Goal: Task Accomplishment & Management: Use online tool/utility

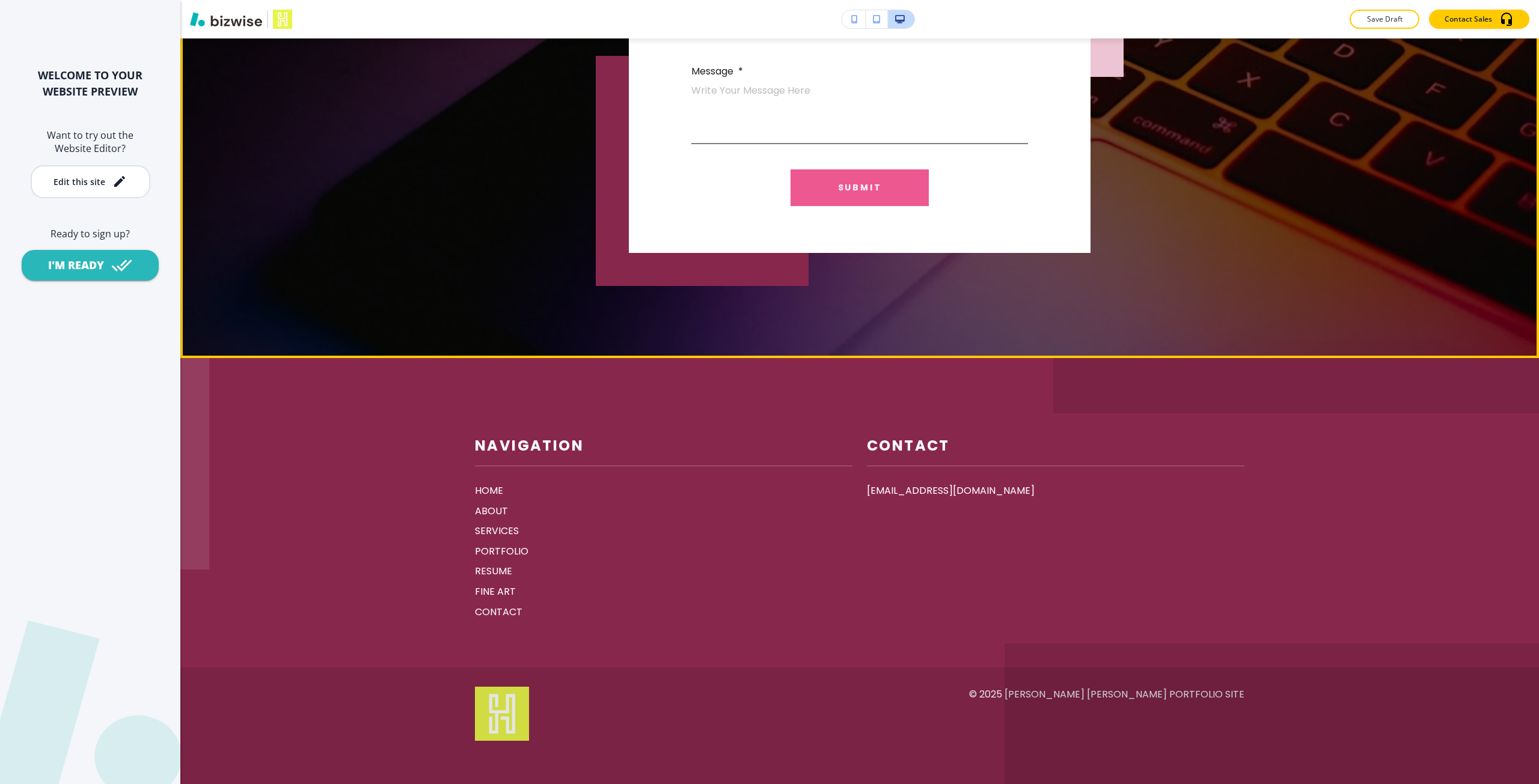
scroll to position [2810, 0]
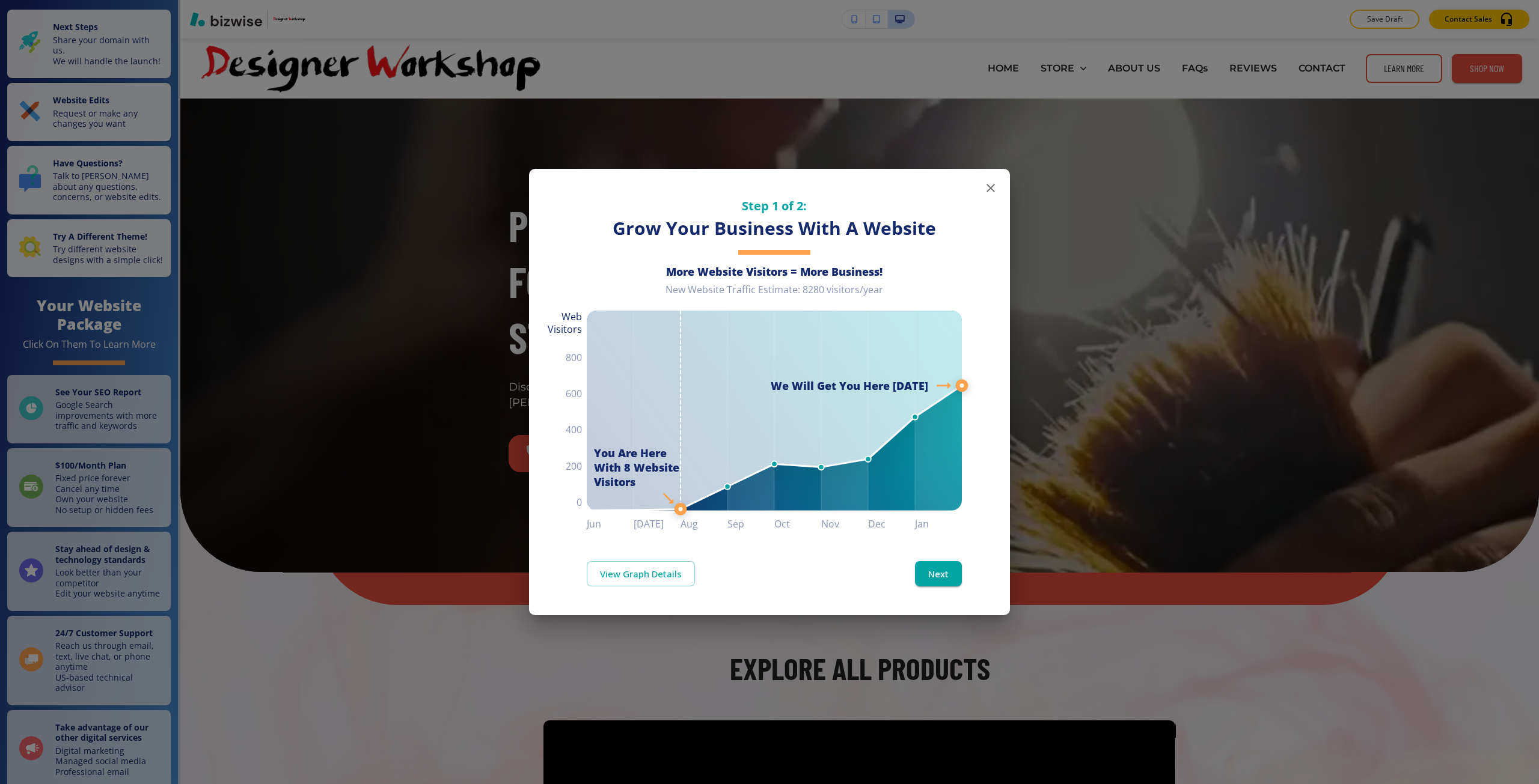
click at [1290, 206] on div "Step 1 of 2: Grow Your Business With A Website More Website Visitors = More Bus…" at bounding box center [770, 392] width 1539 height 784
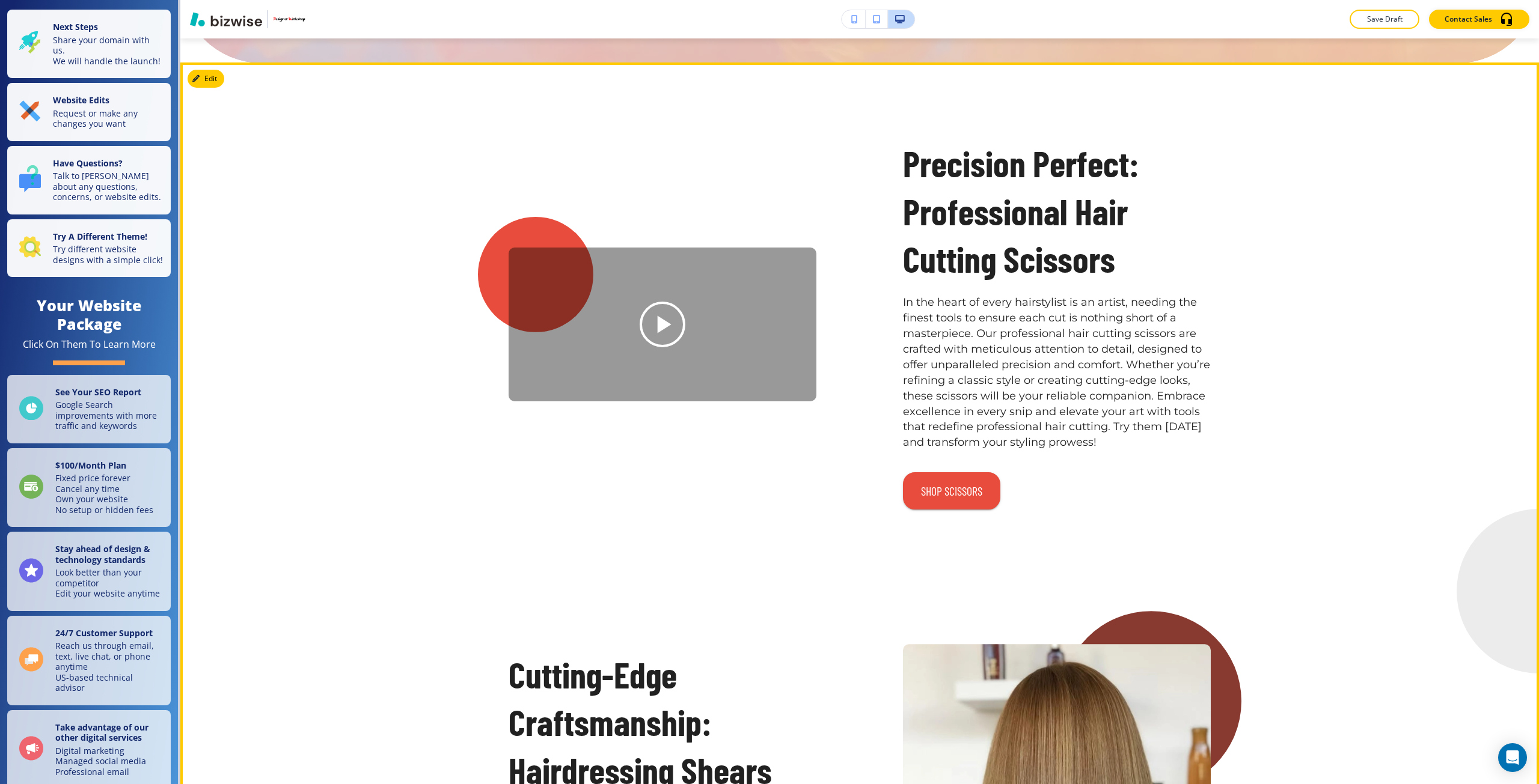
scroll to position [1516, 0]
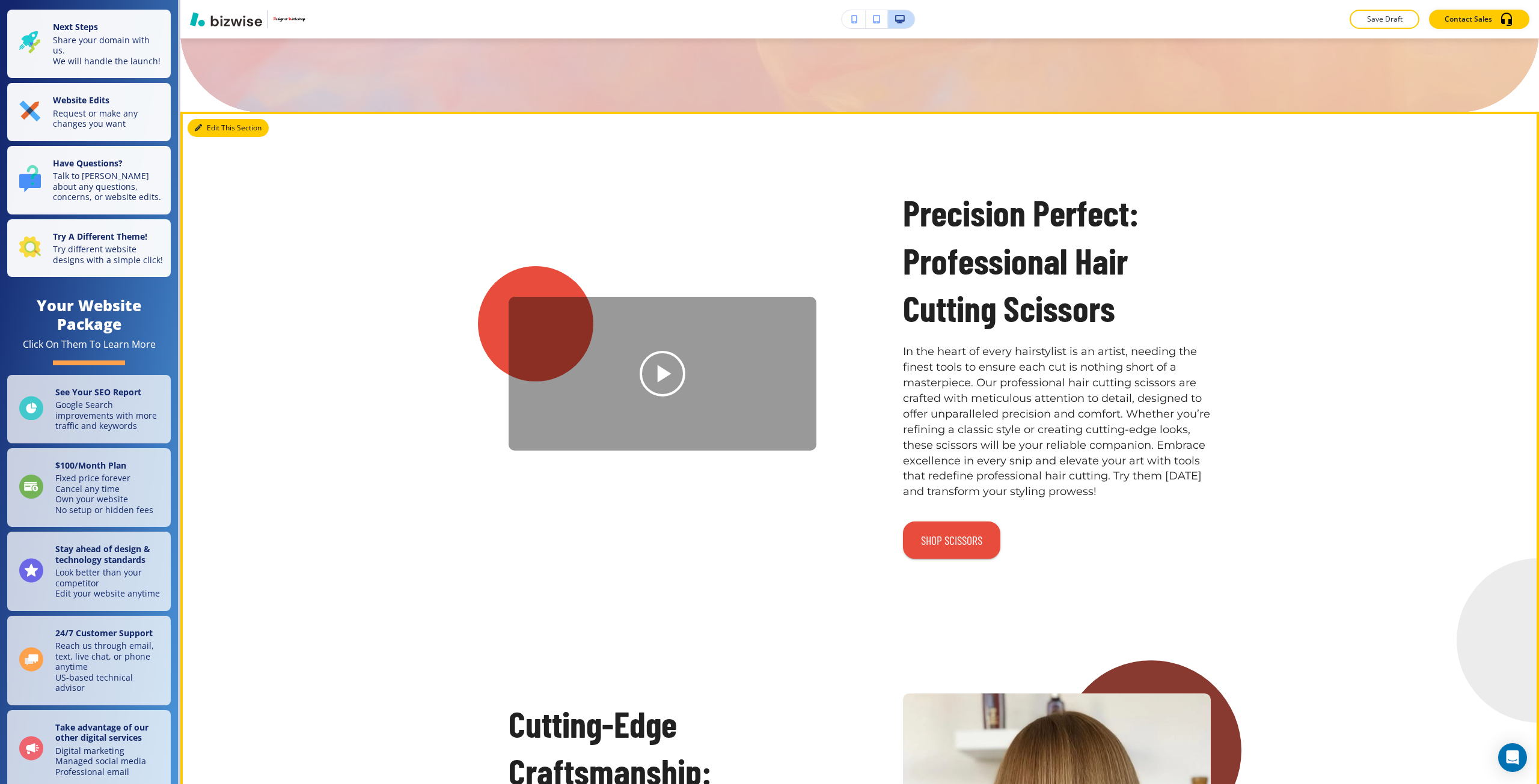
click at [218, 133] on button "Edit This Section" at bounding box center [228, 127] width 81 height 18
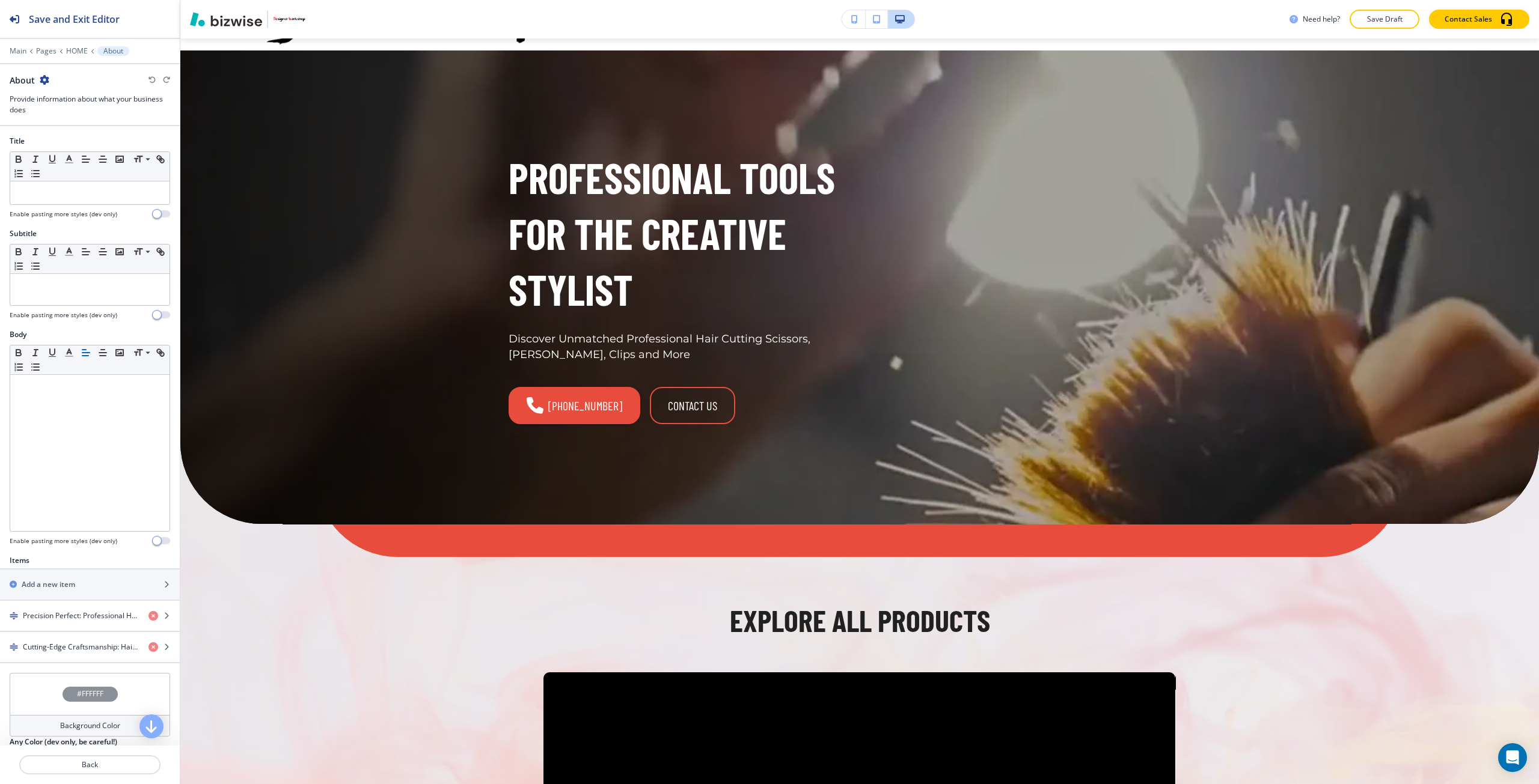
scroll to position [0, 0]
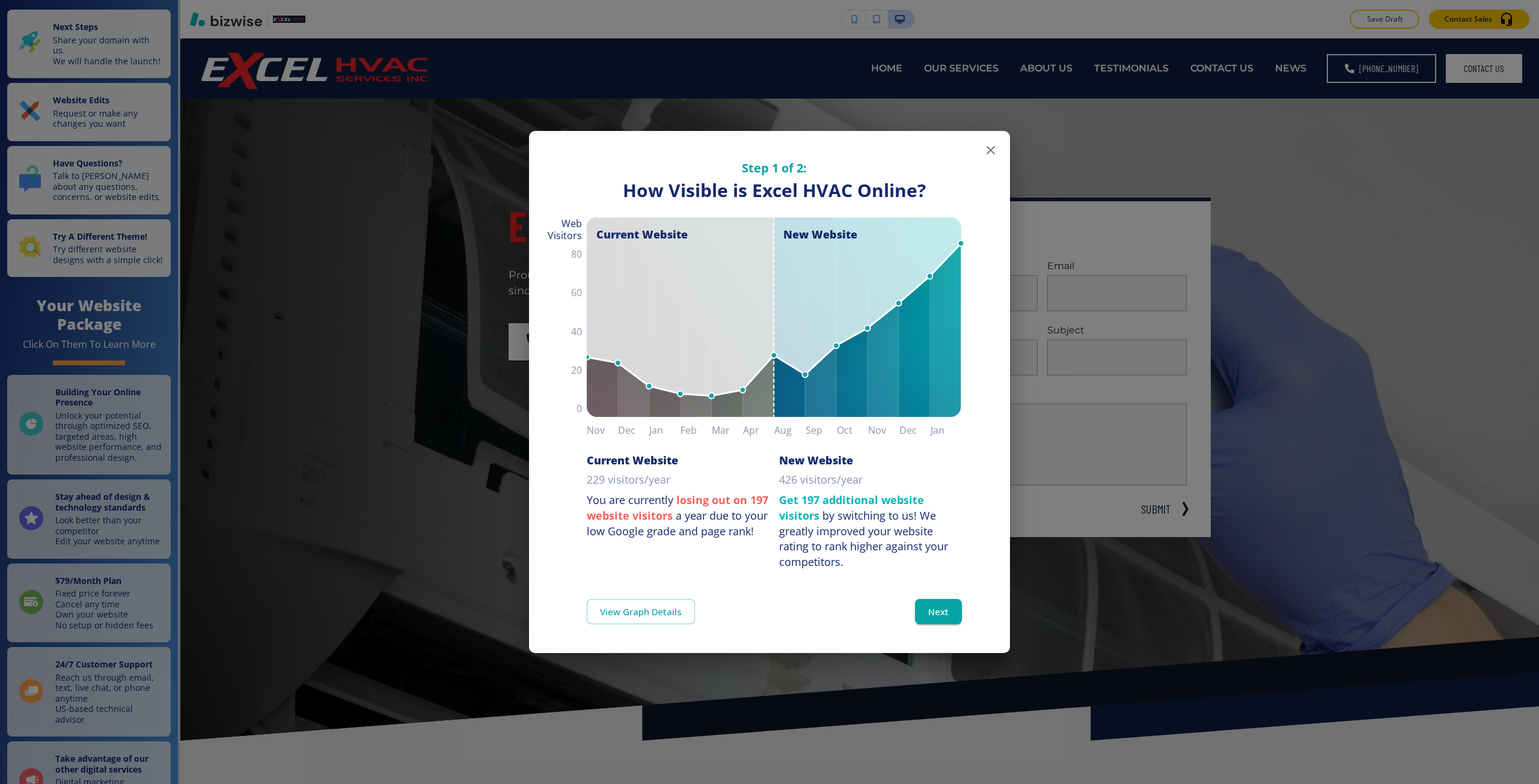
click at [1287, 118] on div "Step 1 of 2: How Visible are You Online? How Visible is Excel HVAC Online? Curr…" at bounding box center [770, 392] width 1539 height 784
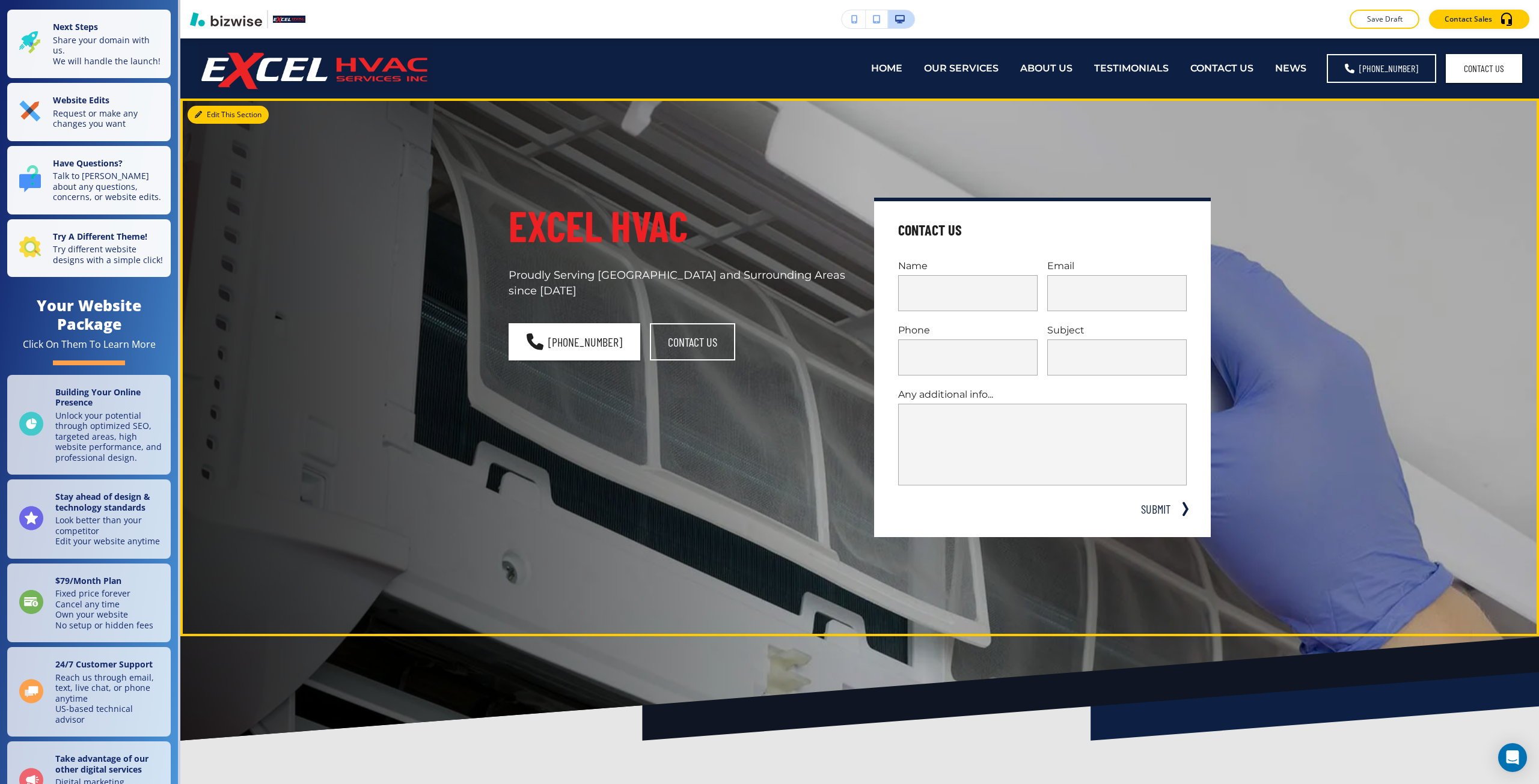
click at [205, 118] on button "Edit This Section" at bounding box center [228, 114] width 81 height 18
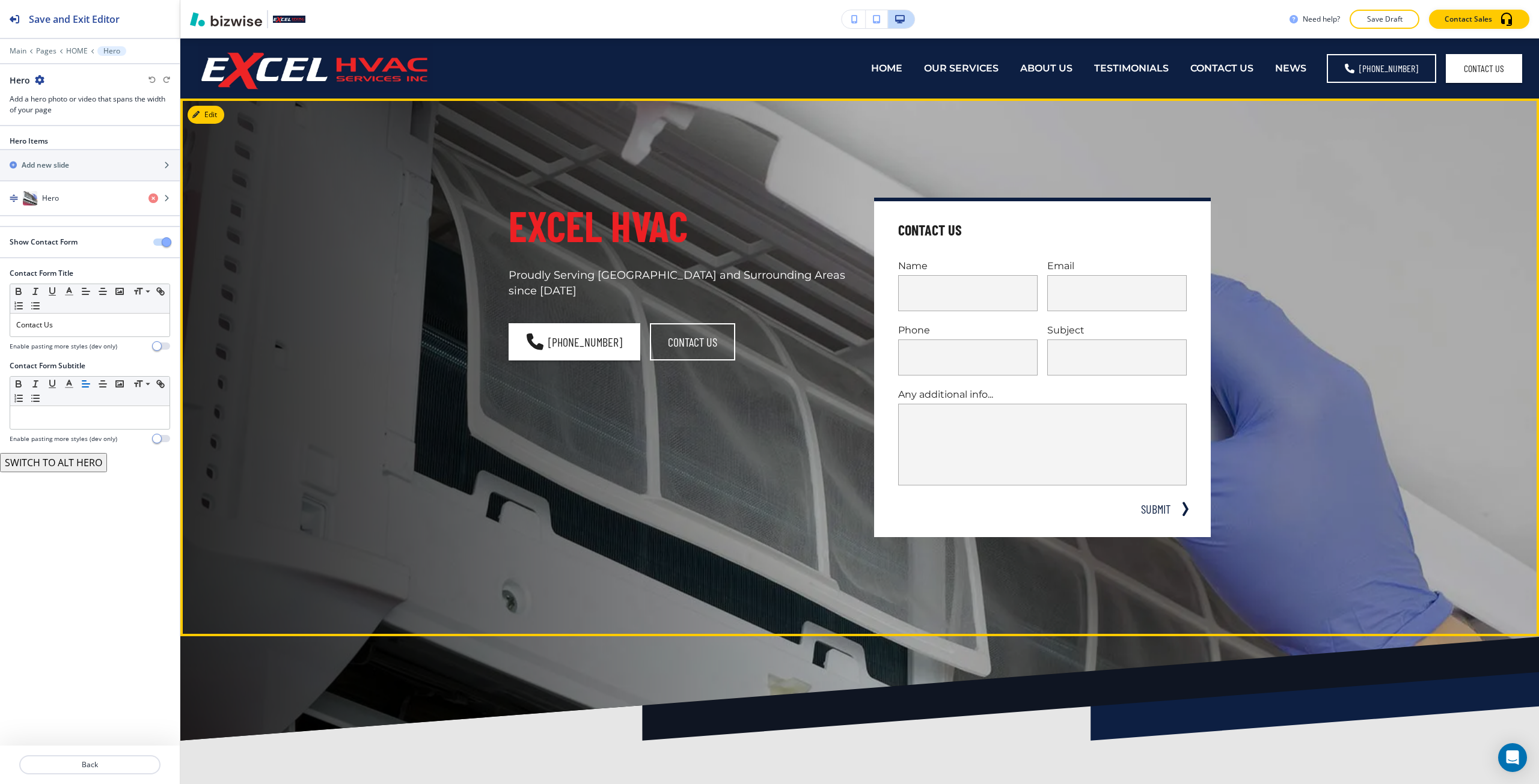
scroll to position [60, 0]
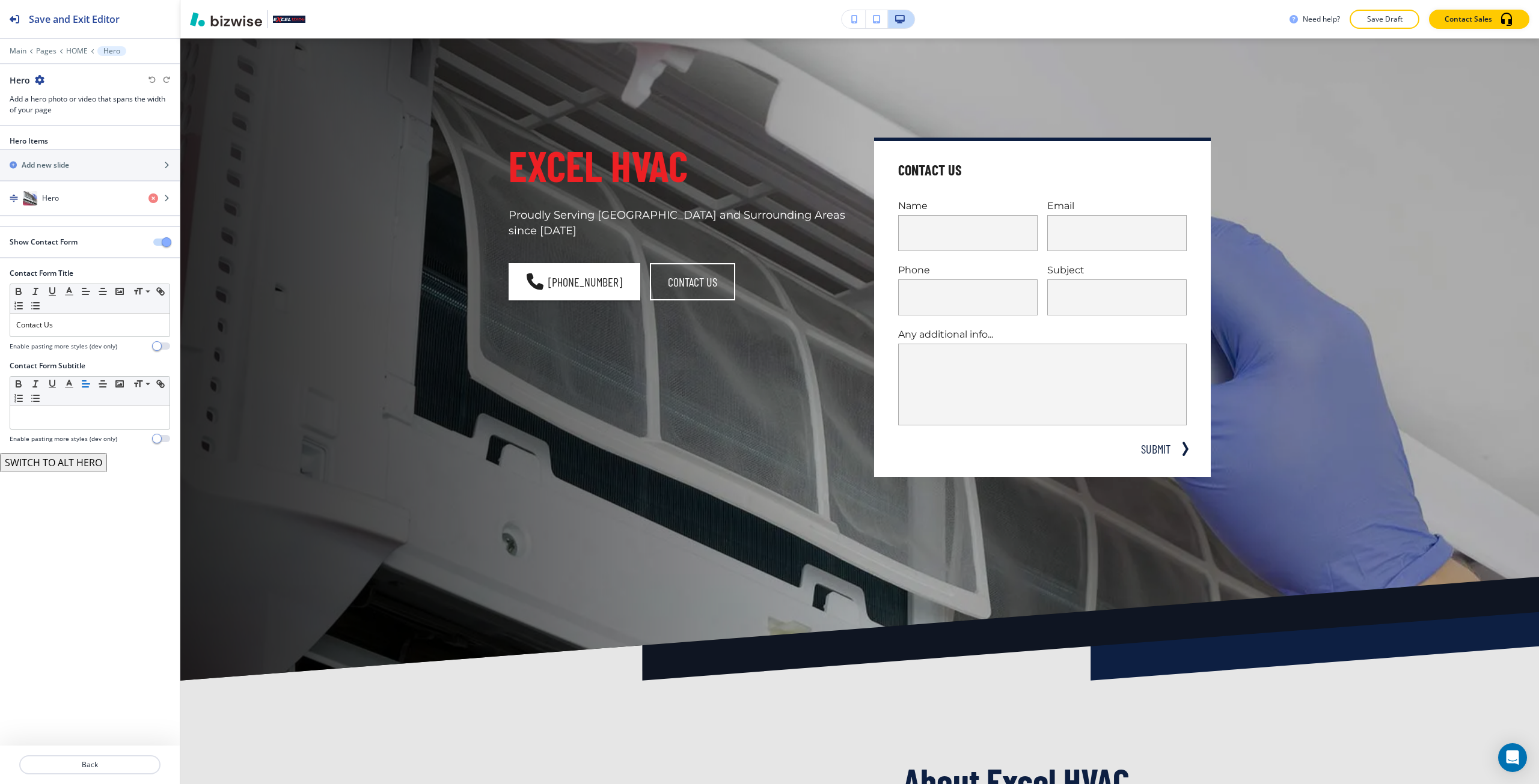
click at [48, 45] on div at bounding box center [90, 42] width 180 height 7
click at [46, 46] on div "Main Pages HOME Hero" at bounding box center [90, 51] width 161 height 9
click at [36, 51] on p "Pages" at bounding box center [46, 51] width 20 height 9
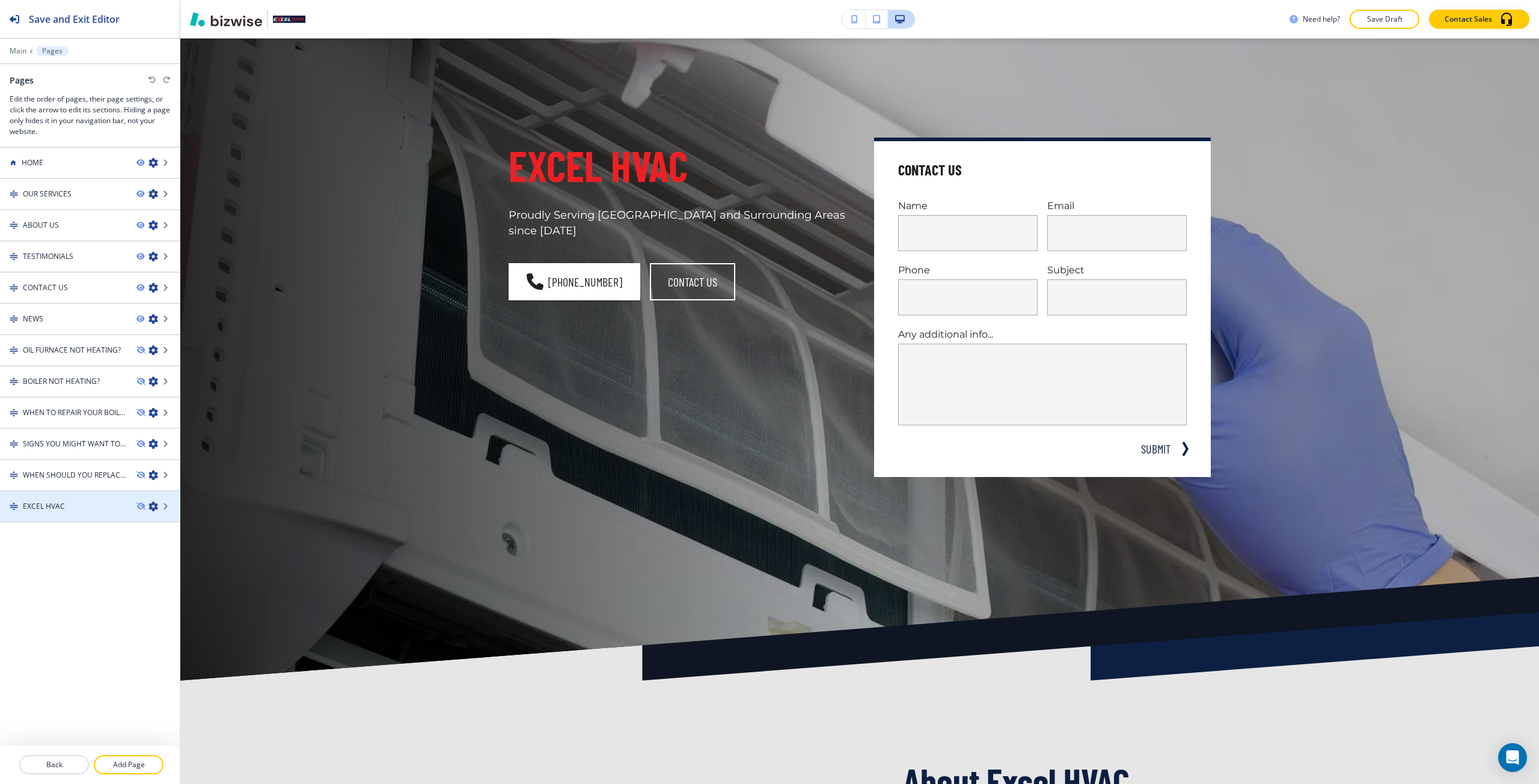
click at [72, 499] on div at bounding box center [90, 497] width 180 height 9
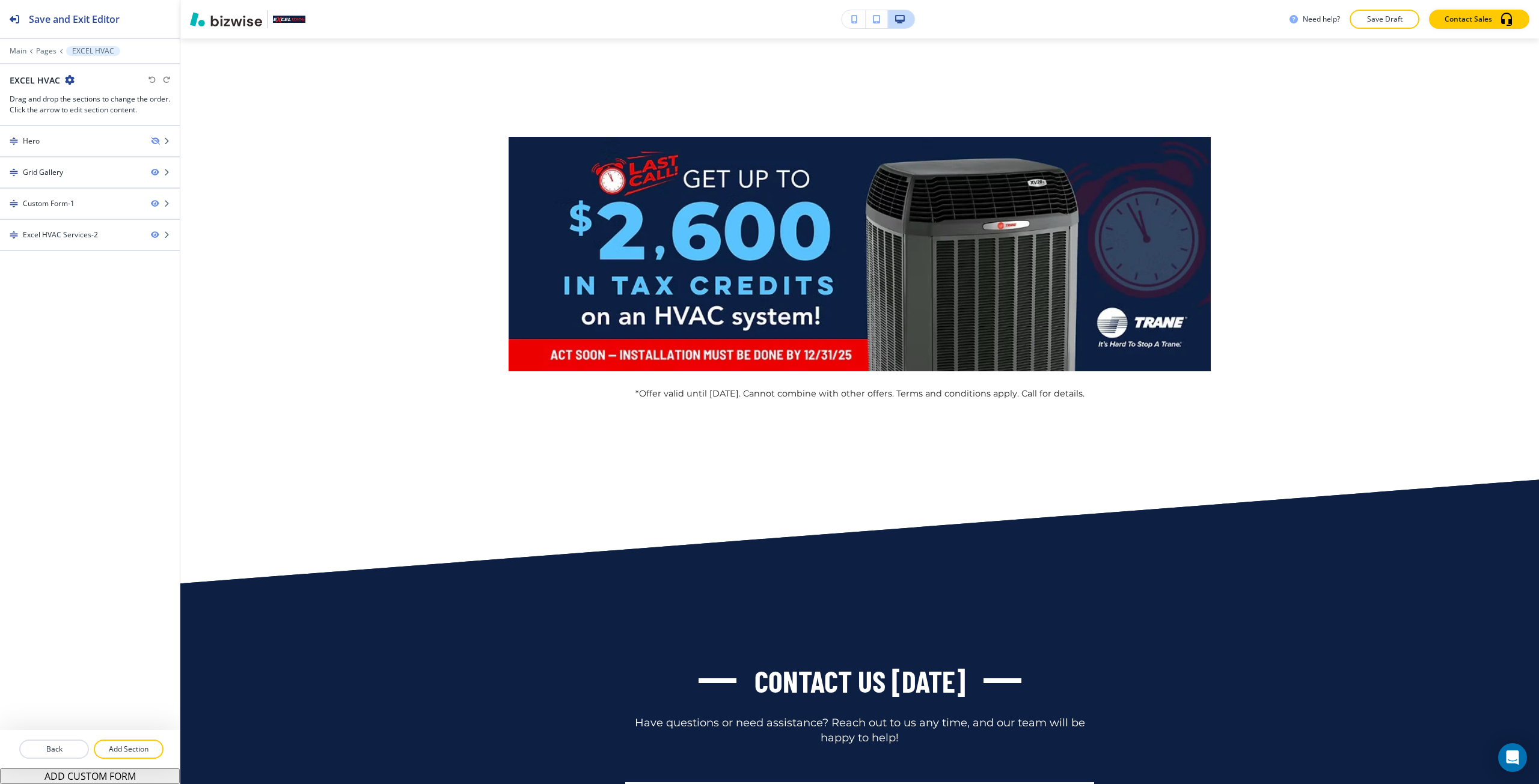
scroll to position [0, 0]
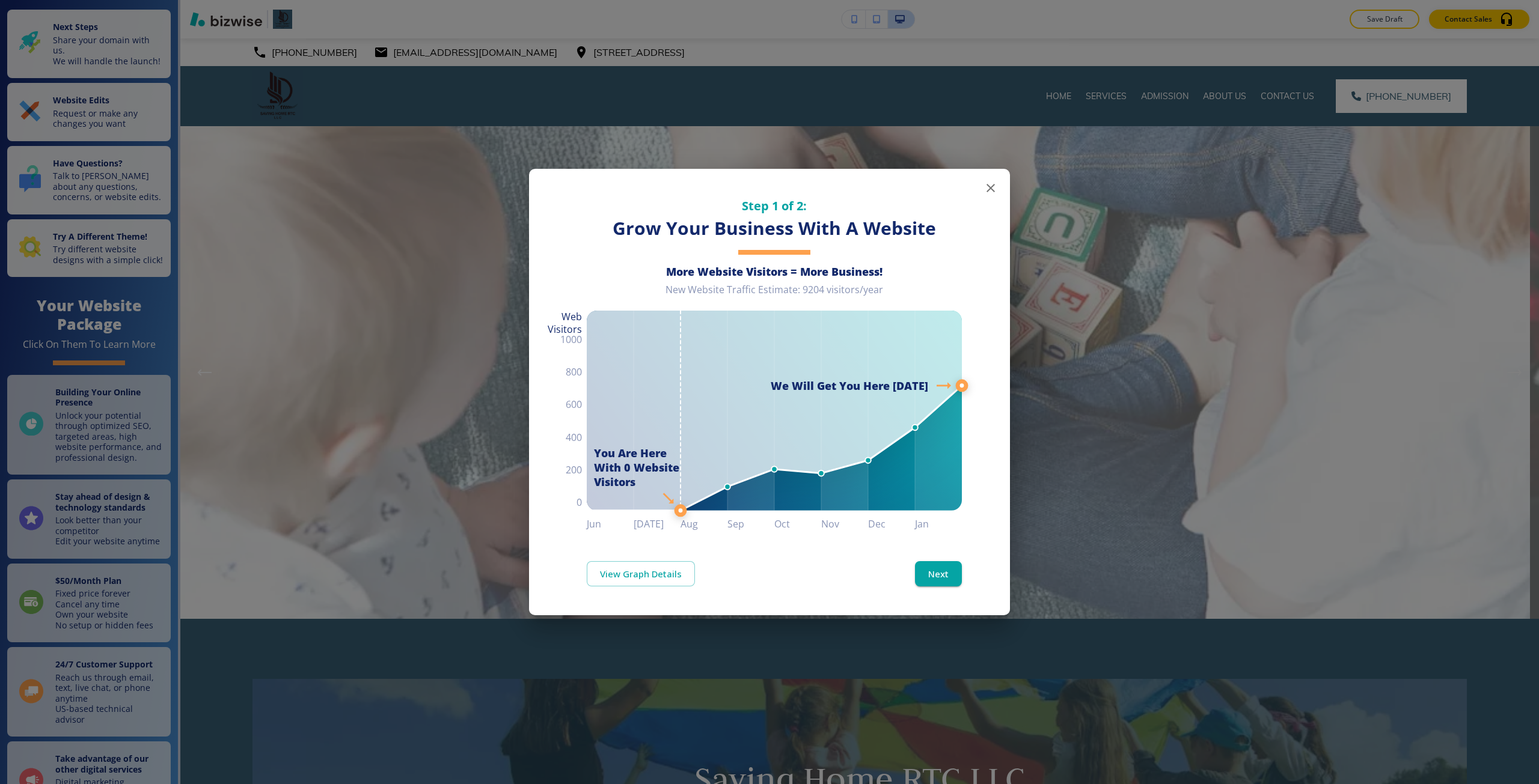
click at [434, 328] on div "Step 1 of 2: Grow Your Business With A Website More Website Visitors = More Bus…" at bounding box center [770, 392] width 1539 height 784
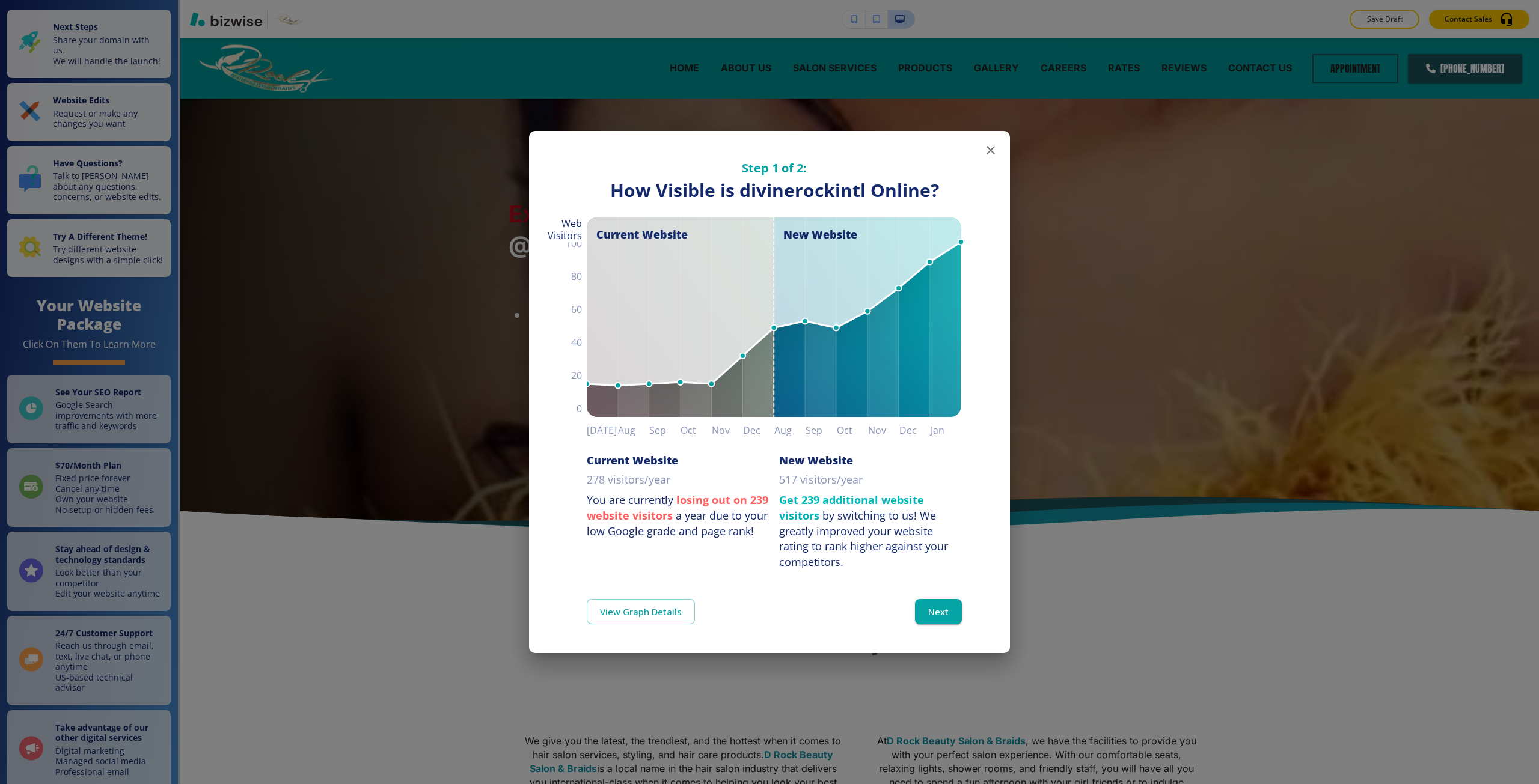
click at [1173, 280] on div "Step 1 of 2: How Visible are You Online? How Visible is divinerockintl Online? …" at bounding box center [770, 392] width 1539 height 784
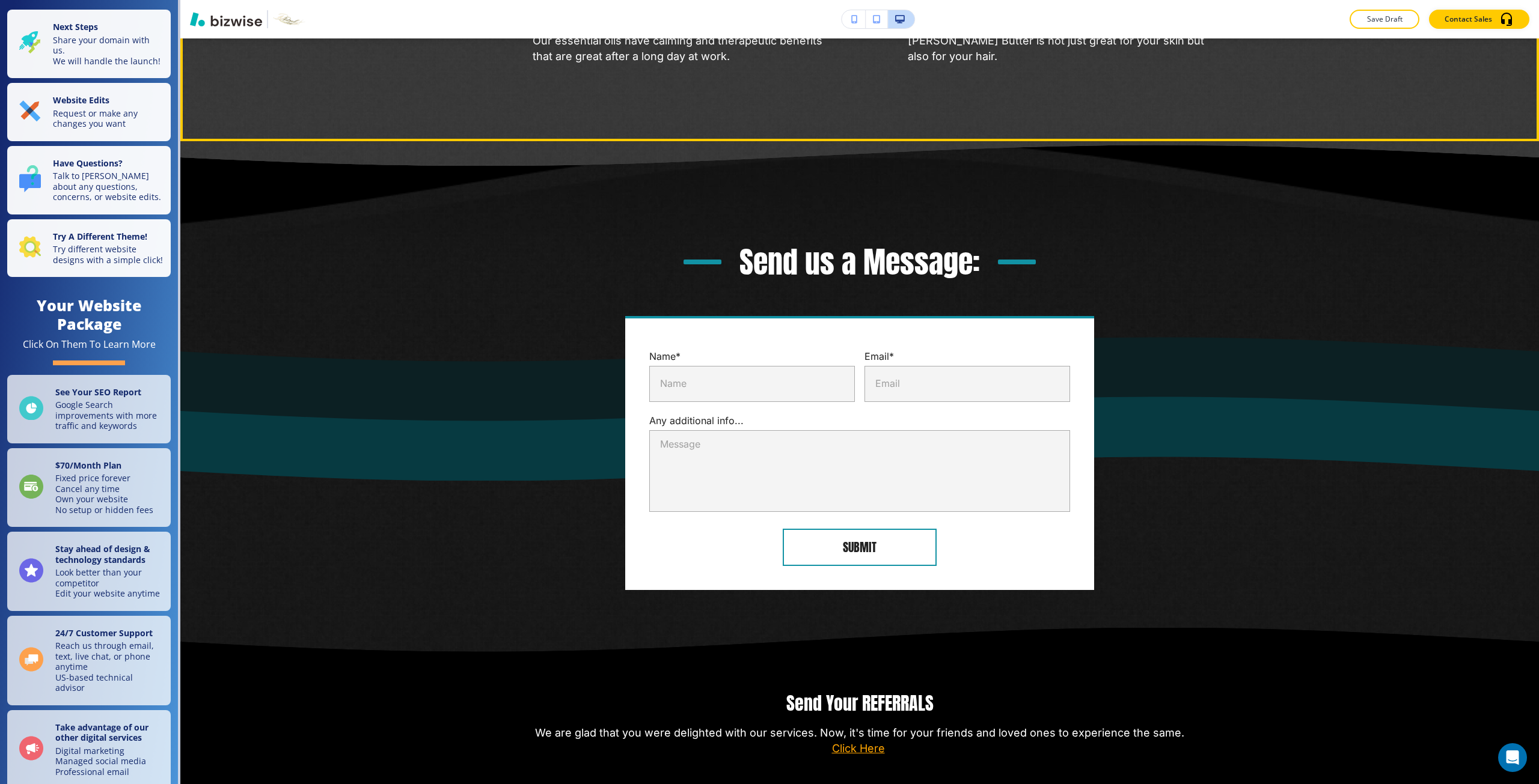
scroll to position [2662, 0]
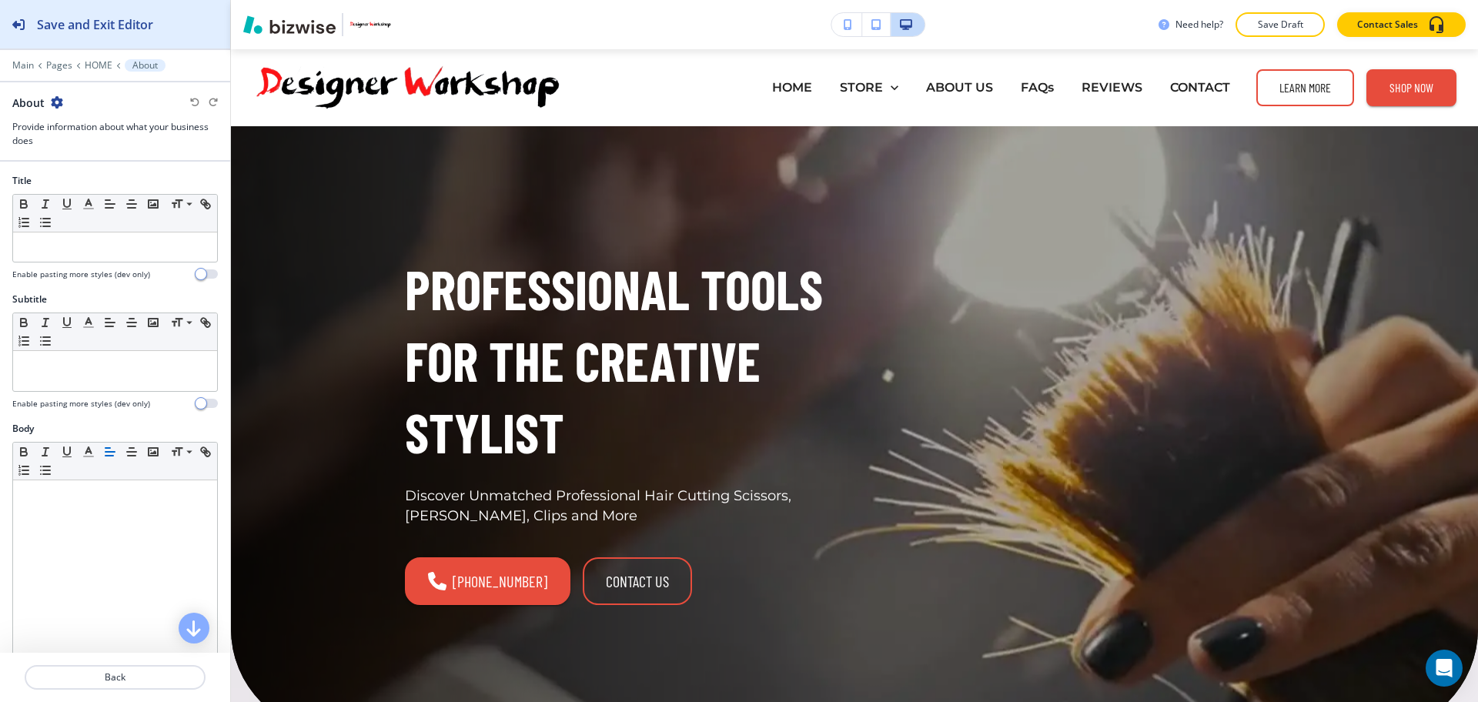
click at [216, 39] on button "Save and Exit Editor" at bounding box center [115, 24] width 230 height 48
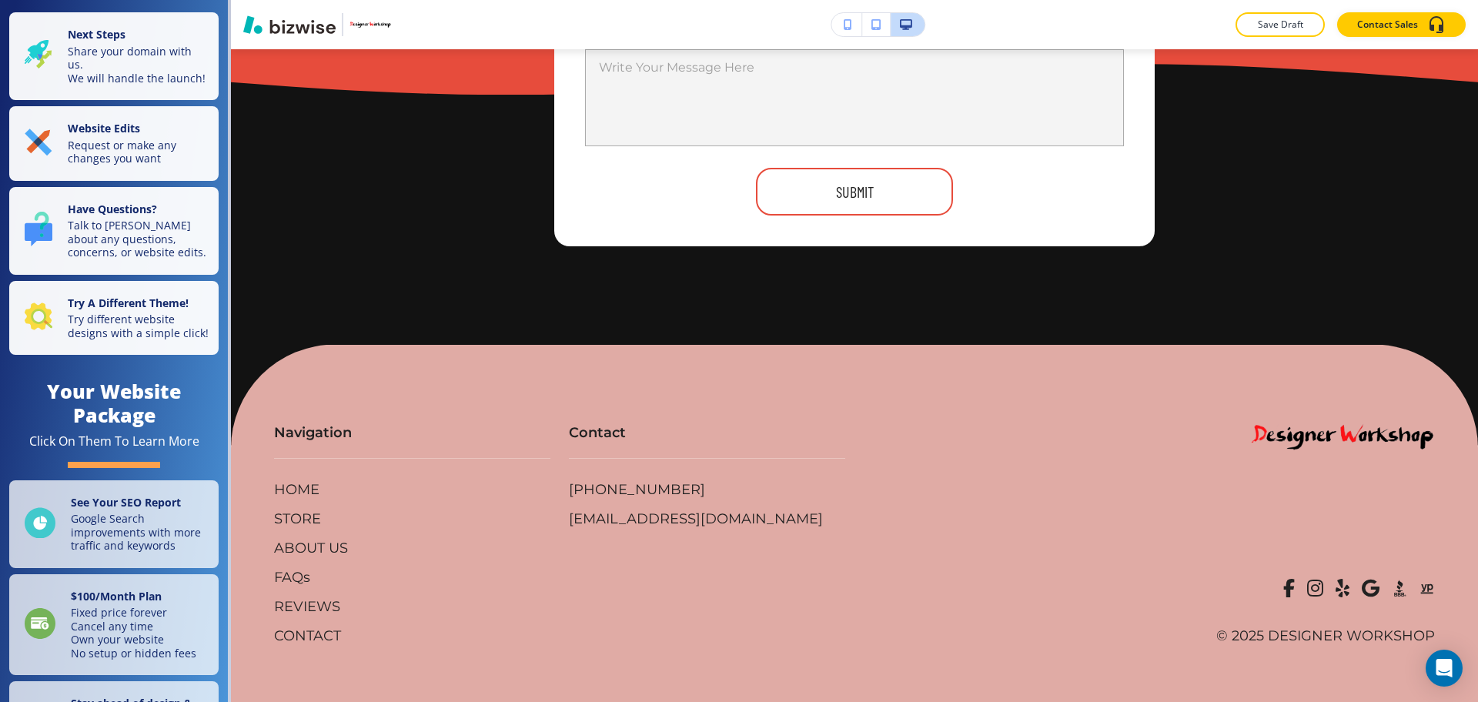
scroll to position [11243, 0]
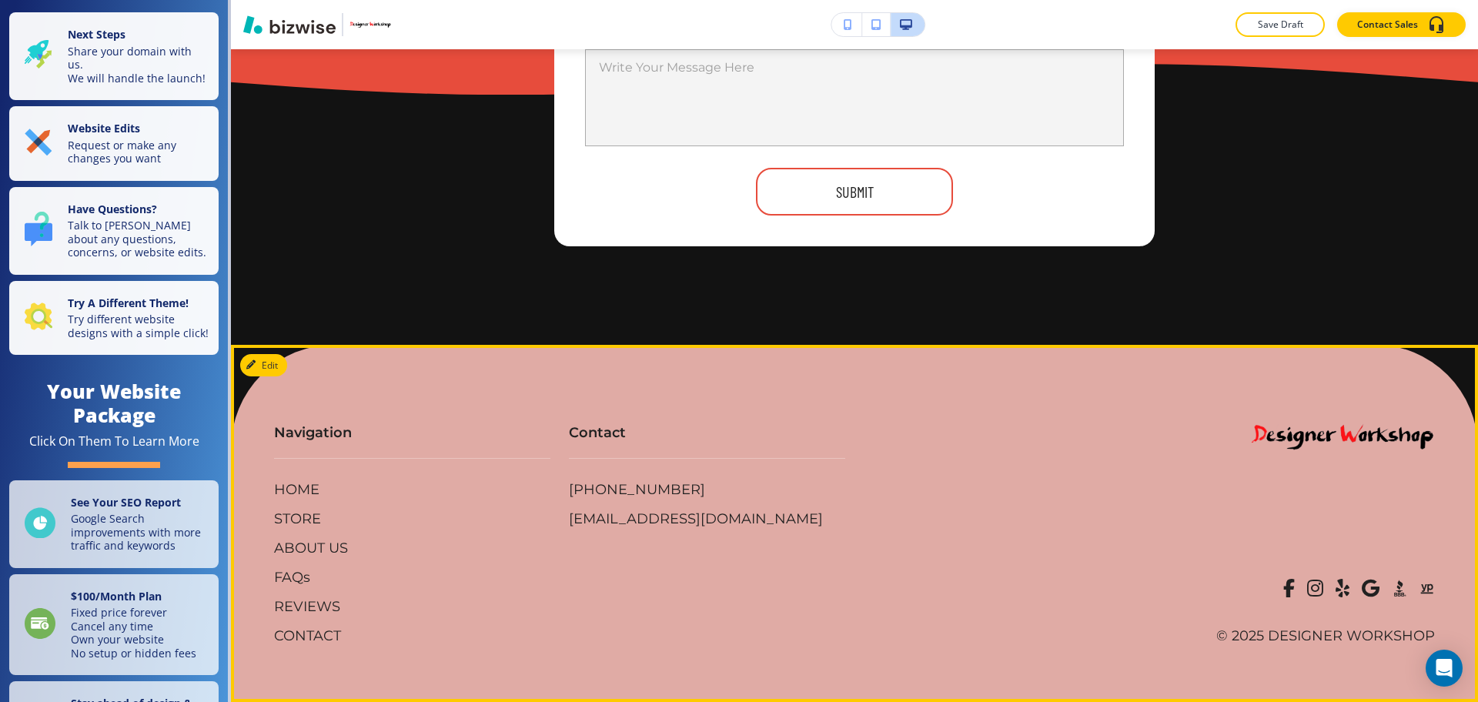
click at [1181, 561] on span at bounding box center [1315, 588] width 16 height 18
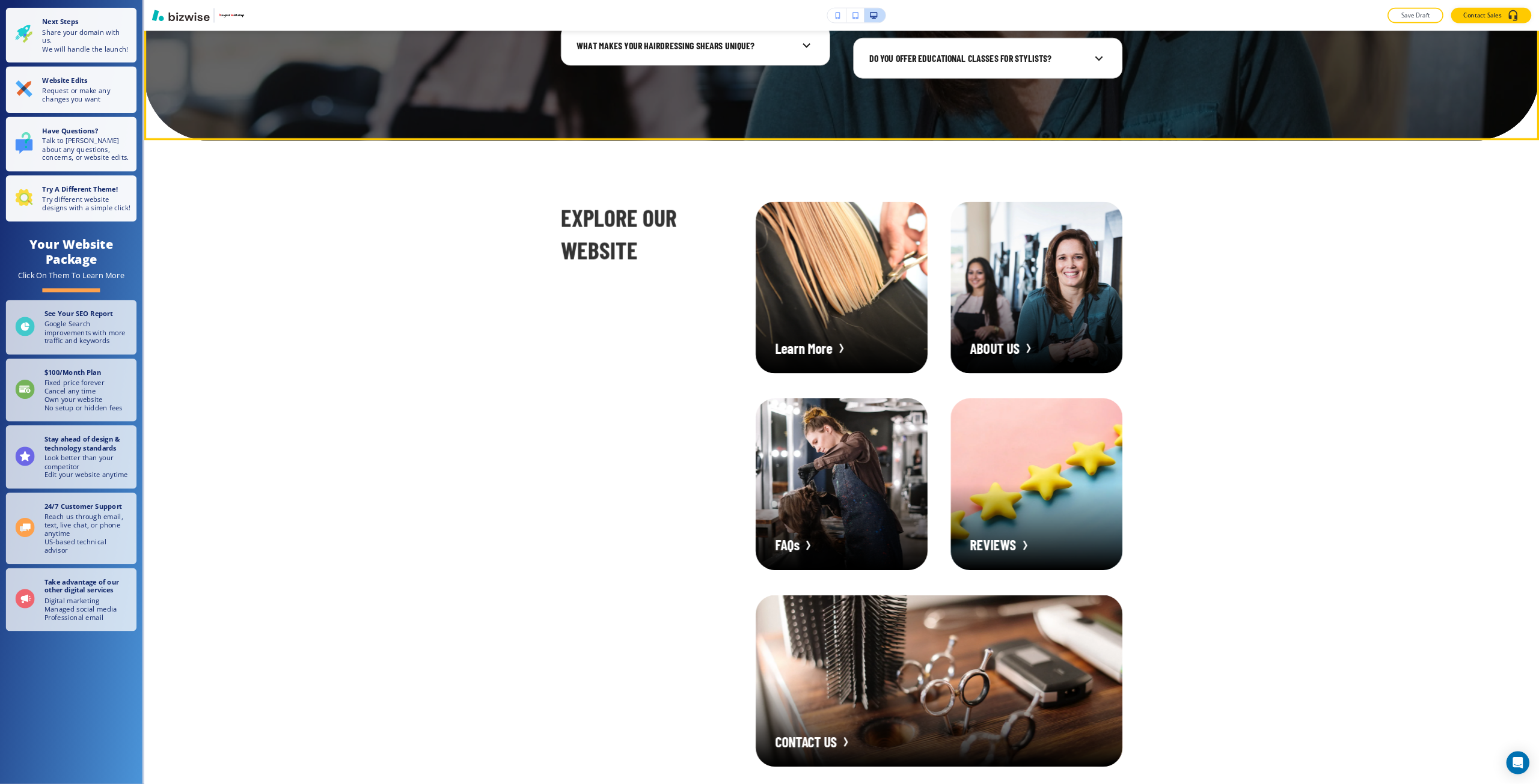
scroll to position [6700, 0]
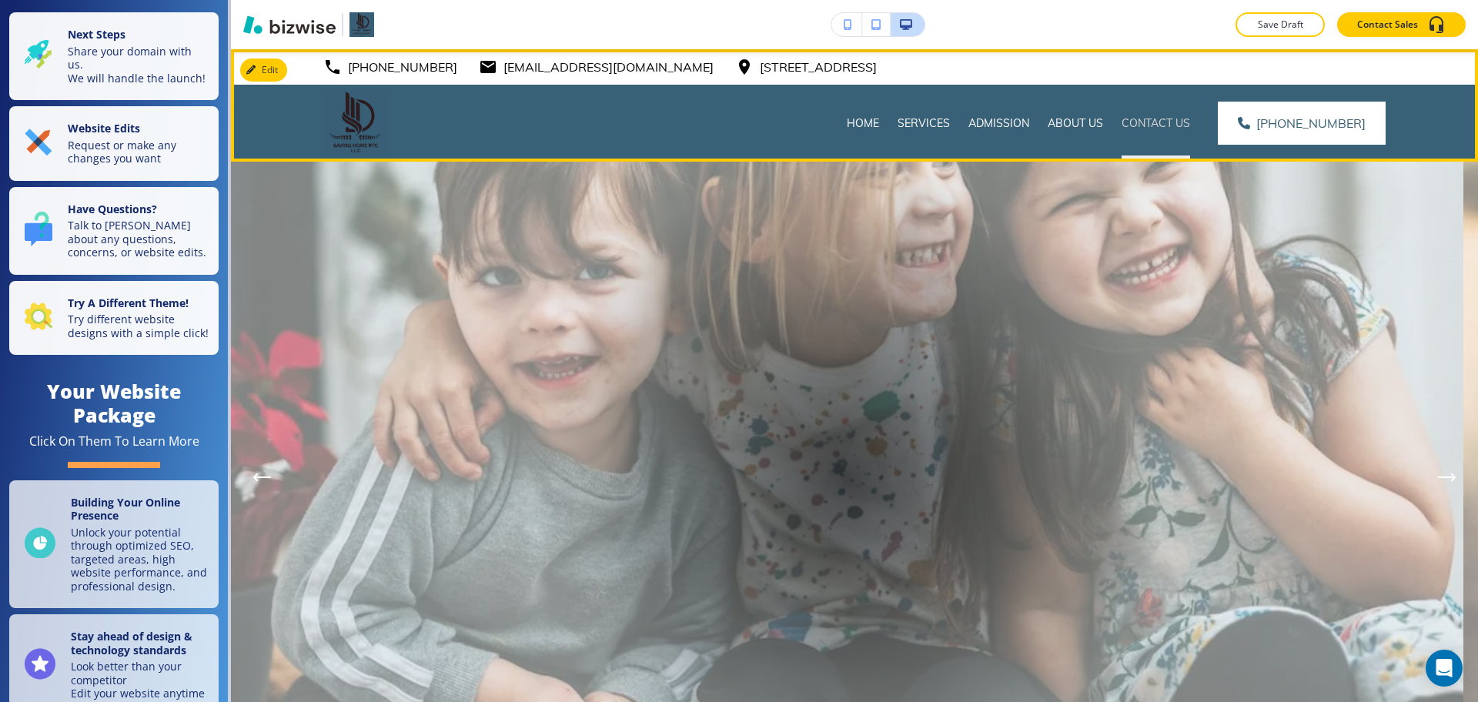
click at [1159, 123] on p "Contact Us" at bounding box center [1155, 122] width 69 height 15
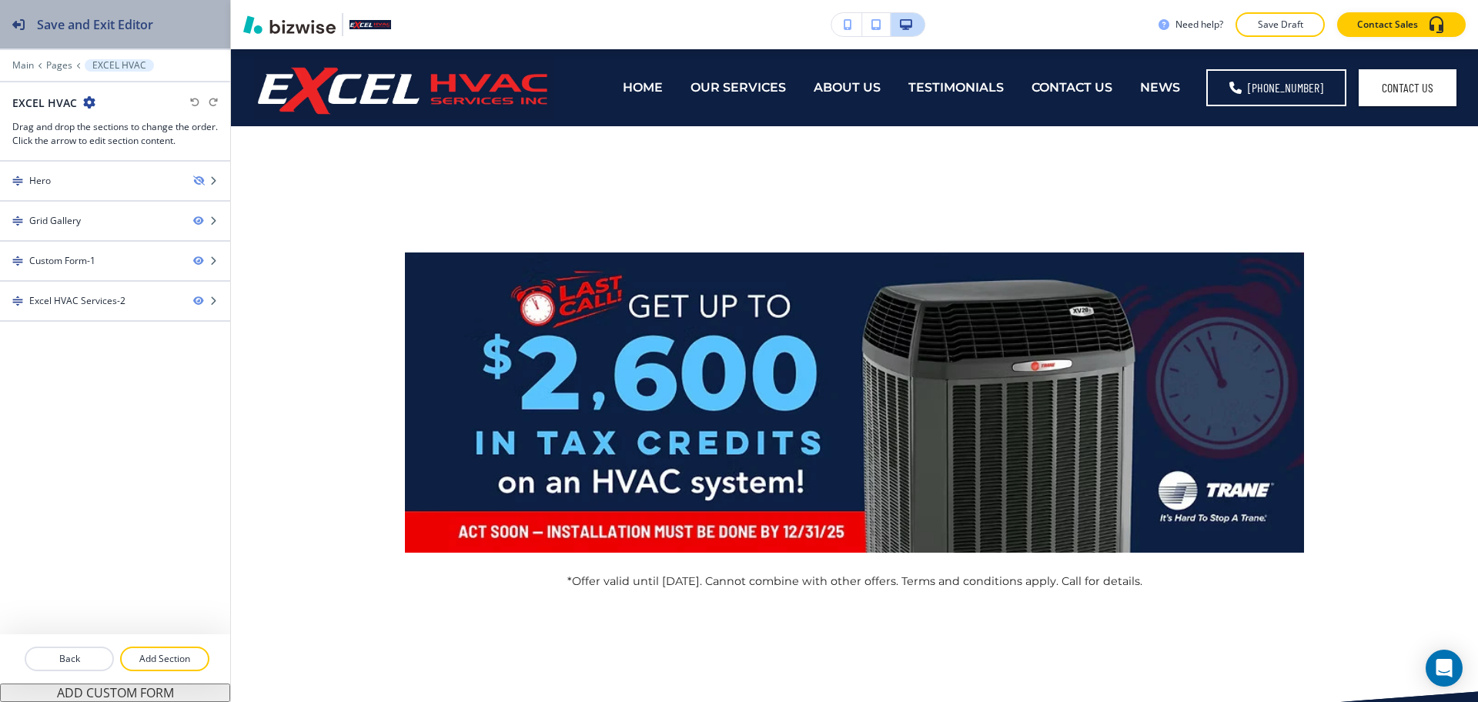
click at [106, 34] on div "Save and Exit Editor" at bounding box center [76, 24] width 153 height 48
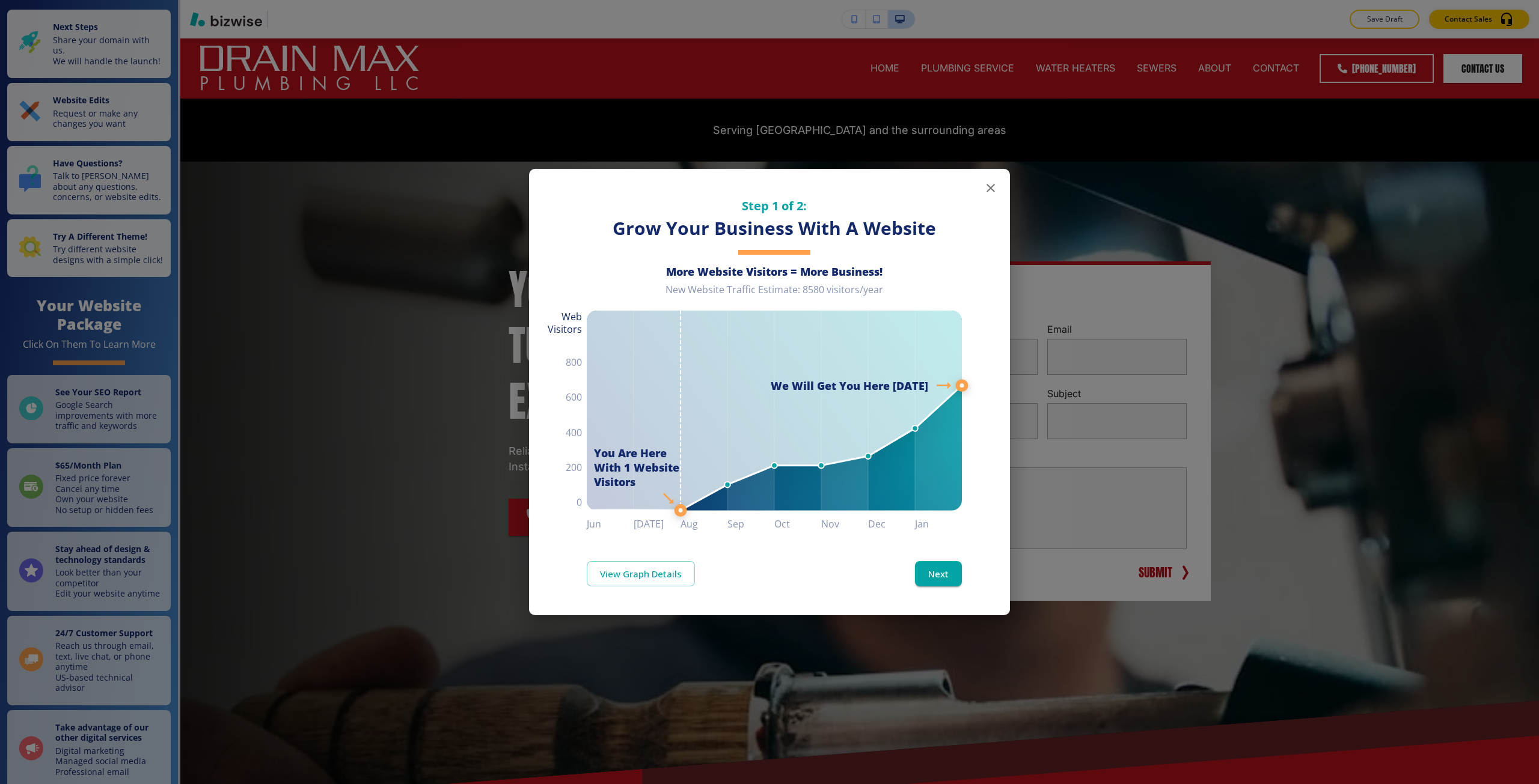
click at [329, 283] on div "Step 1 of 2: Grow Your Business With A Website More Website Visitors = More Bus…" at bounding box center [770, 392] width 1539 height 784
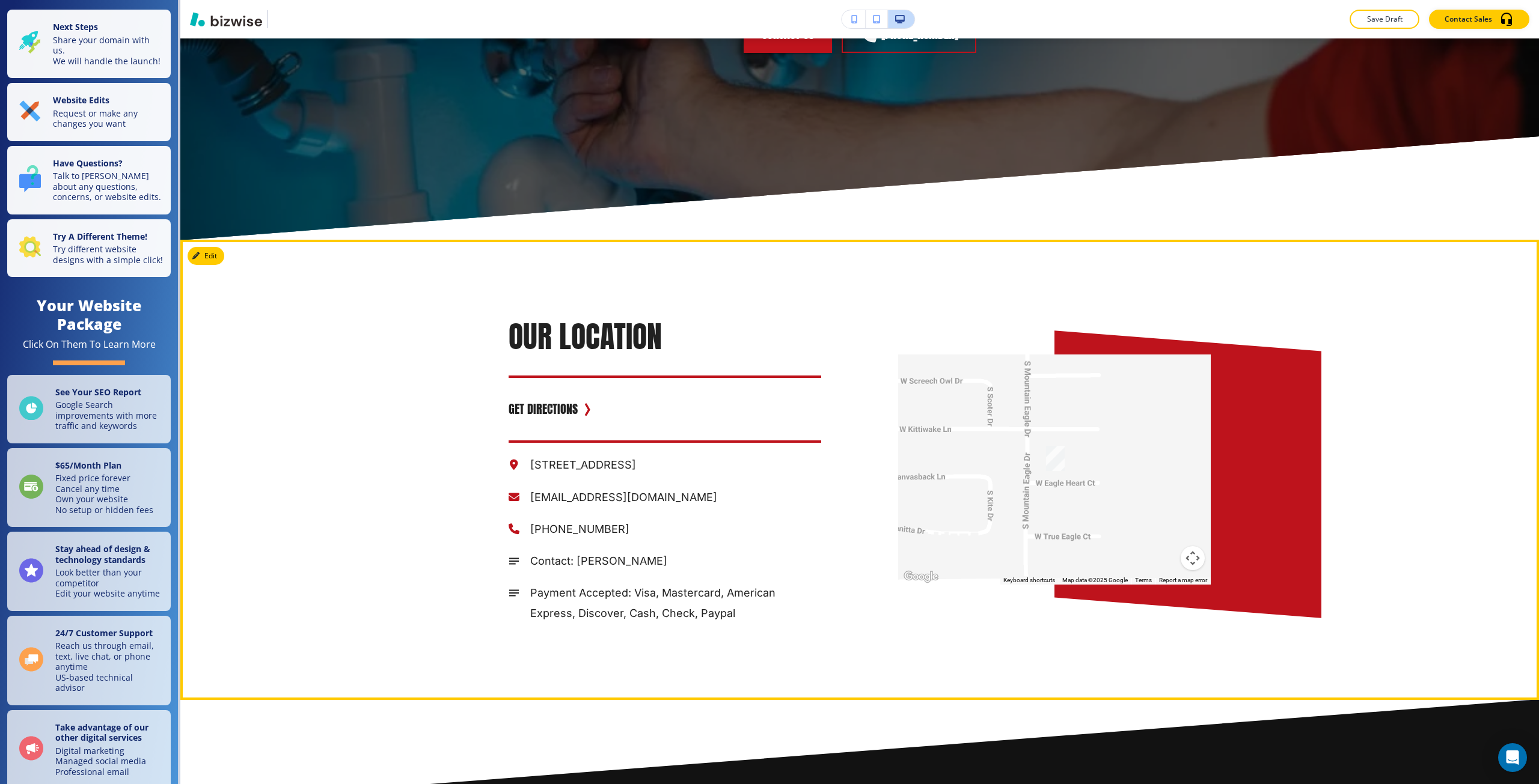
scroll to position [3729, 0]
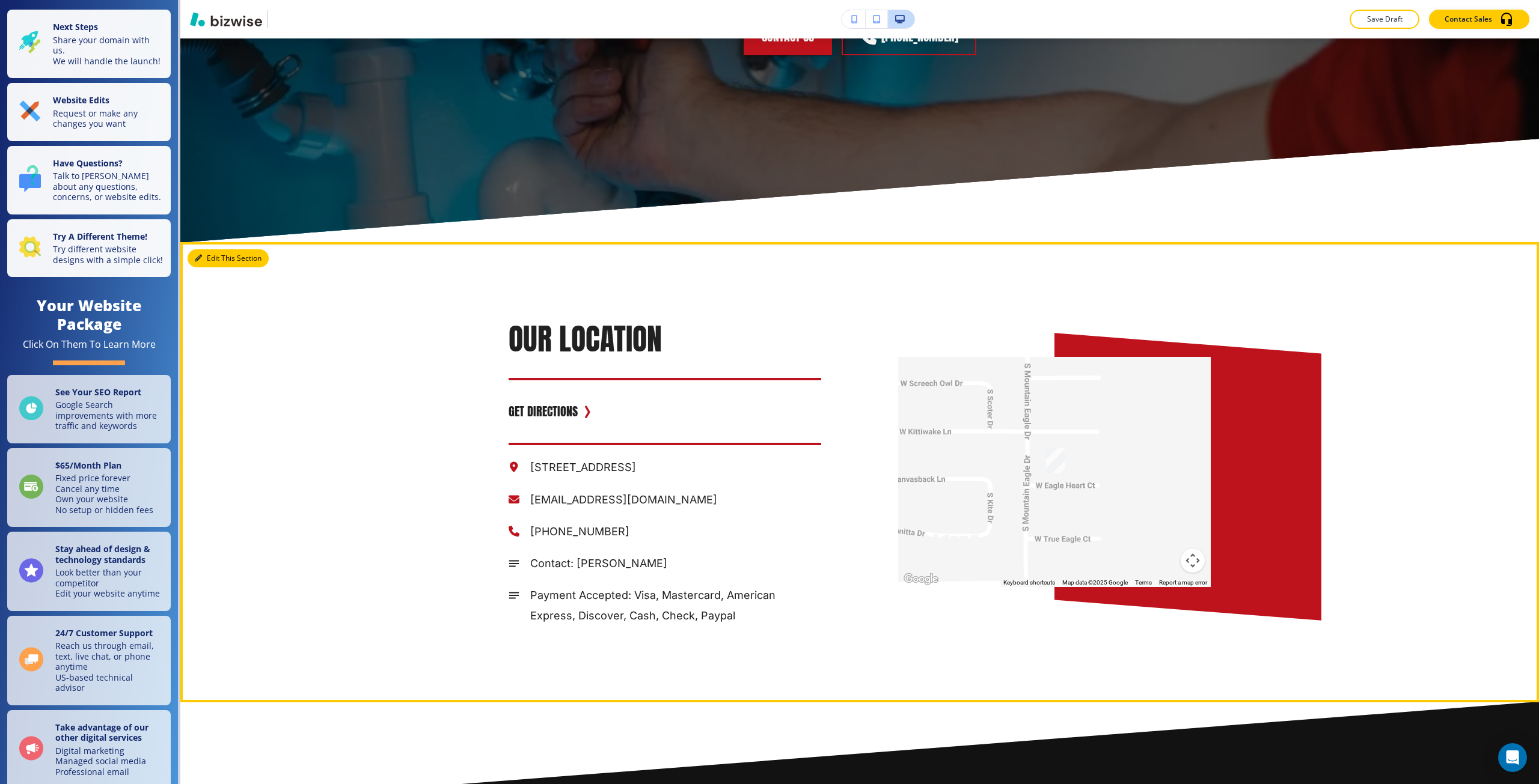
click at [200, 249] on button "Edit This Section" at bounding box center [228, 258] width 81 height 18
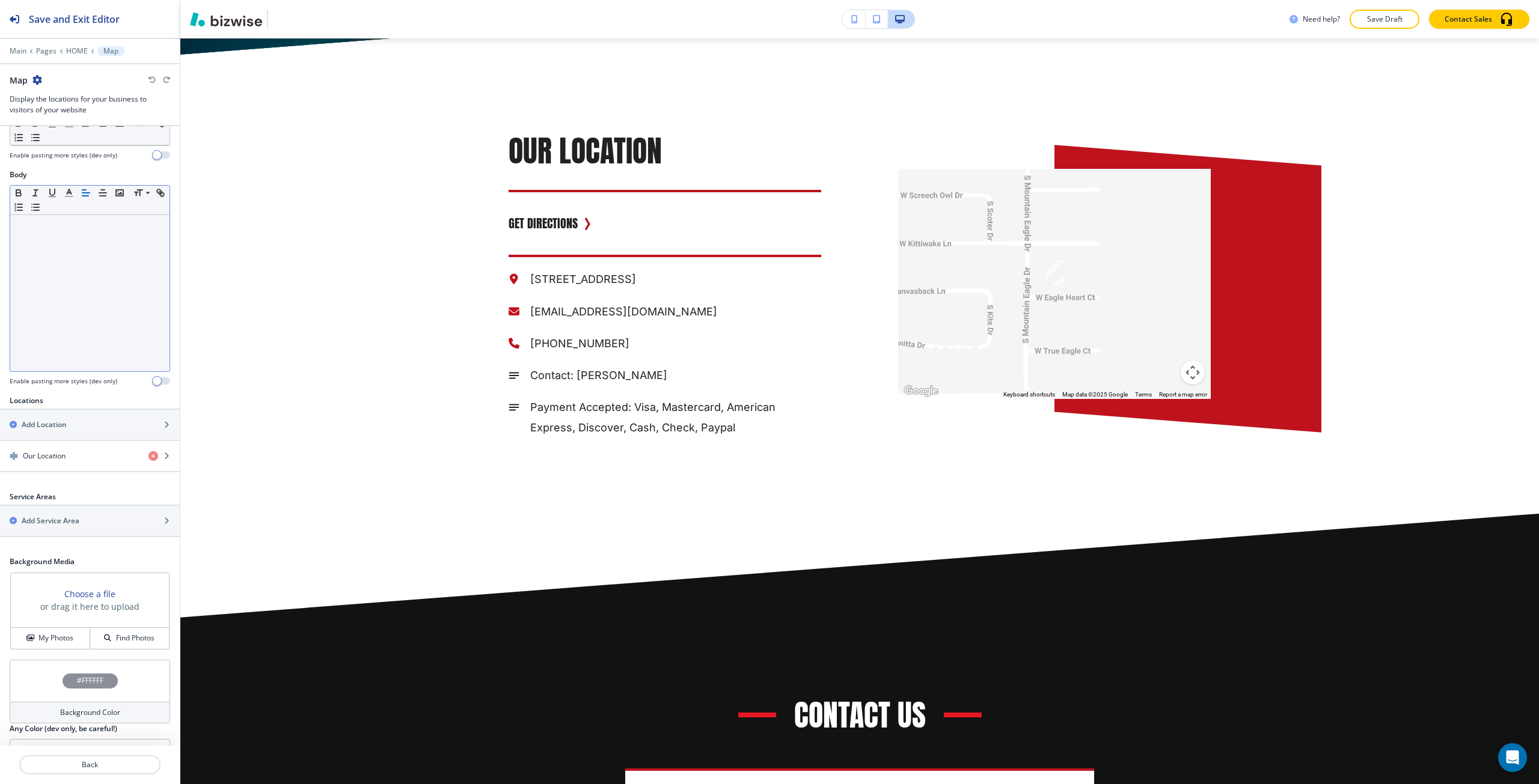
scroll to position [187, 0]
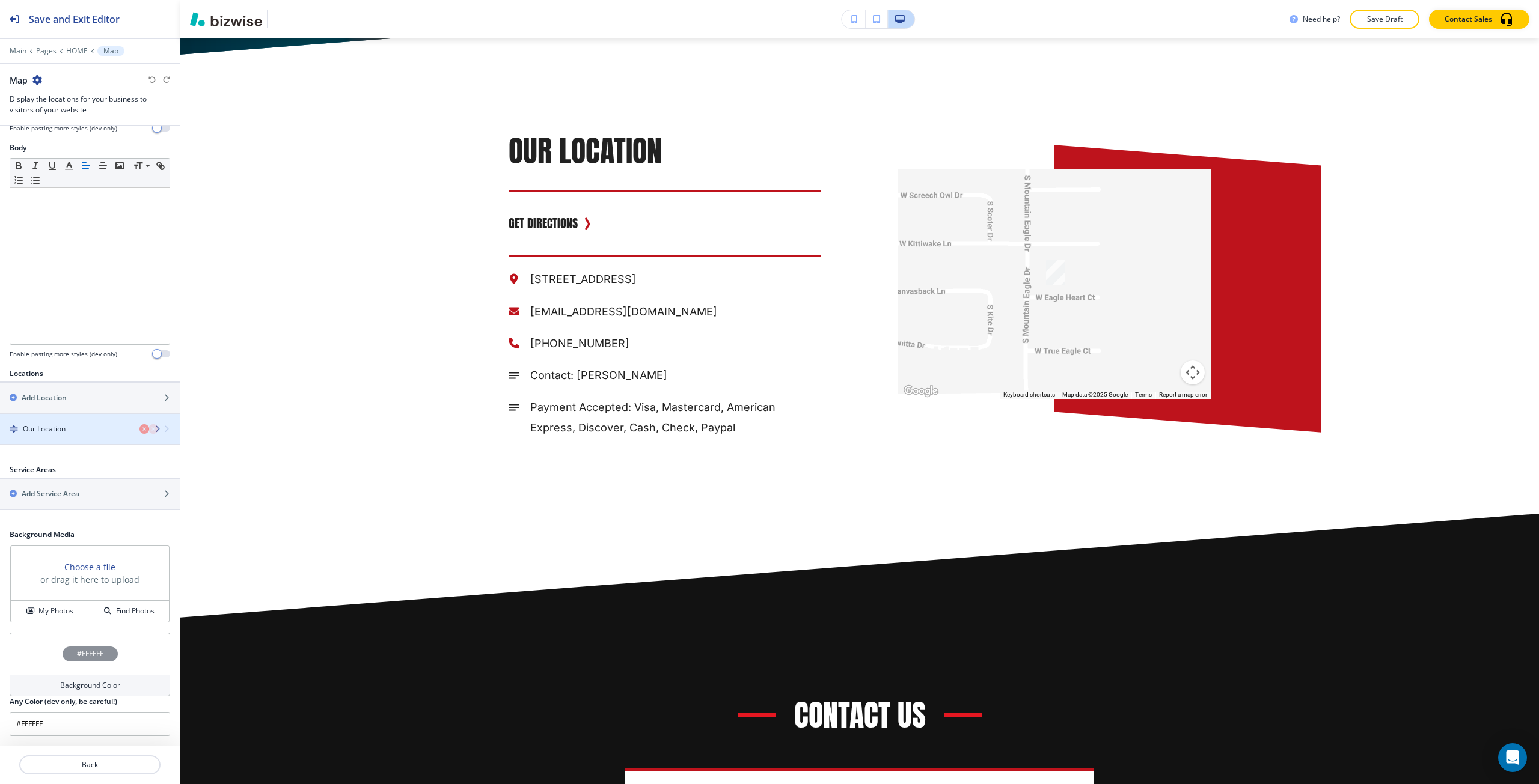
click at [78, 416] on div "button" at bounding box center [90, 419] width 180 height 9
click at [70, 422] on div "button" at bounding box center [90, 419] width 180 height 9
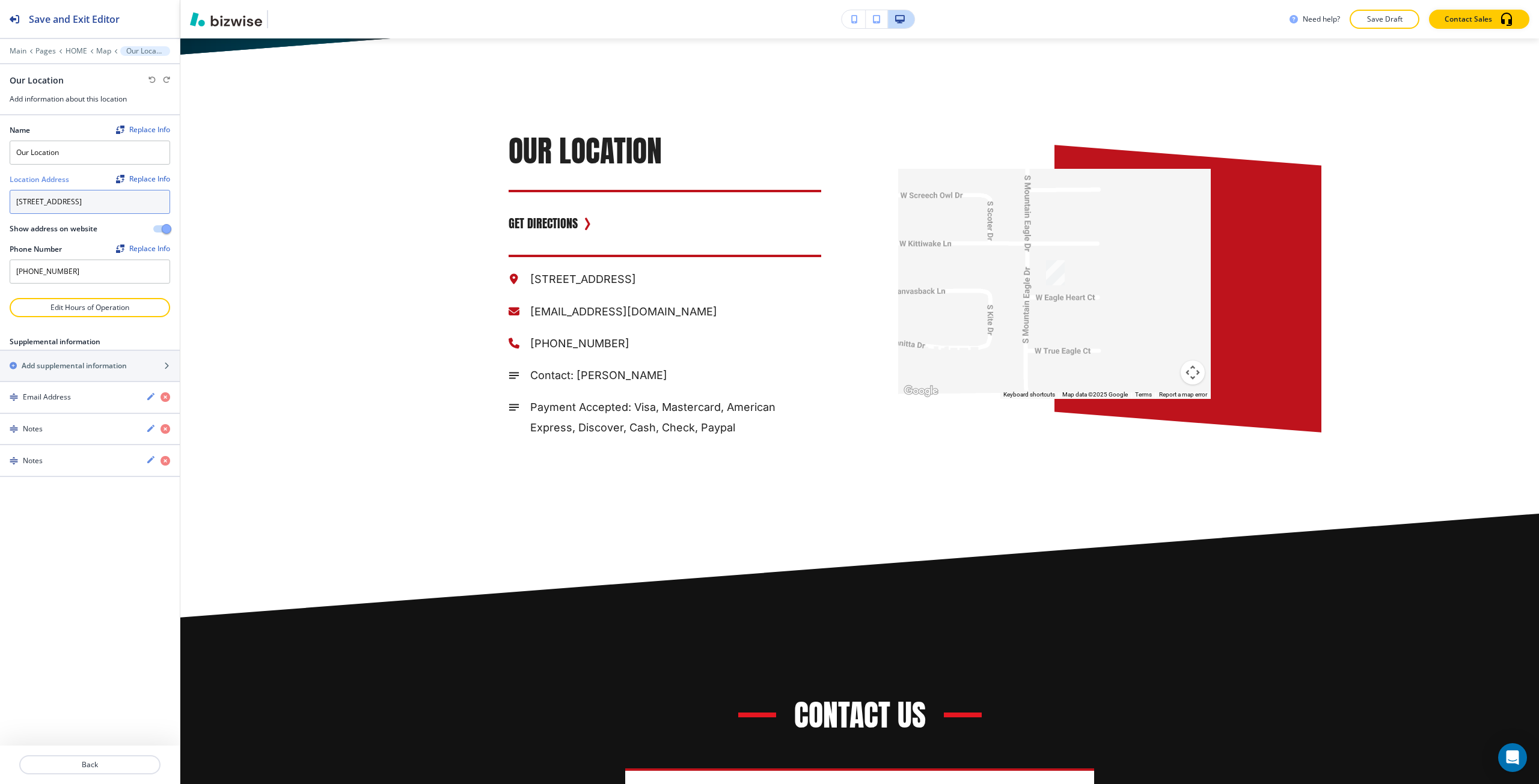
click at [62, 206] on textarea "8168 West Eagleheart Court Tucson, AZ 85757" at bounding box center [90, 201] width 161 height 24
click at [83, 212] on textarea "8168 West Eagleheart Court Tucson, AZ 85757" at bounding box center [90, 201] width 161 height 24
paste textarea "4430 w Valencia rd Tucson az 85746"
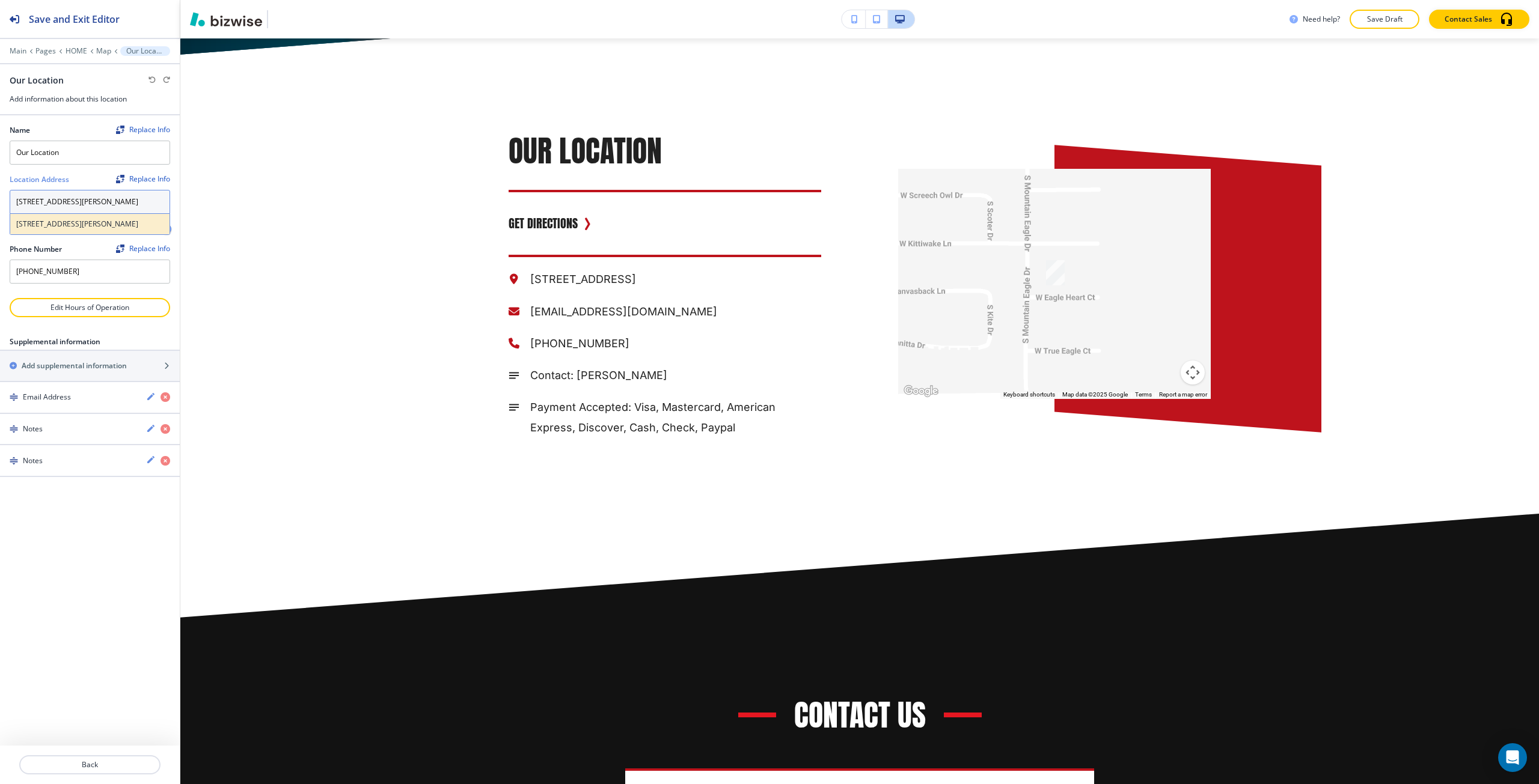
click at [84, 225] on h4 "4430 W Valencia Rd, Tucson, AZ 85746, USA" at bounding box center [90, 224] width 148 height 11
type textarea "4430 W Valencia Rd, Tucson, AZ 85746, USA"
click at [127, 180] on div "Replace Info" at bounding box center [143, 179] width 54 height 9
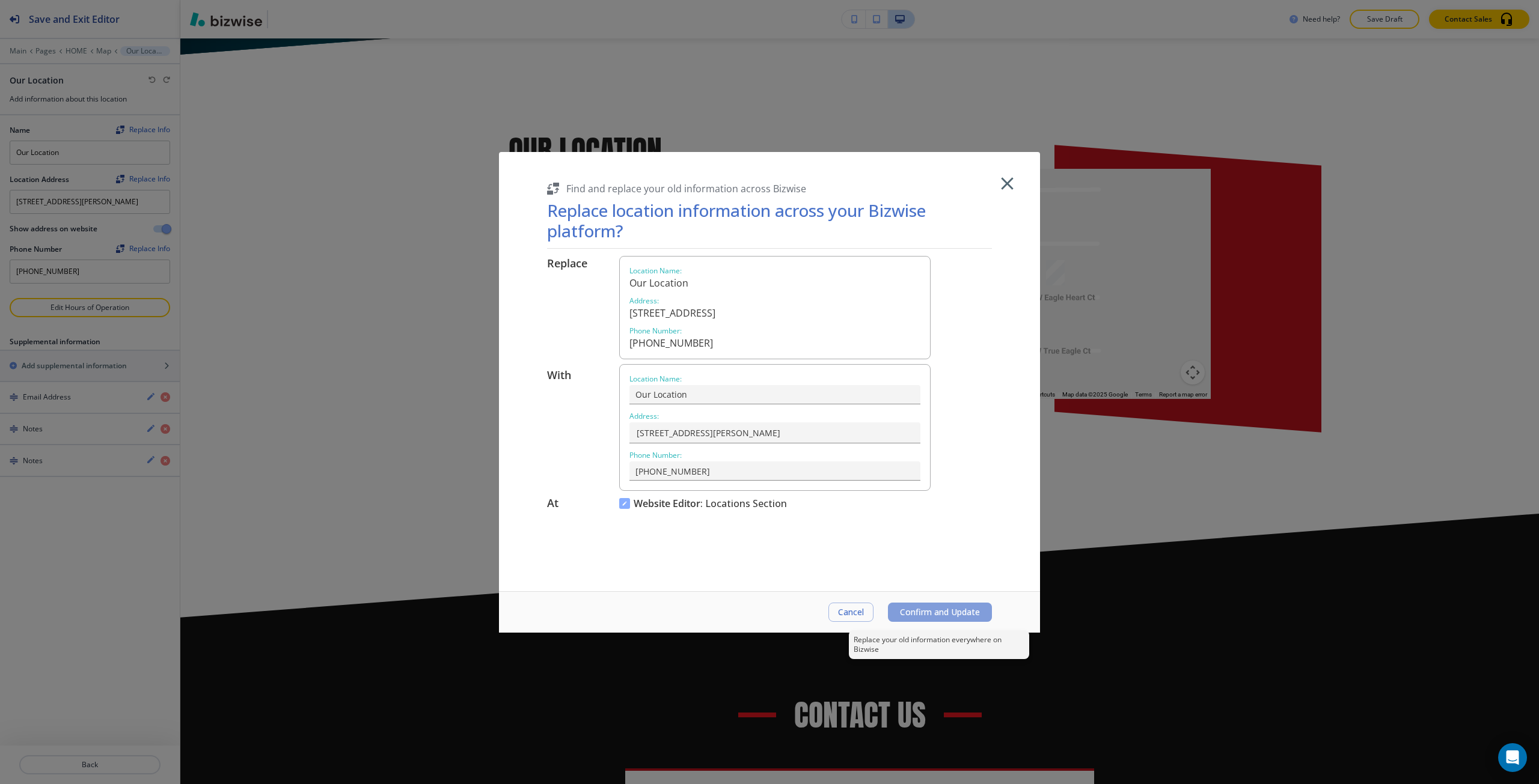
click at [923, 619] on button "Confirm and Update" at bounding box center [940, 612] width 104 height 20
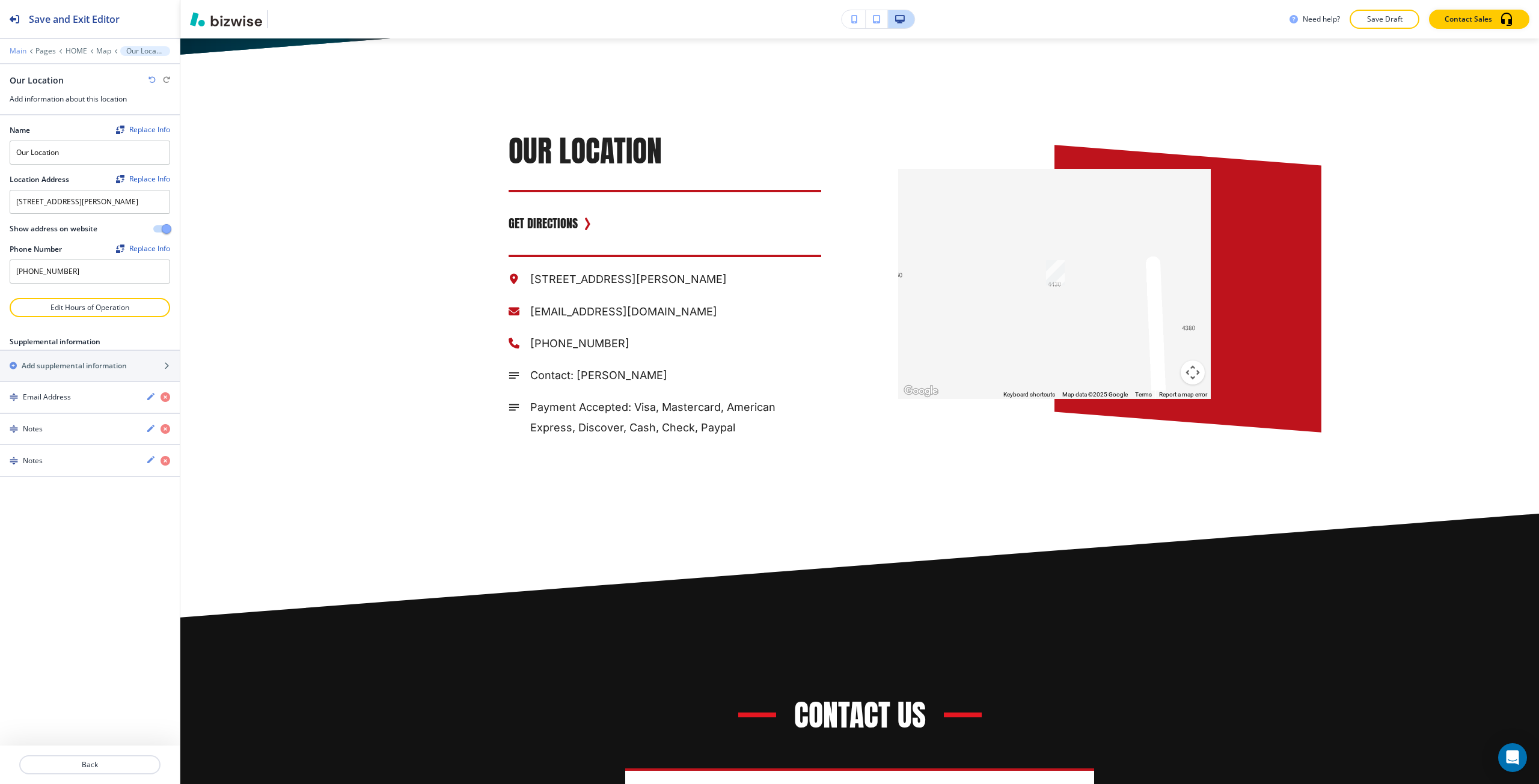
click at [20, 50] on p "Main" at bounding box center [18, 51] width 17 height 9
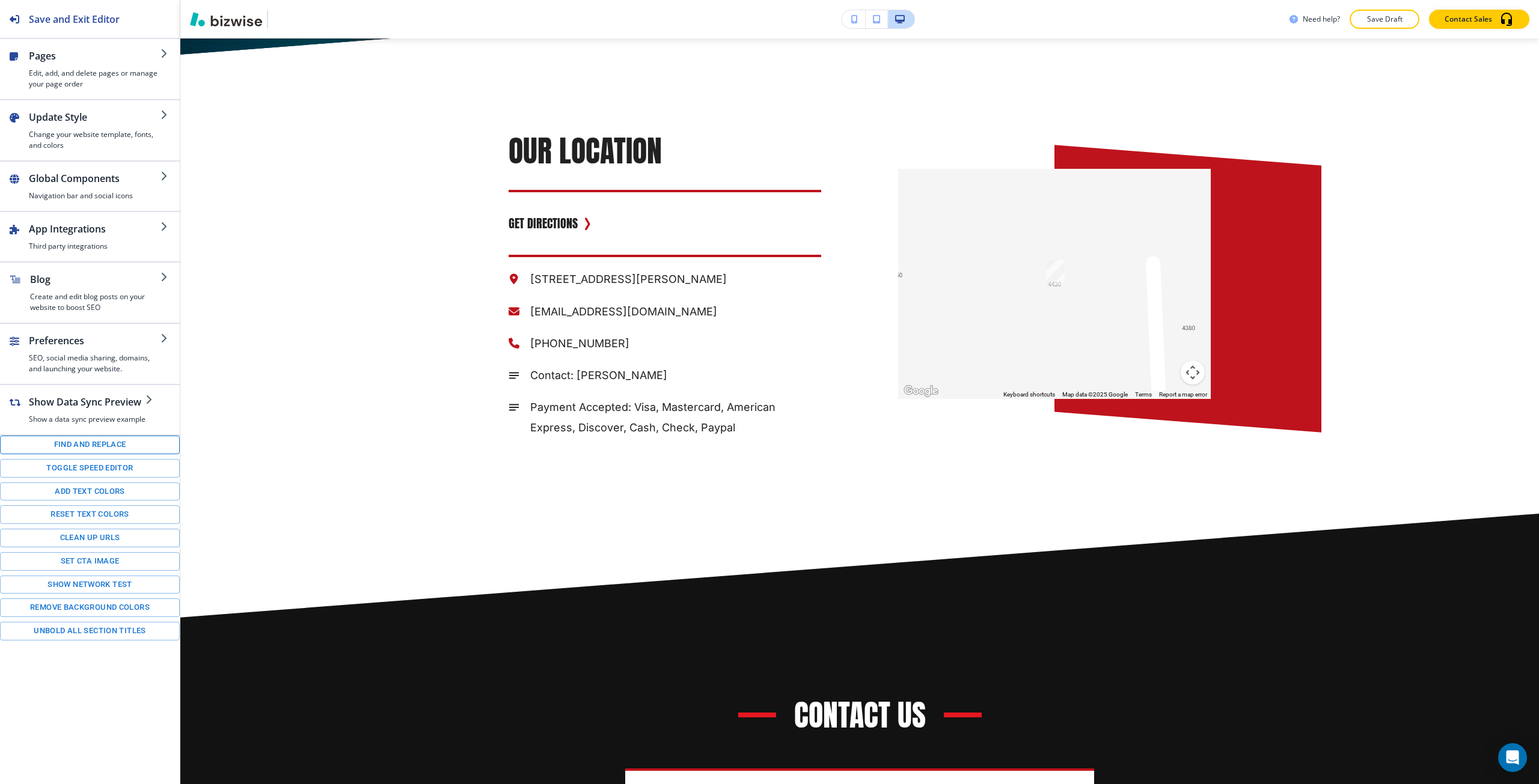
click at [91, 450] on button "Find and replace" at bounding box center [90, 445] width 180 height 19
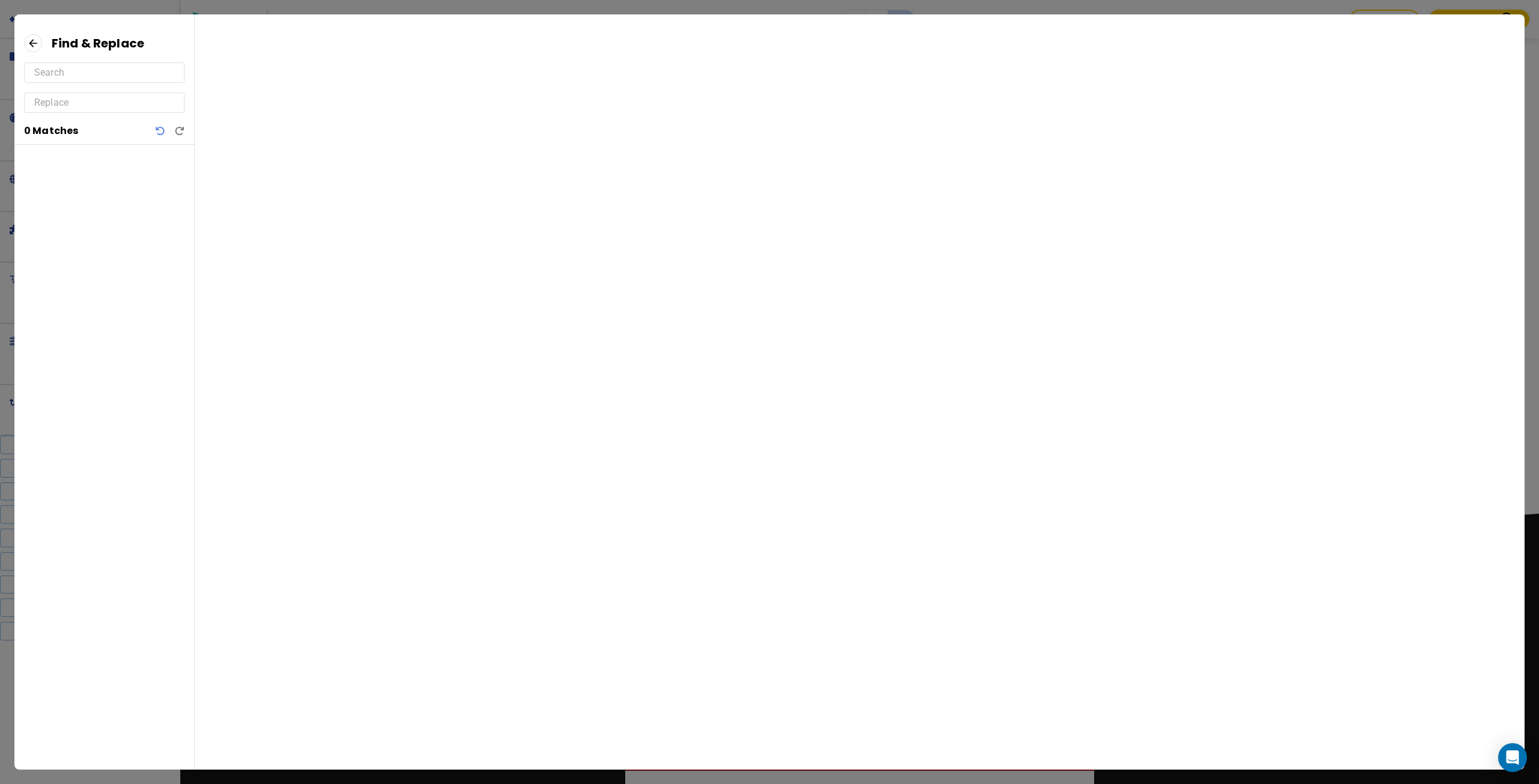
click at [82, 72] on input "text" at bounding box center [104, 73] width 140 height 20
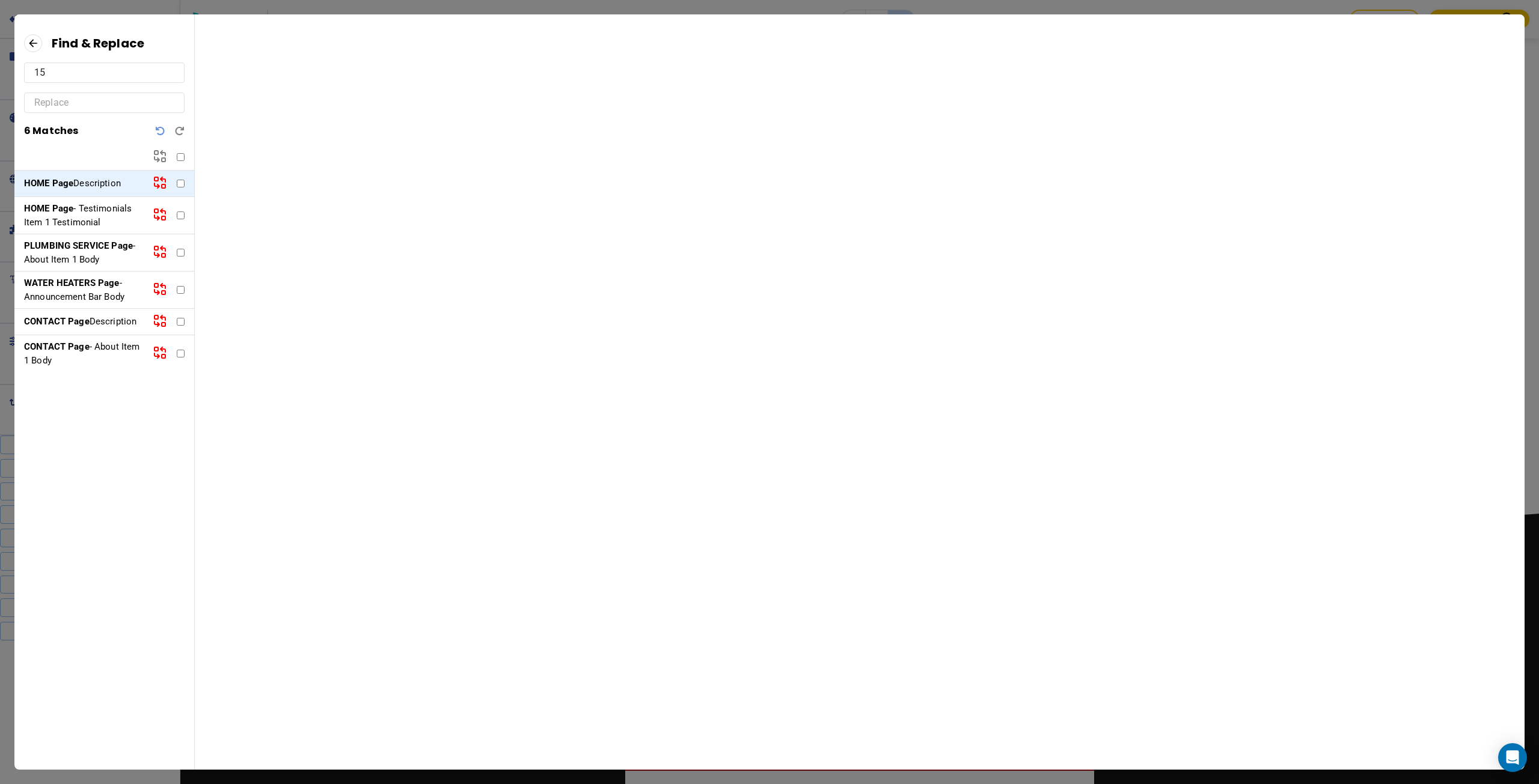
type input "15"
click at [76, 217] on p "HOME Page - Testimonials Item 1 Testimonial" at bounding box center [84, 216] width 119 height 27
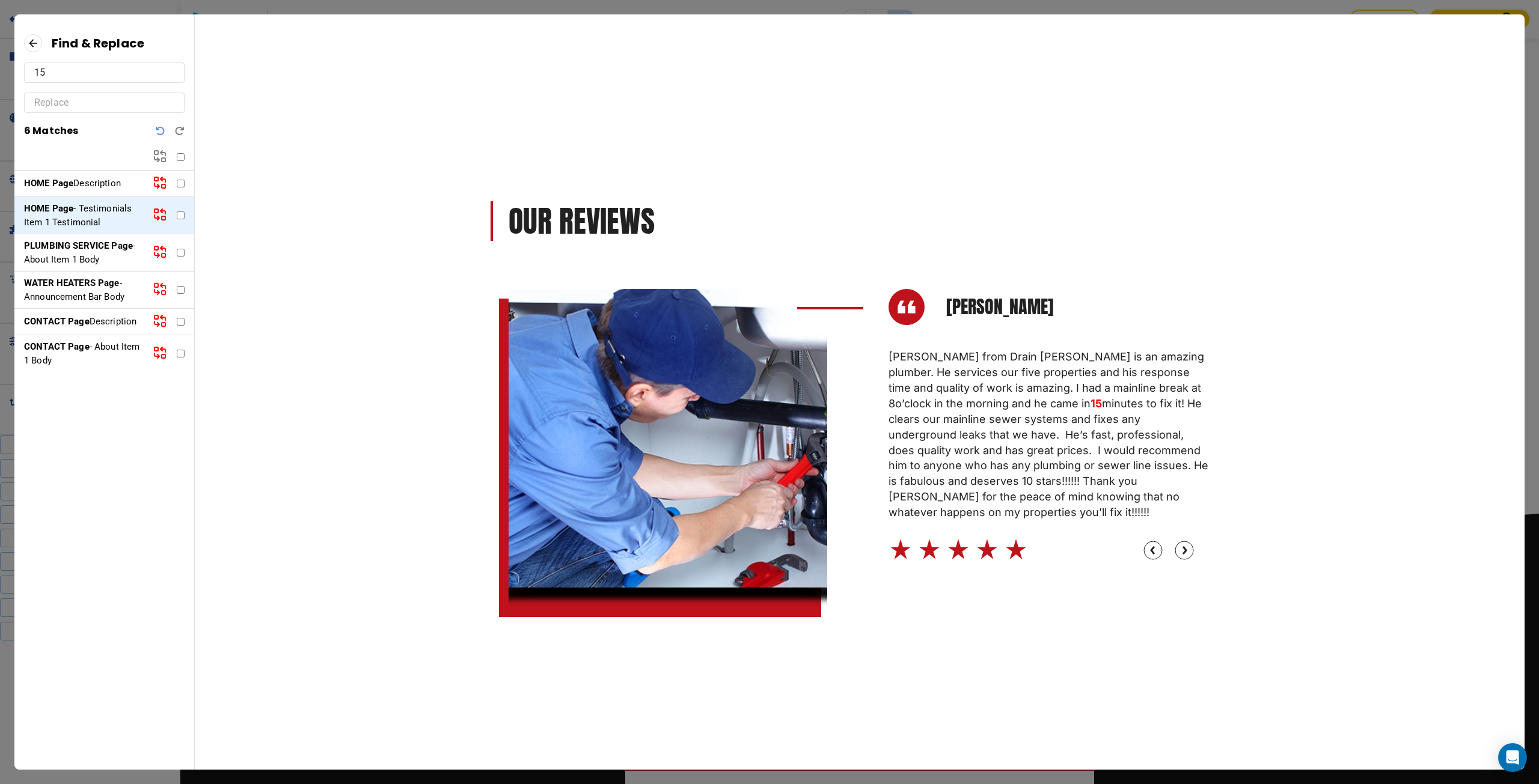
scroll to position [6, 0]
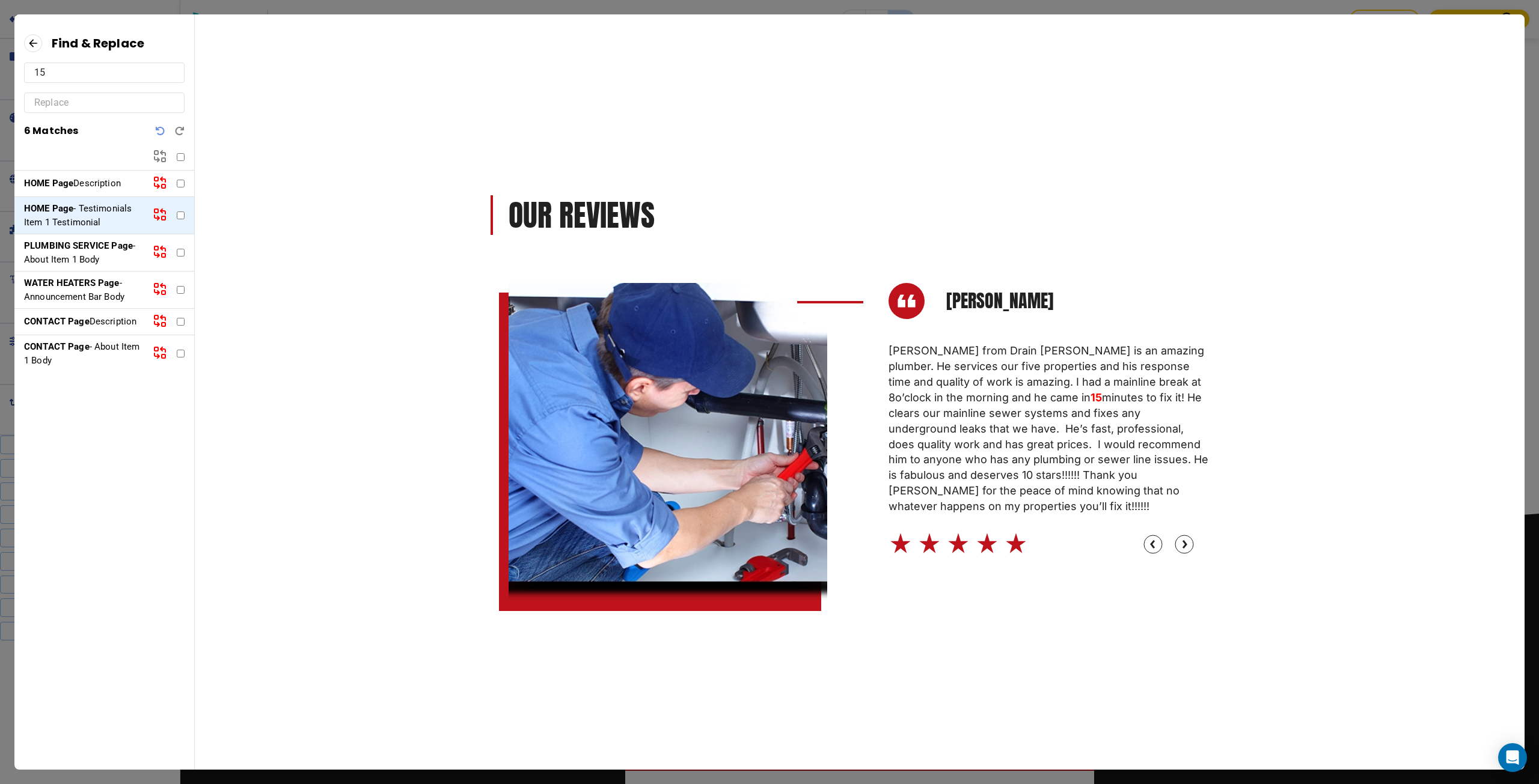
click at [80, 249] on strong "PLUMBING SERVICE Page" at bounding box center [78, 246] width 109 height 11
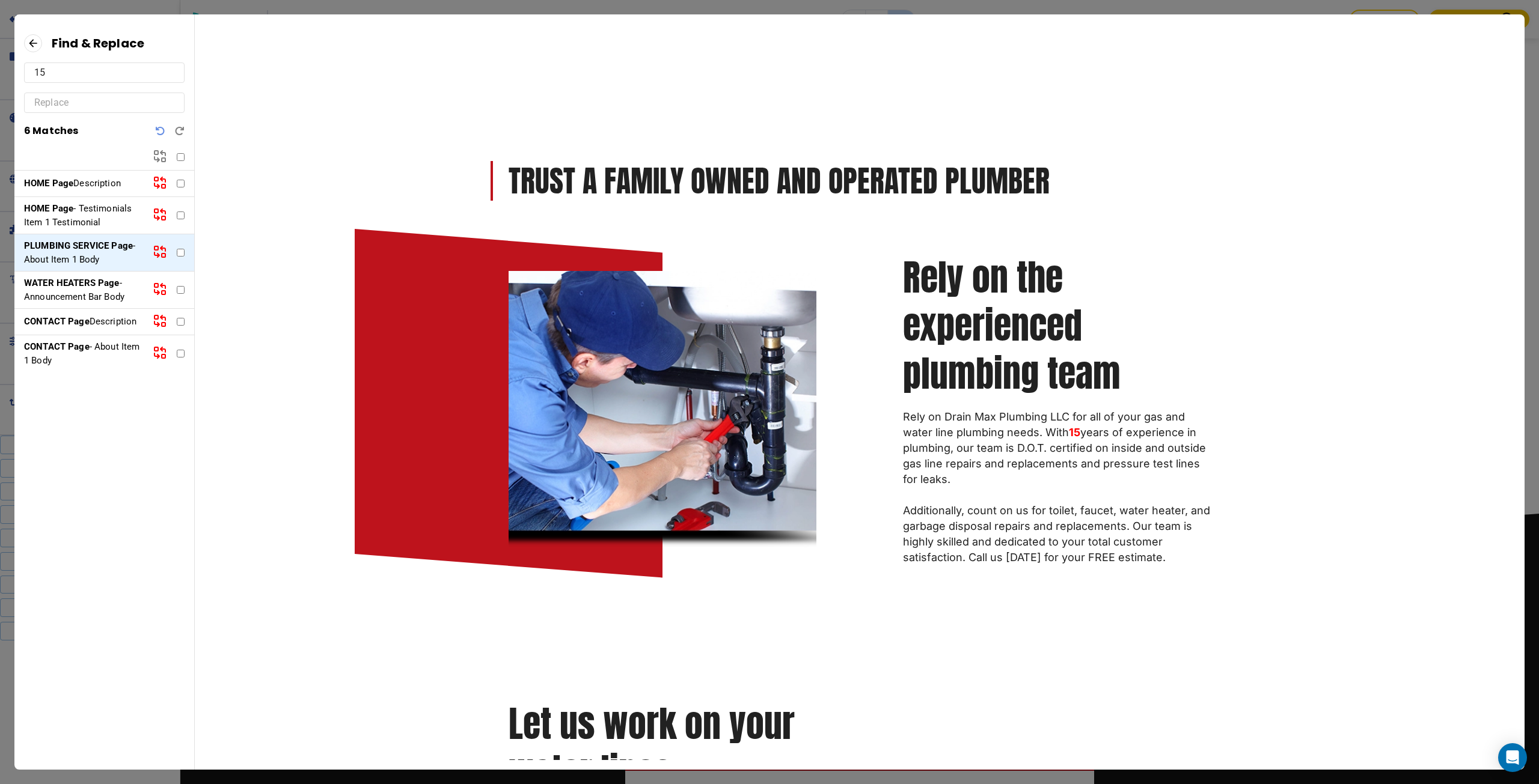
scroll to position [43, 0]
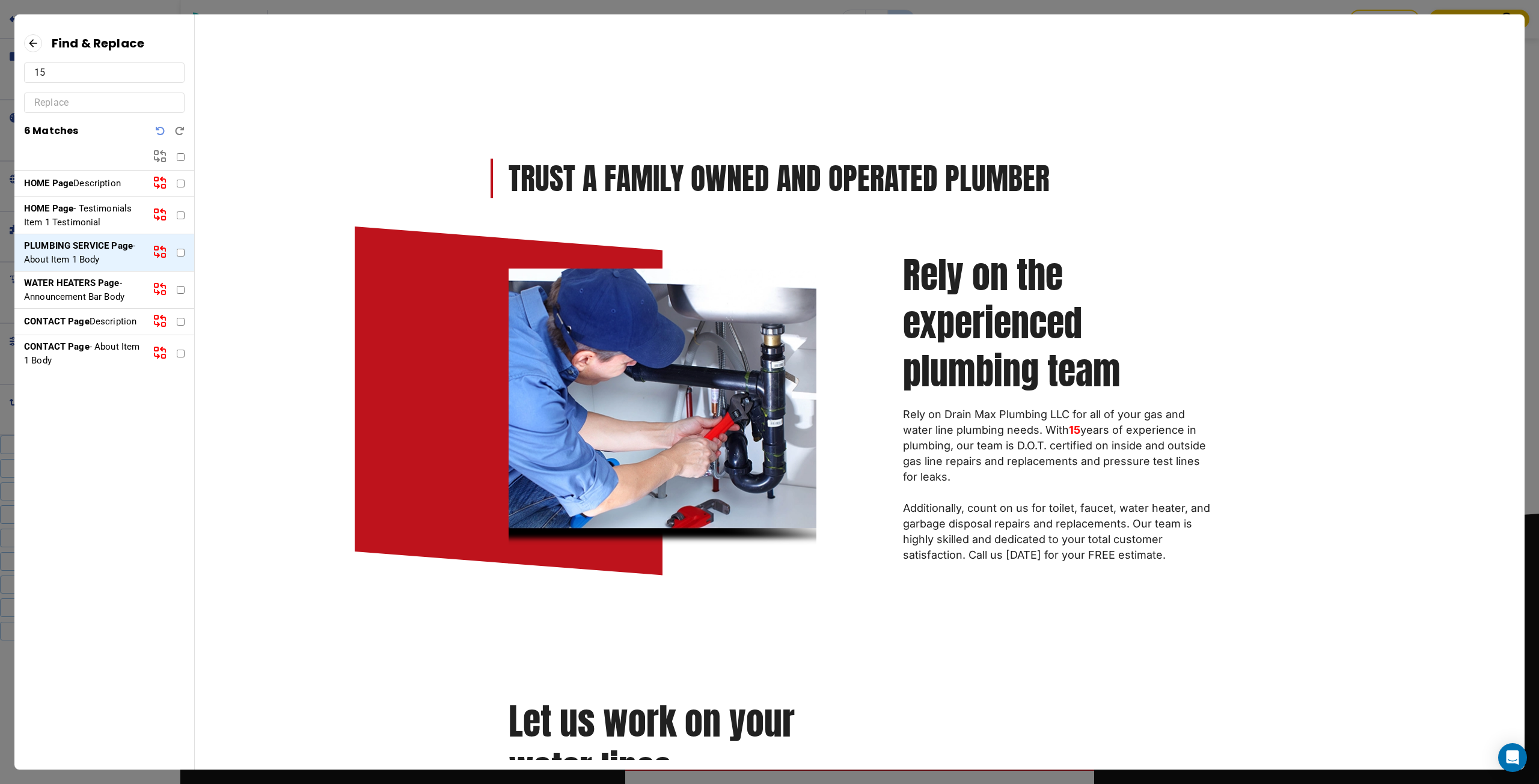
click at [55, 94] on input "text" at bounding box center [104, 102] width 140 height 20
type input "20+"
click at [156, 257] on icon at bounding box center [159, 251] width 14 height 14
click at [117, 284] on strong "WATER HEATERS Page" at bounding box center [72, 283] width 95 height 11
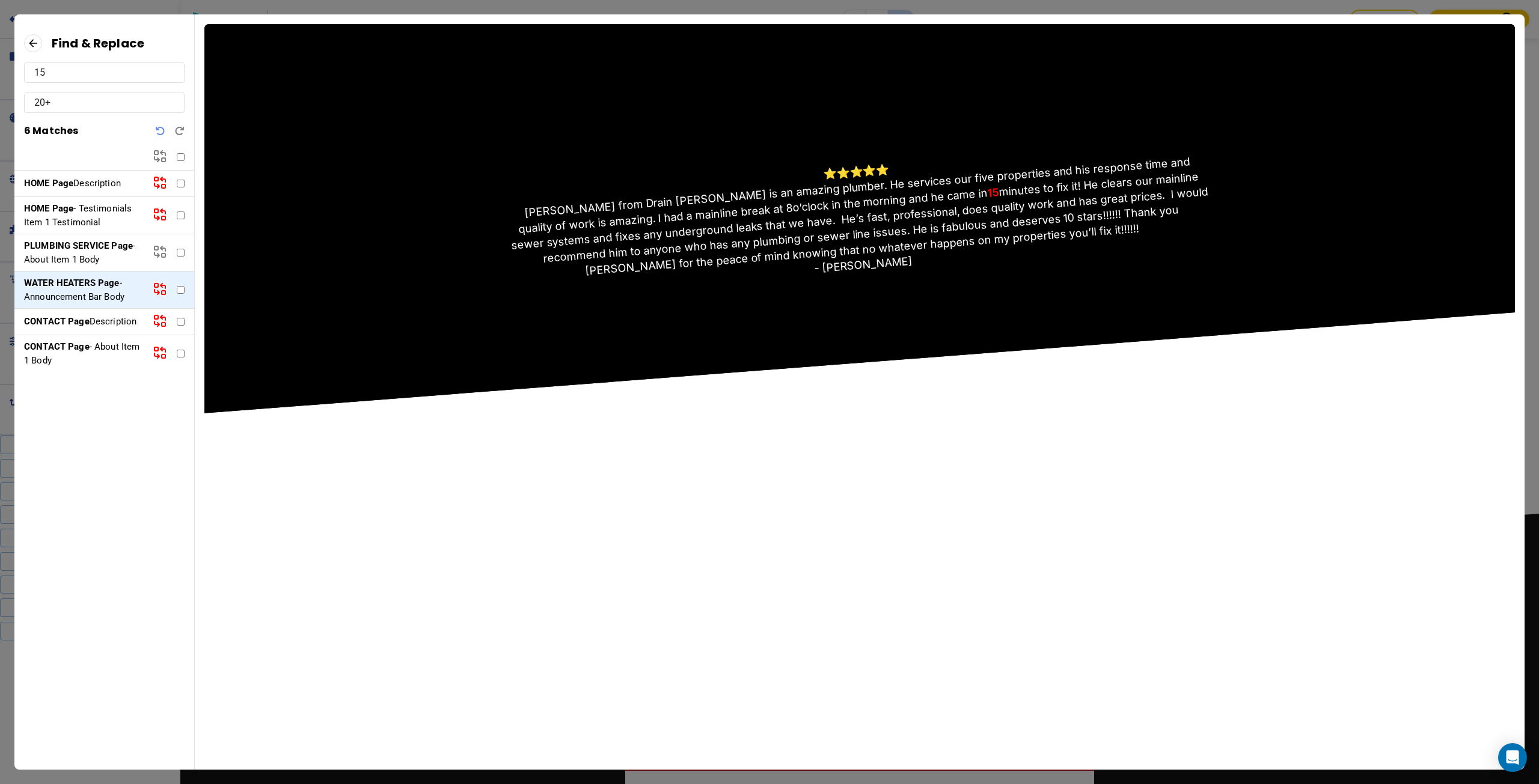
click at [100, 321] on p "CONTACT Page Description" at bounding box center [84, 322] width 119 height 14
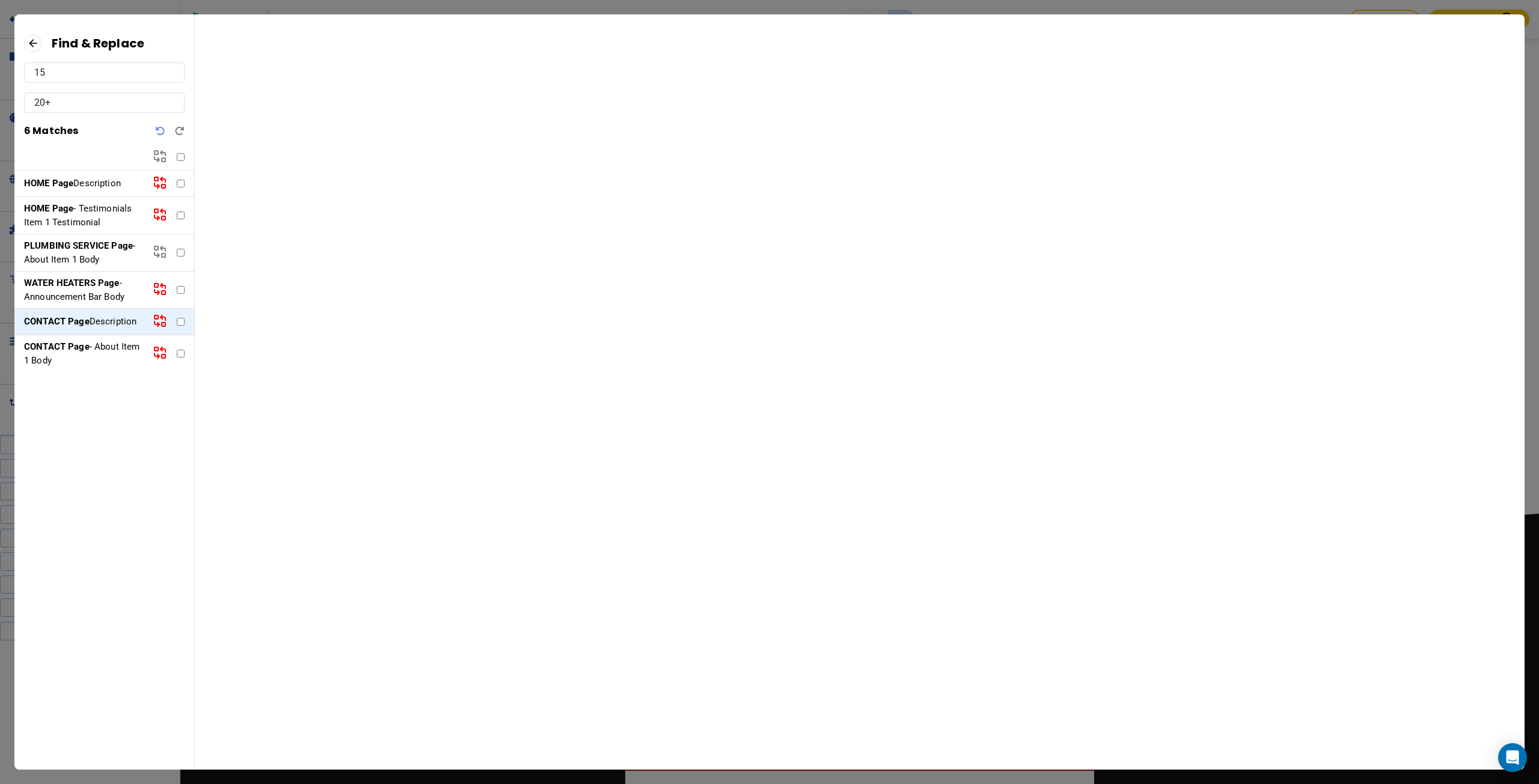
click at [97, 341] on p "CONTACT Page - About Item 1 Body" at bounding box center [84, 354] width 119 height 27
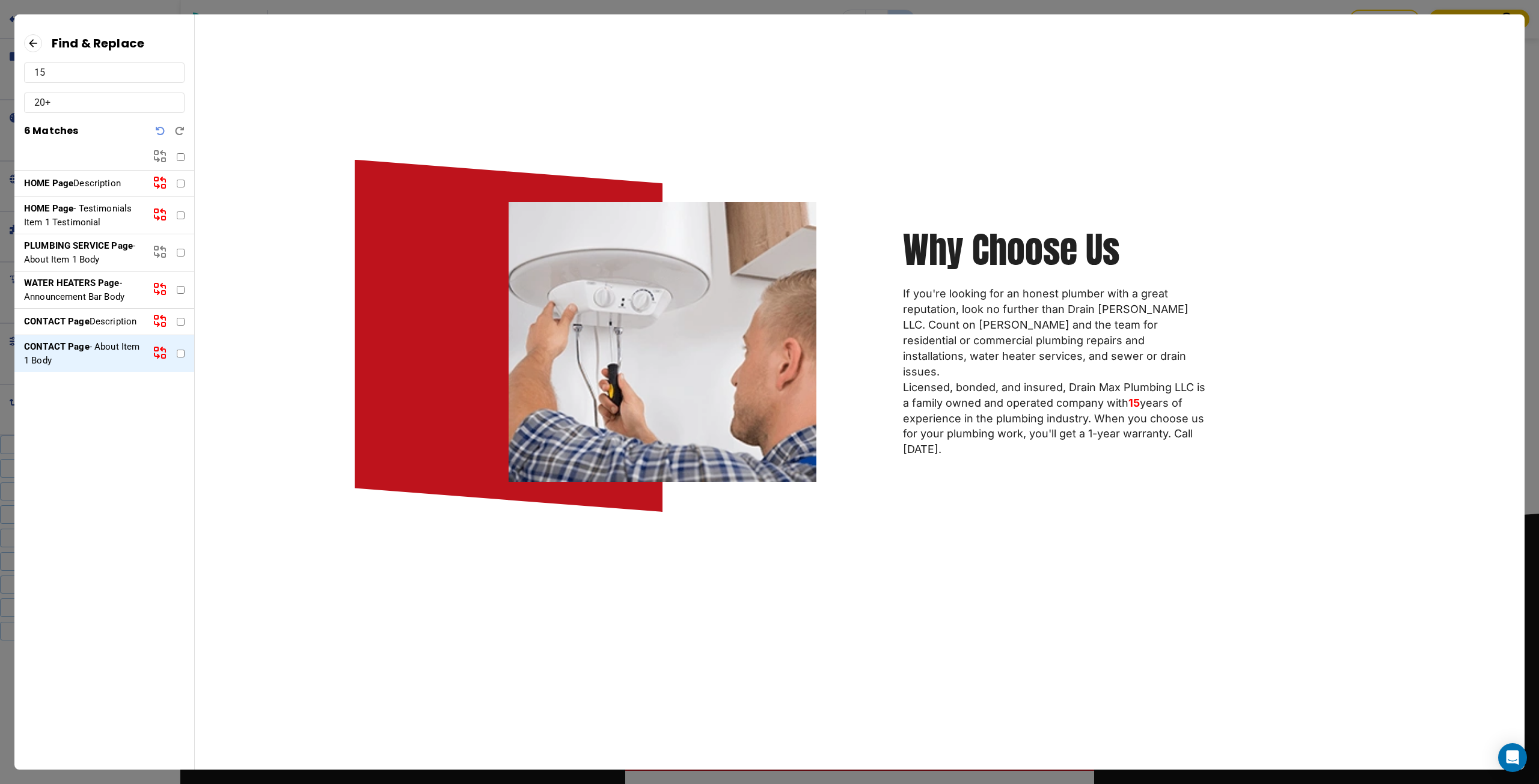
click at [160, 354] on icon at bounding box center [159, 353] width 14 height 14
click at [34, 40] on icon at bounding box center [33, 43] width 18 height 18
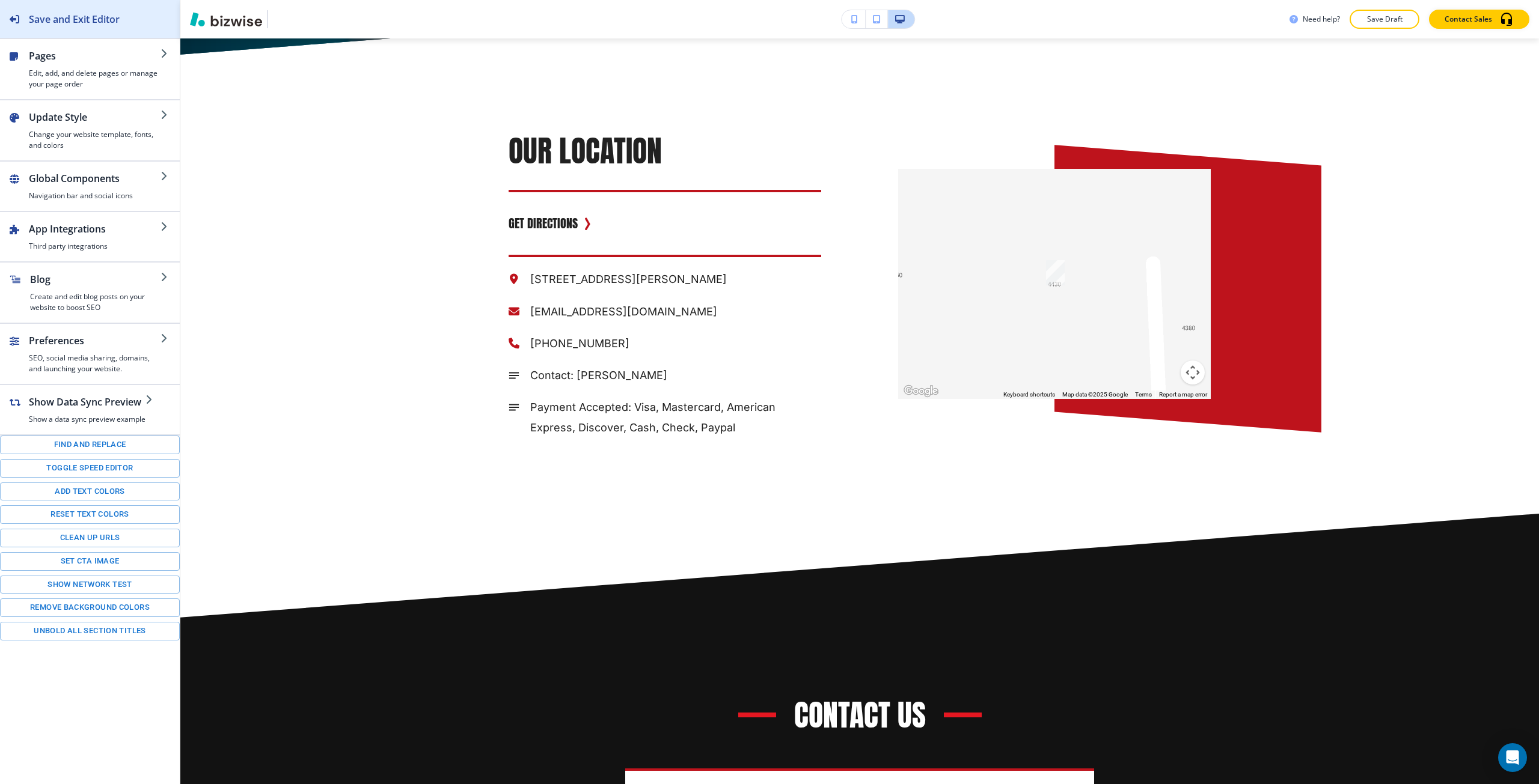
click at [55, 29] on div "Save and Exit Editor" at bounding box center [59, 19] width 120 height 37
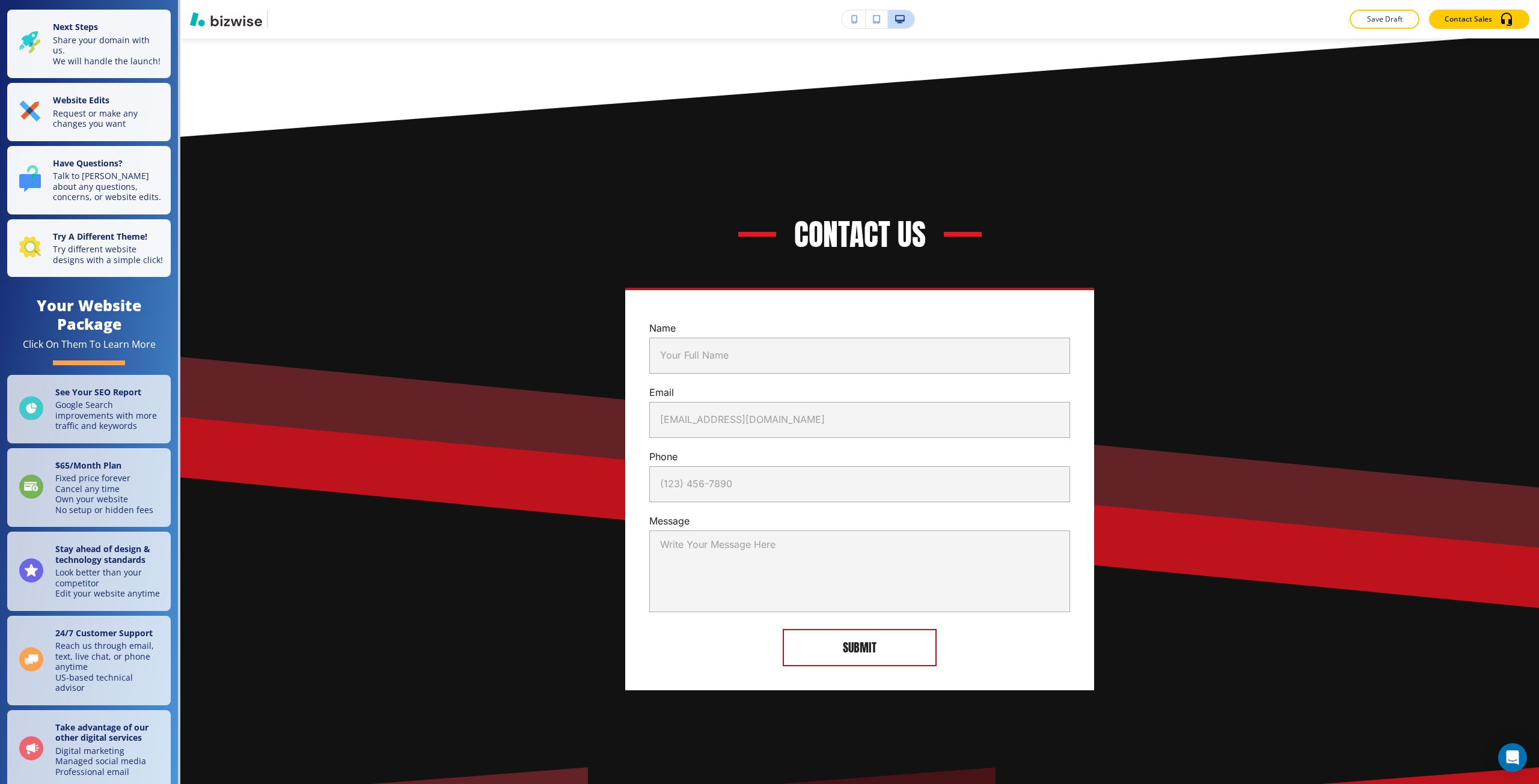
click at [395, 269] on div "Contact Us Name Your Full Name Your Full Name Email email@example.com email@exa…" at bounding box center [859, 452] width 1359 height 630
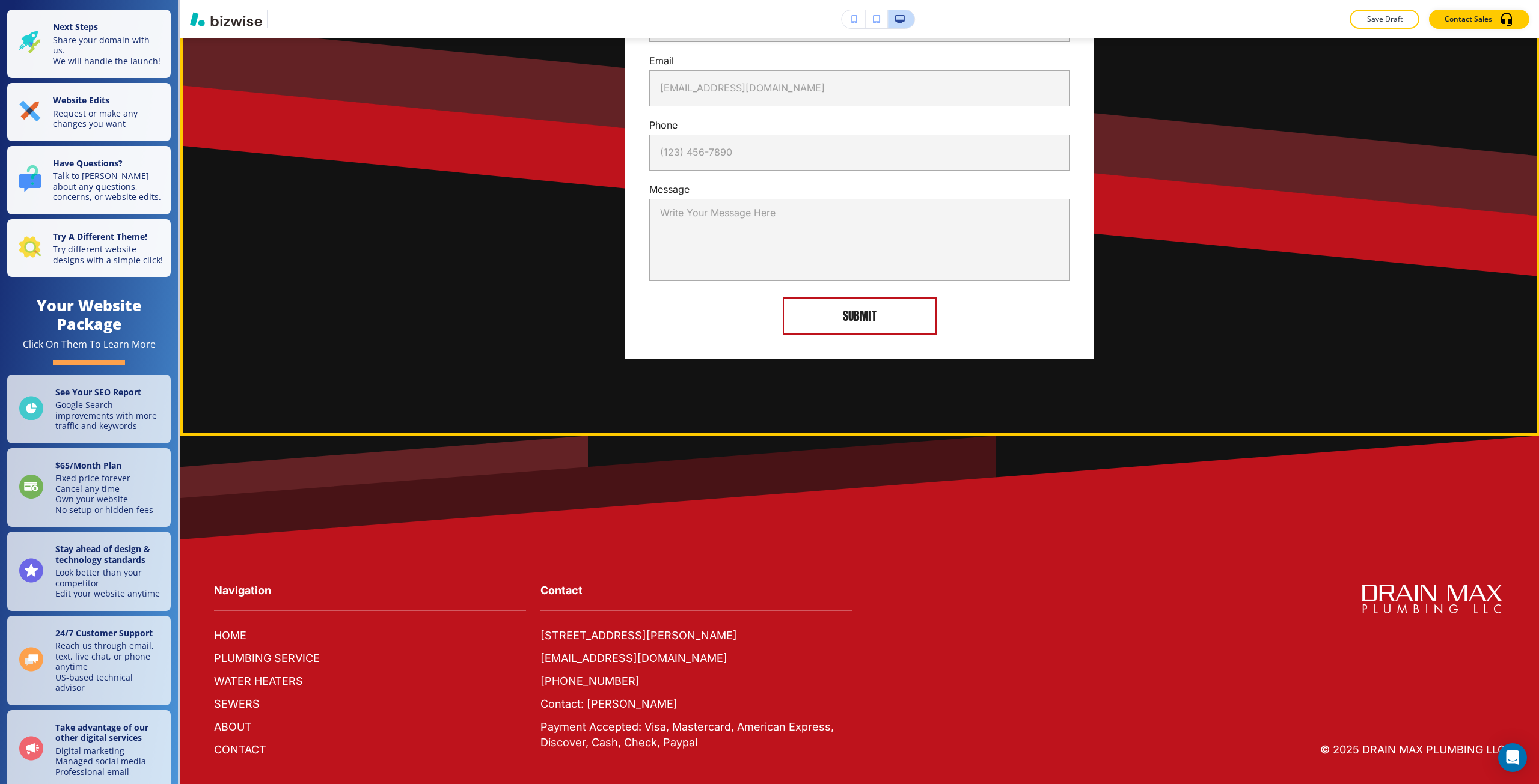
scroll to position [4731, 0]
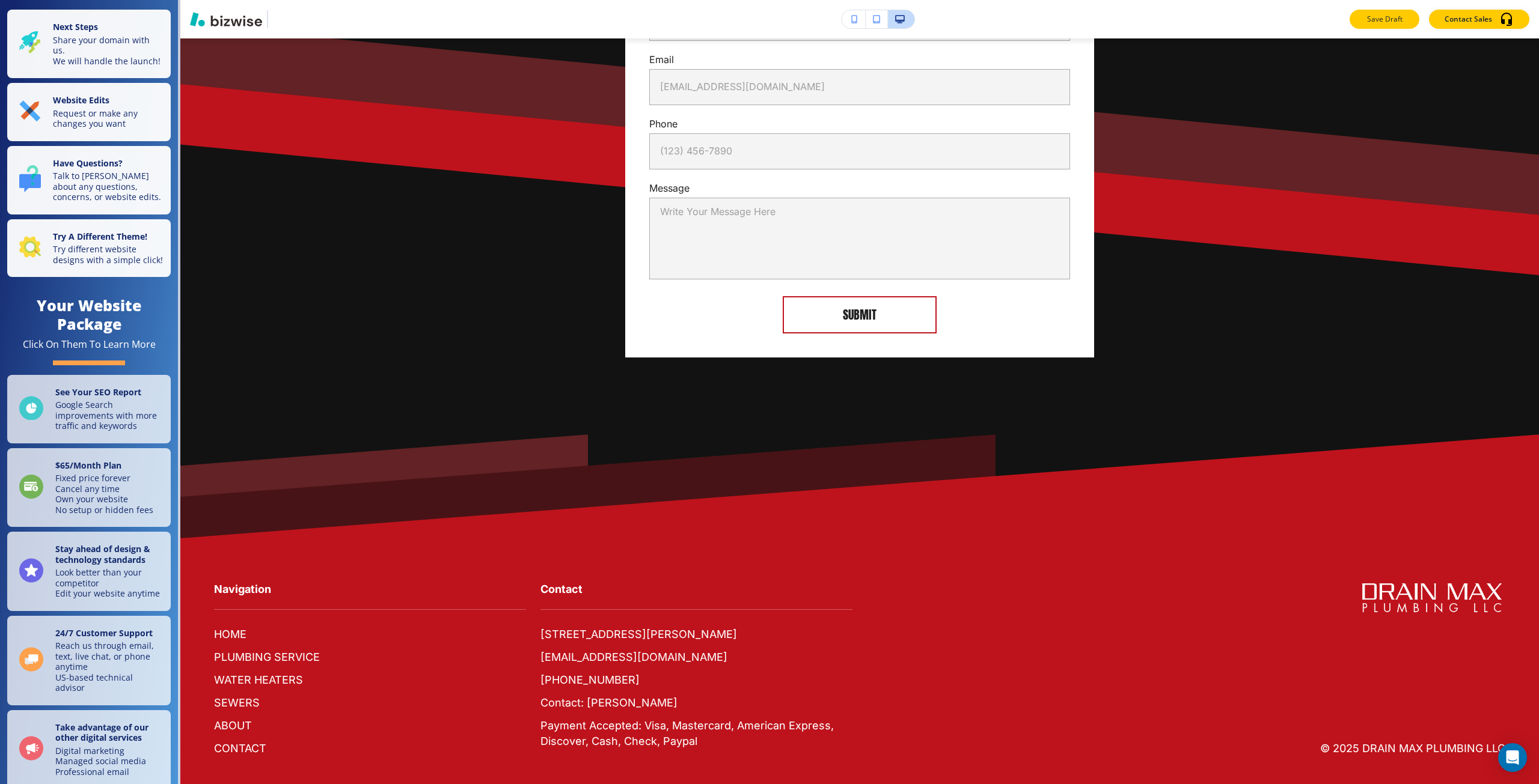
click at [1396, 18] on p "Save Draft" at bounding box center [1384, 20] width 38 height 11
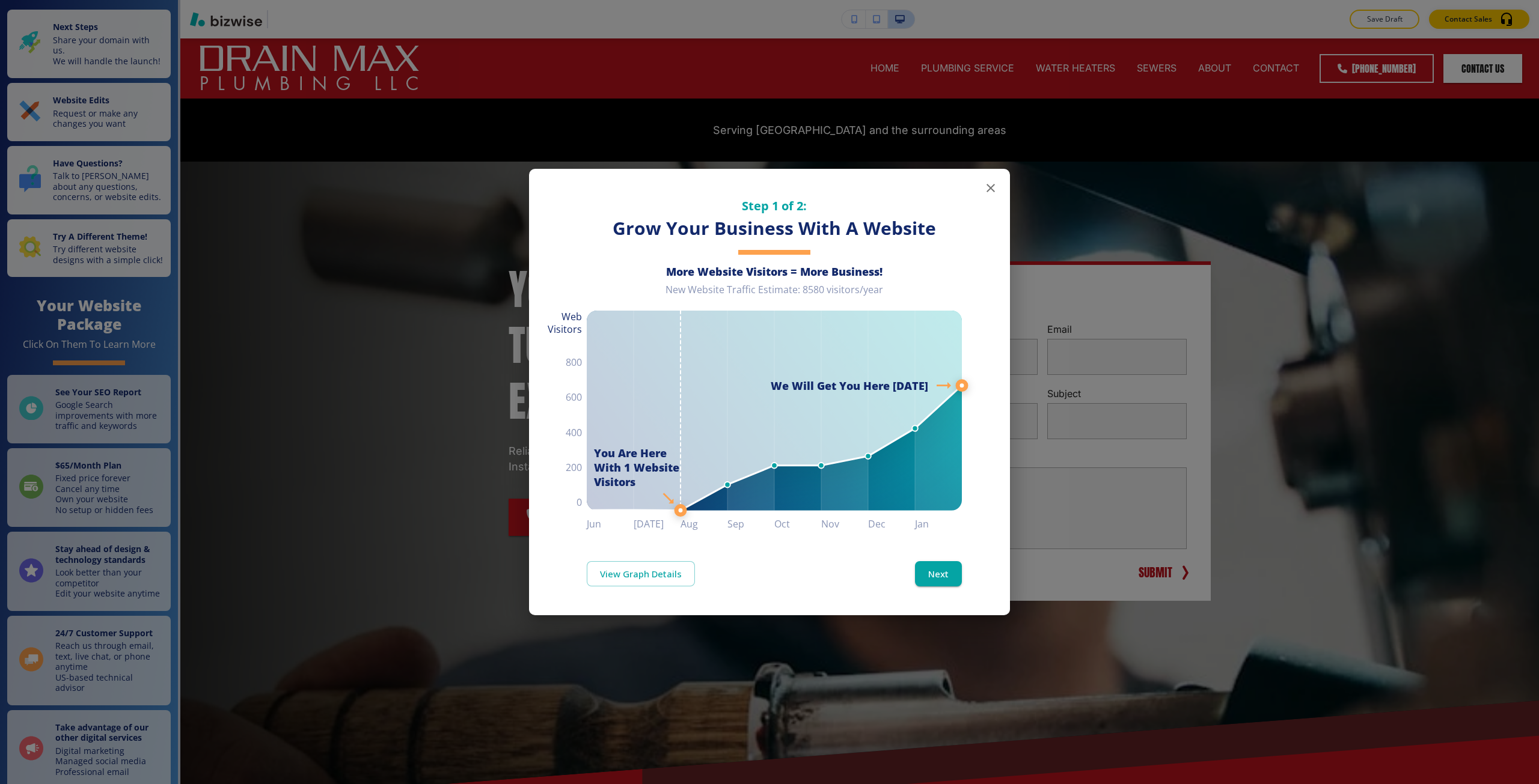
click at [373, 245] on div "Step 1 of 2: Grow Your Business With A Website More Website Visitors = More Bus…" at bounding box center [770, 392] width 1539 height 784
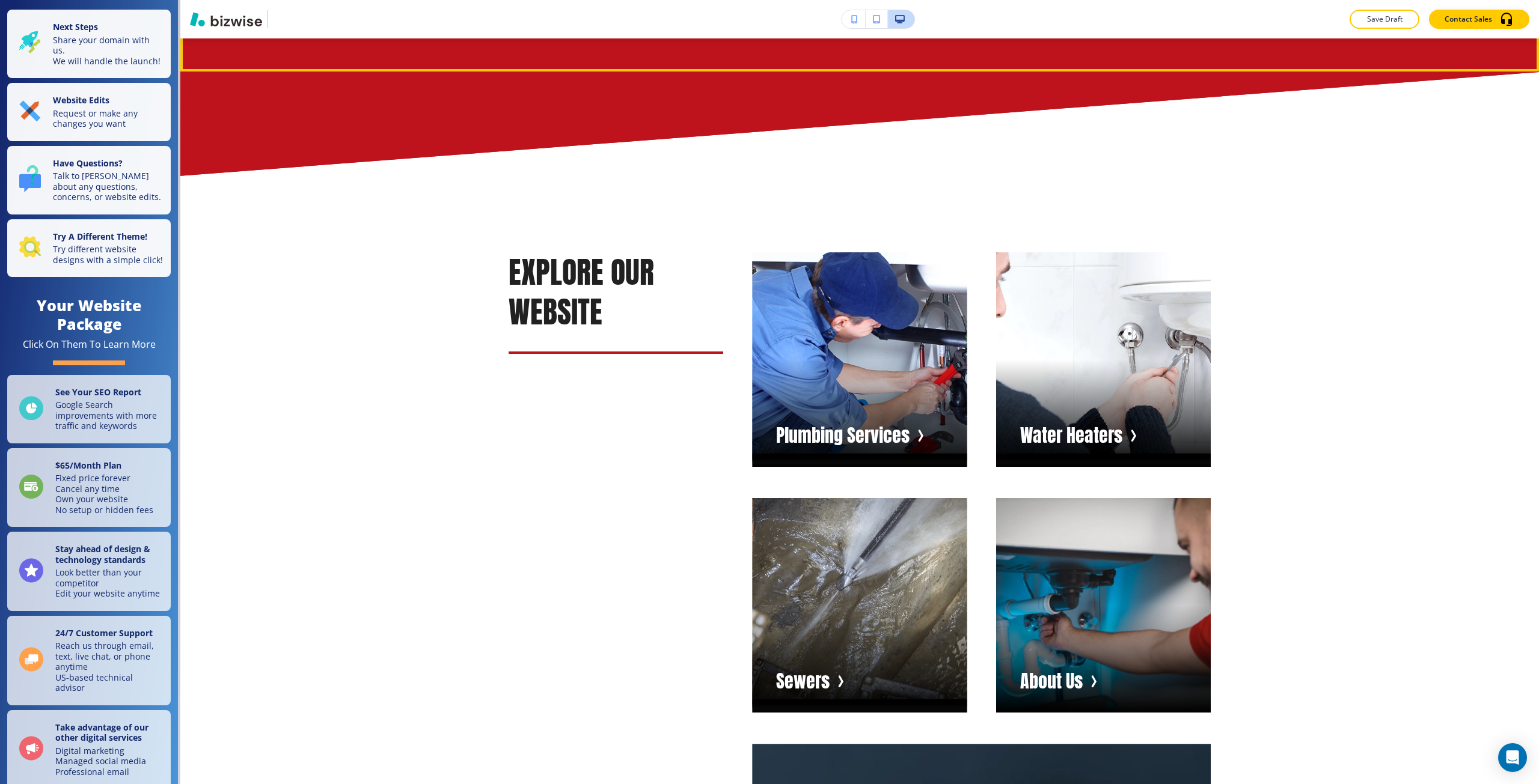
scroll to position [1262, 0]
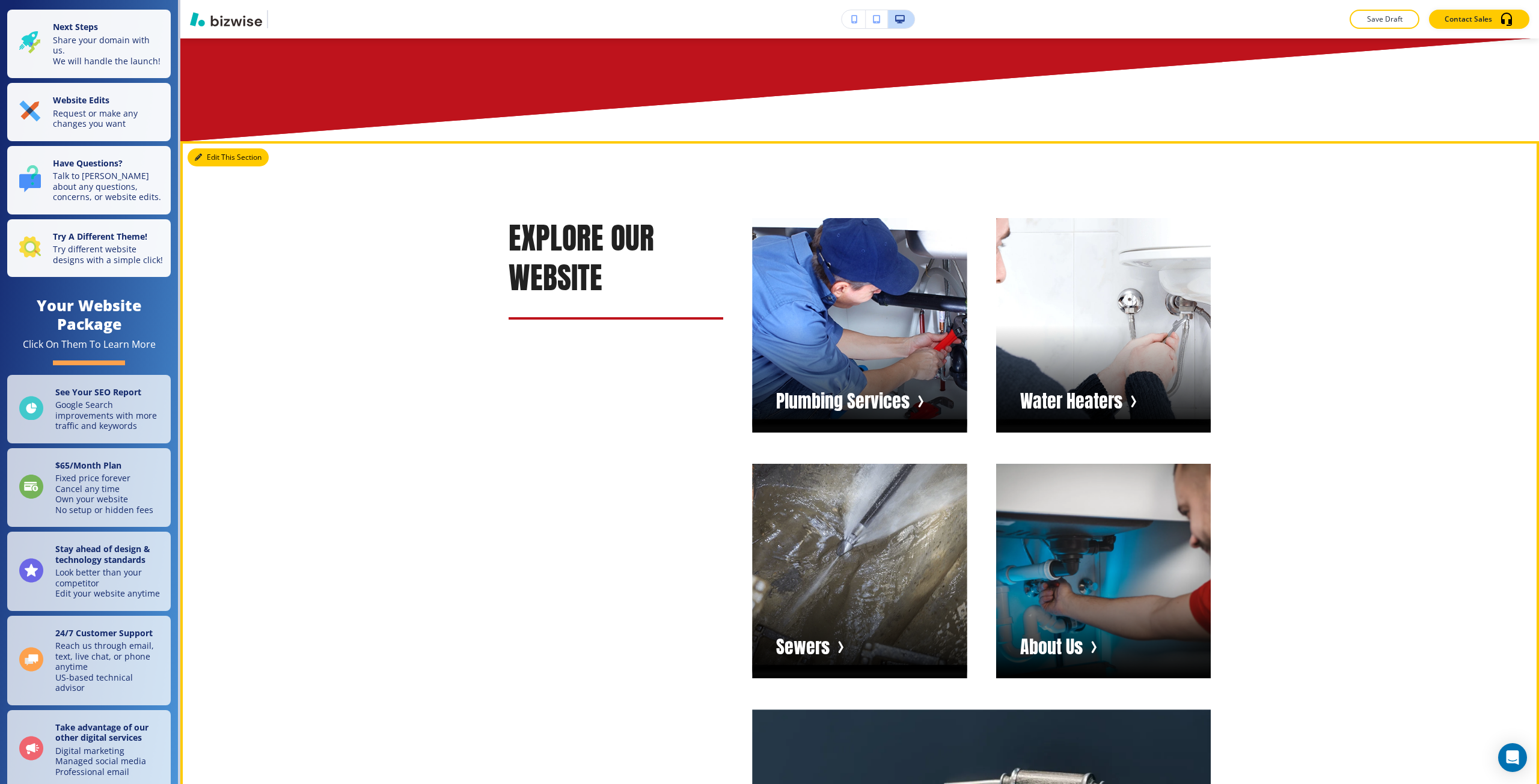
click at [198, 154] on icon "button" at bounding box center [198, 157] width 7 height 7
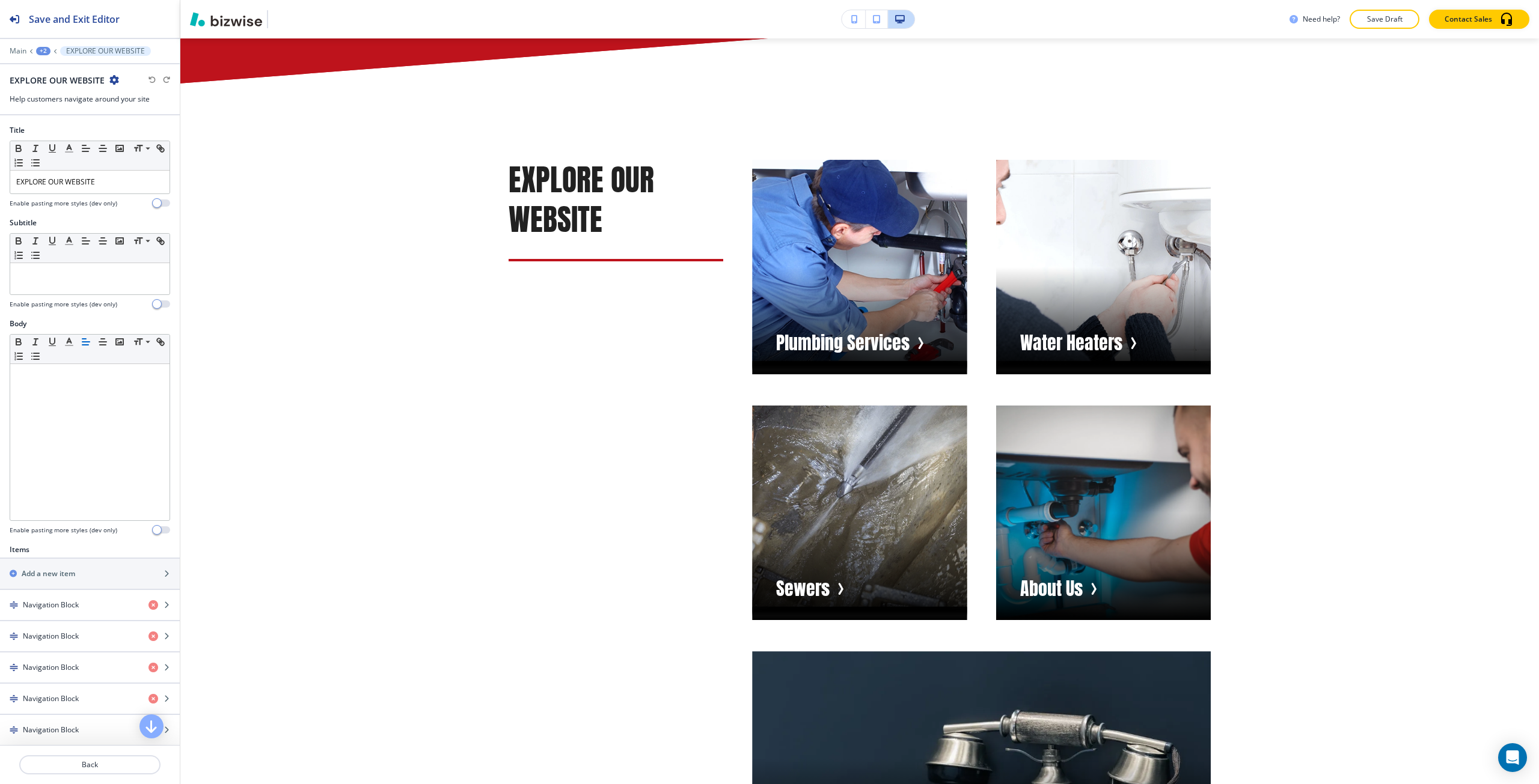
scroll to position [1349, 0]
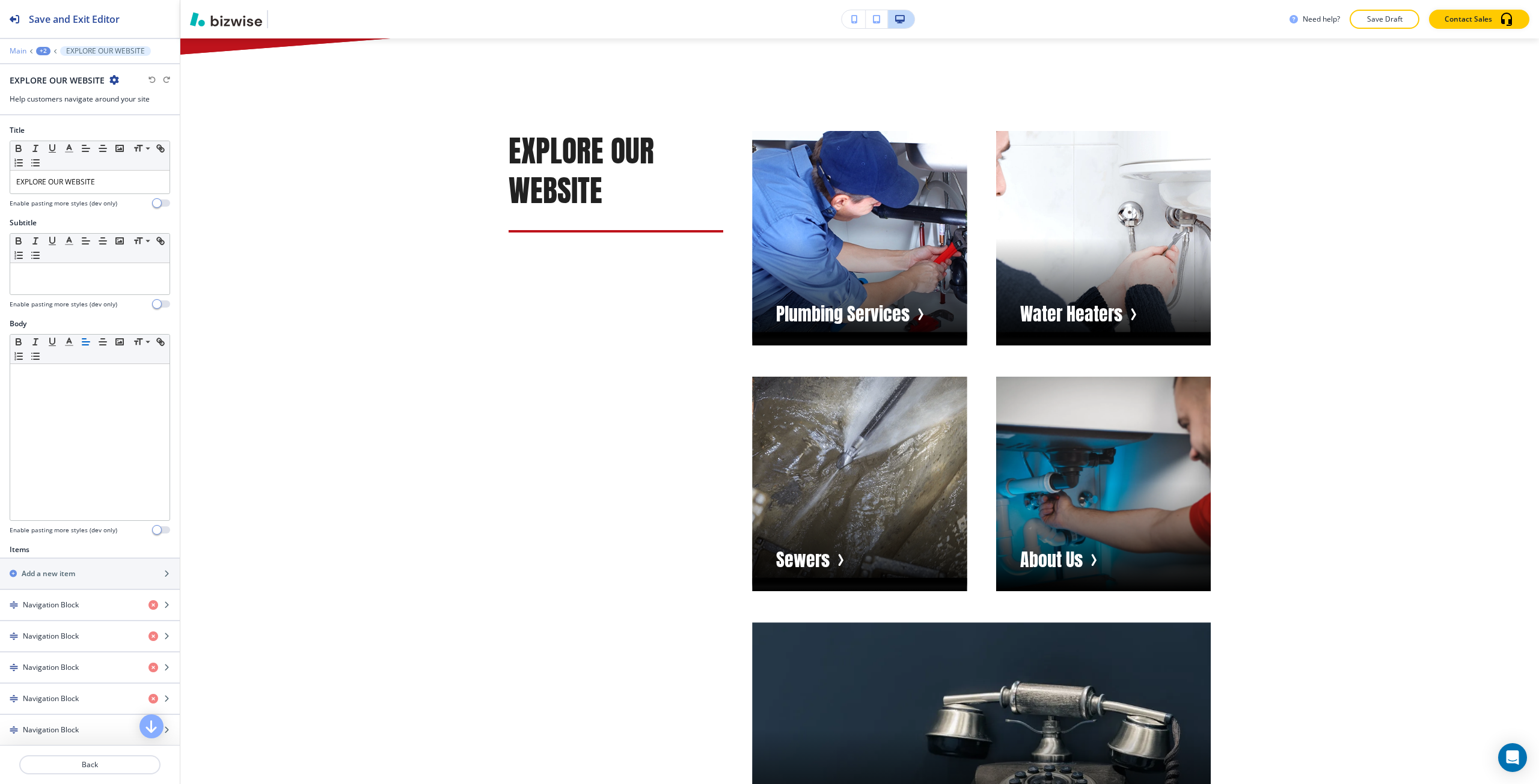
click at [12, 52] on p "Main" at bounding box center [18, 51] width 17 height 9
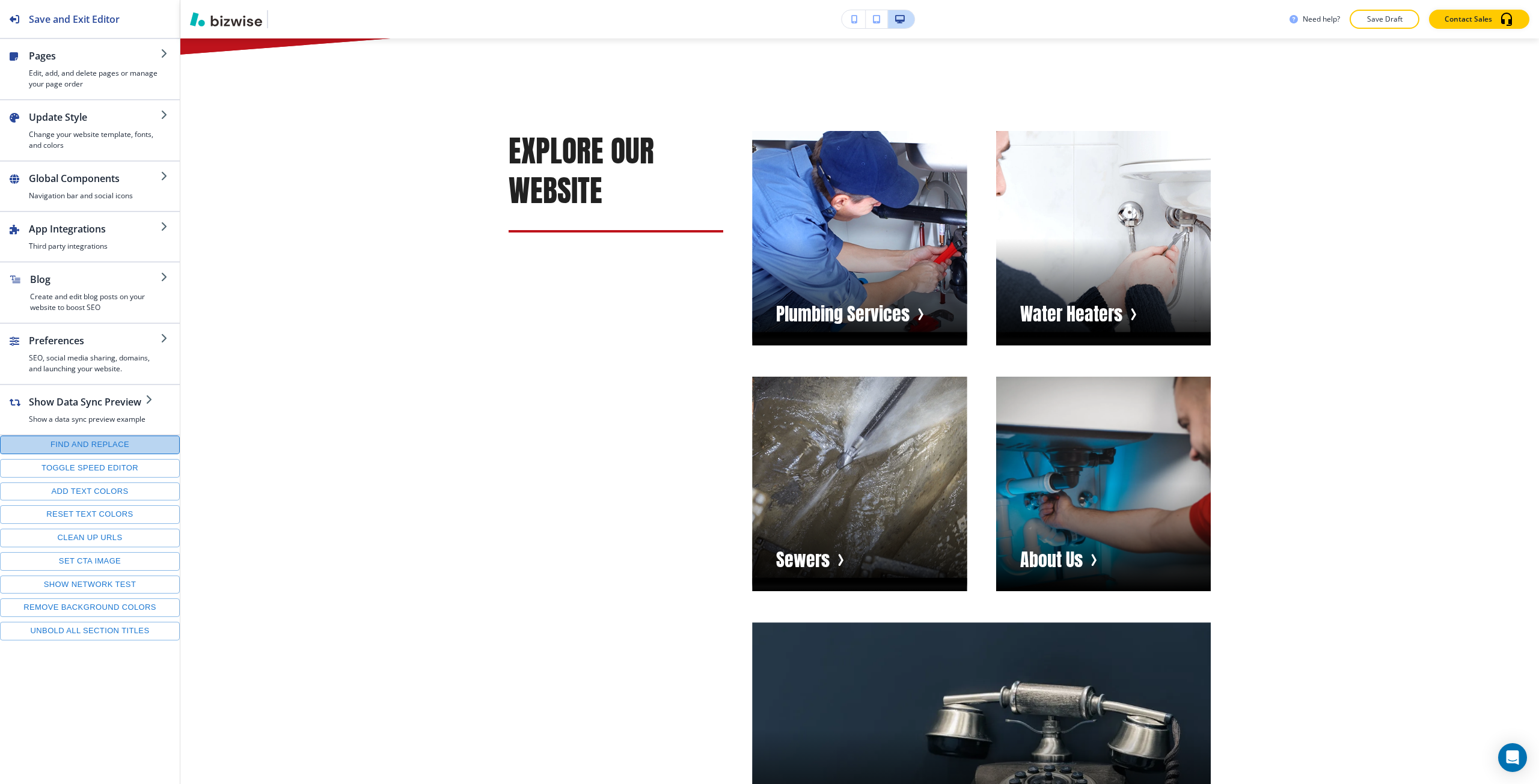
click at [112, 444] on button "Find and replace" at bounding box center [90, 445] width 180 height 19
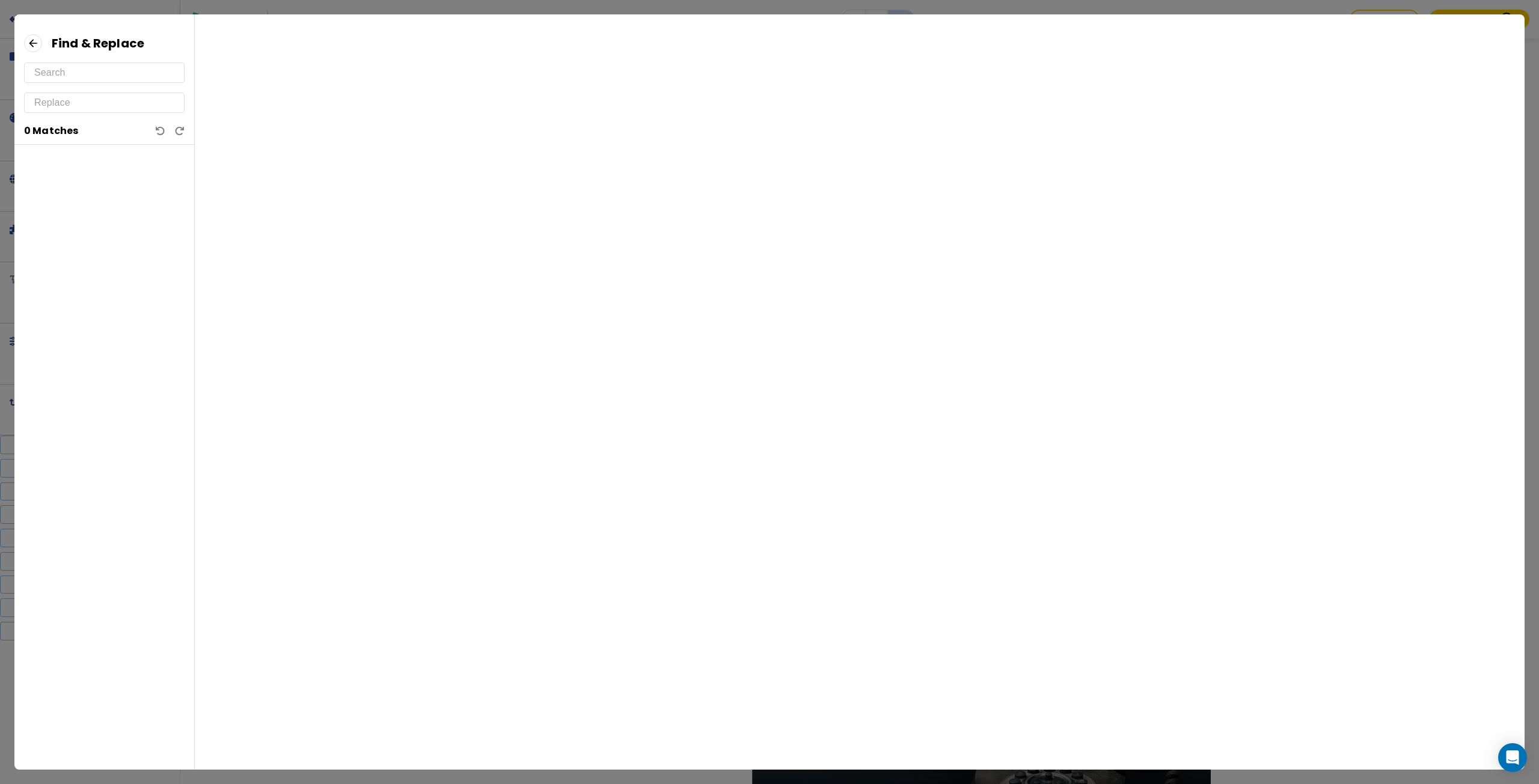
click at [77, 79] on input "text" at bounding box center [104, 73] width 140 height 20
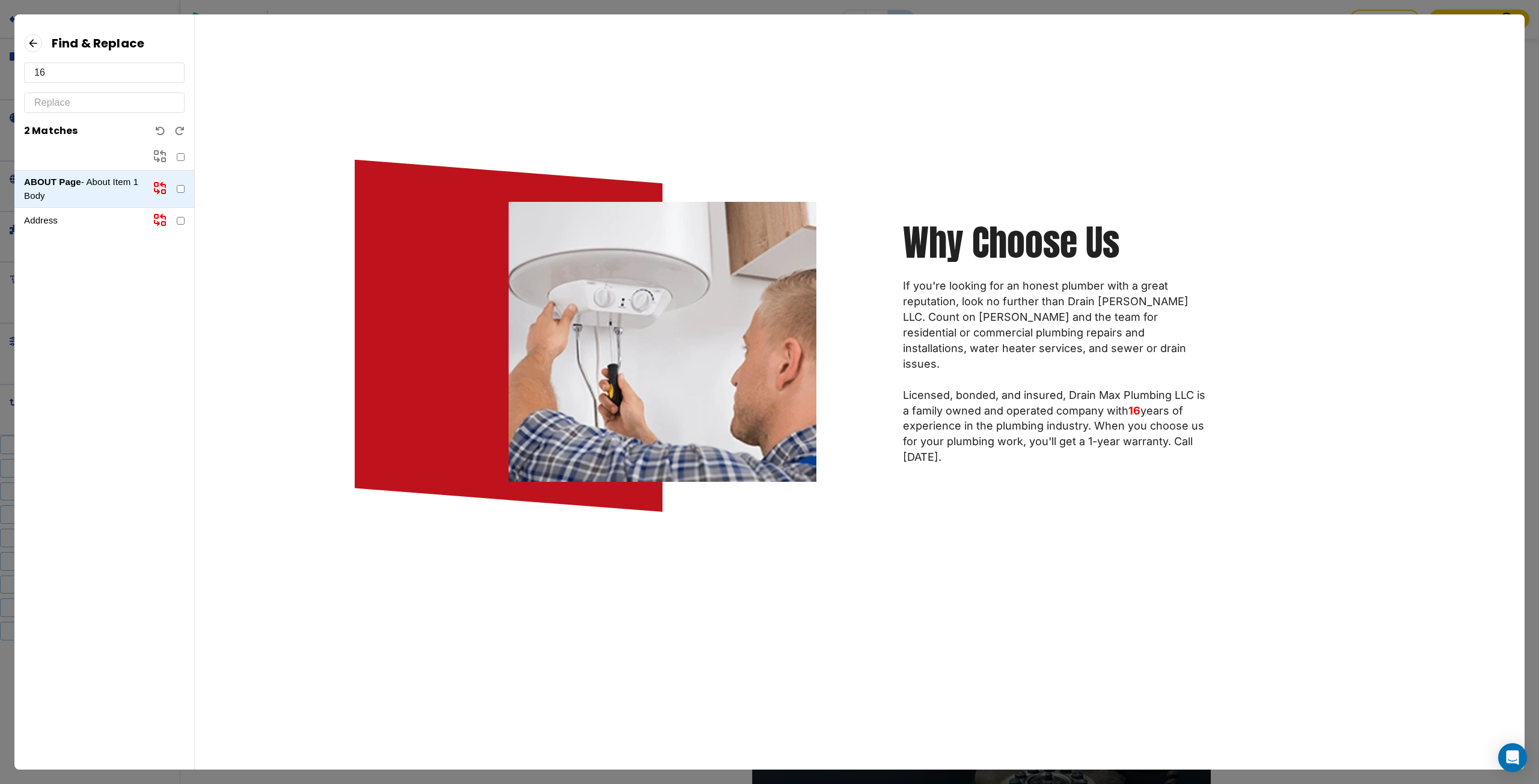
type input "16"
click at [61, 103] on input "text" at bounding box center [104, 102] width 140 height 20
type input "20+"
click at [155, 187] on icon at bounding box center [159, 188] width 14 height 14
click at [117, 212] on div "Address" at bounding box center [104, 220] width 180 height 26
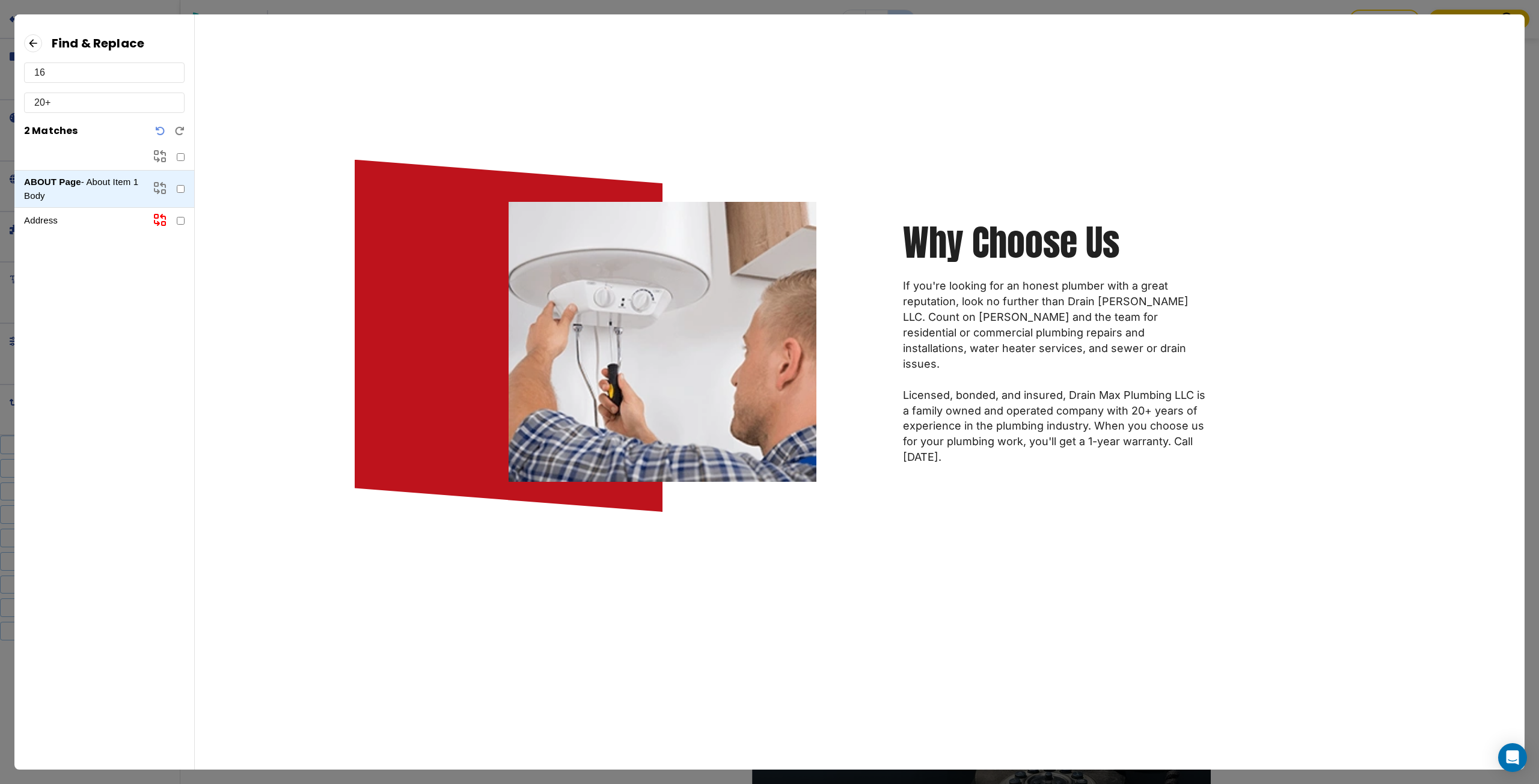
click at [85, 219] on p "Address" at bounding box center [84, 221] width 119 height 14
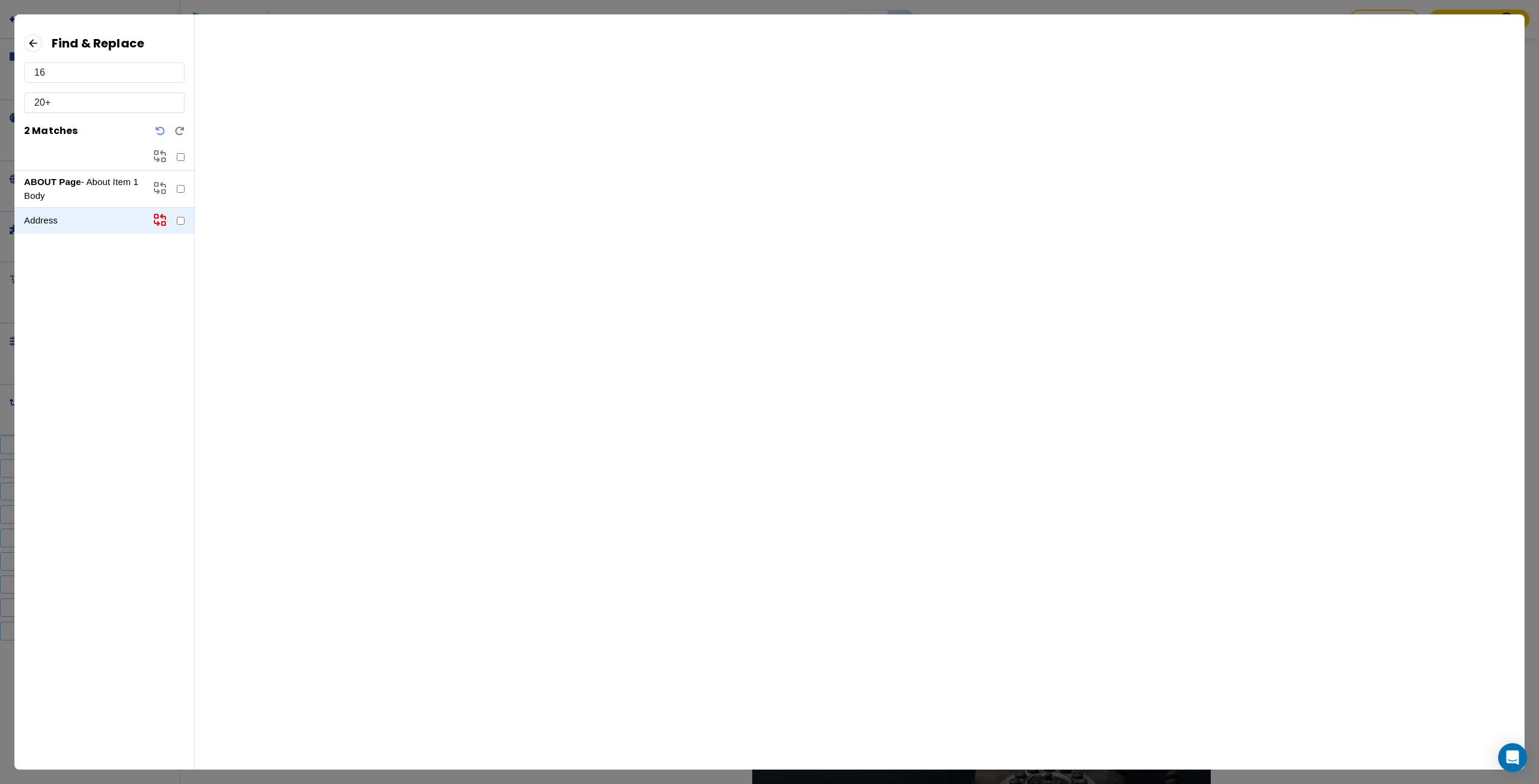
click at [25, 43] on icon at bounding box center [33, 43] width 18 height 18
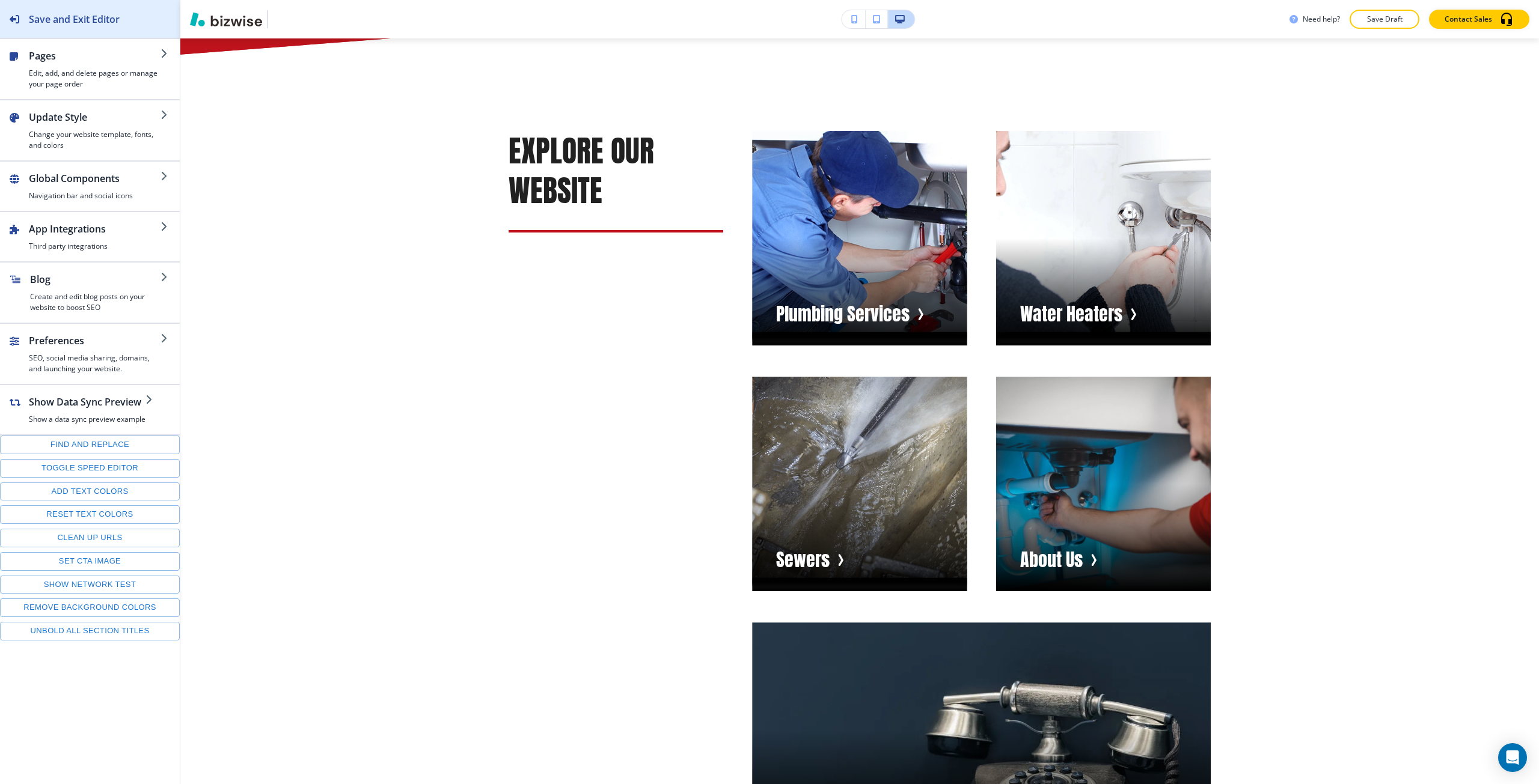
click at [115, 12] on h2 "Save and Exit Editor" at bounding box center [74, 19] width 91 height 14
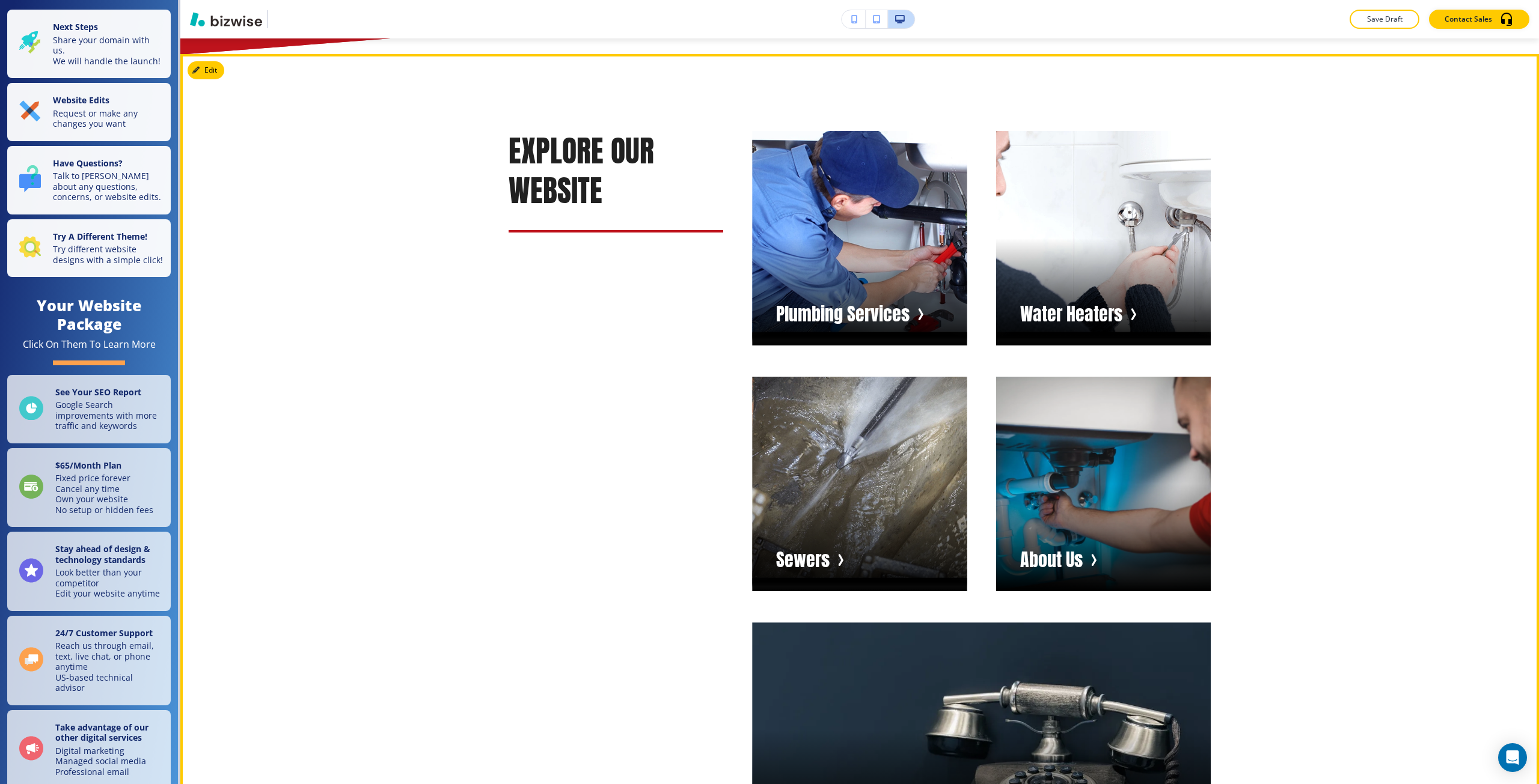
click at [380, 194] on div "EXPLORE OUR WEBSITE Plumbing Services Water Heaters Sewers About Us Contact Us" at bounding box center [859, 484] width 1359 height 861
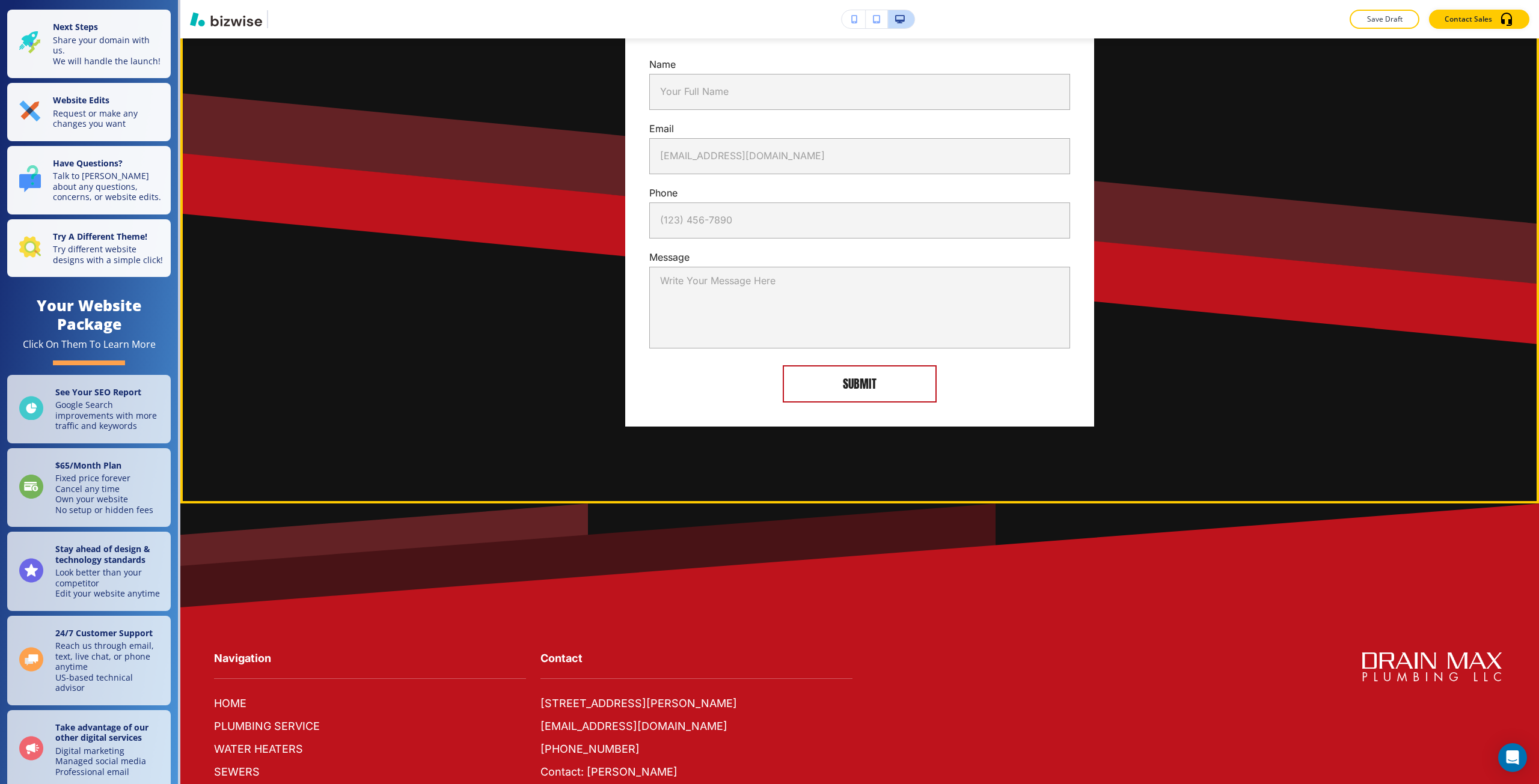
scroll to position [4731, 0]
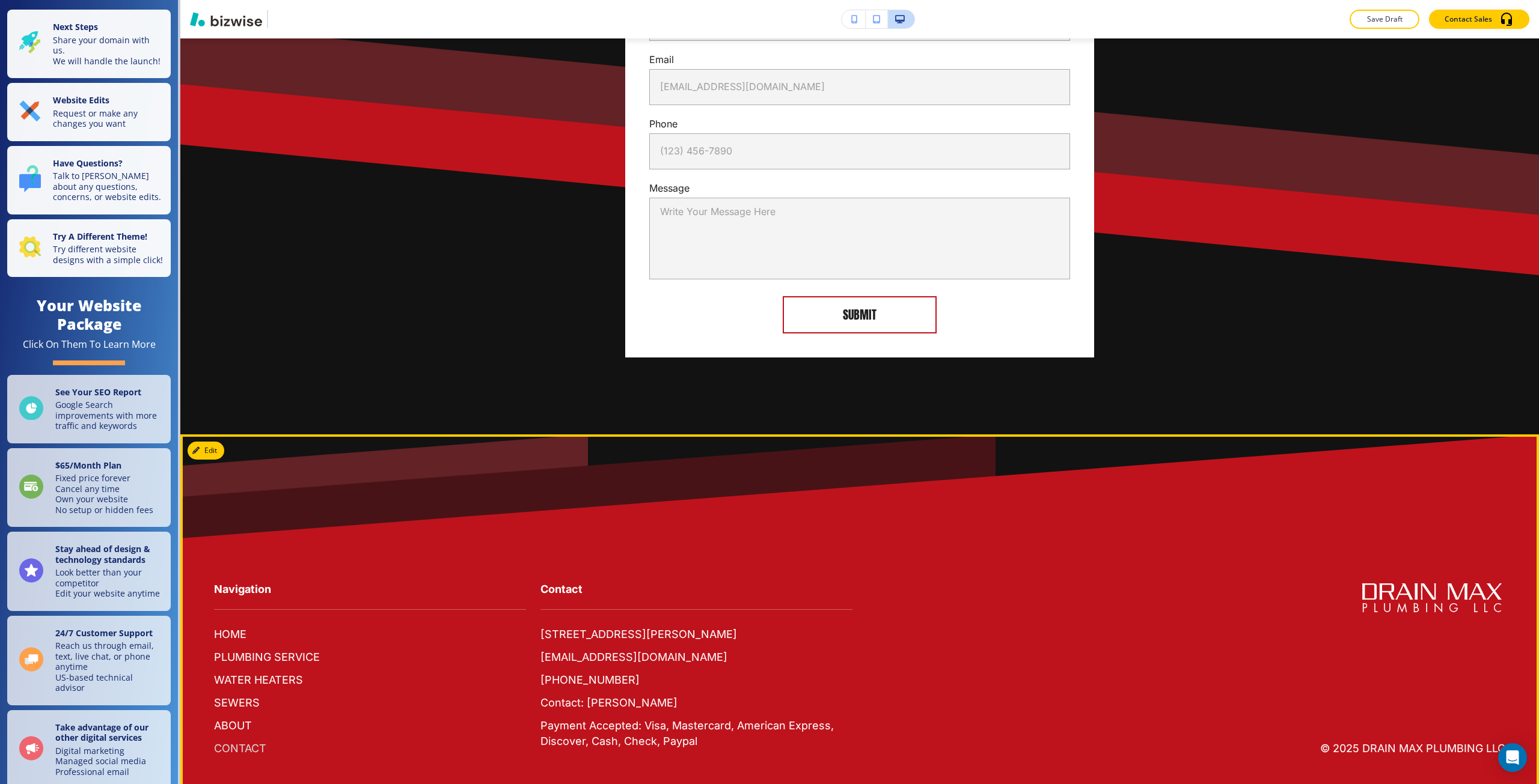
click at [230, 741] on p "CONTACT" at bounding box center [240, 749] width 52 height 16
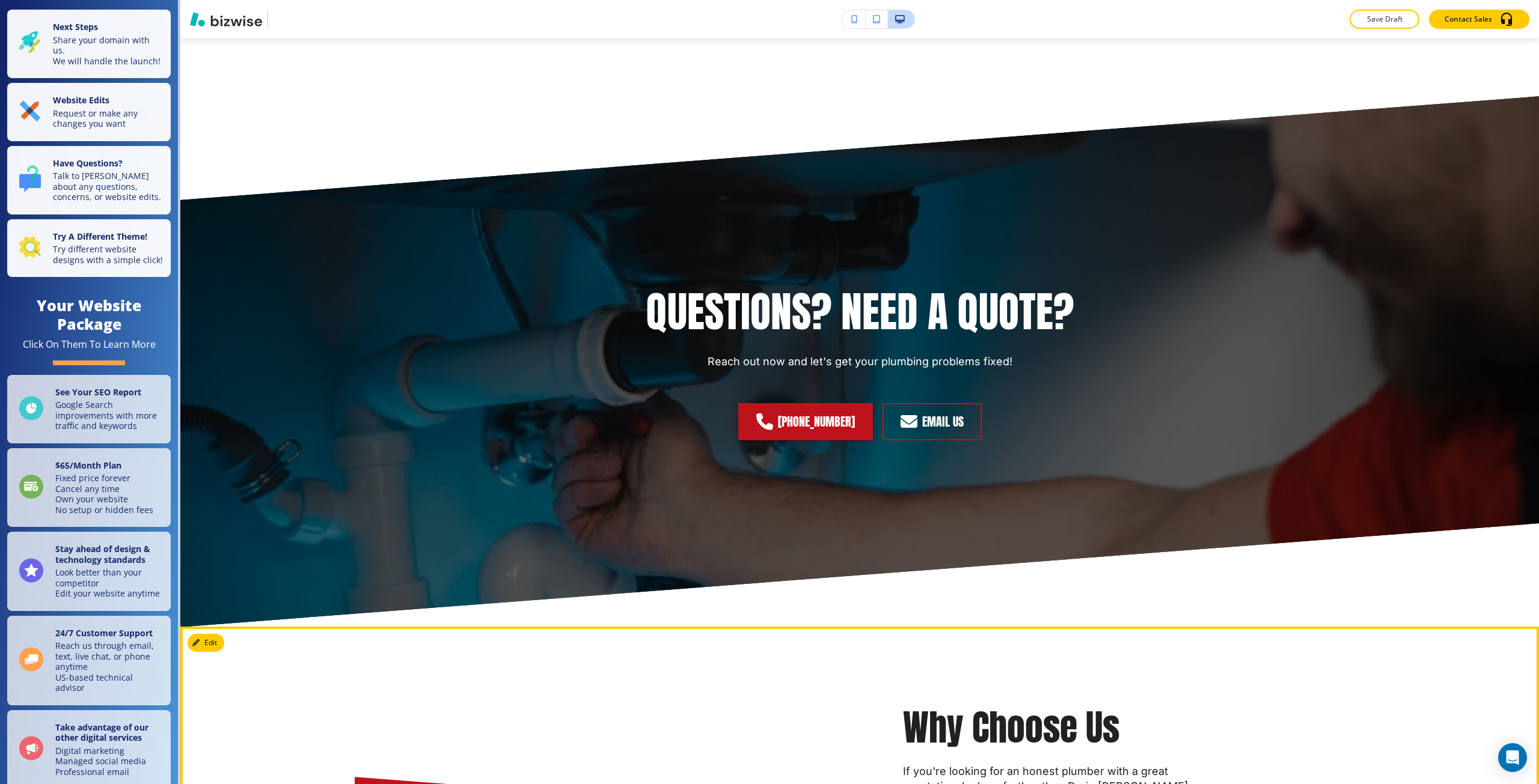
scroll to position [2224, 0]
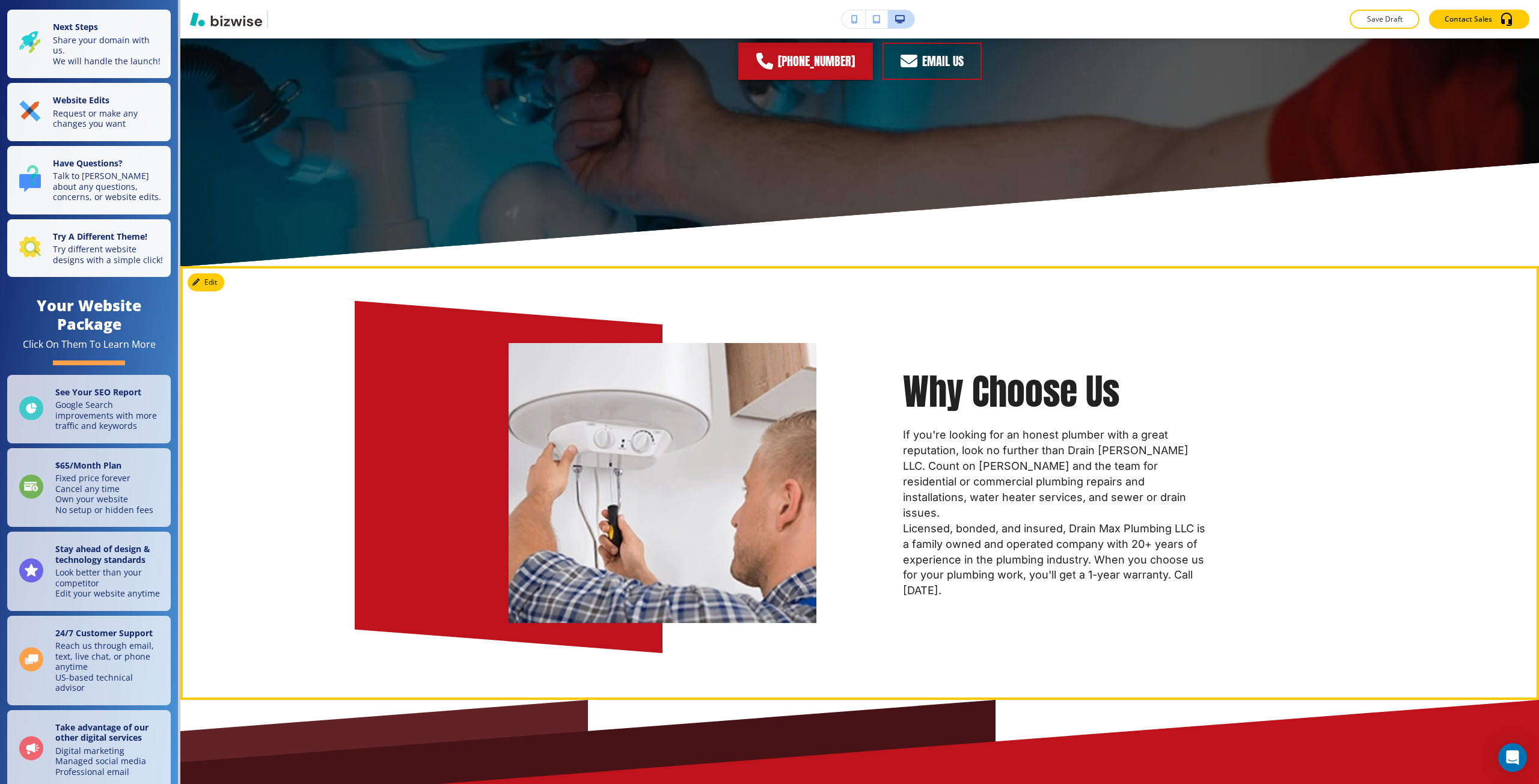
click at [198, 292] on div "Why Choose Us If you're looking for an honest plumber with a great reputation, …" at bounding box center [859, 483] width 1359 height 434
click at [216, 284] on button "Edit This Section" at bounding box center [228, 282] width 81 height 18
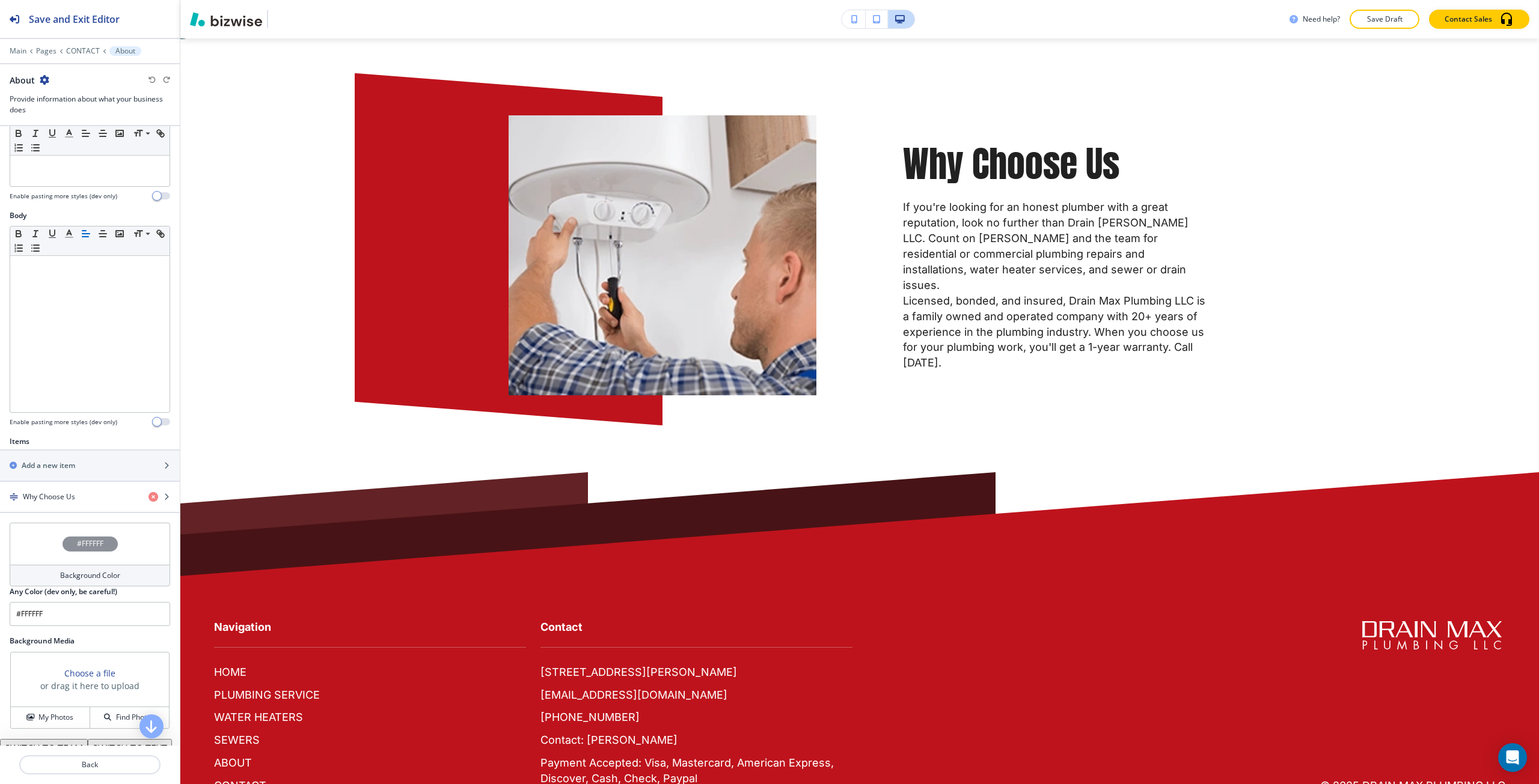
scroll to position [120, 0]
click at [70, 497] on h4 "Why Choose Us" at bounding box center [48, 496] width 52 height 11
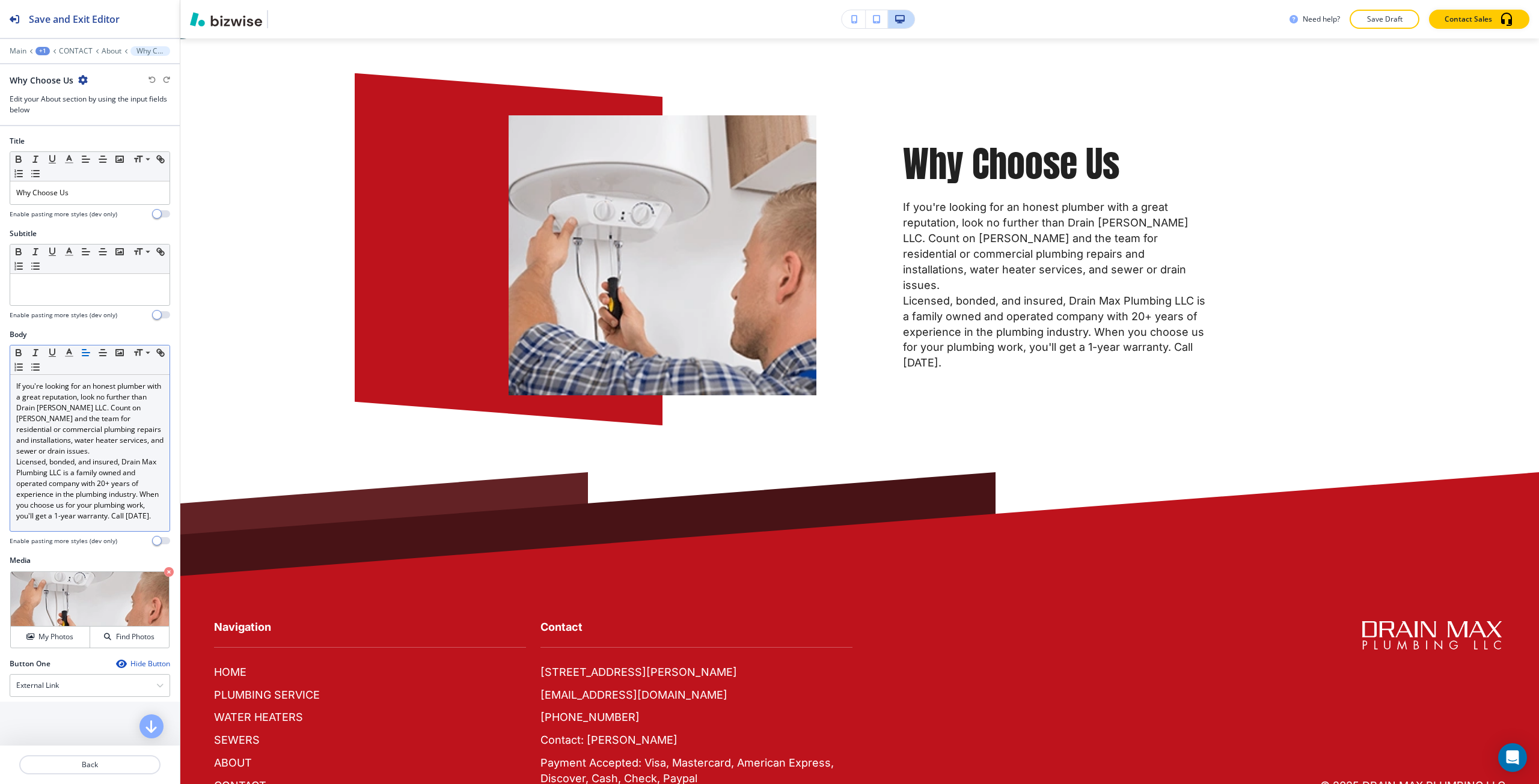
scroll to position [2471, 0]
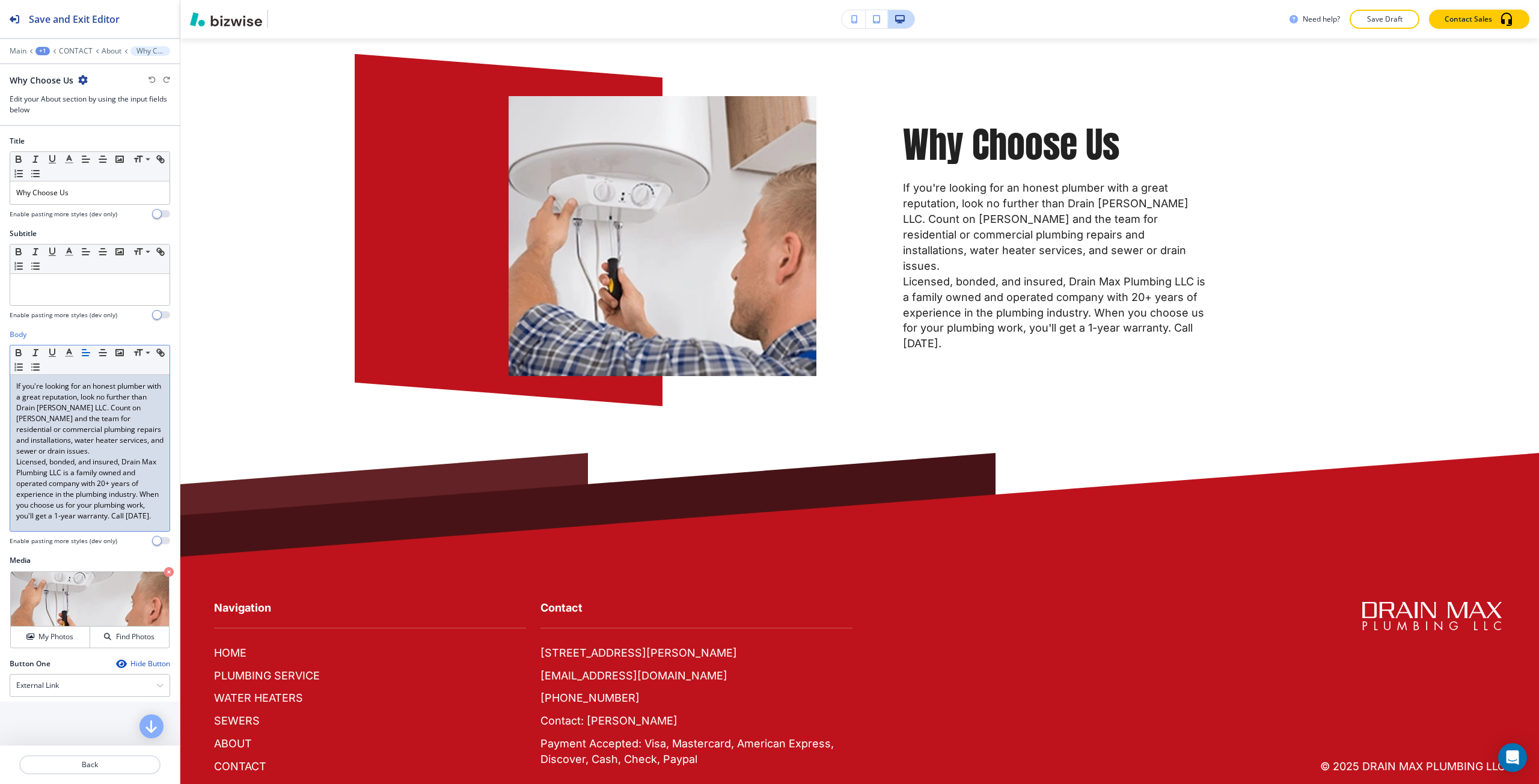
click at [109, 455] on p "If you're looking for an honest plumber with a great reputation, look no furthe…" at bounding box center [90, 419] width 148 height 76
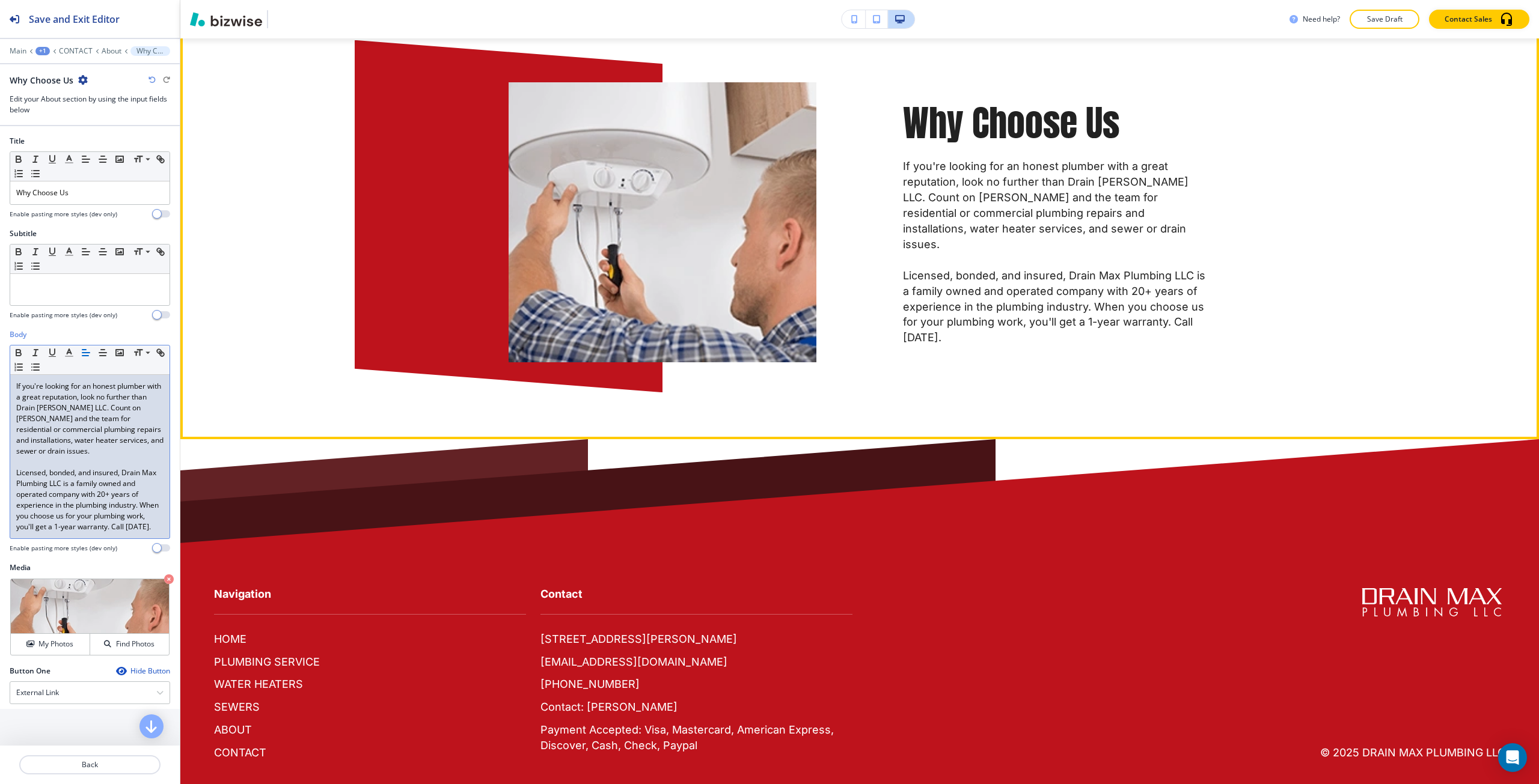
scroll to position [2504, 0]
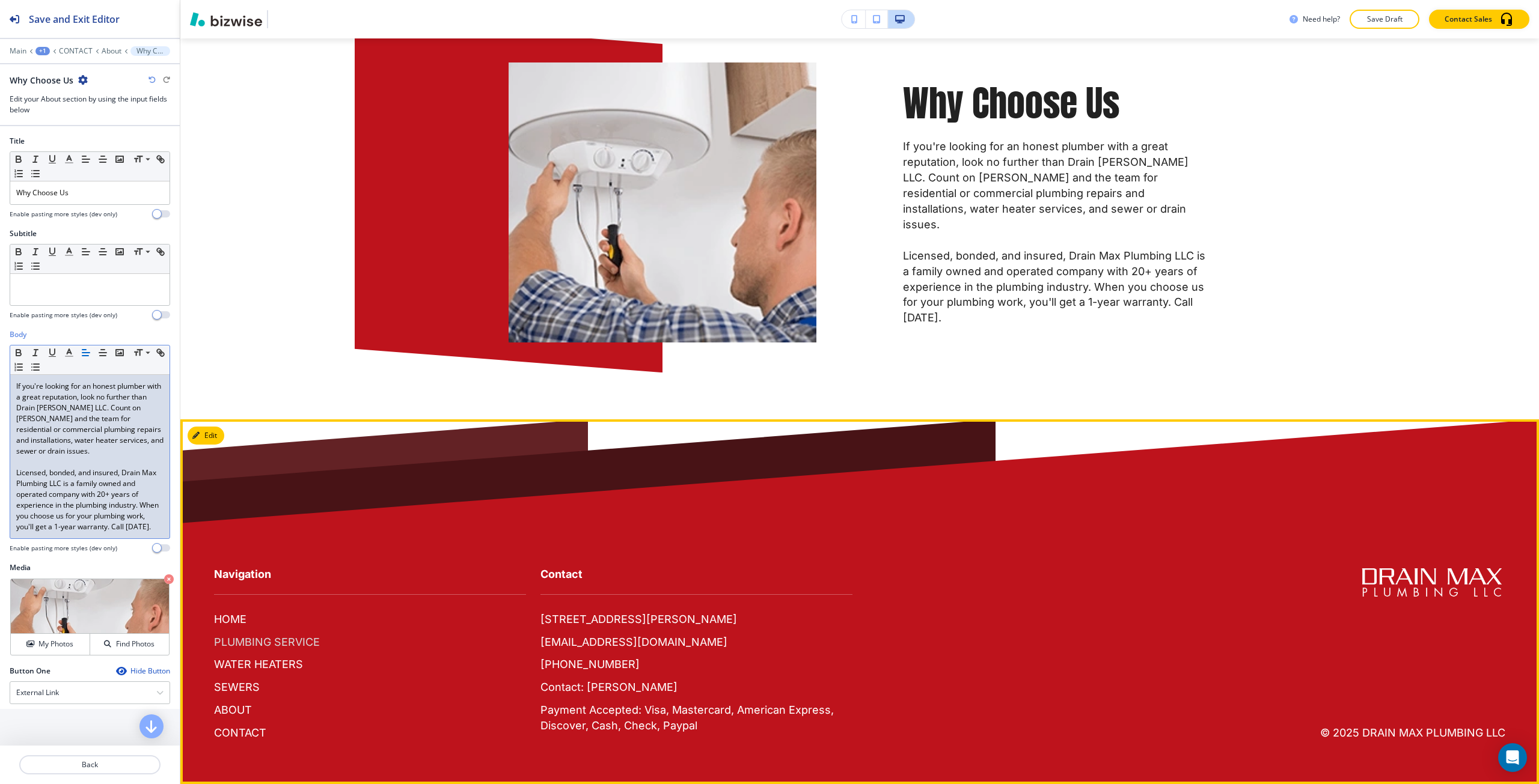
click at [292, 636] on p "PLUMBING SERVICE" at bounding box center [266, 643] width 105 height 16
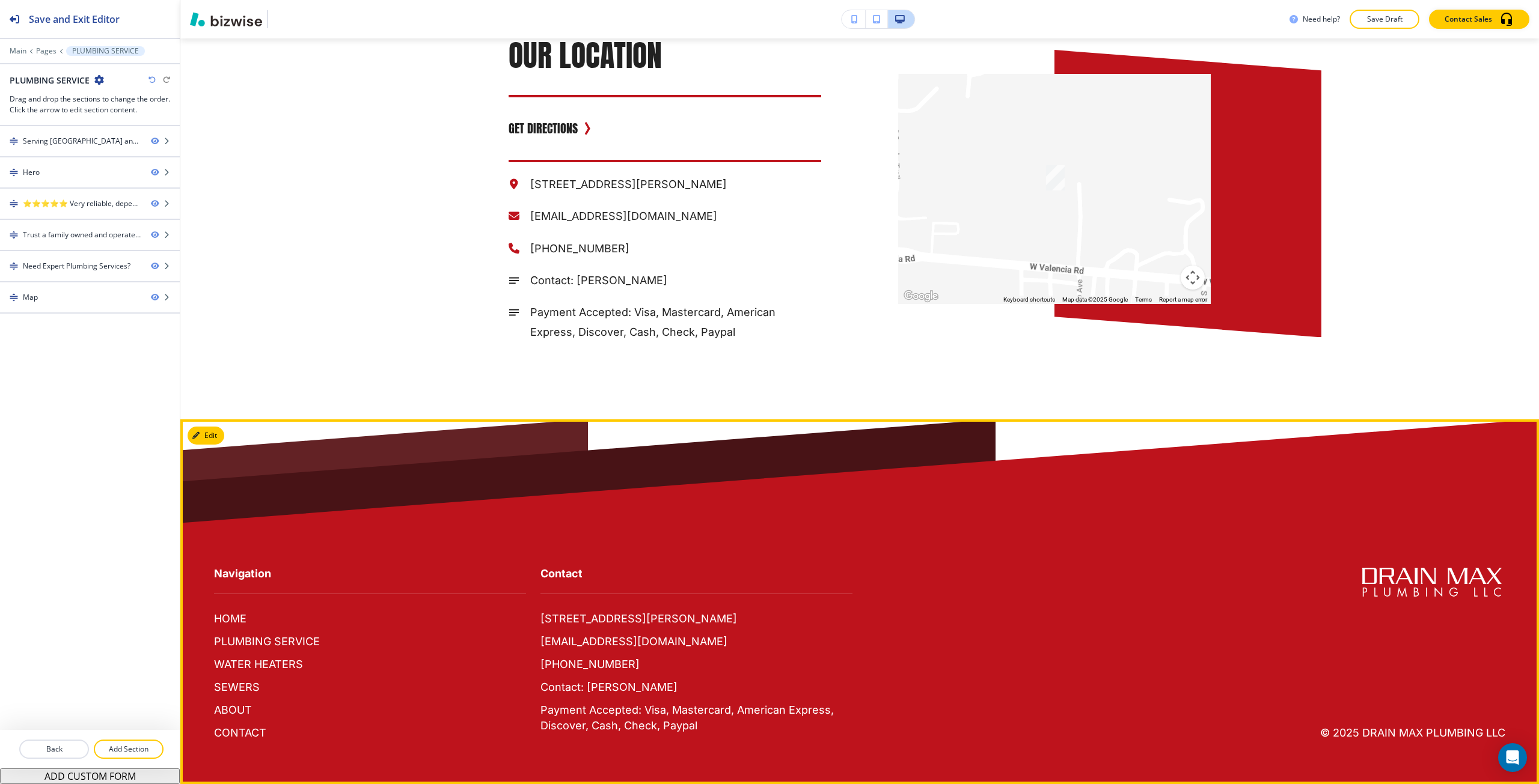
scroll to position [2593, 0]
click at [291, 660] on p "WATER HEATERS" at bounding box center [259, 665] width 89 height 16
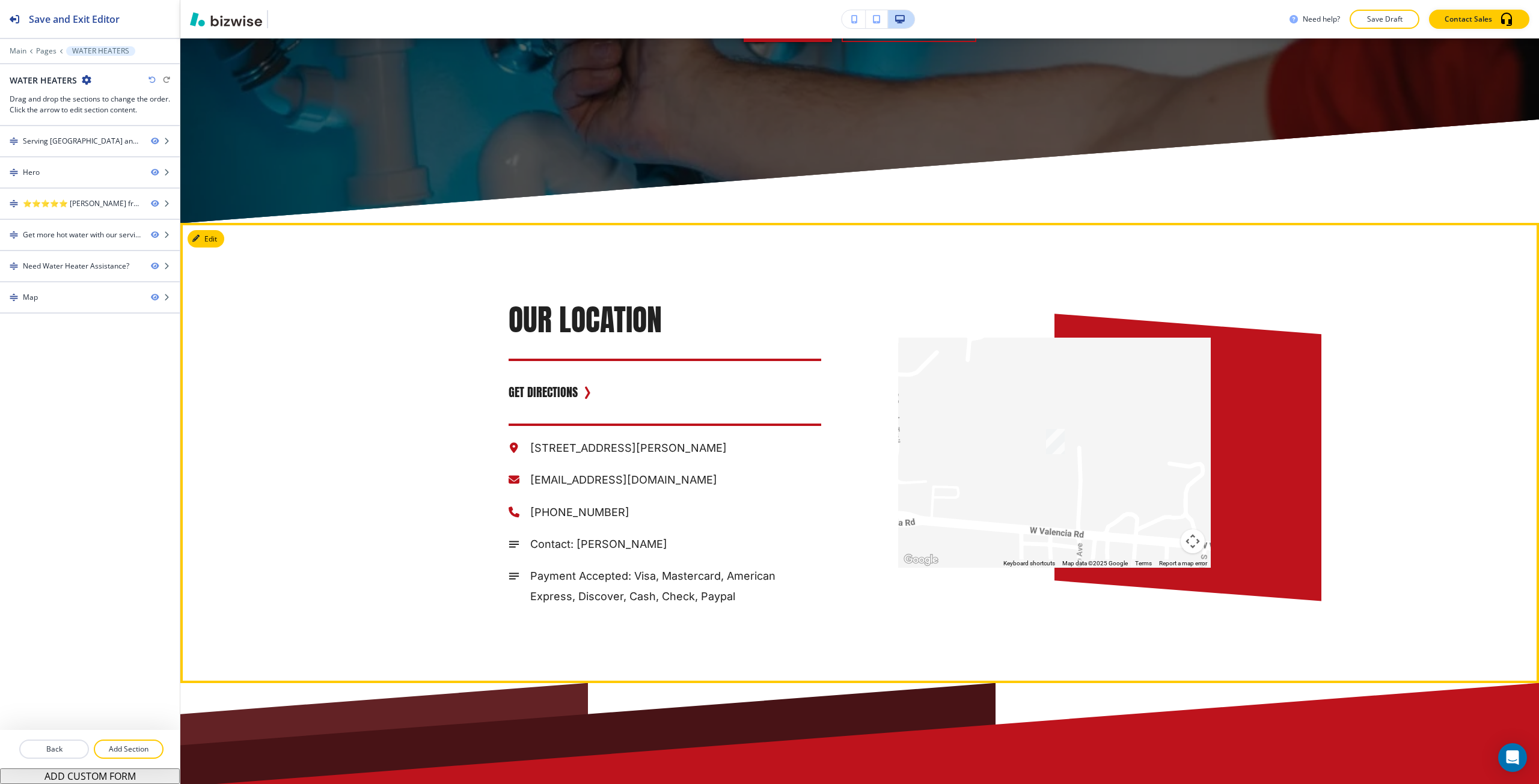
scroll to position [2585, 0]
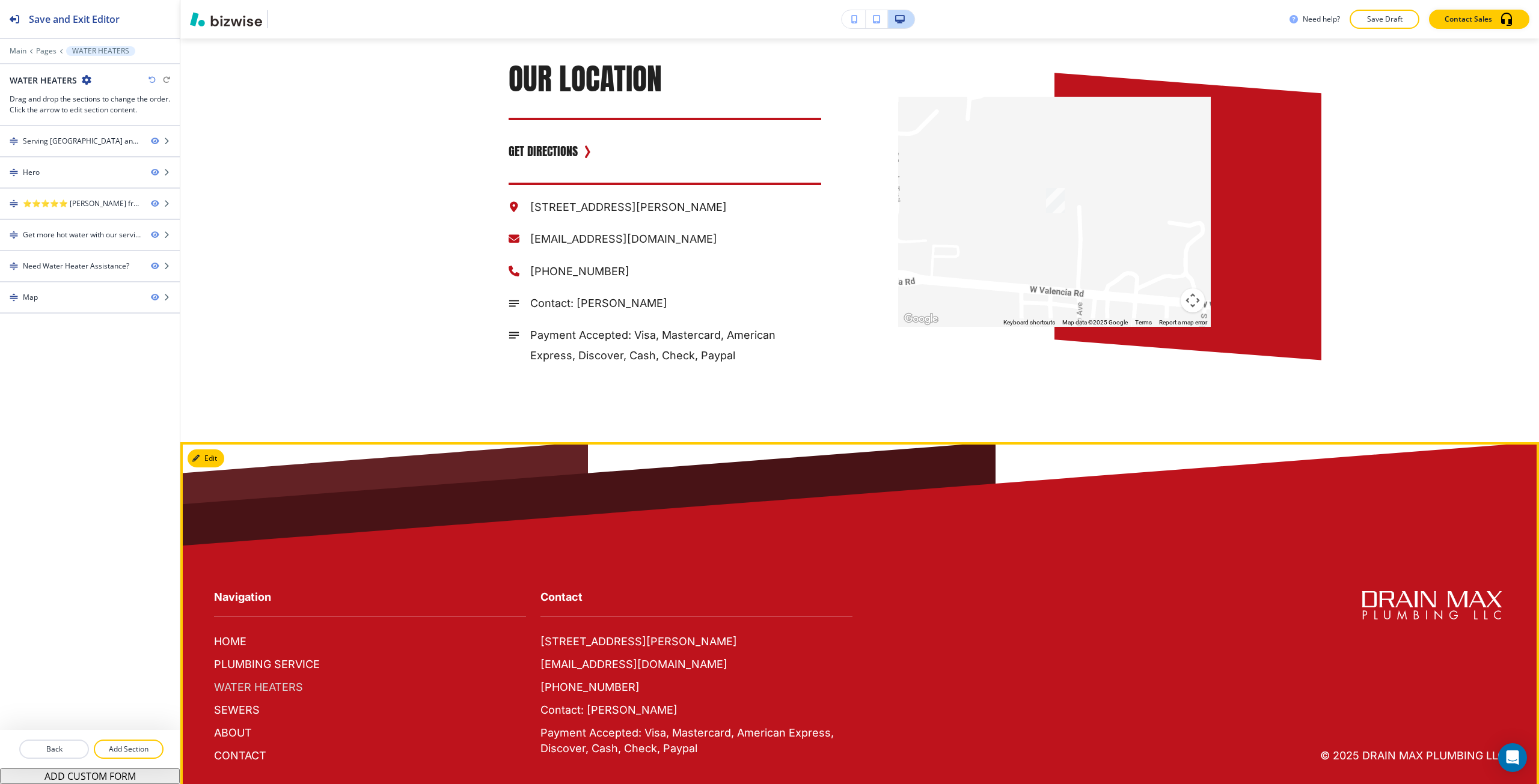
click at [248, 690] on p "WATER HEATERS" at bounding box center [259, 687] width 89 height 16
click at [235, 708] on p "SEWERS" at bounding box center [237, 711] width 45 height 16
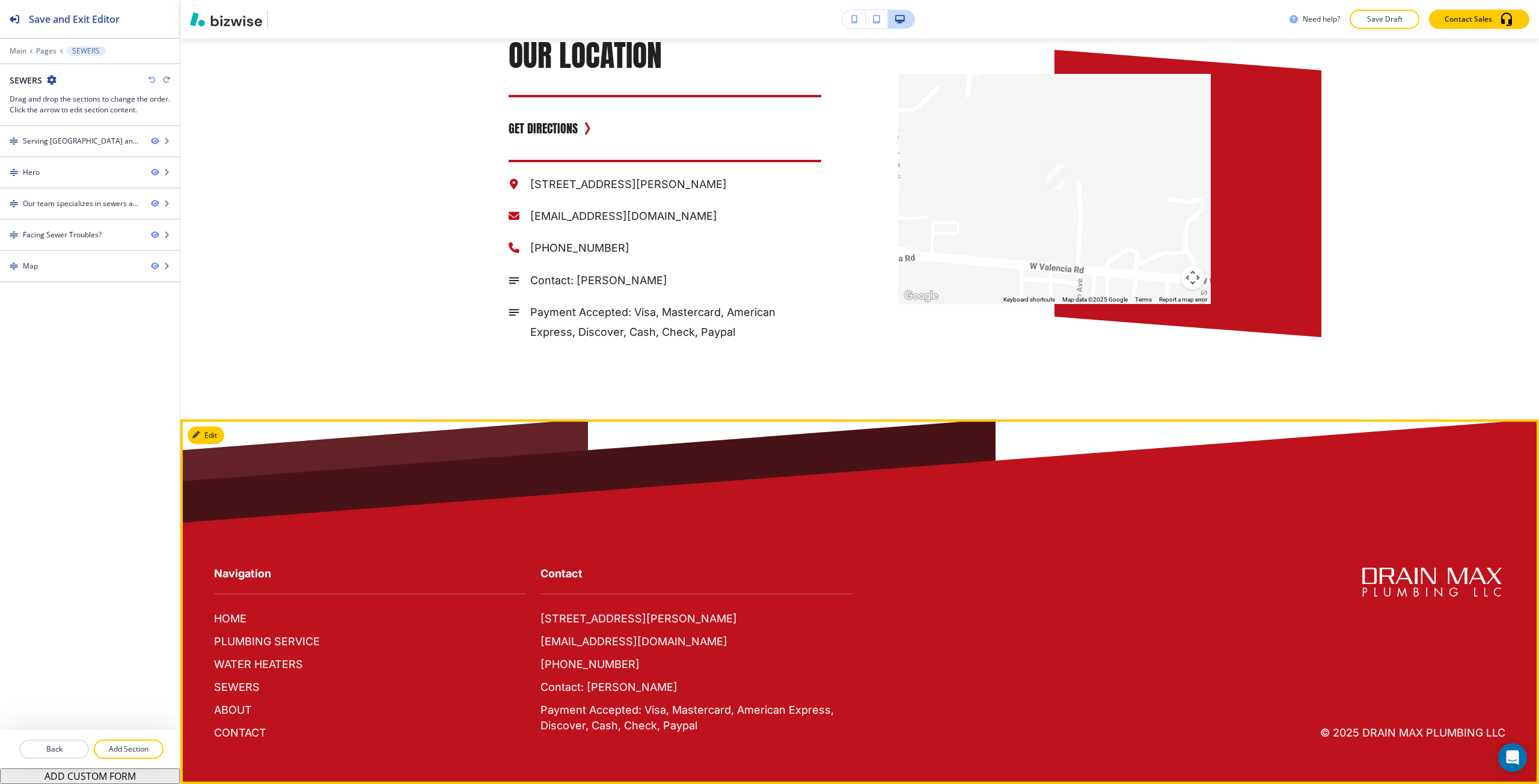
scroll to position [2300, 0]
click at [226, 685] on p "SEWERS" at bounding box center [237, 687] width 45 height 16
click at [226, 708] on p "ABOUT" at bounding box center [233, 711] width 37 height 16
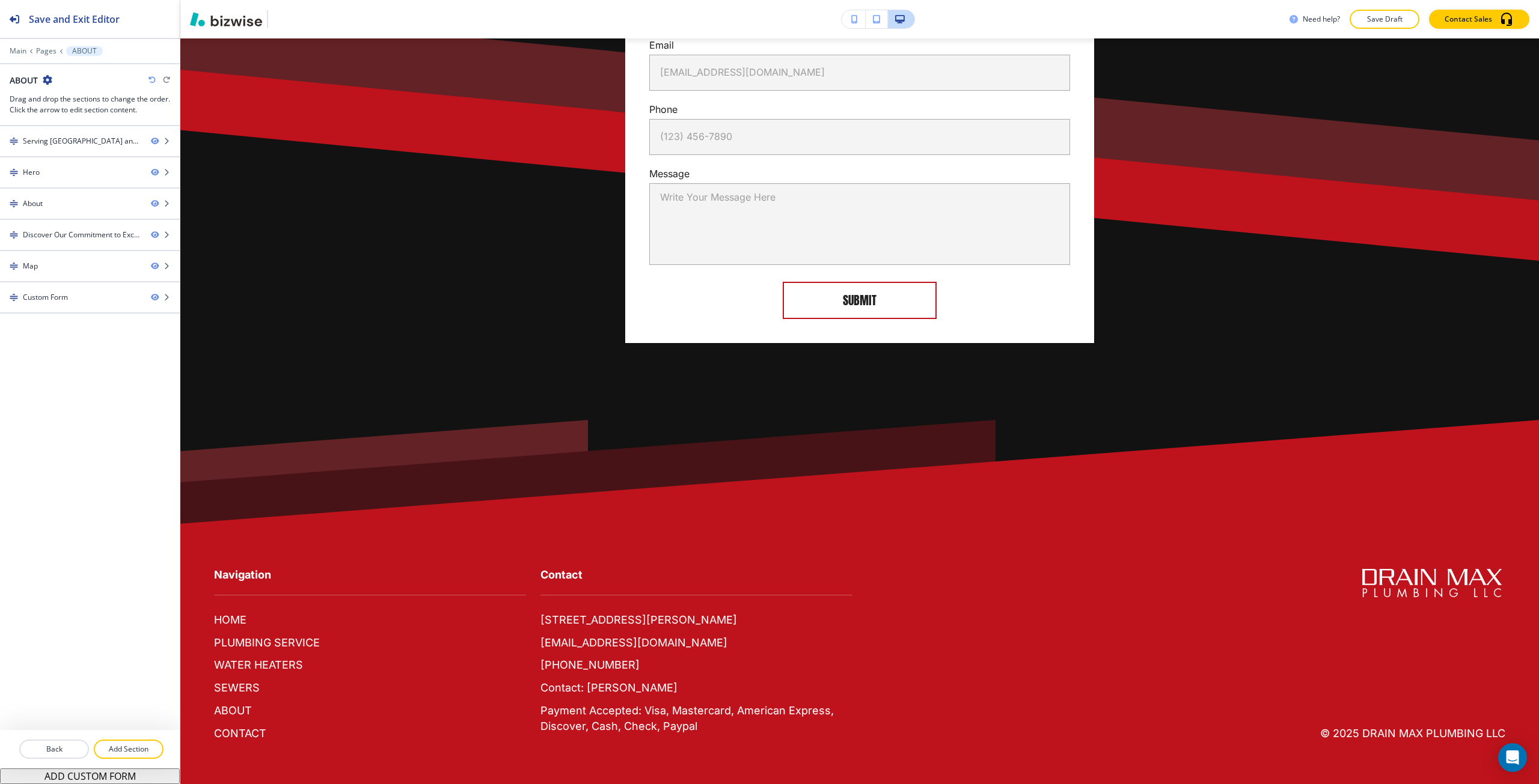
scroll to position [2543, 0]
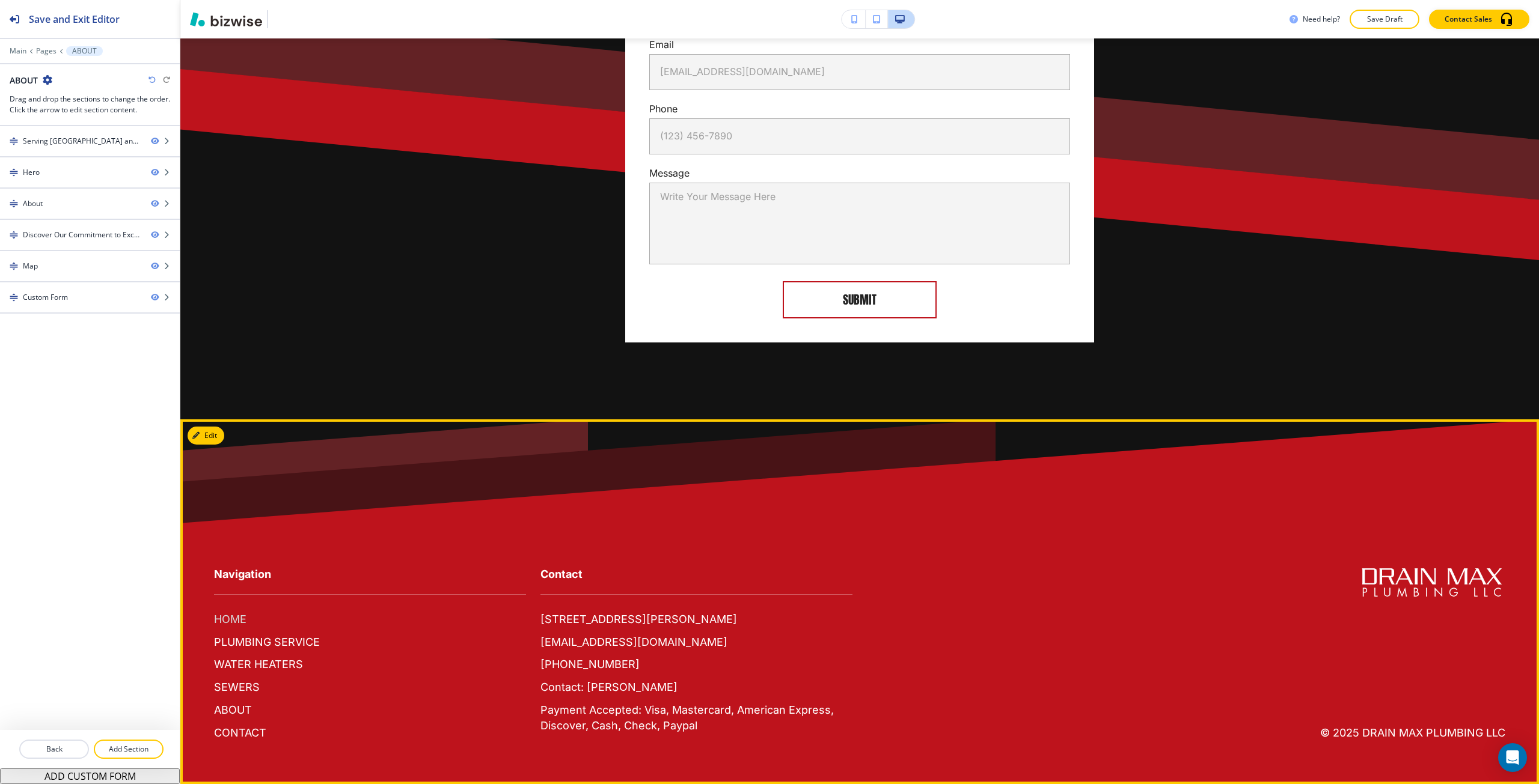
click at [236, 625] on p "HOME" at bounding box center [230, 620] width 33 height 16
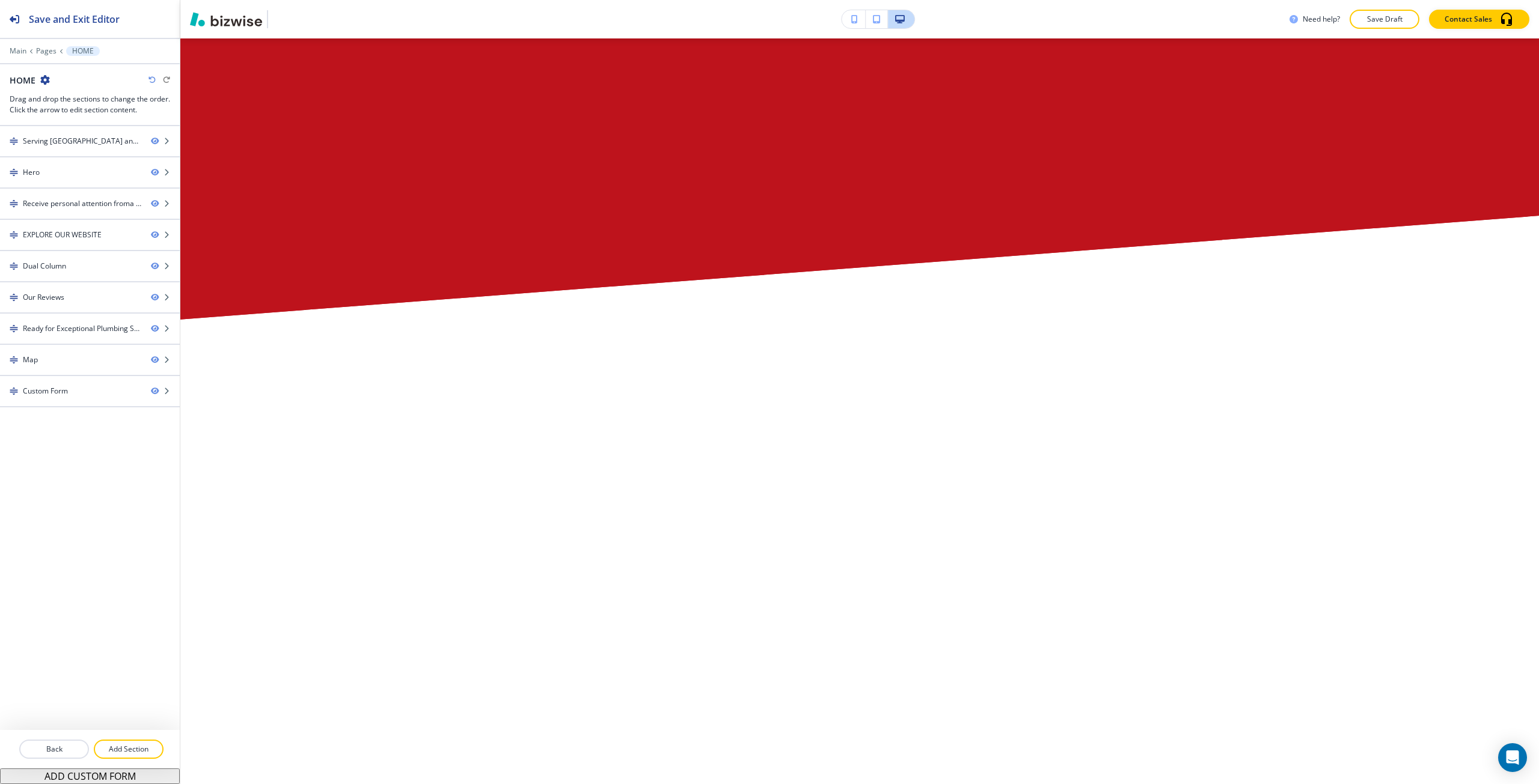
scroll to position [0, 0]
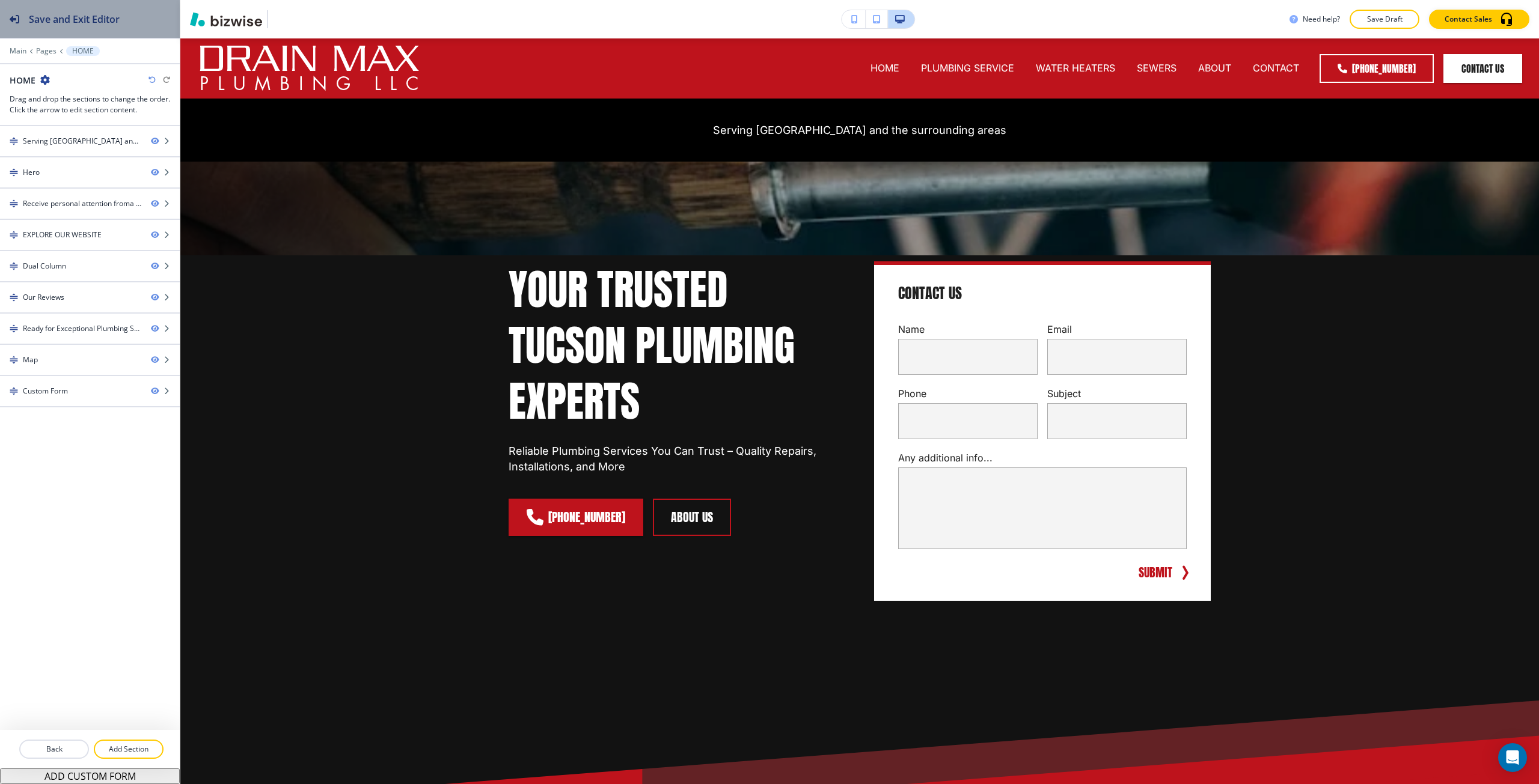
click at [134, 2] on button "Save and Exit Editor" at bounding box center [90, 19] width 180 height 37
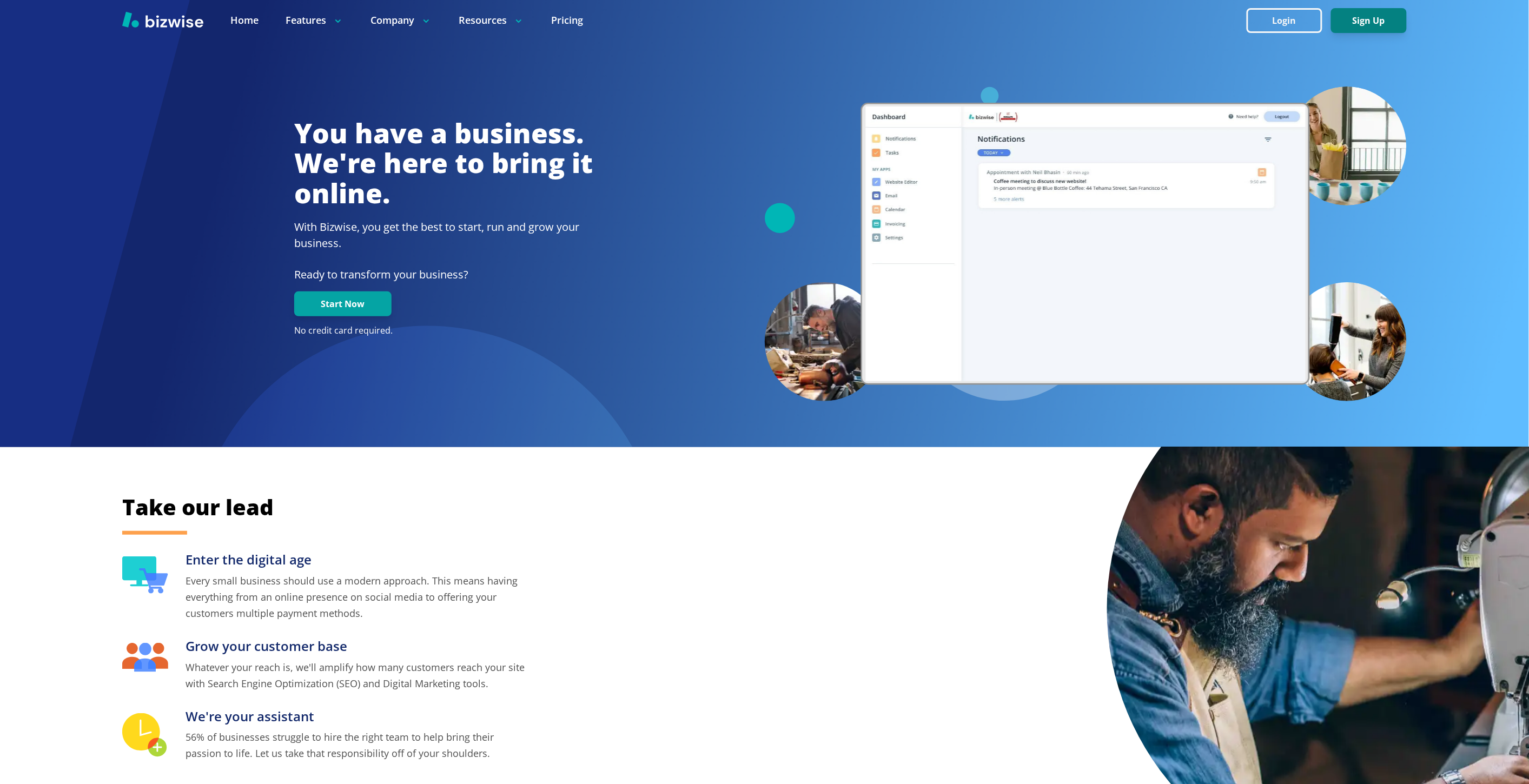
click at [1360, 10] on button "Sign Up" at bounding box center [1369, 20] width 76 height 25
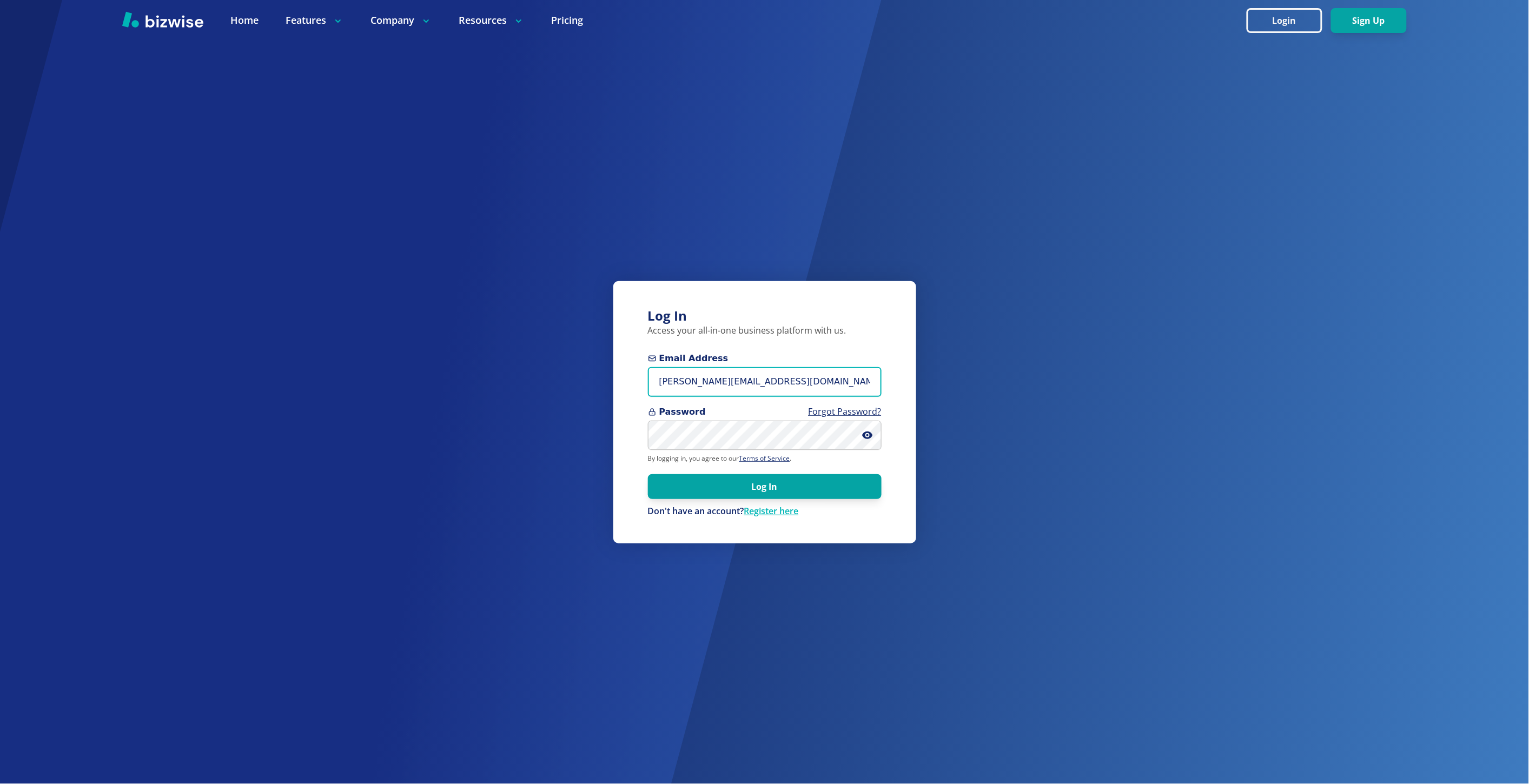
click at [676, 379] on input "marie@bizwise.com" at bounding box center [764, 382] width 233 height 30
type input "[PERSON_NAME][EMAIL_ADDRESS][DOMAIN_NAME]"
click at [648, 473] on button "Log In" at bounding box center [764, 485] width 233 height 25
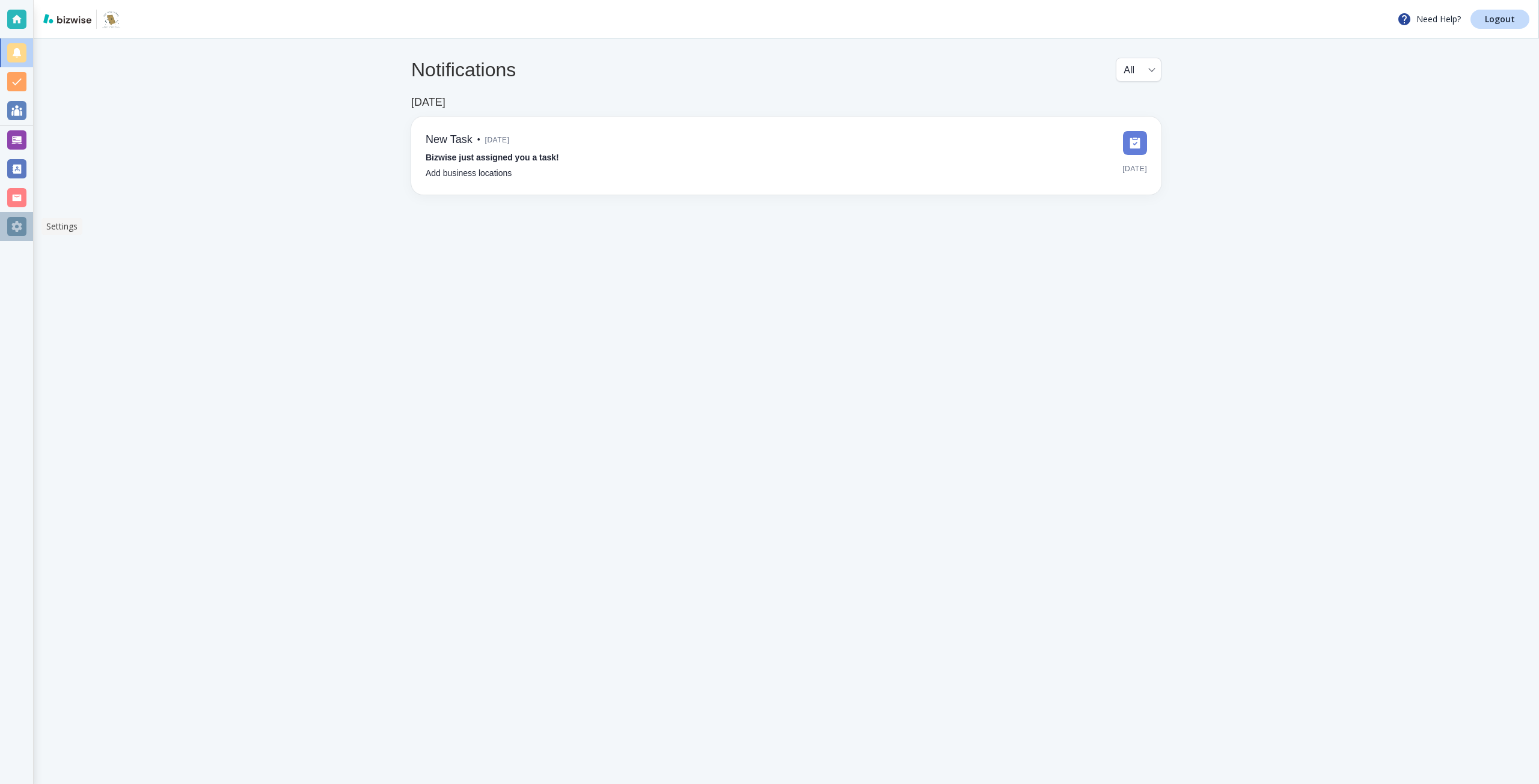
click at [22, 220] on div at bounding box center [16, 226] width 20 height 20
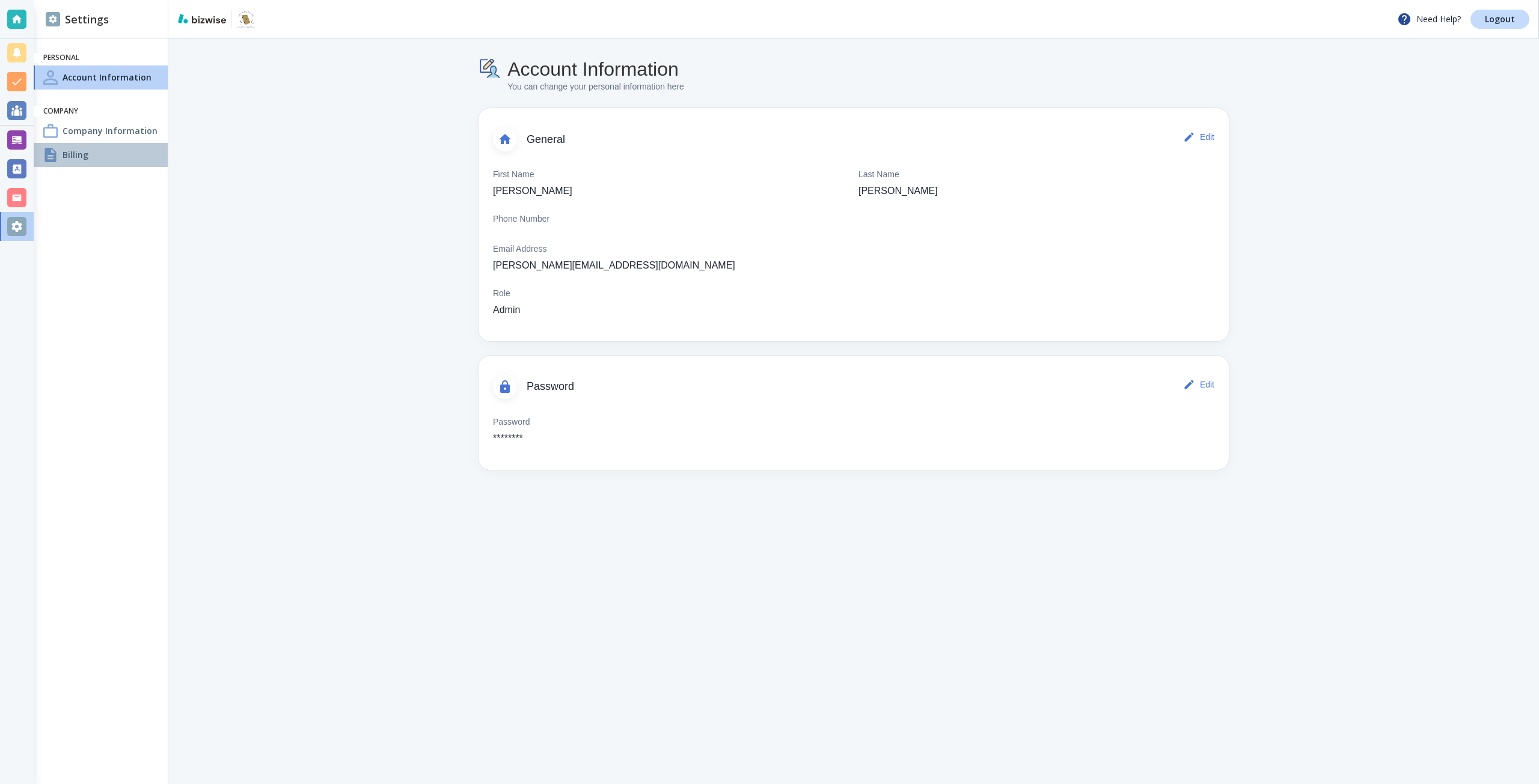
click at [47, 148] on div at bounding box center [50, 155] width 14 height 14
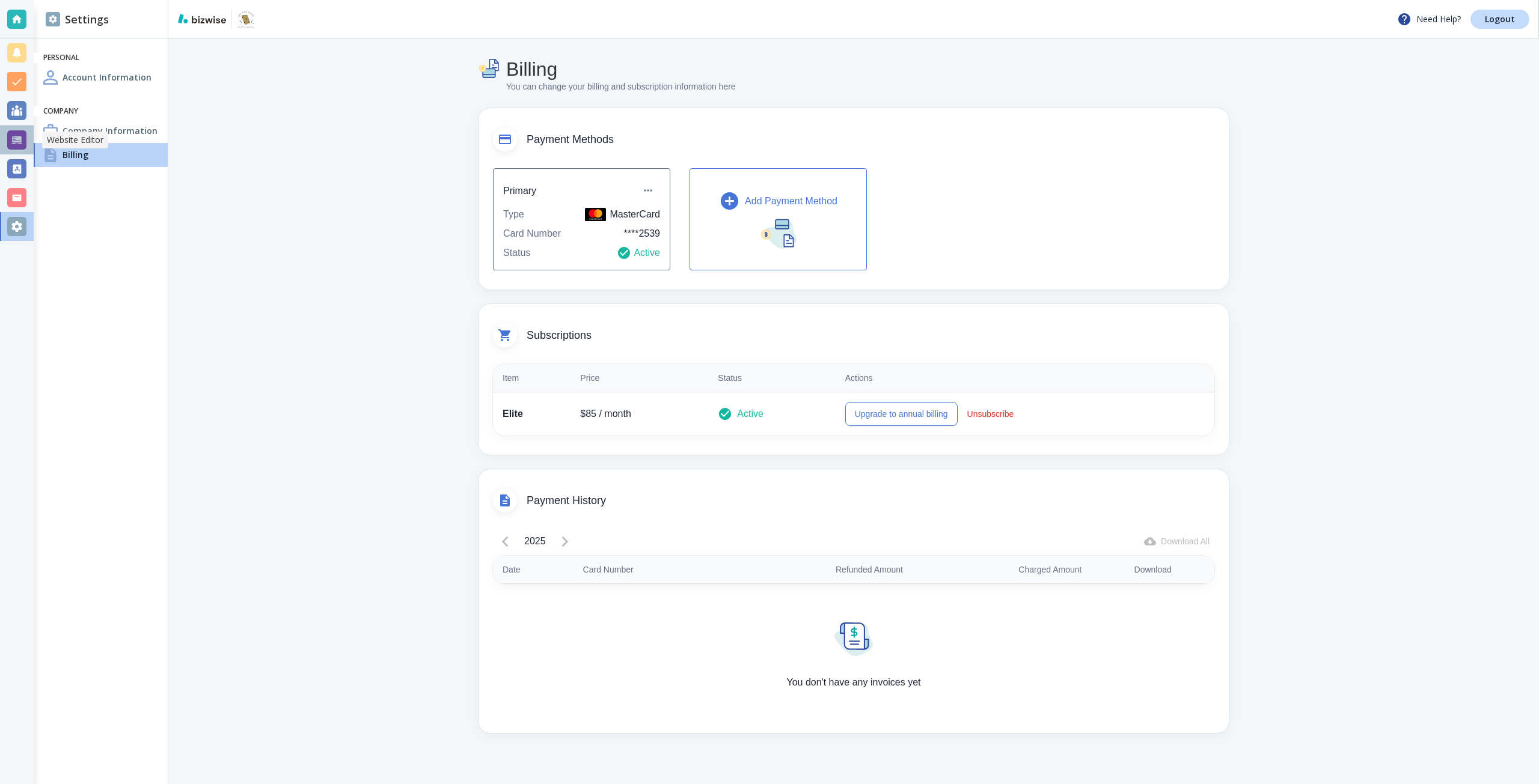
click at [20, 132] on div at bounding box center [16, 140] width 20 height 20
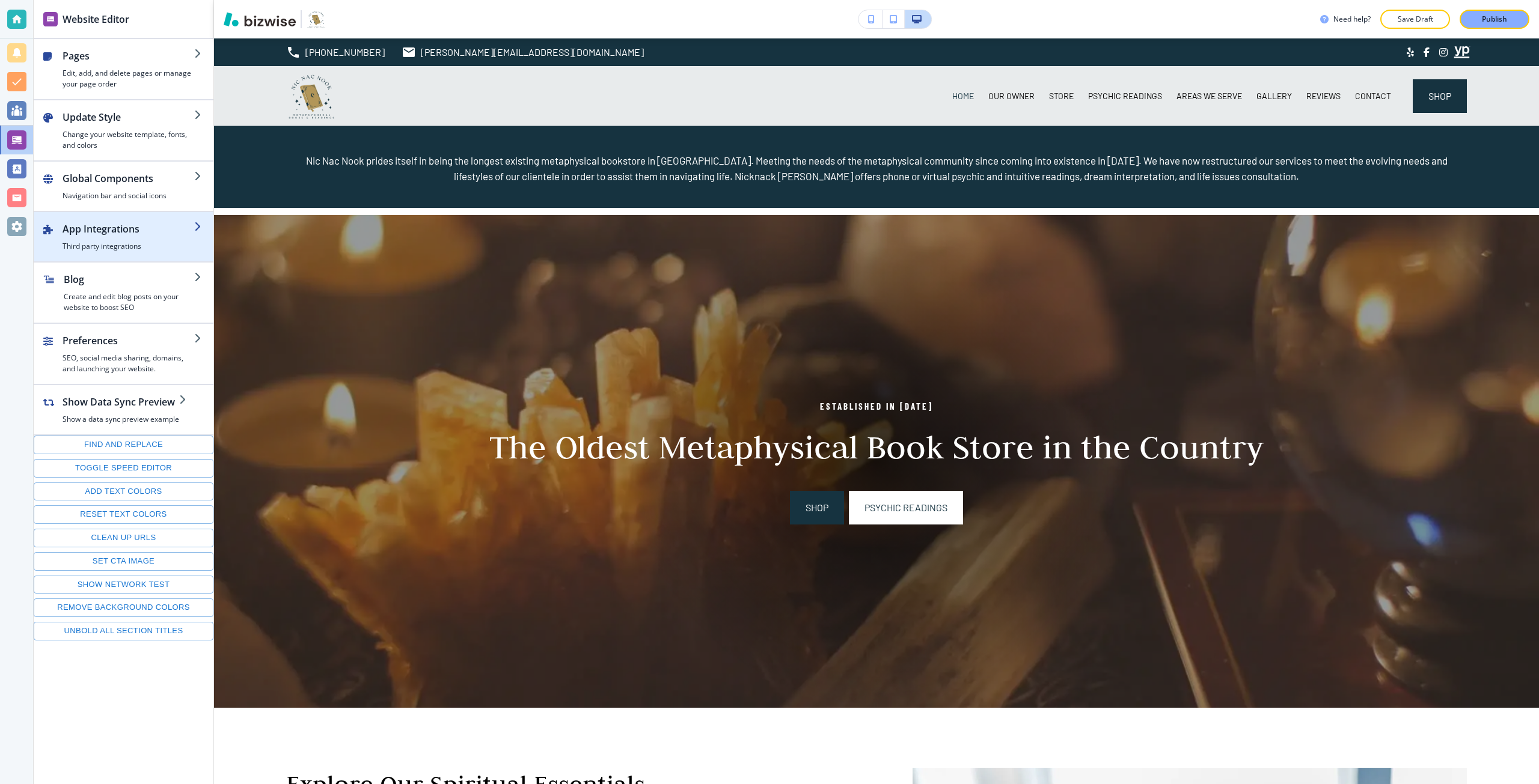
click at [121, 235] on h2 "App Integrations" at bounding box center [128, 229] width 132 height 14
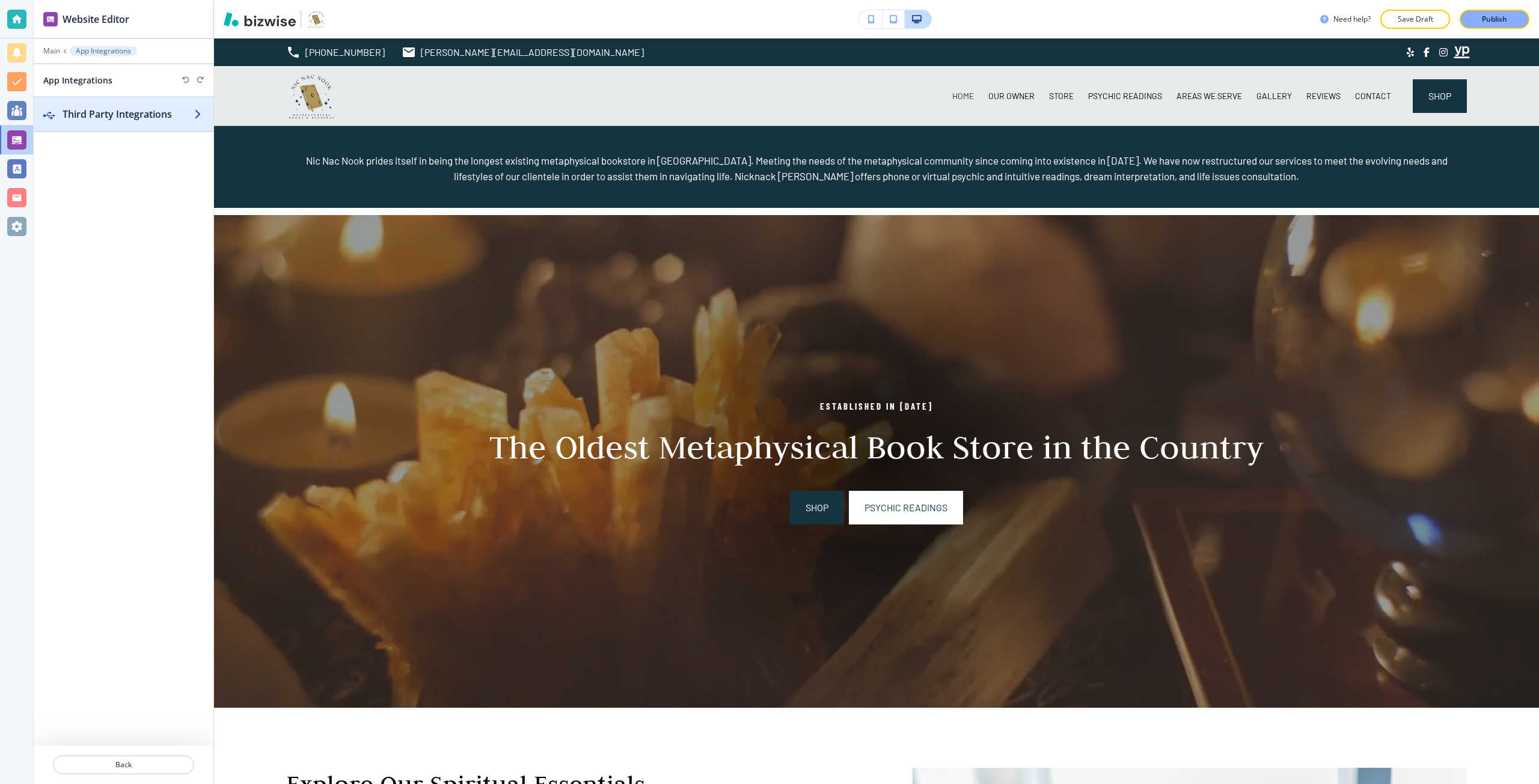
click at [98, 121] on h2 "Third Party Integrations" at bounding box center [128, 114] width 132 height 14
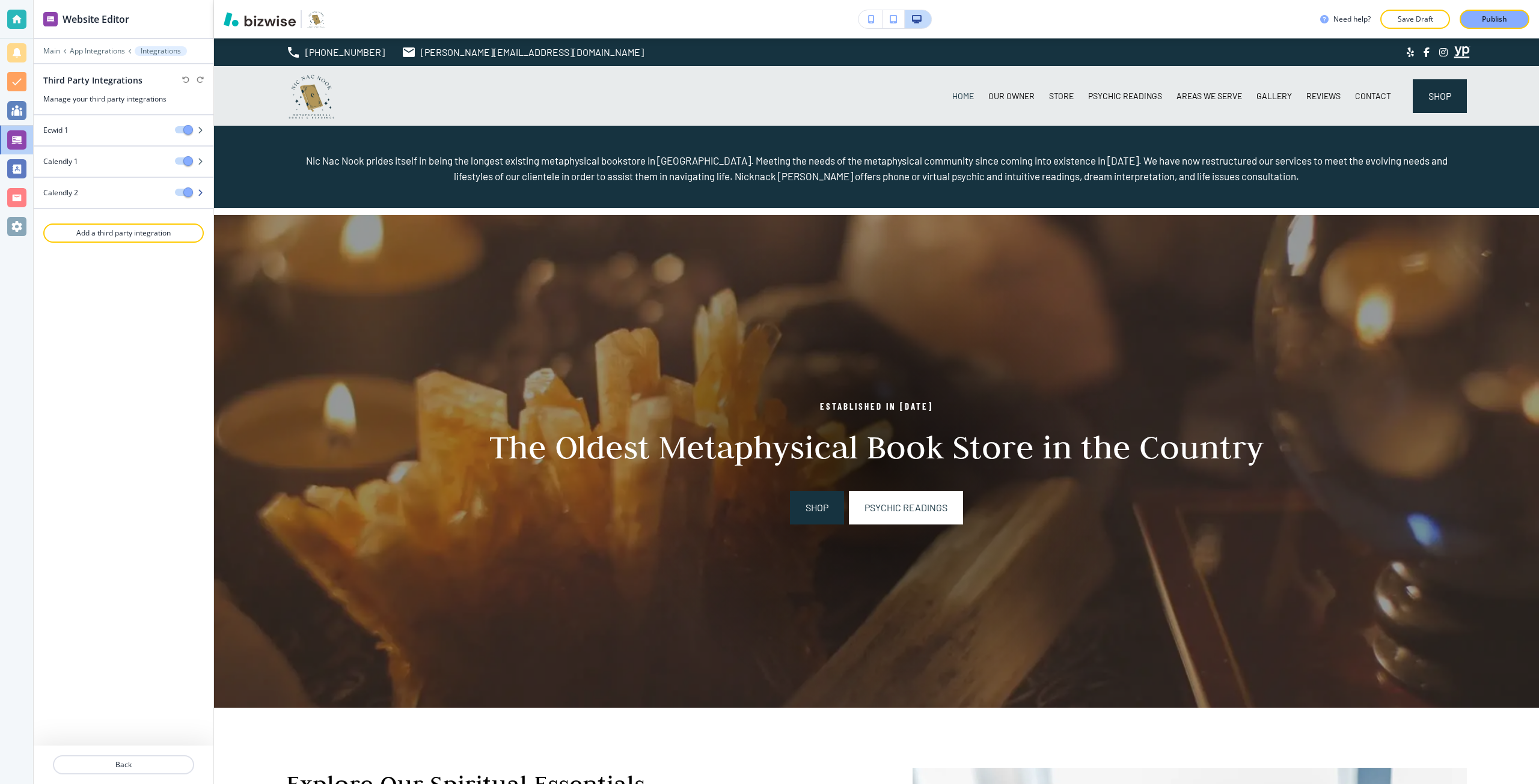
click at [105, 196] on div "Calendly 2" at bounding box center [99, 193] width 132 height 11
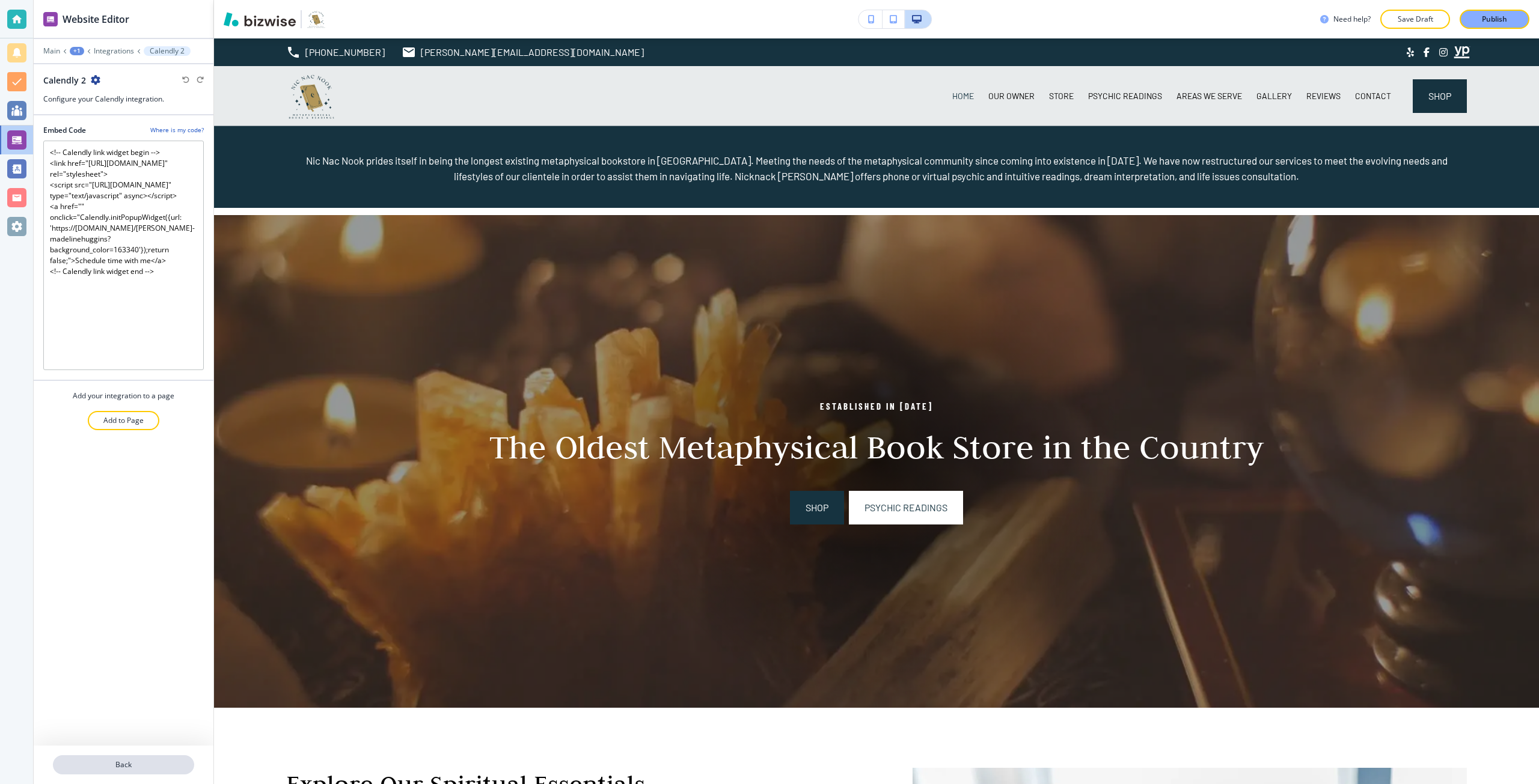
click at [127, 761] on p "Back" at bounding box center [123, 765] width 139 height 11
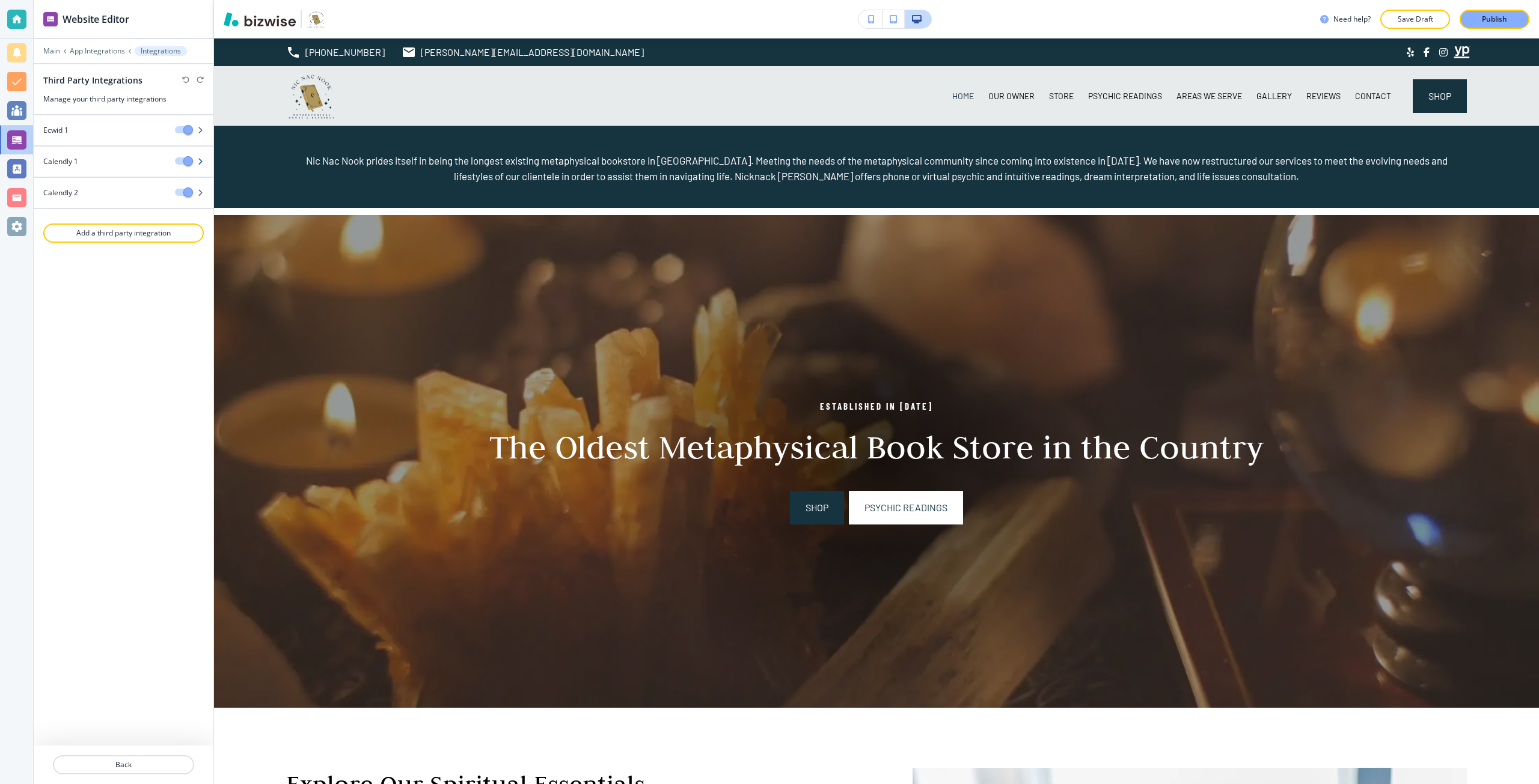
click at [105, 169] on div at bounding box center [123, 172] width 180 height 9
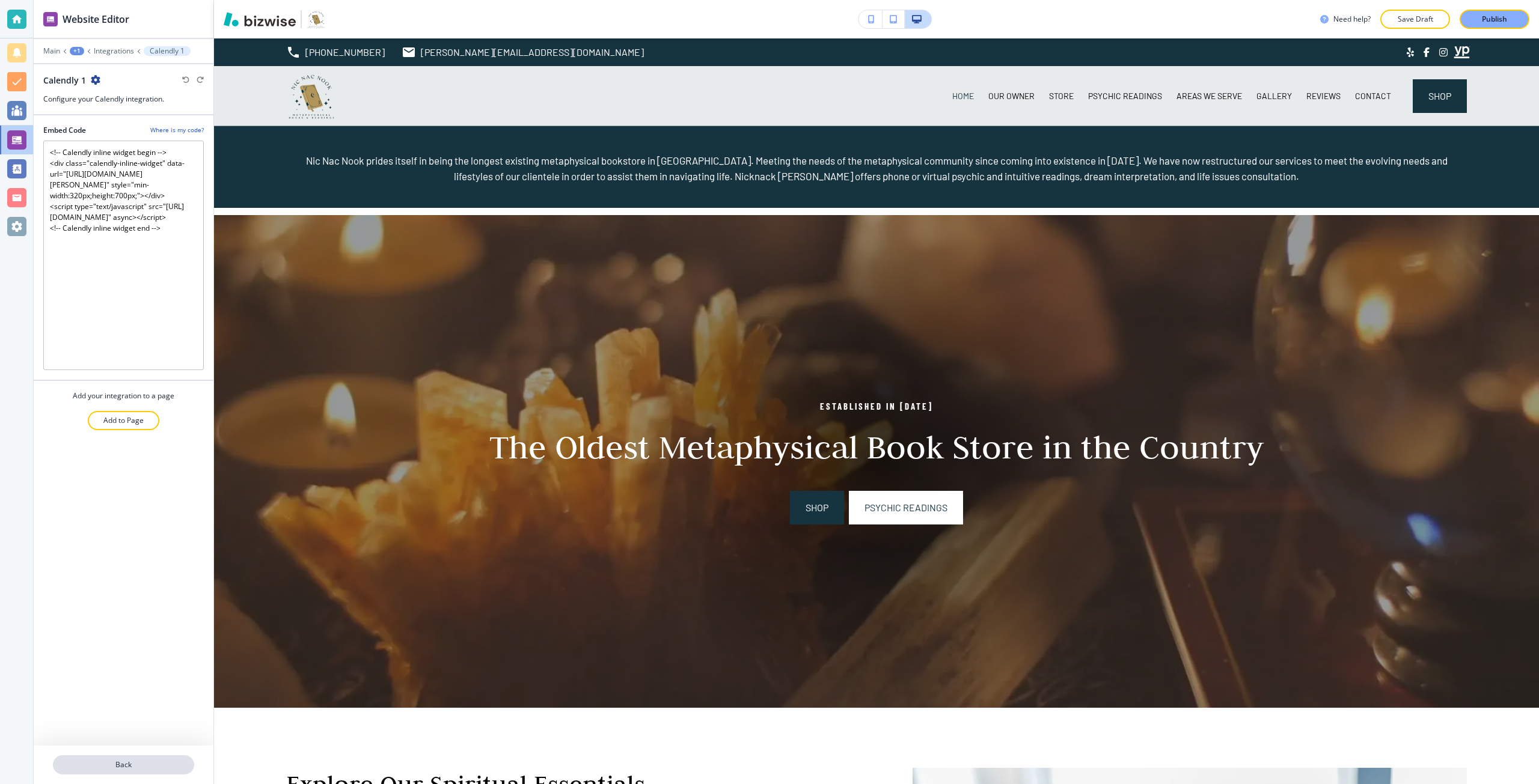
click at [152, 772] on button "Back" at bounding box center [123, 764] width 141 height 20
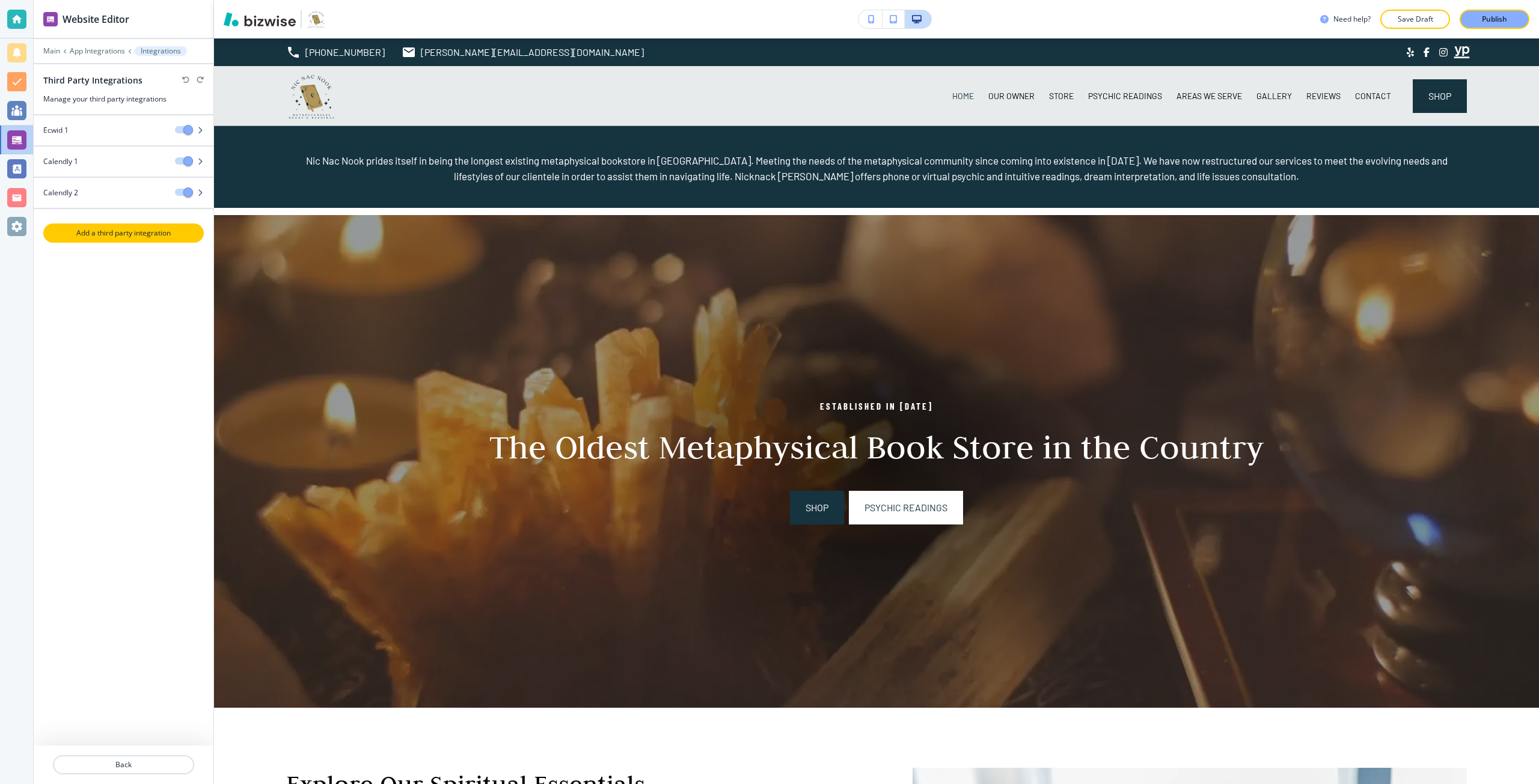
click at [167, 239] on button "Add a third party integration" at bounding box center [123, 233] width 161 height 20
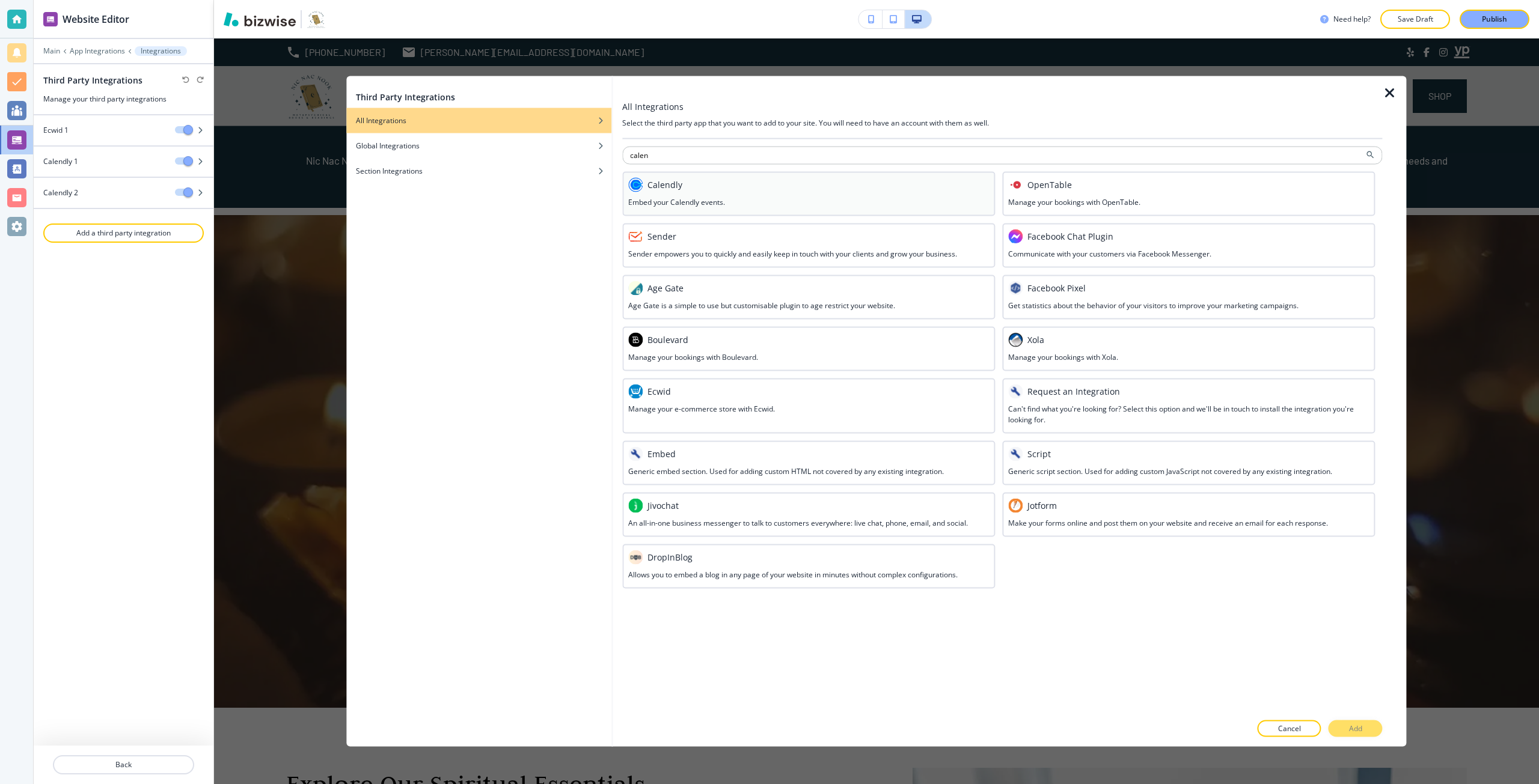
type input "calen"
click at [907, 191] on div "Calendly" at bounding box center [809, 184] width 361 height 14
click at [1345, 731] on button "Add" at bounding box center [1355, 729] width 54 height 17
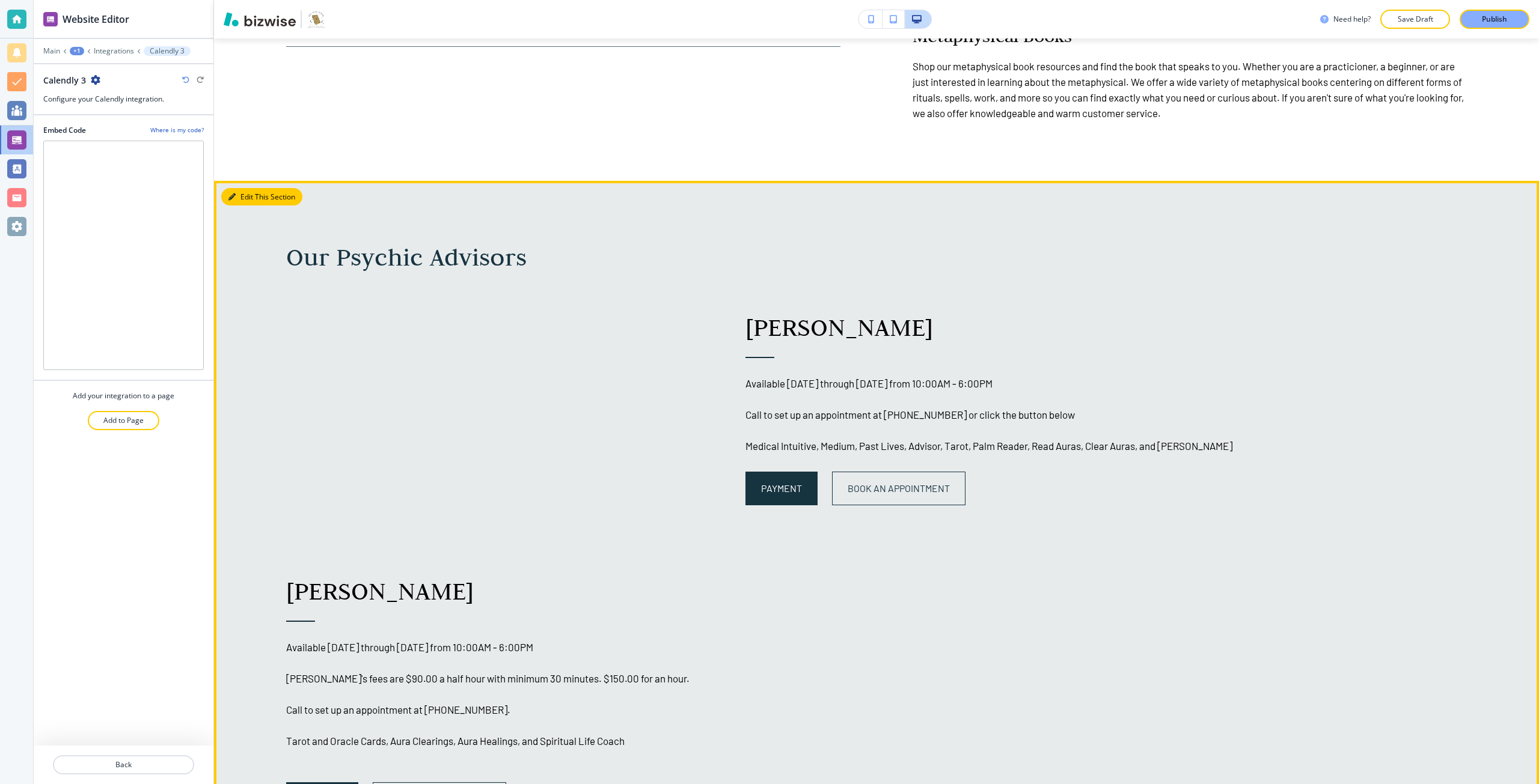
click at [250, 198] on button "Edit This Section" at bounding box center [262, 197] width 81 height 18
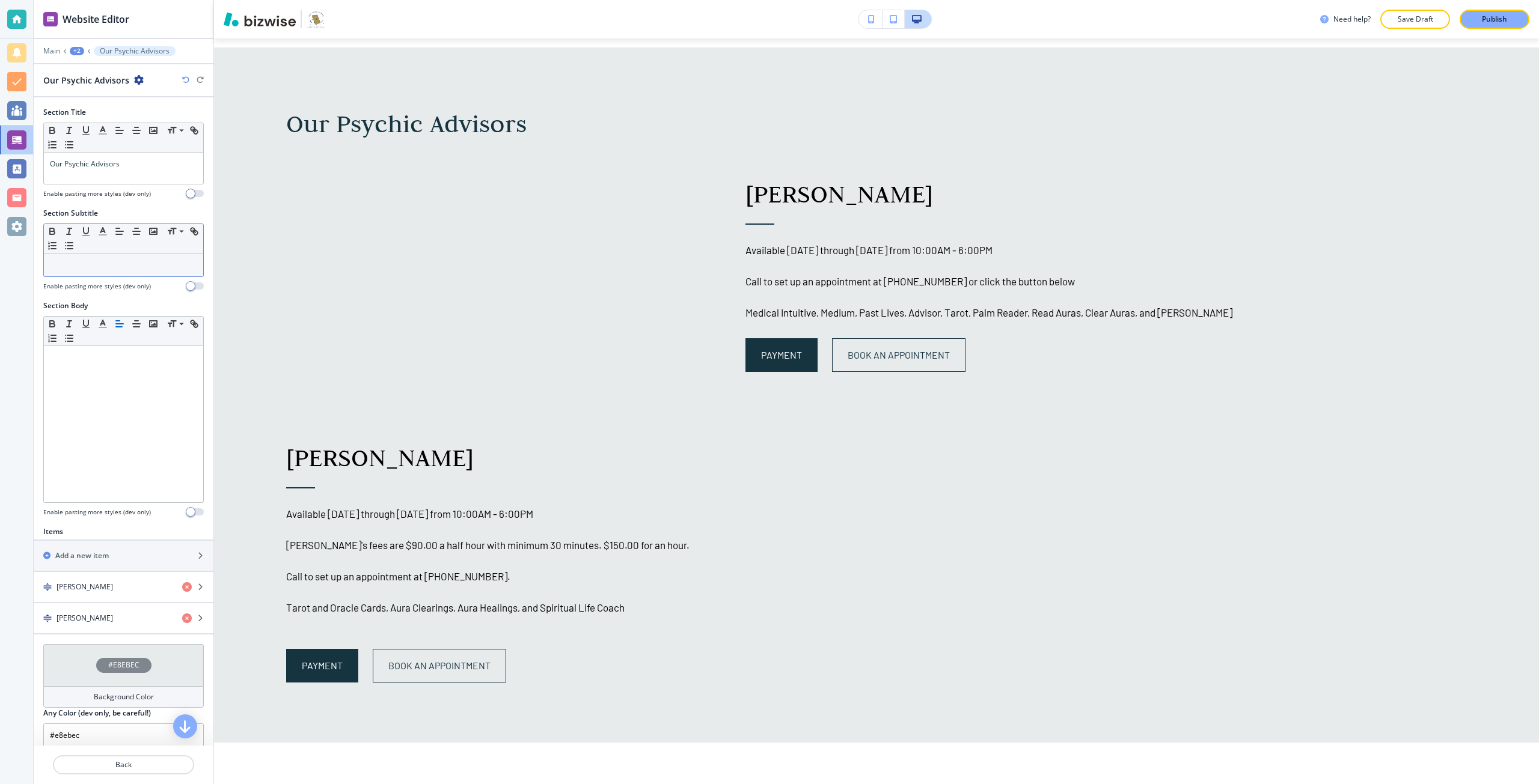
scroll to position [1281, 0]
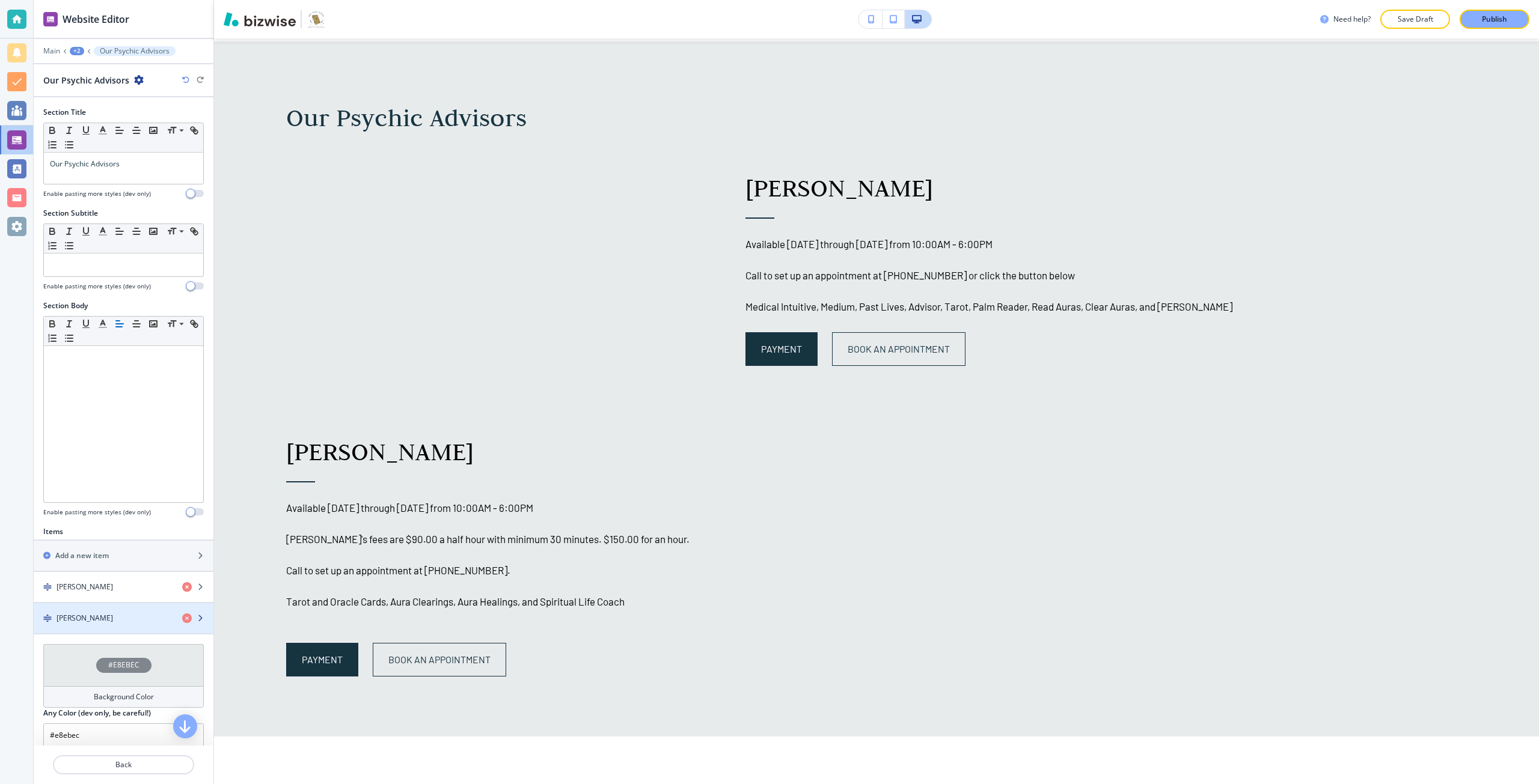
click at [77, 610] on div "button" at bounding box center [123, 608] width 180 height 9
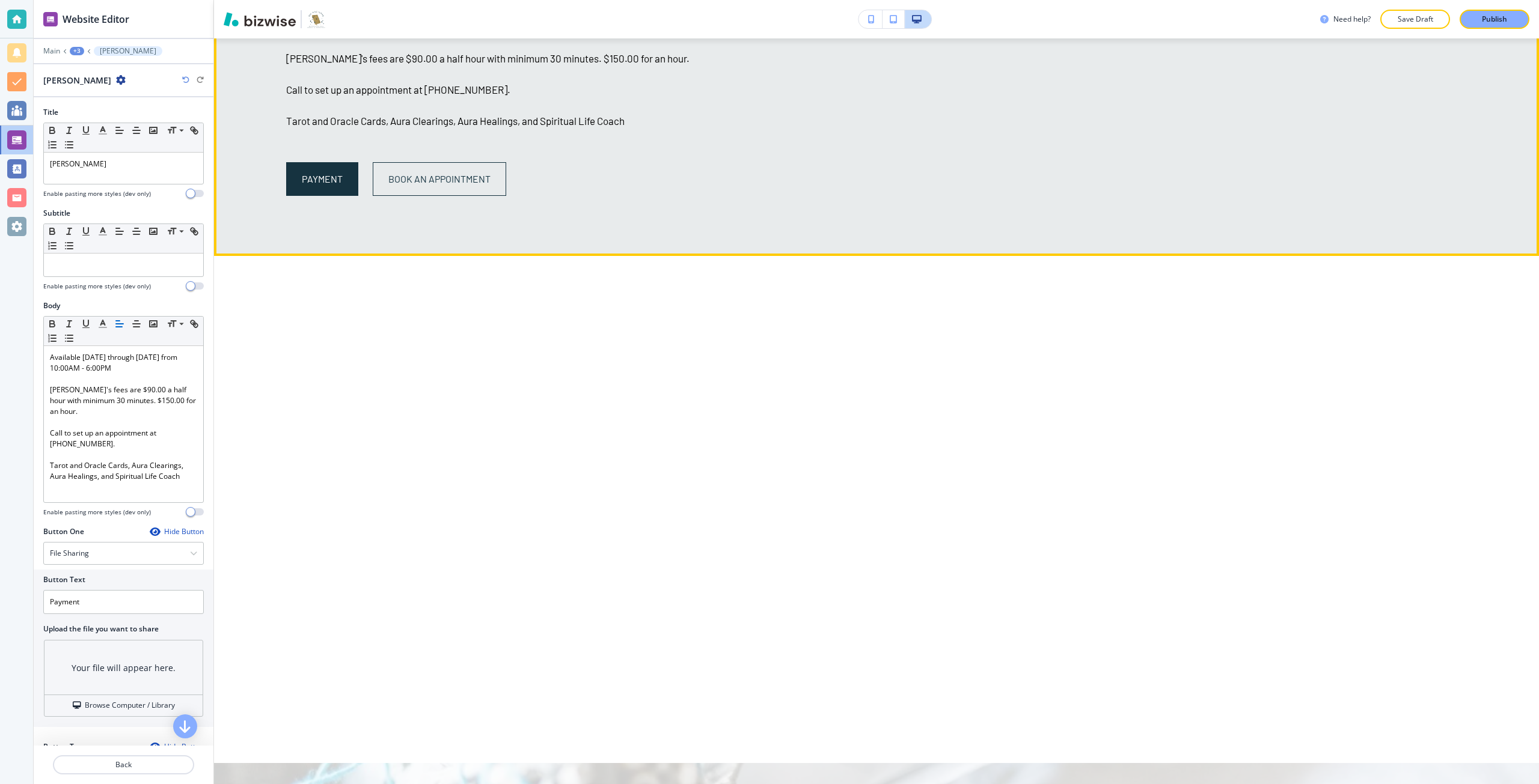
scroll to position [1768, 0]
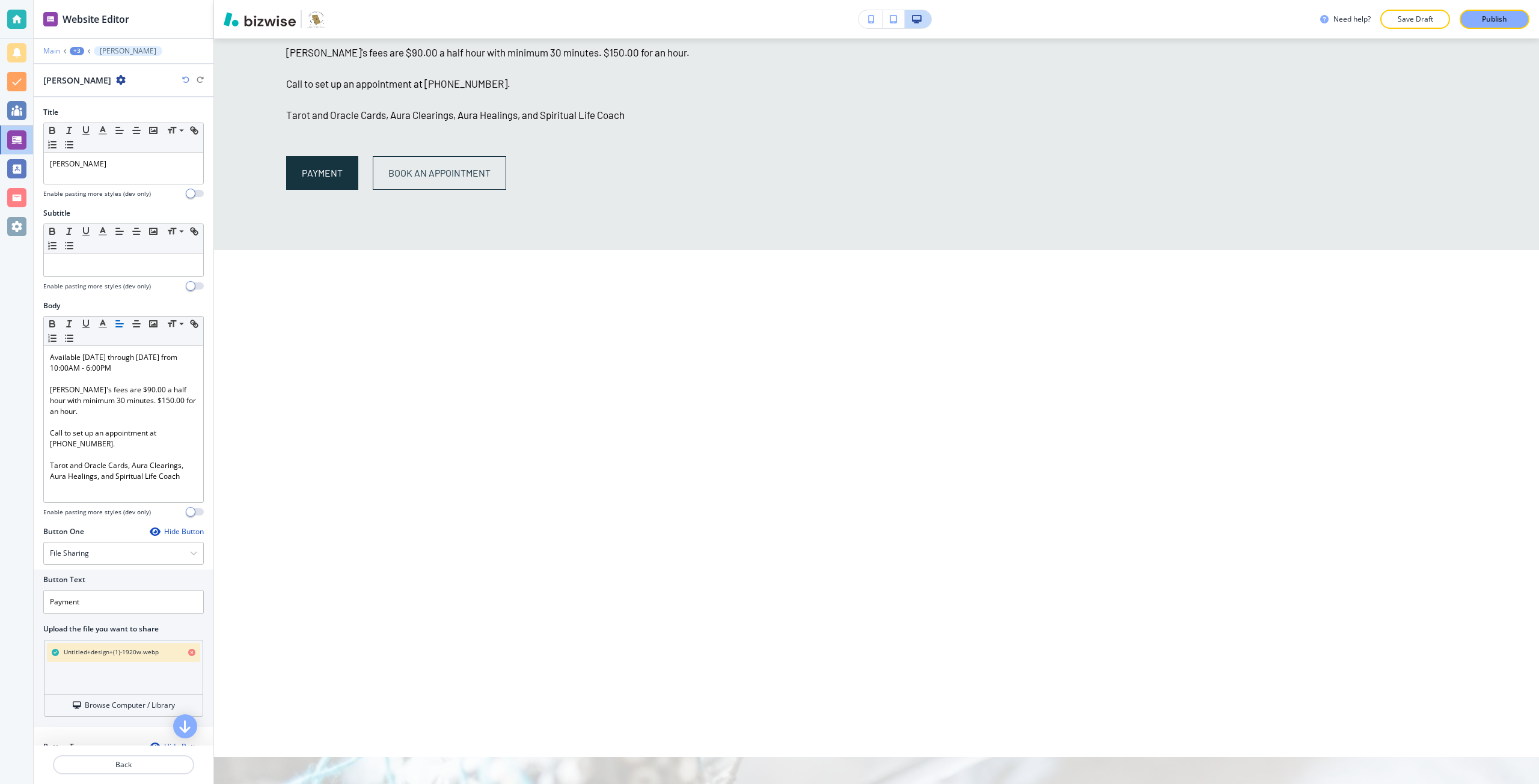
click at [52, 49] on p "Main" at bounding box center [52, 51] width 17 height 9
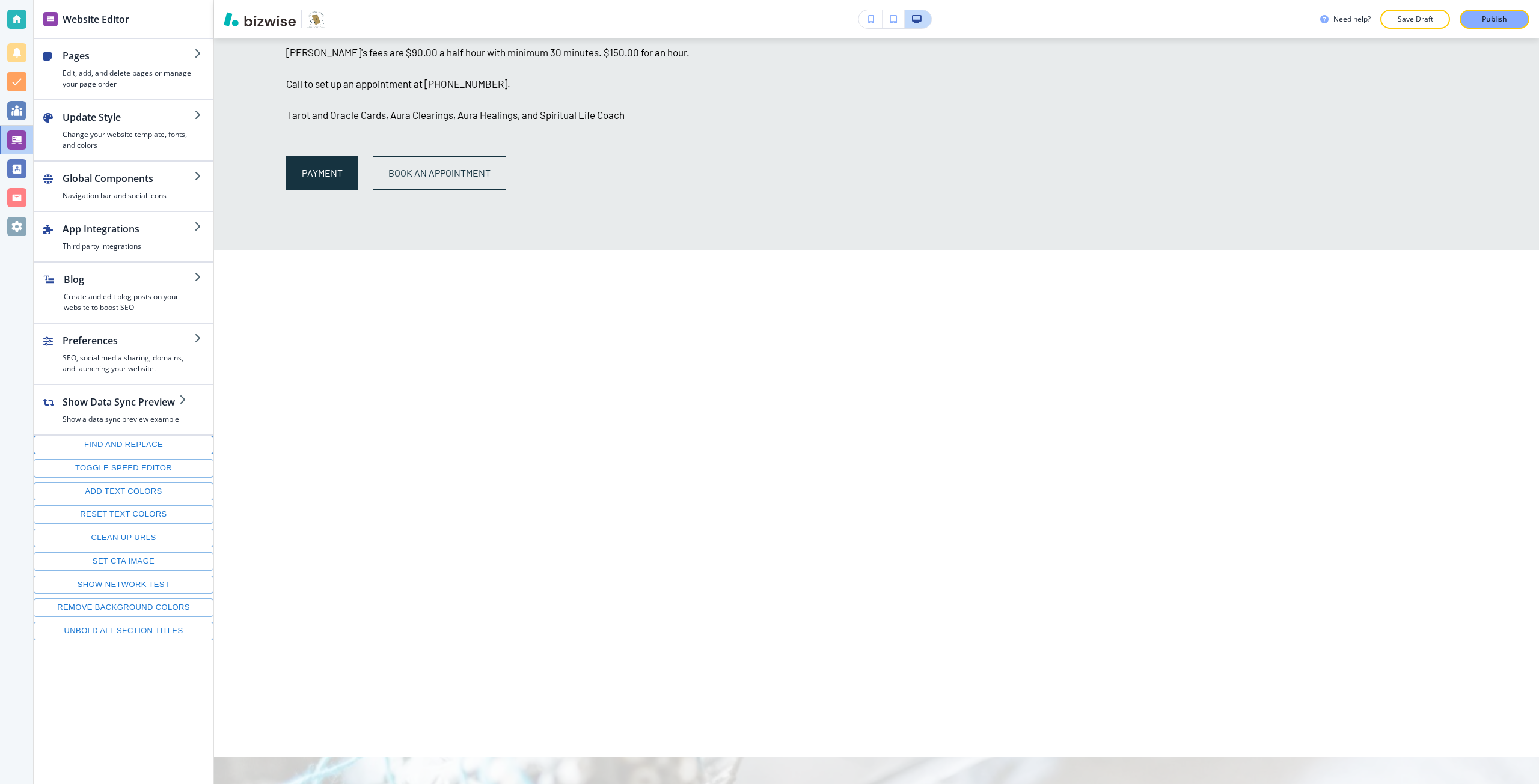
click at [113, 442] on button "Find and replace" at bounding box center [123, 445] width 180 height 19
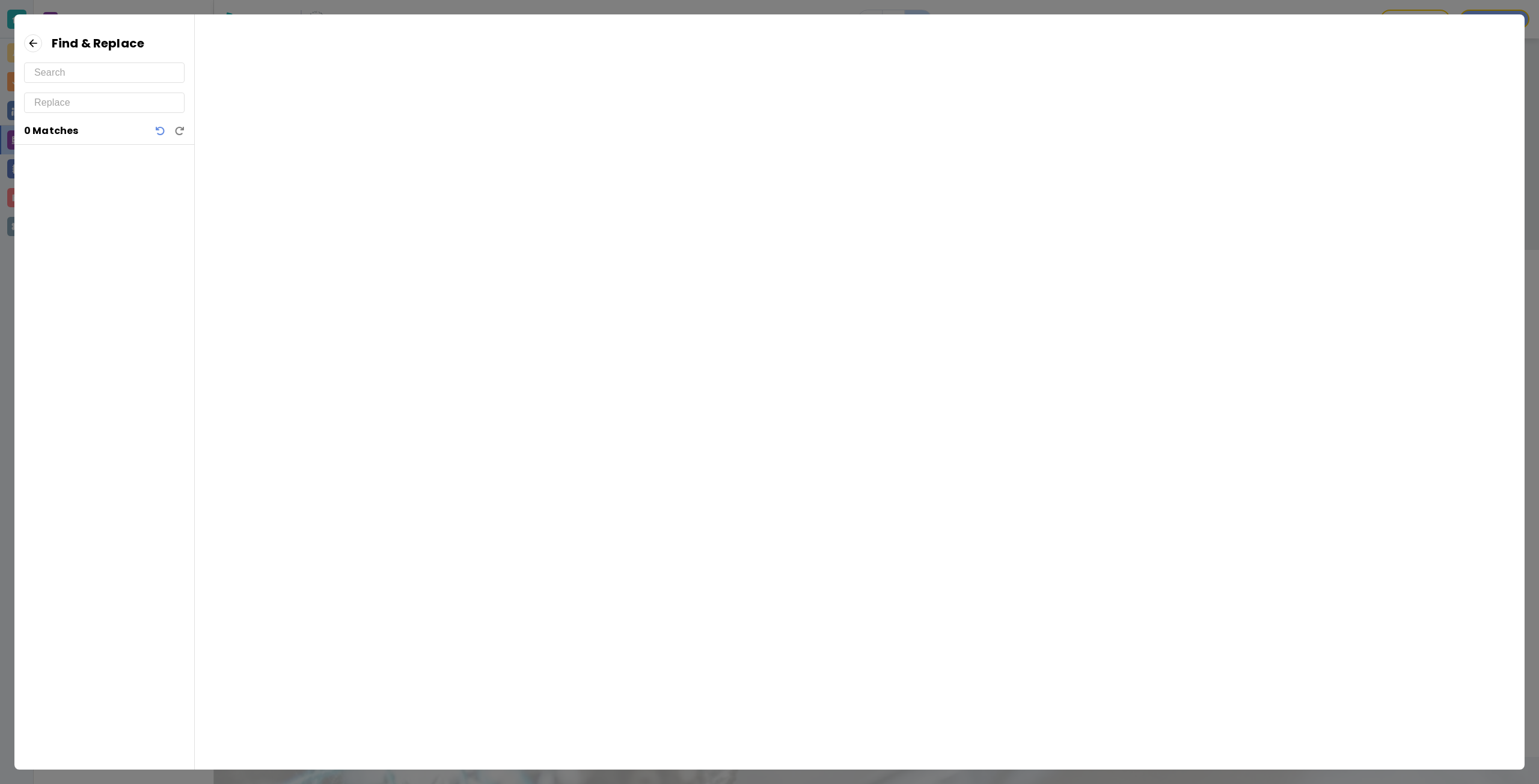
click at [120, 87] on div "Find & Replace 0 Matches" at bounding box center [104, 89] width 180 height 111
click at [113, 81] on input "text" at bounding box center [104, 73] width 140 height 20
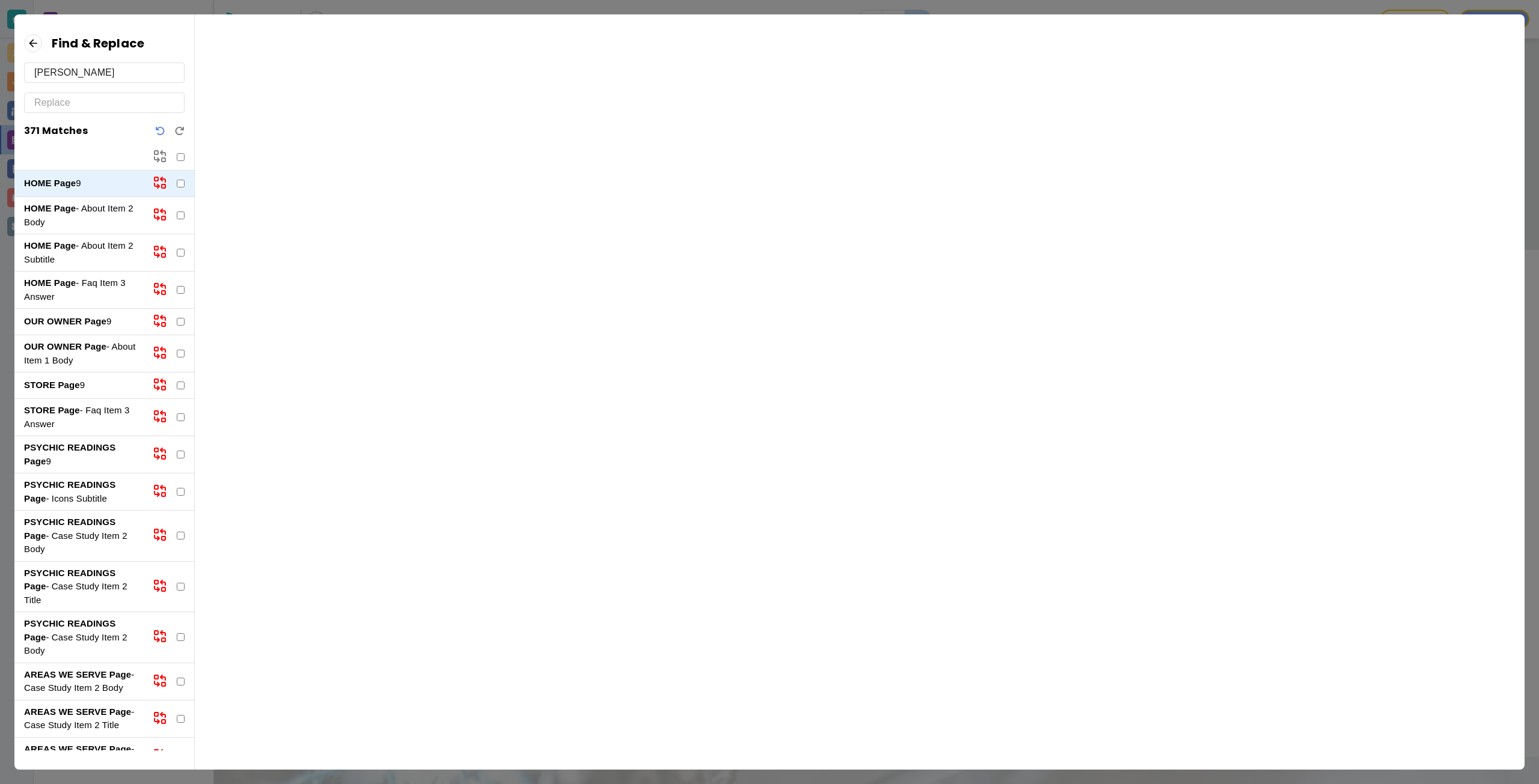
click at [85, 219] on p "HOME Page - About Item 2 Body" at bounding box center [84, 216] width 119 height 27
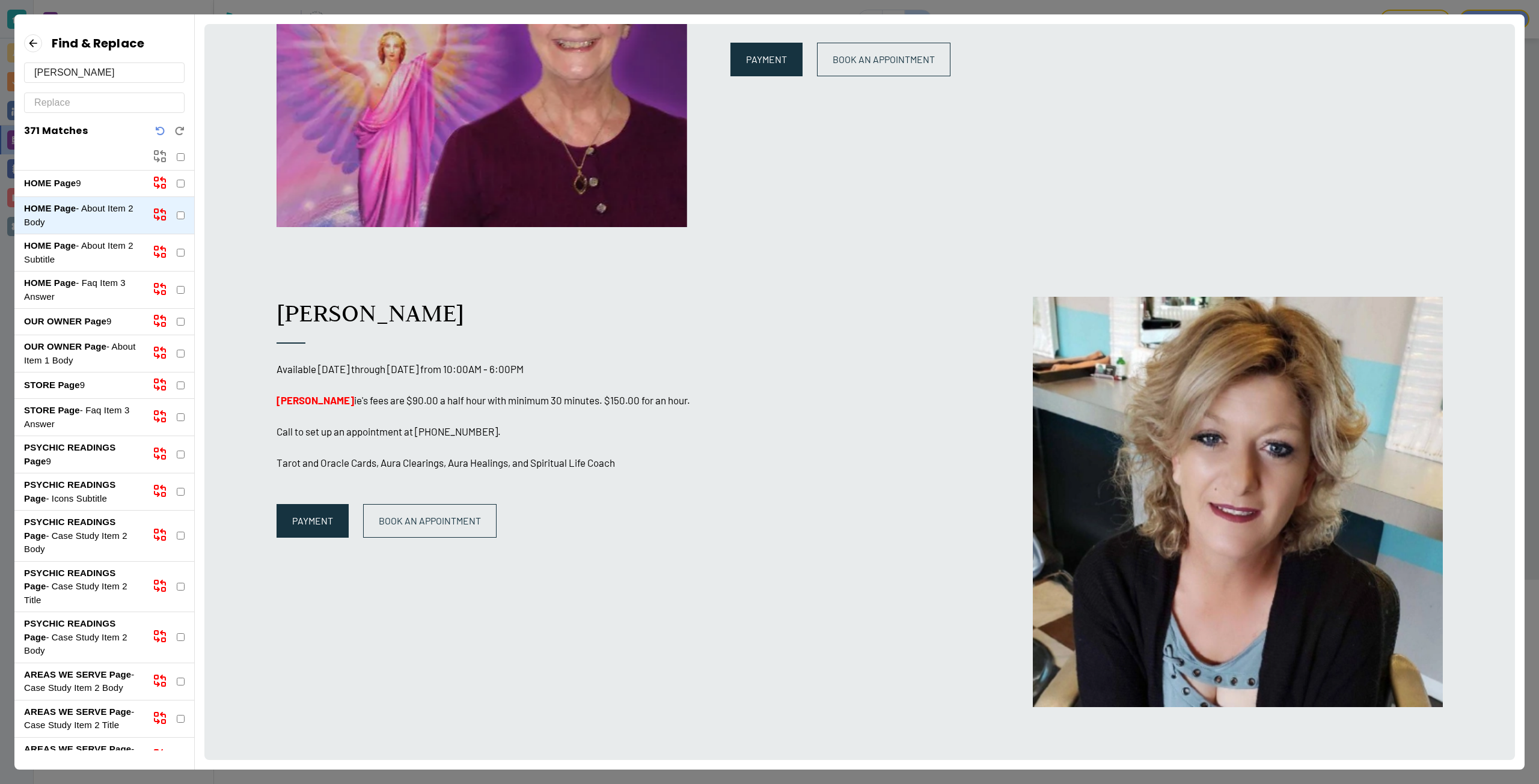
scroll to position [273, 0]
click at [102, 247] on p "HOME Page - About Item 2 Subtitle" at bounding box center [84, 252] width 119 height 27
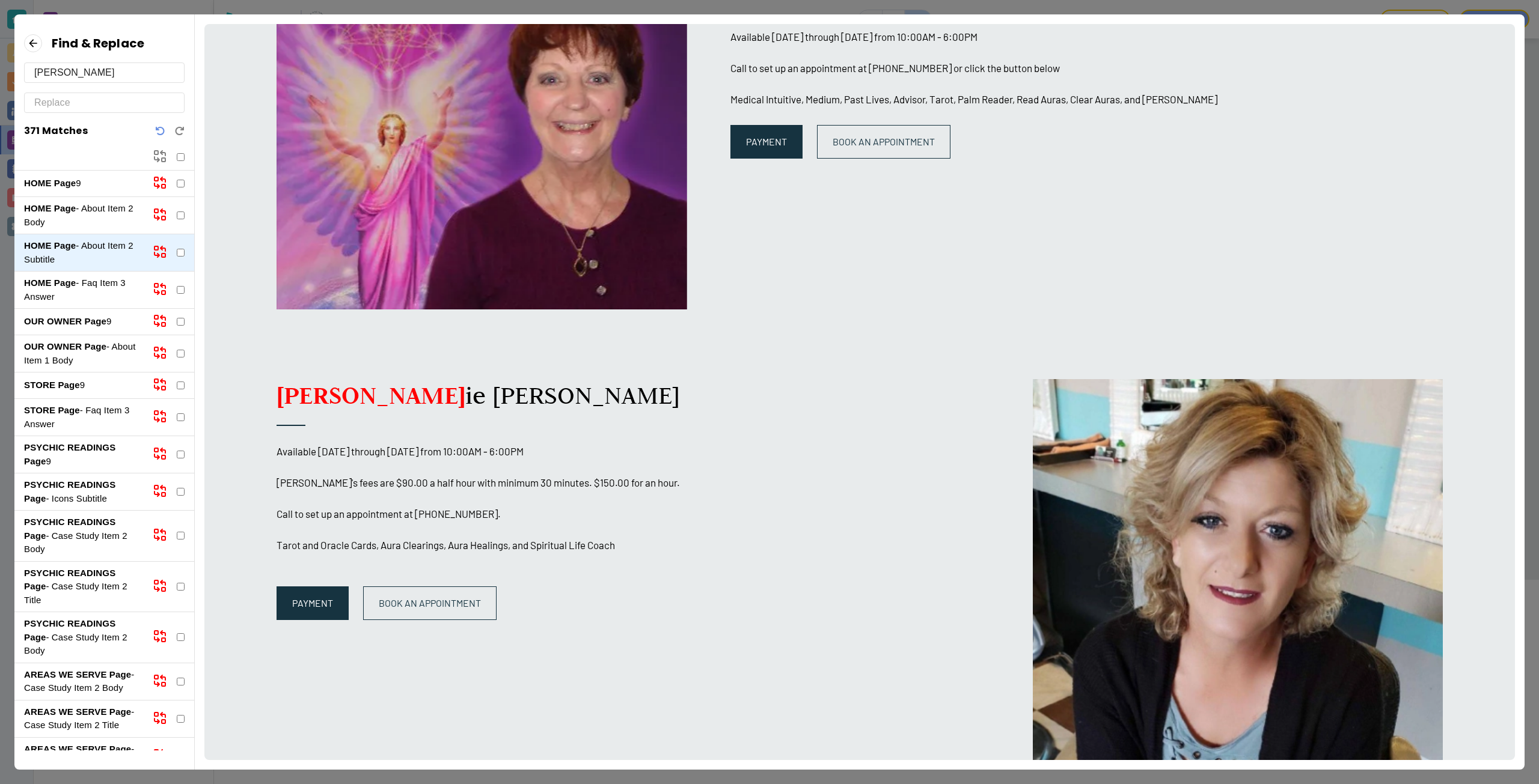
click at [104, 301] on p "HOME Page - Faq Item 3 Answer" at bounding box center [84, 290] width 119 height 27
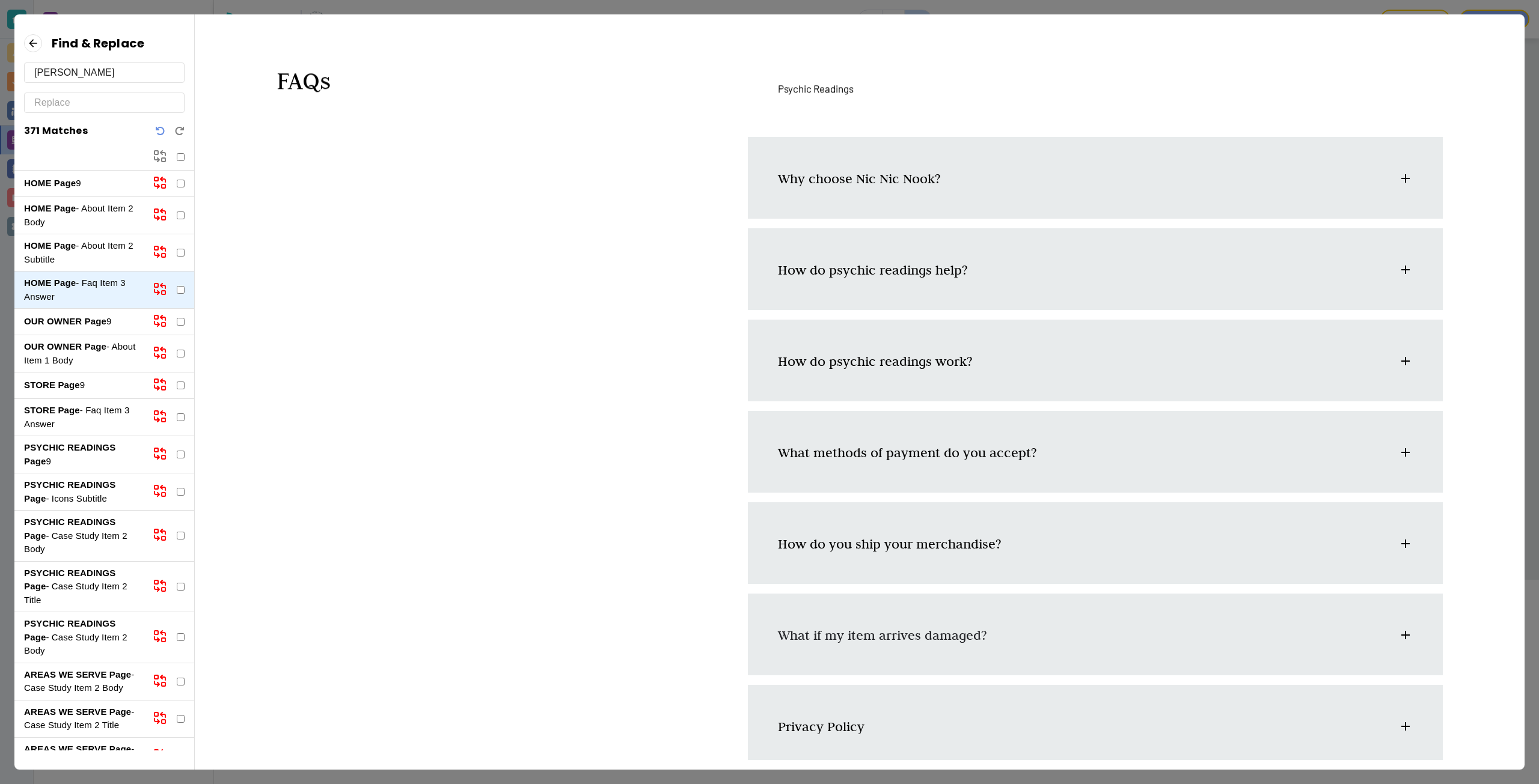
scroll to position [19, 0]
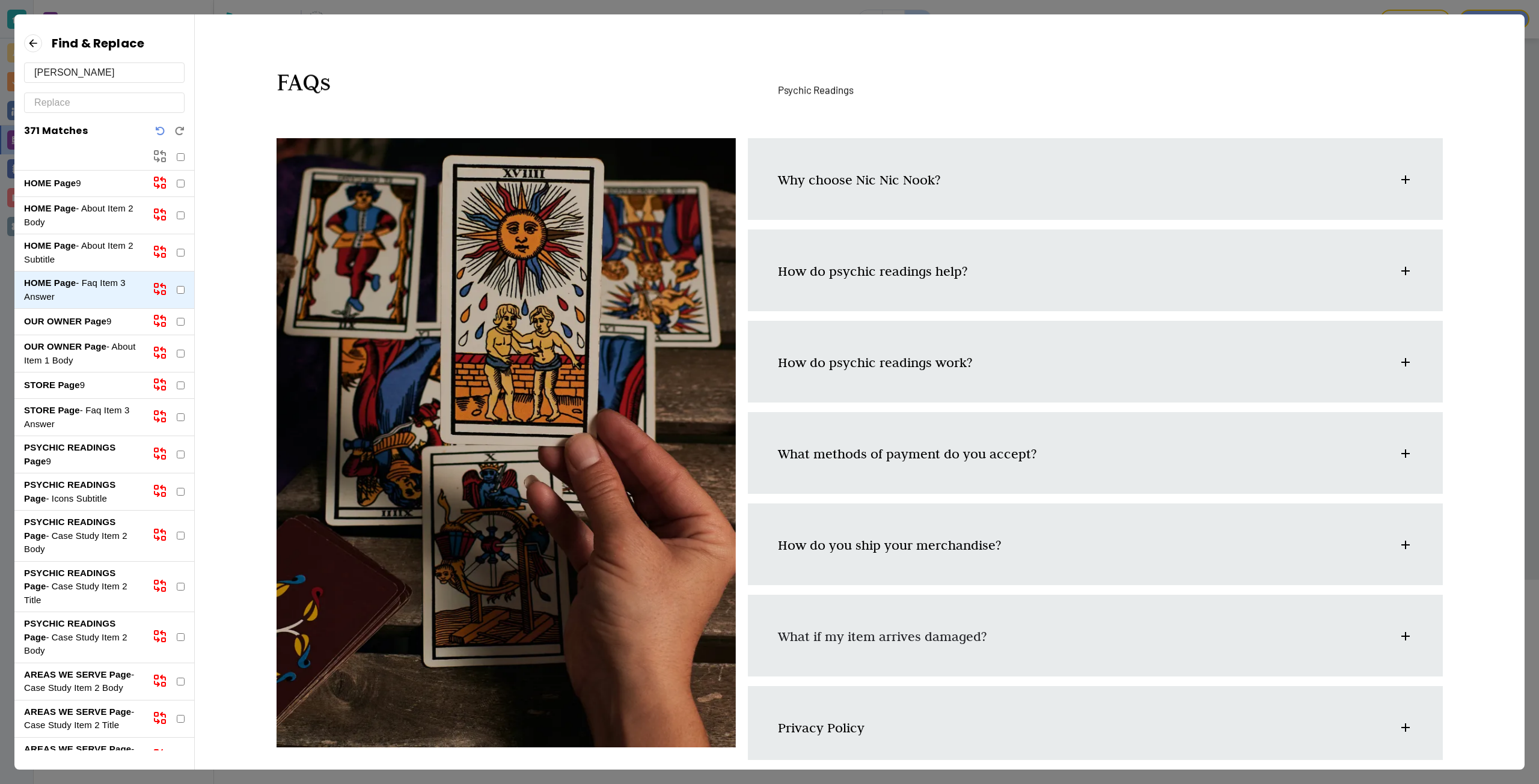
click at [91, 326] on strong "OUR OWNER Page" at bounding box center [65, 321] width 82 height 10
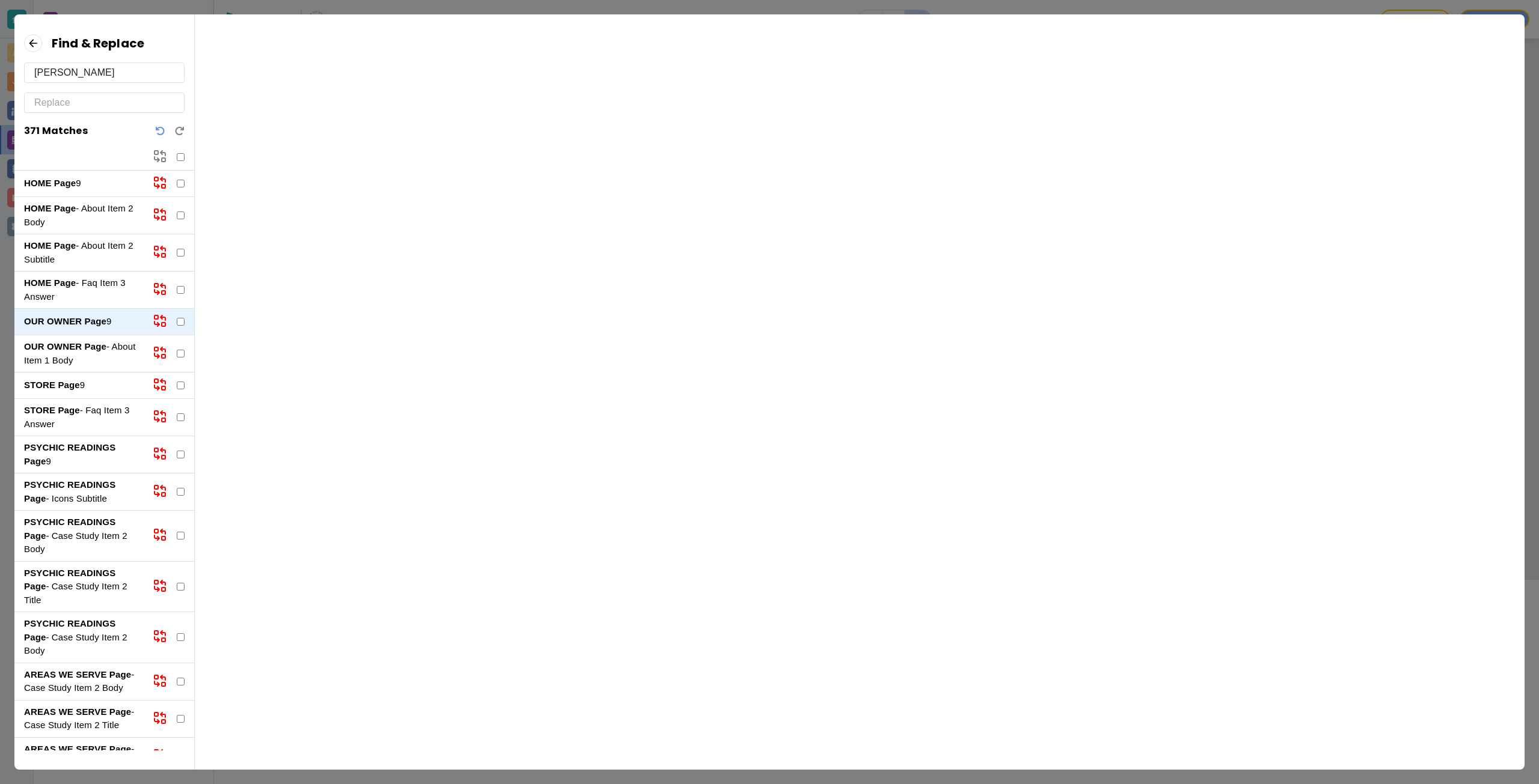
scroll to position [0, 0]
click at [98, 351] on strong "OUR OWNER Page" at bounding box center [65, 346] width 82 height 10
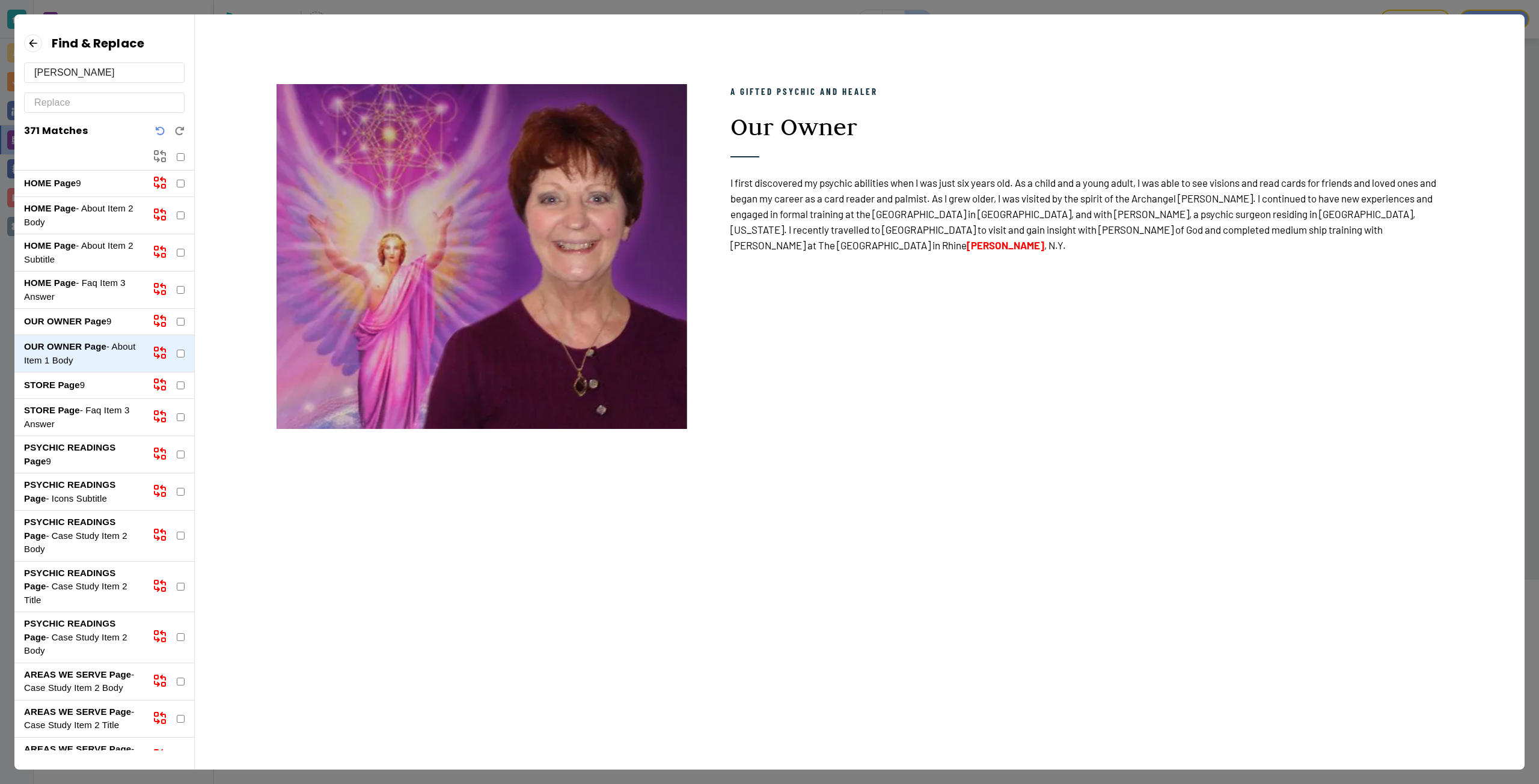
click at [102, 383] on p "STORE Page 9" at bounding box center [84, 386] width 119 height 14
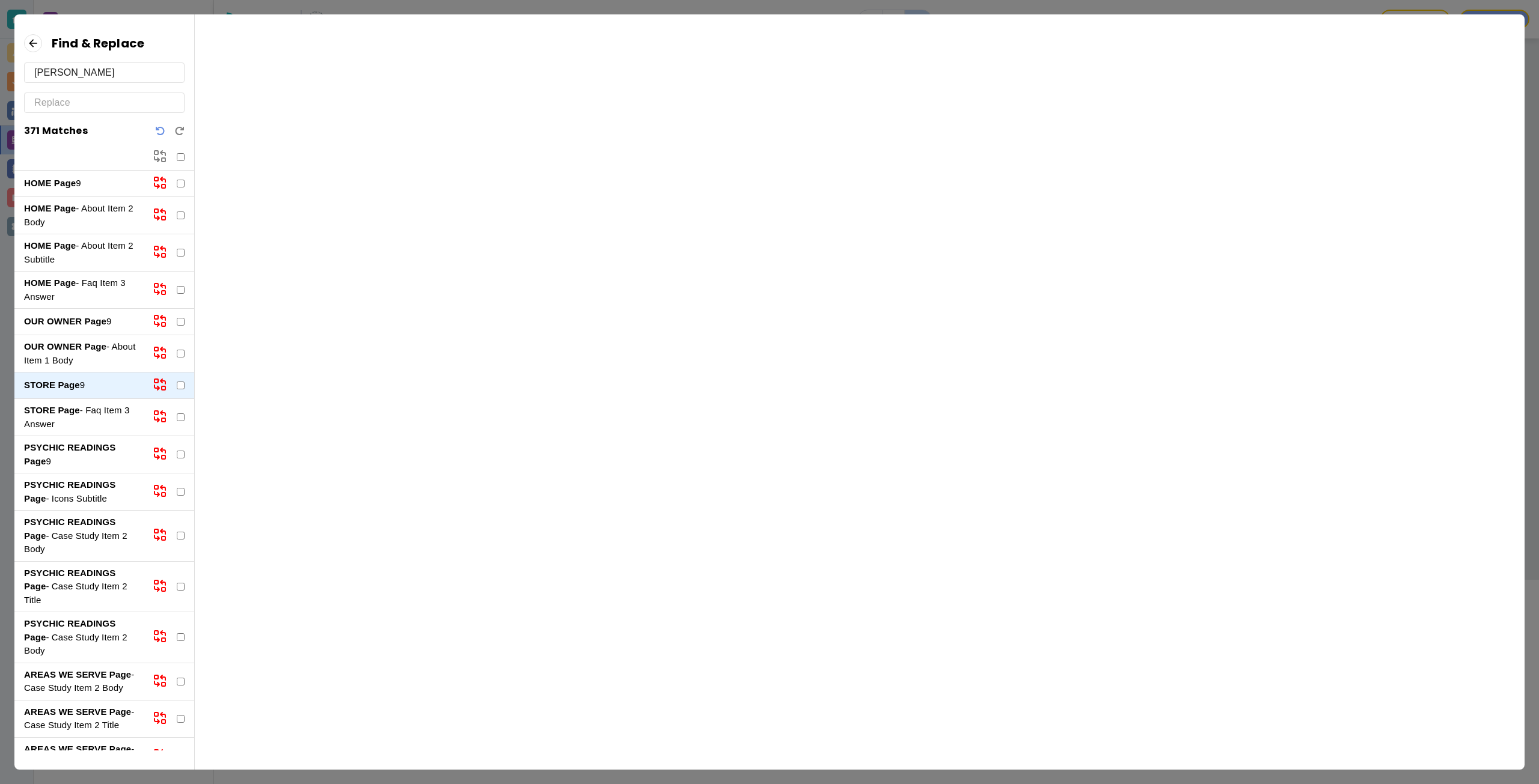
click at [105, 414] on p "STORE Page - Faq Item 3 Answer" at bounding box center [84, 417] width 119 height 27
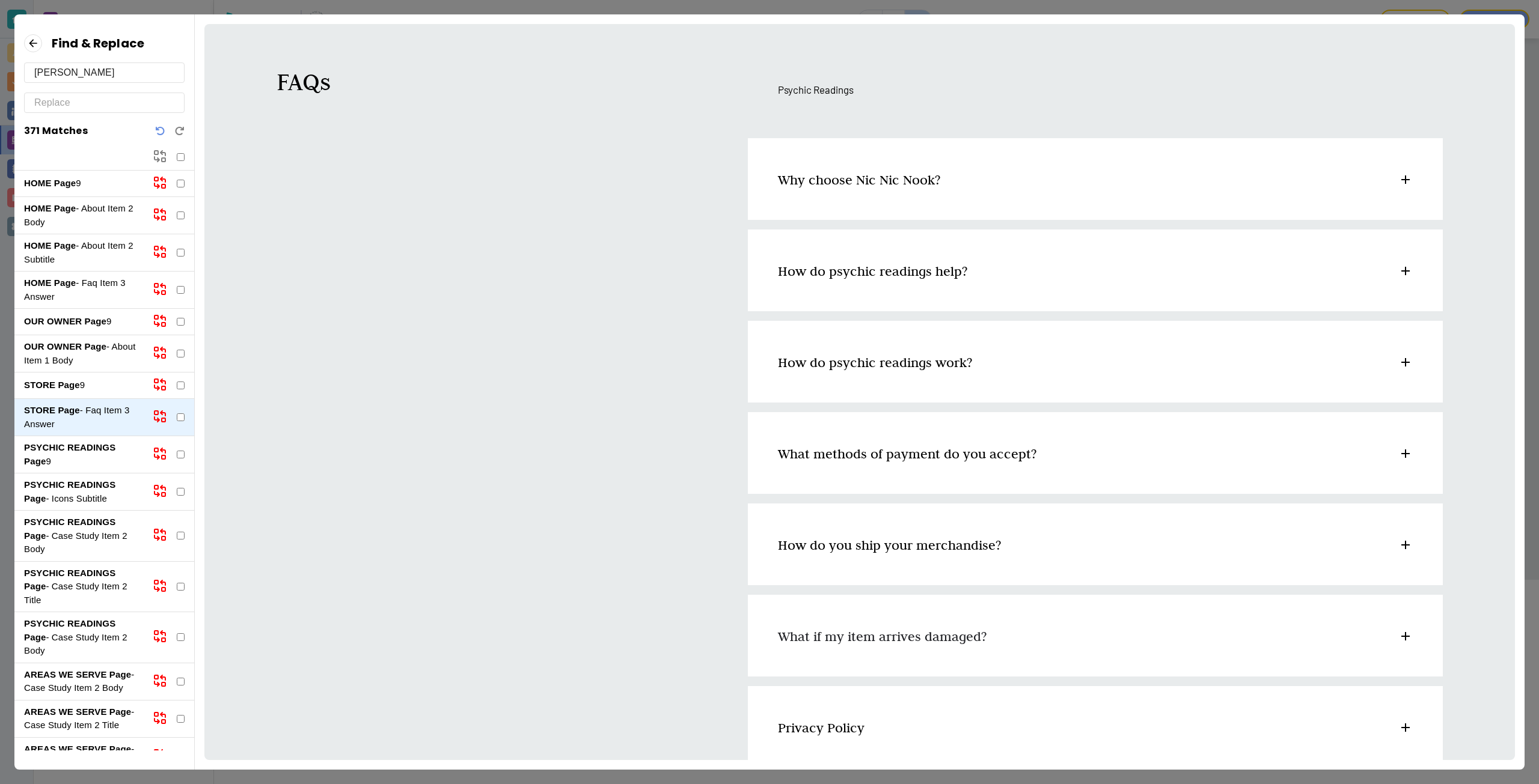
scroll to position [73, 0]
click at [109, 451] on strong "PSYCHIC READINGS Page" at bounding box center [70, 454] width 91 height 24
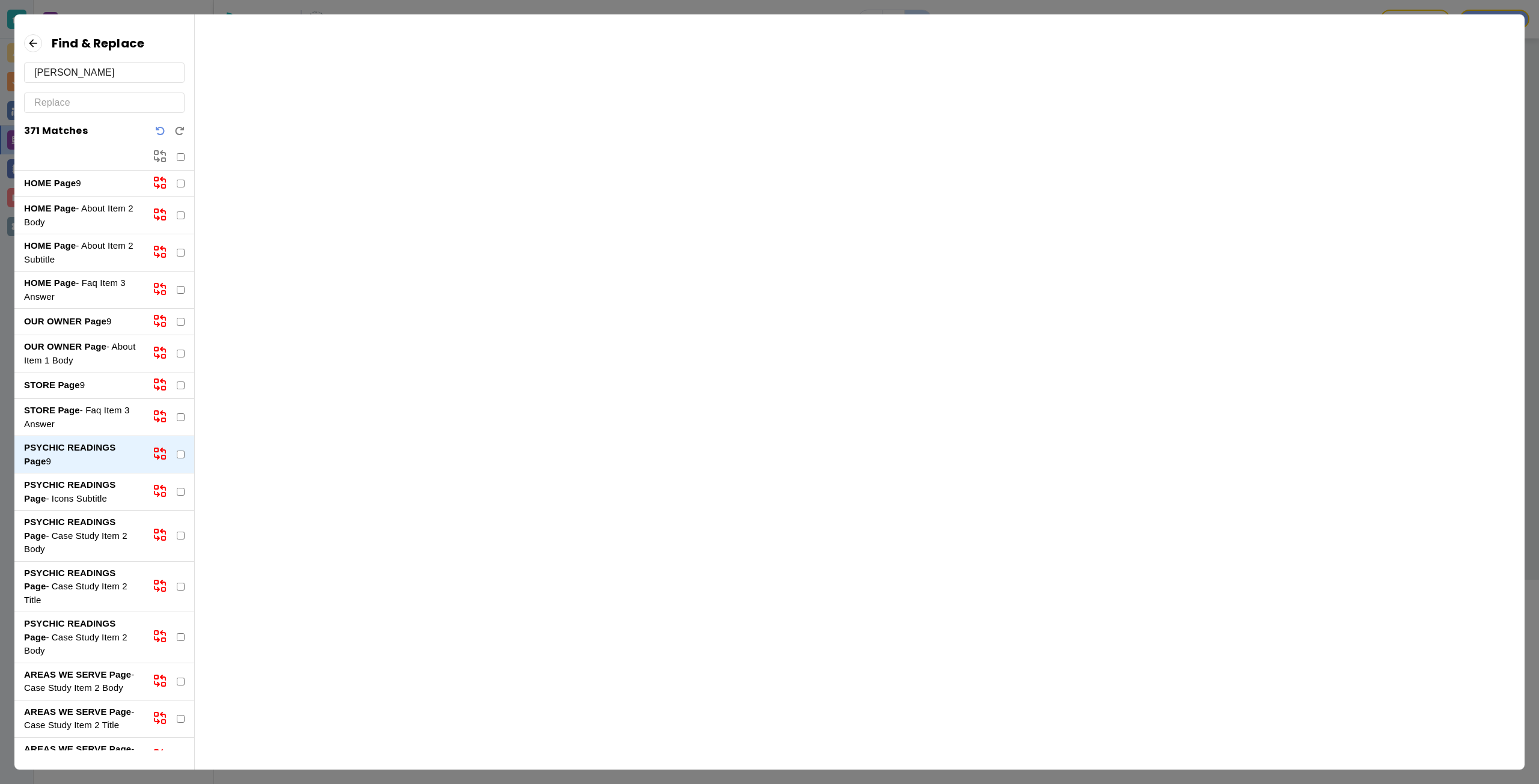
scroll to position [0, 0]
click at [108, 484] on strong "PSYCHIC READINGS Page" at bounding box center [70, 491] width 91 height 24
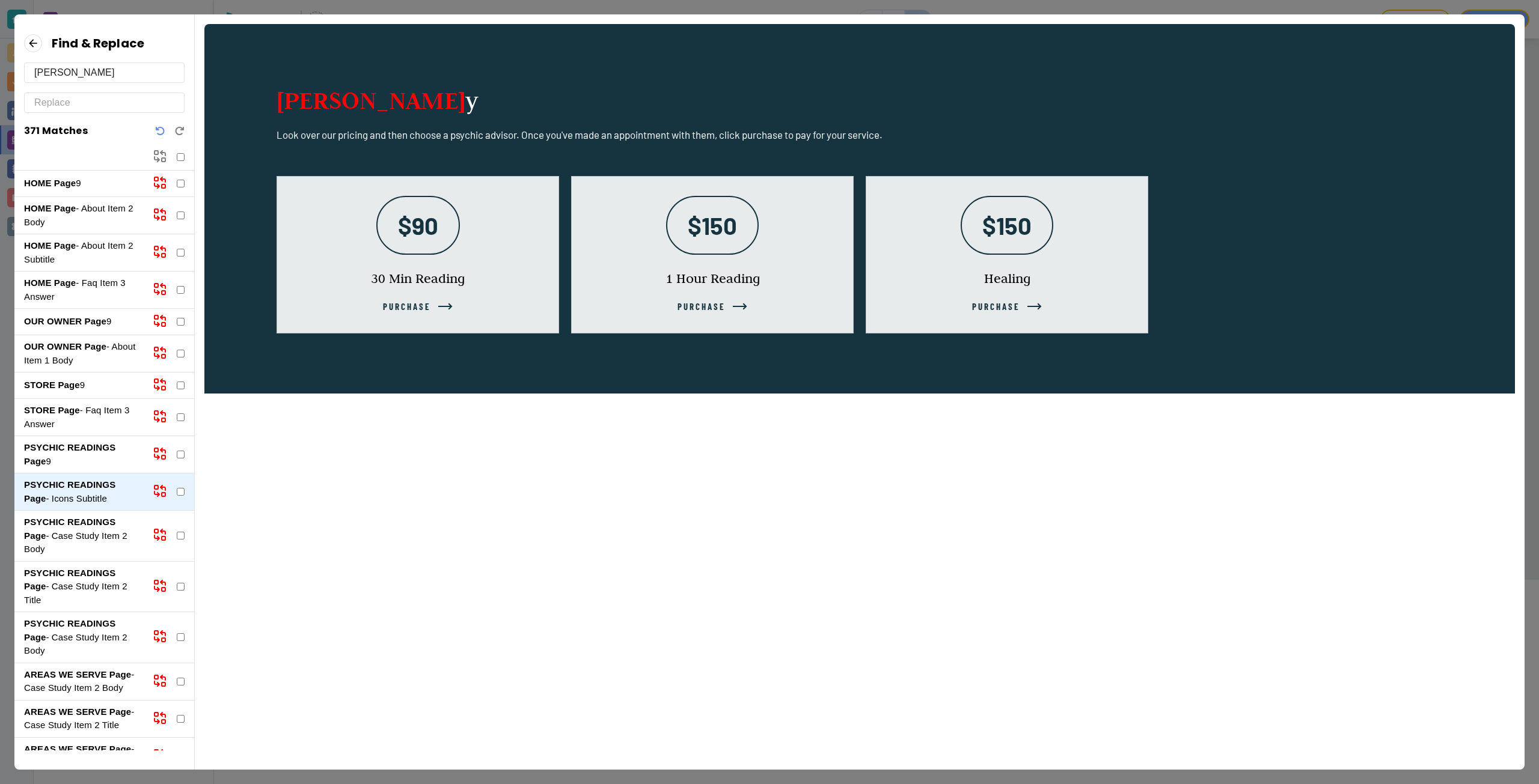
click at [70, 72] on input "[PERSON_NAME]" at bounding box center [104, 73] width 140 height 20
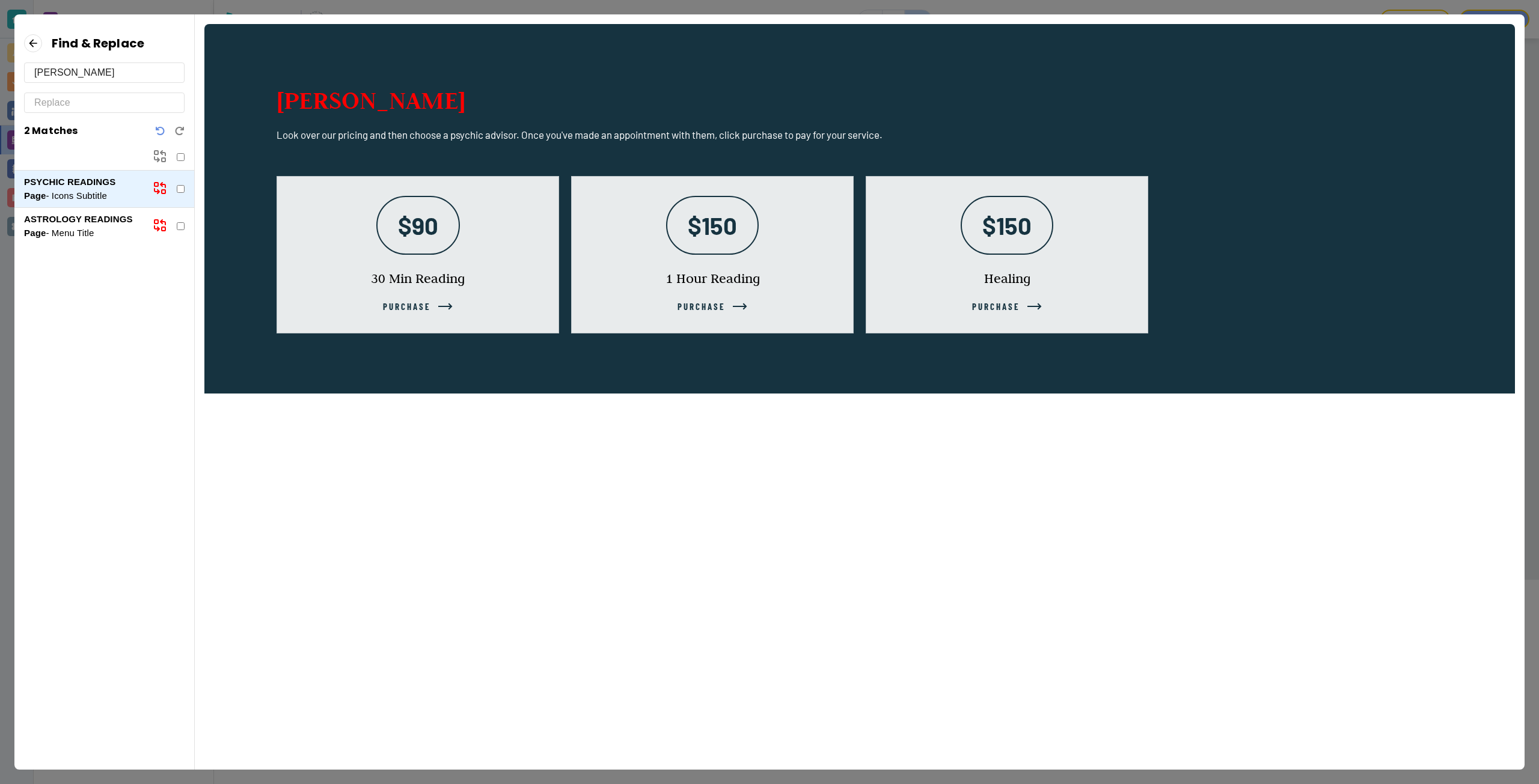
type input "[PERSON_NAME]"
click at [74, 94] on input "text" at bounding box center [104, 102] width 140 height 20
type input "[PERSON_NAME]"
click at [114, 226] on p "ASTROLOGY READINGS Page - Menu Title" at bounding box center [84, 226] width 119 height 27
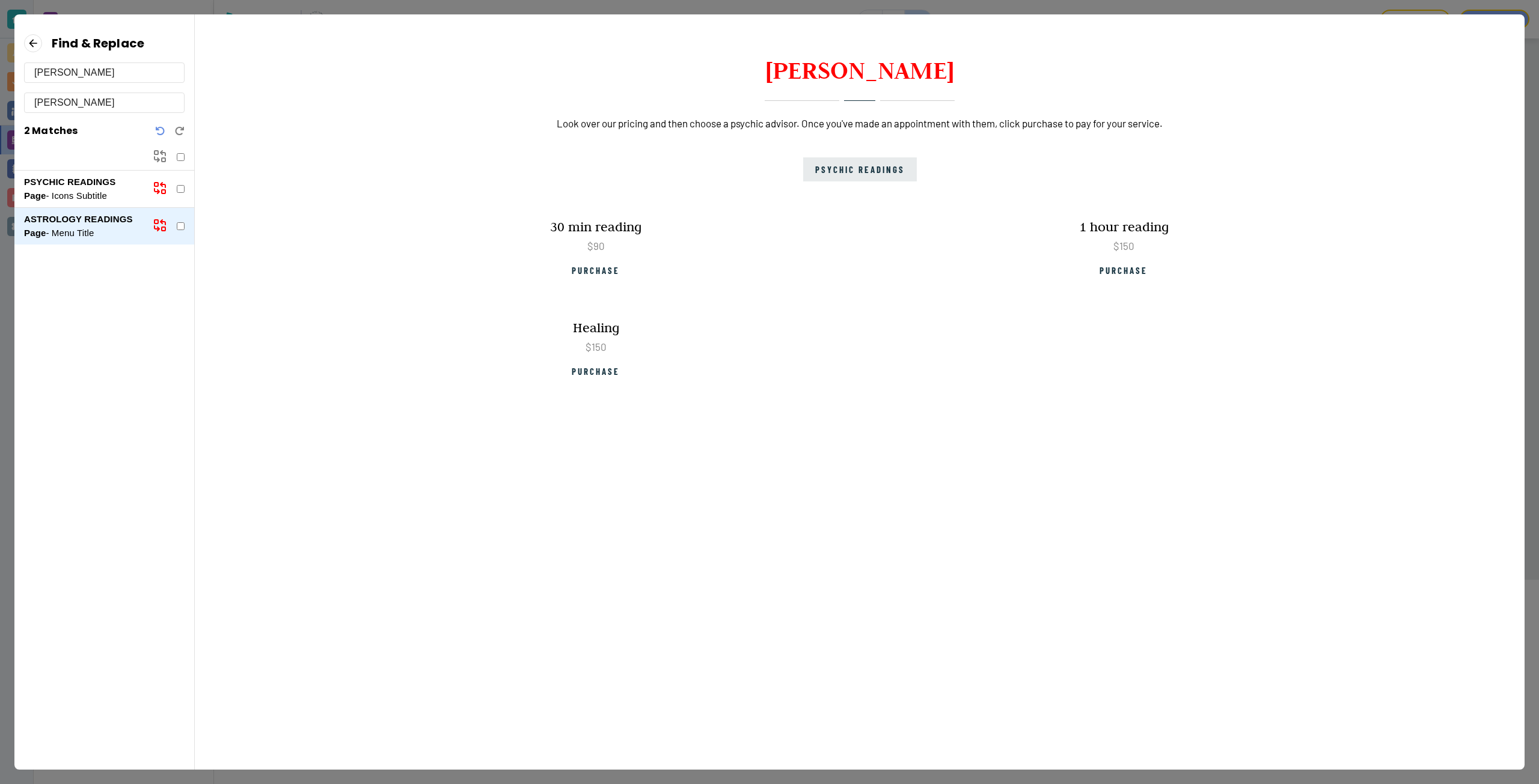
click at [181, 159] on input "checkbox" at bounding box center [180, 157] width 8 height 8
checkbox input "true"
click at [162, 161] on icon at bounding box center [163, 159] width 4 height 4
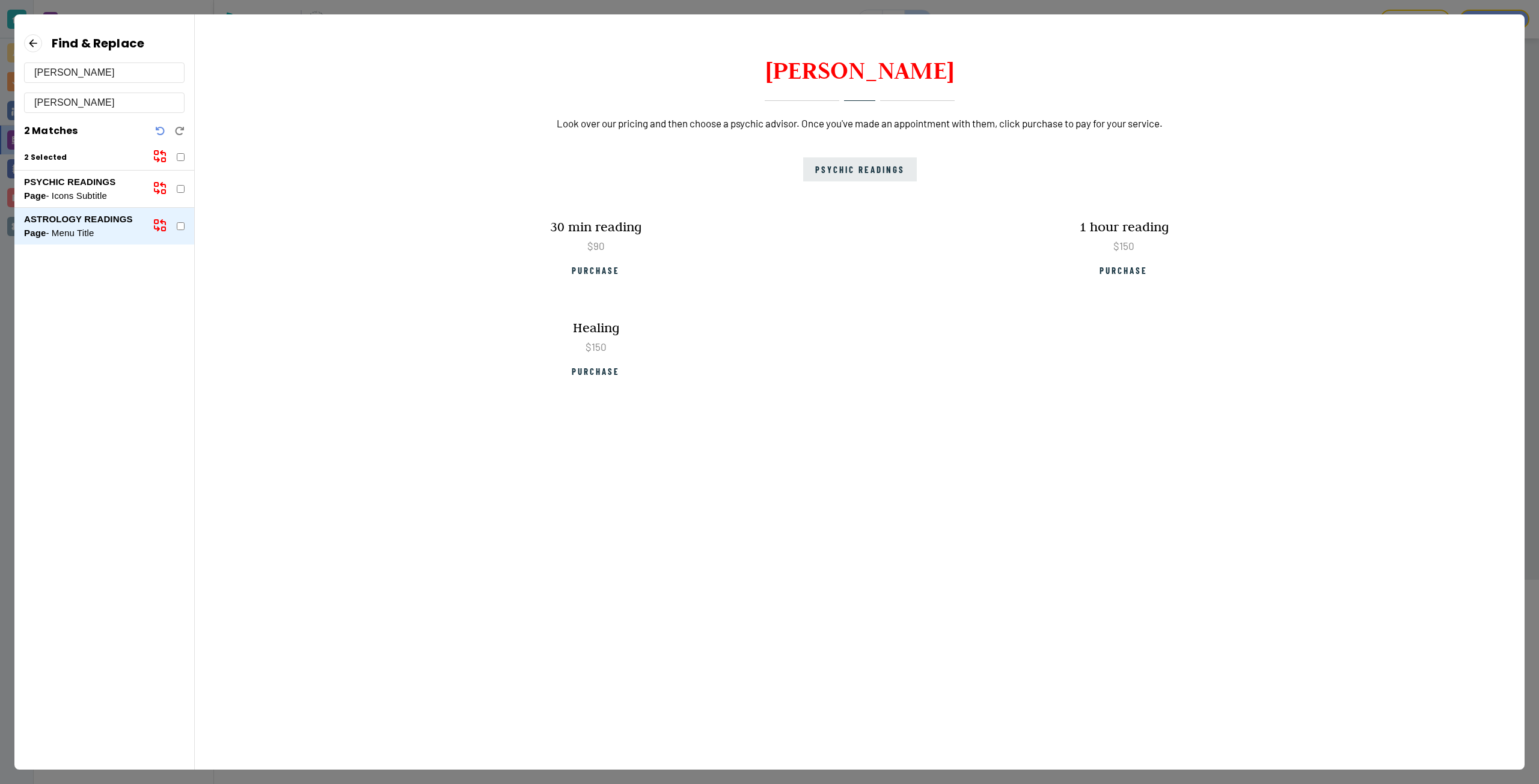
checkbox input "false"
click at [35, 41] on icon at bounding box center [33, 43] width 18 height 18
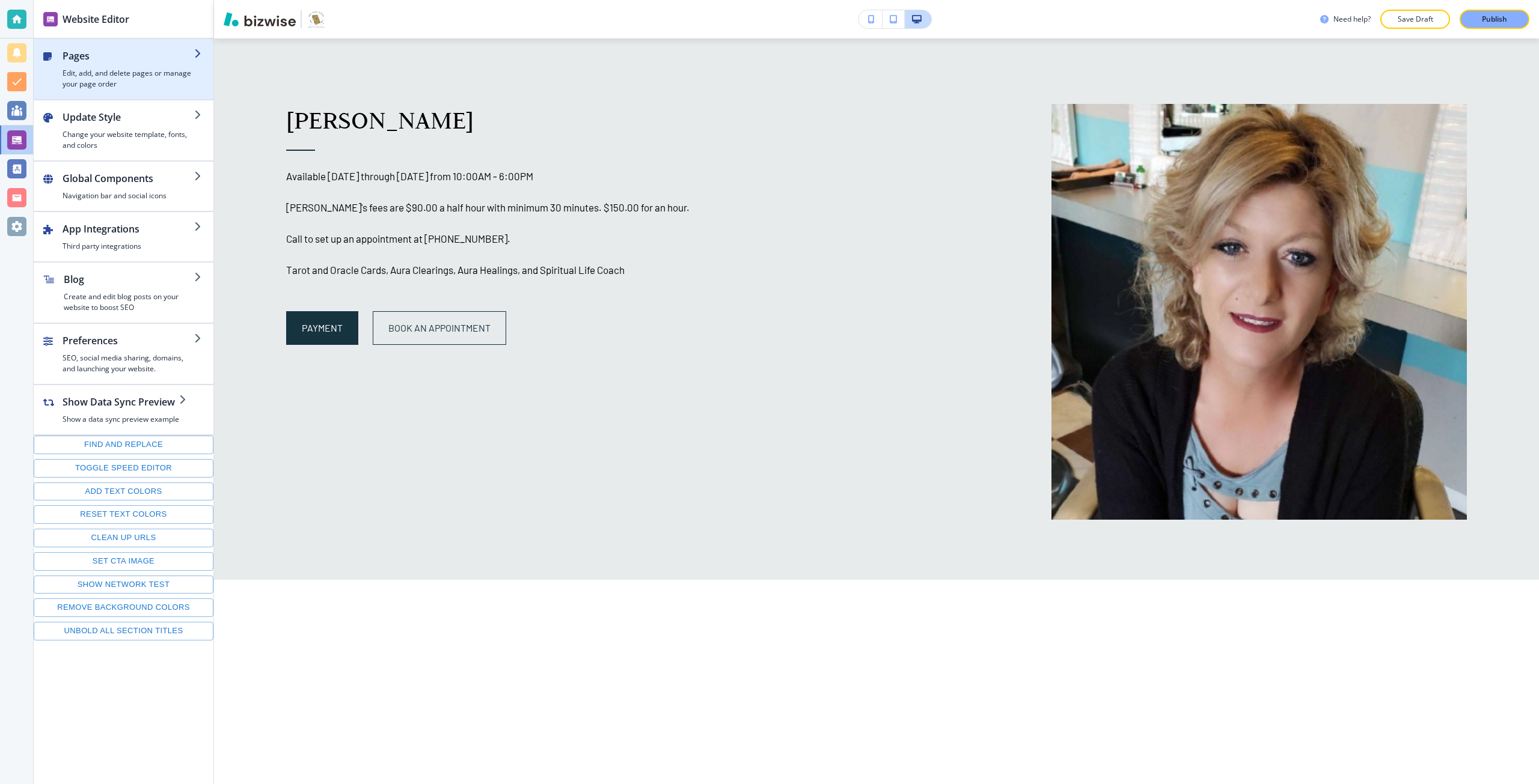
click at [120, 80] on h4 "Edit, add, and delete pages or manage your page order" at bounding box center [128, 79] width 132 height 22
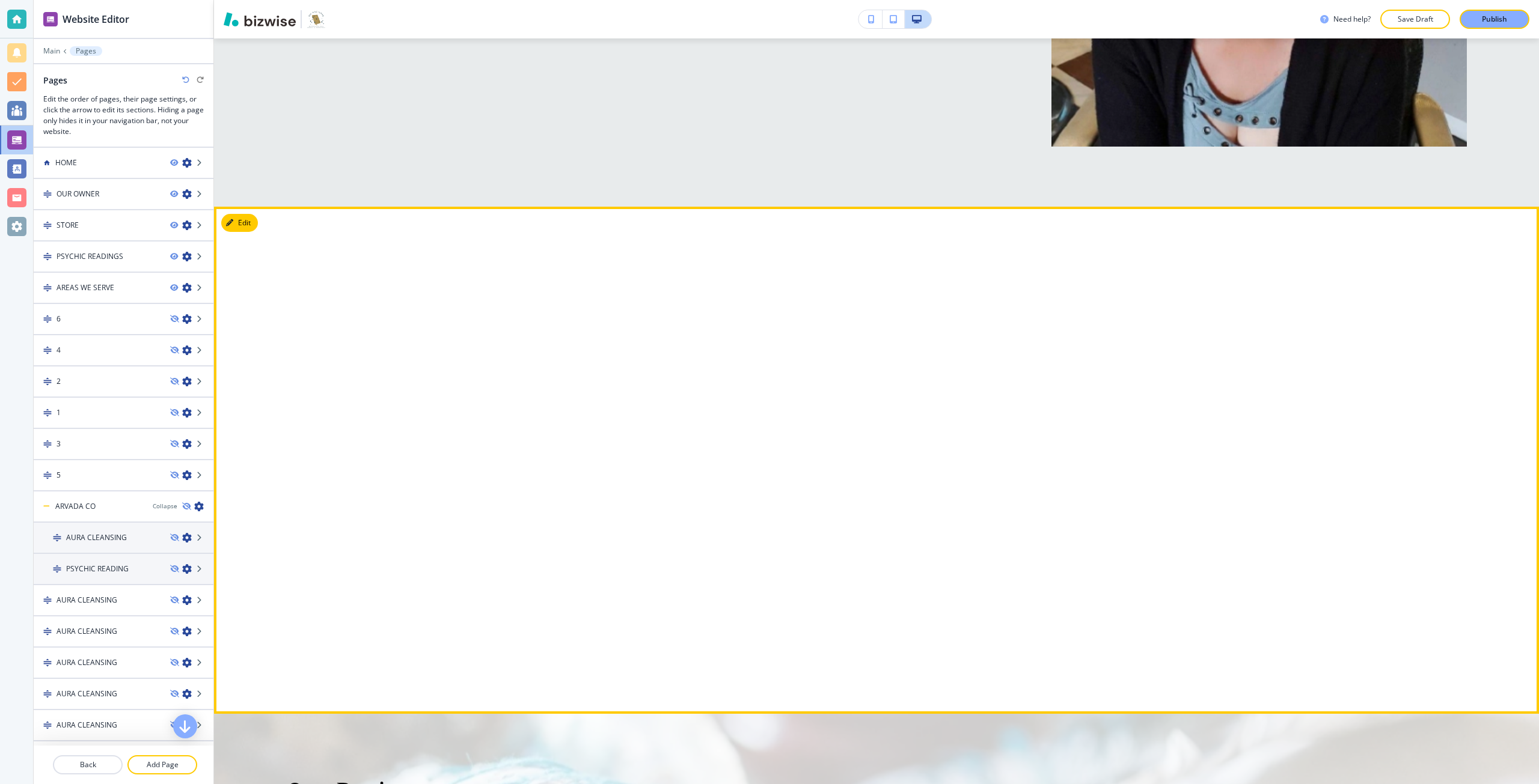
scroll to position [2129, 0]
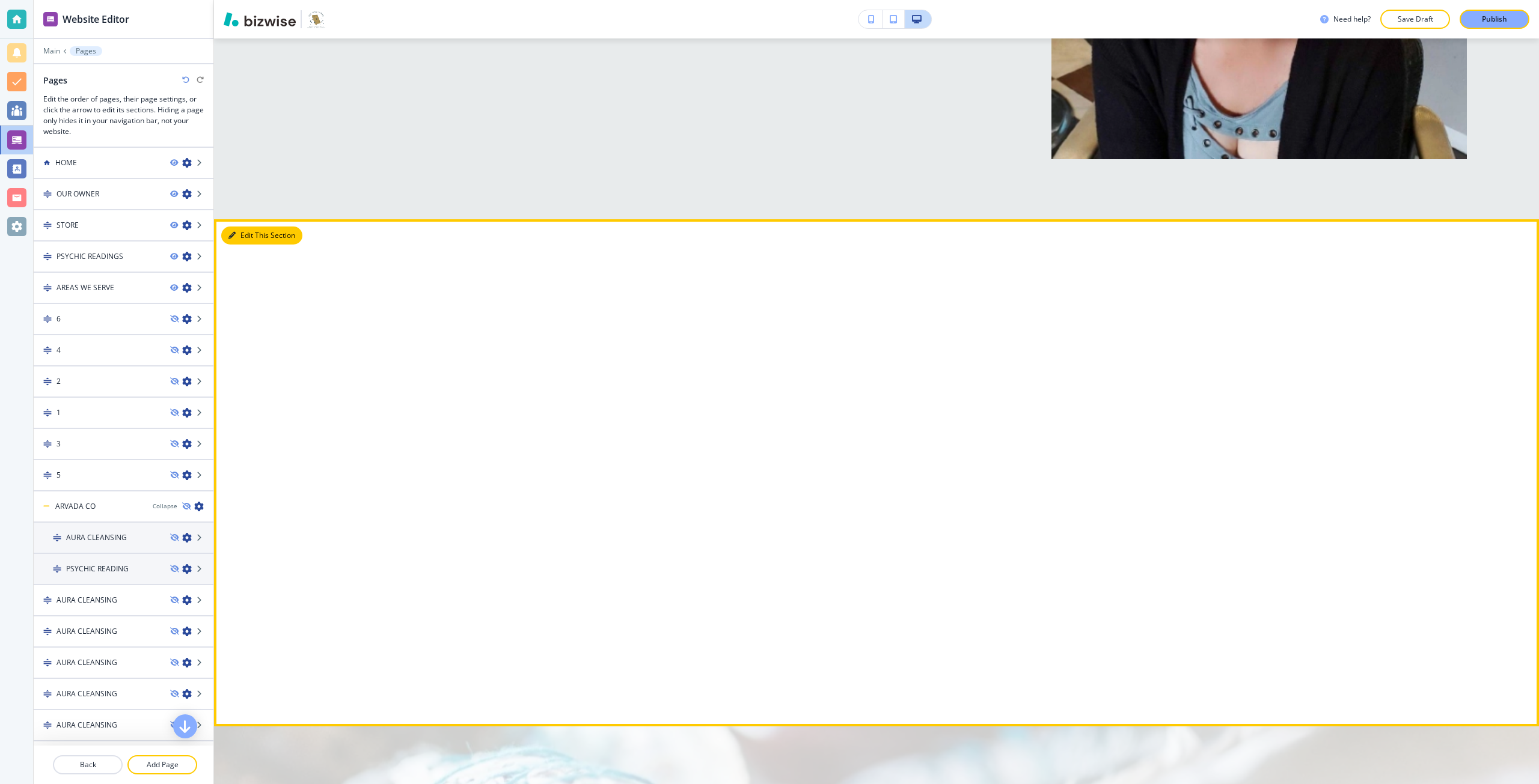
click at [252, 226] on button "Edit This Section" at bounding box center [262, 235] width 81 height 18
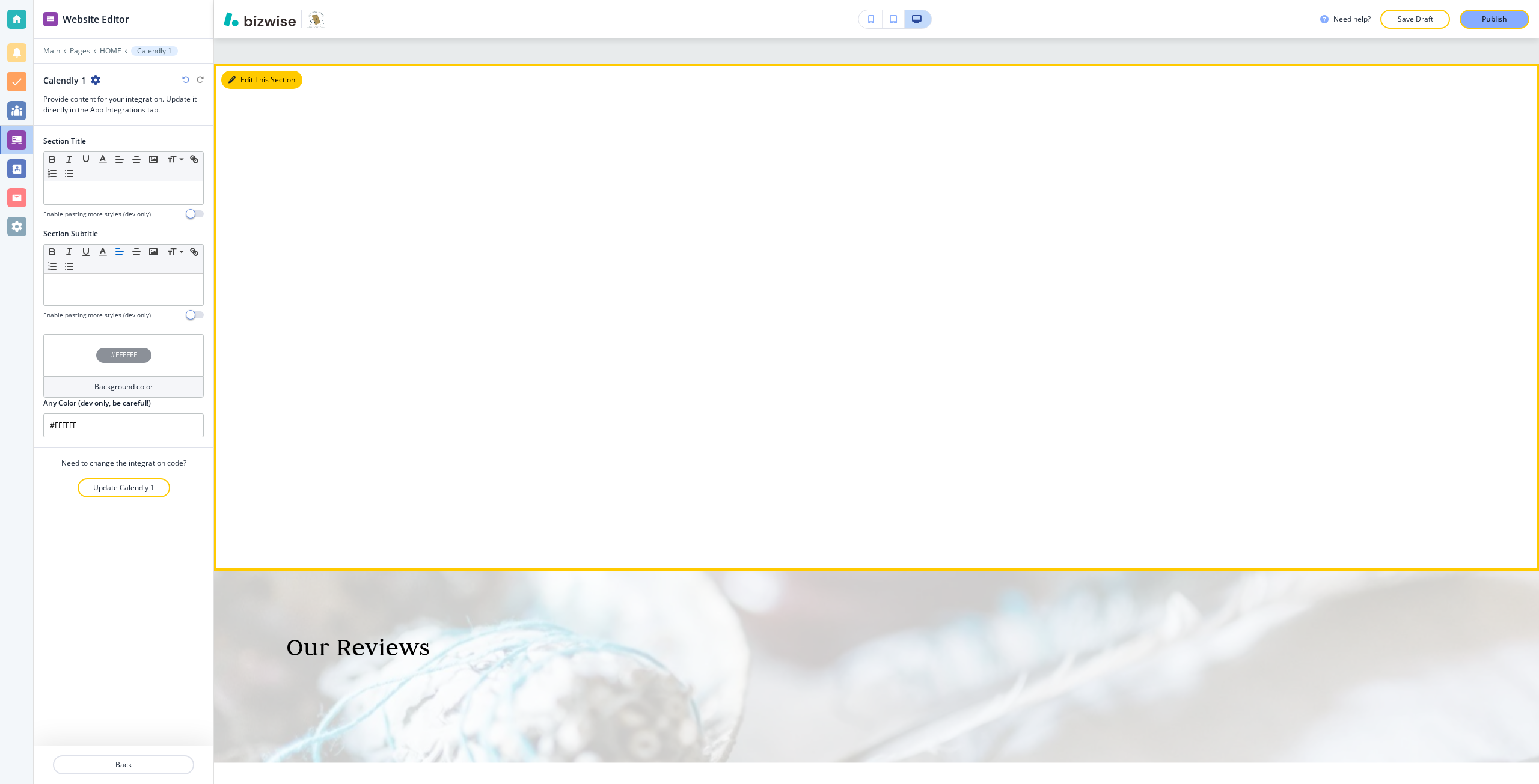
scroll to position [2300, 0]
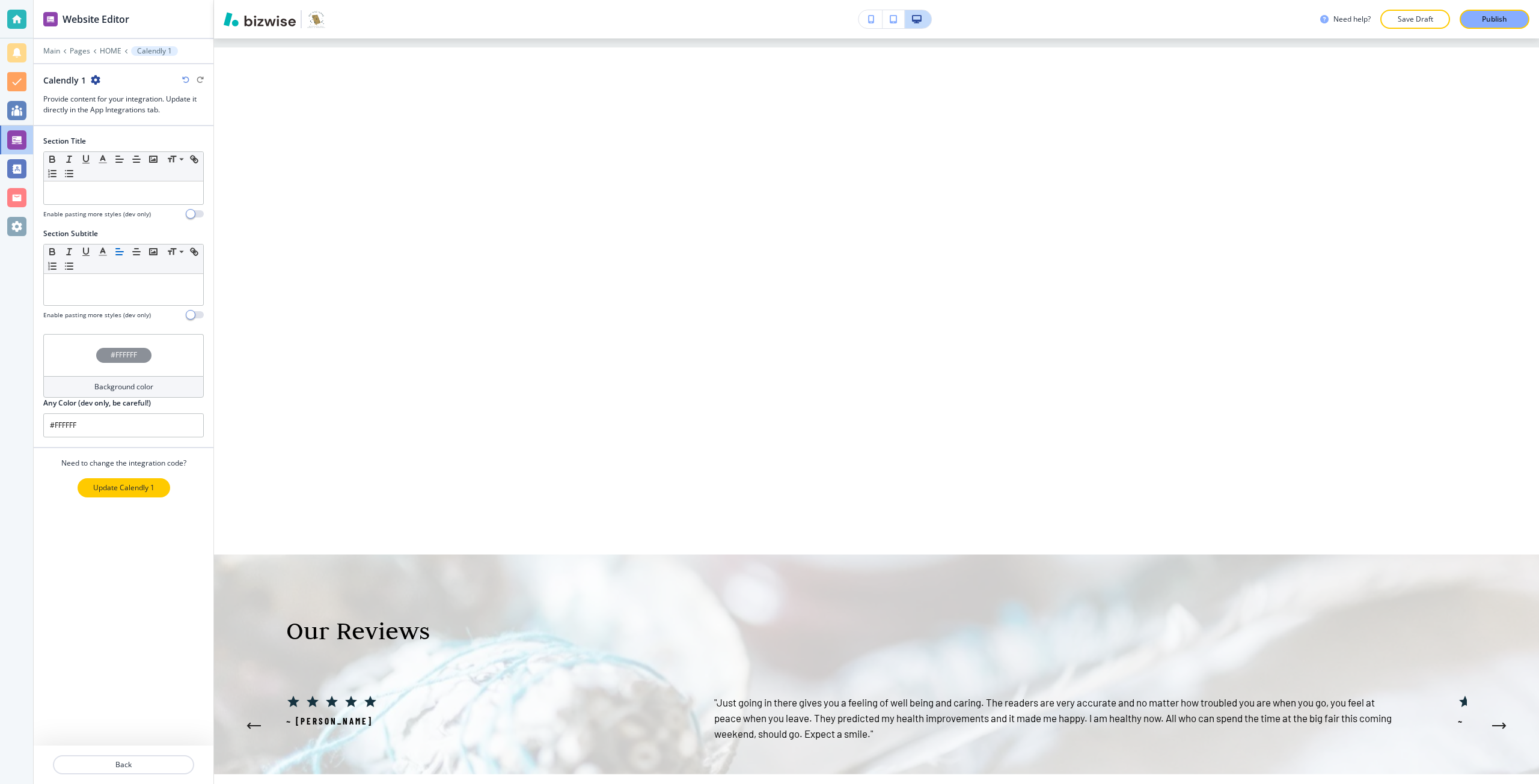
click at [120, 488] on p "Update Calendly 1" at bounding box center [123, 488] width 62 height 11
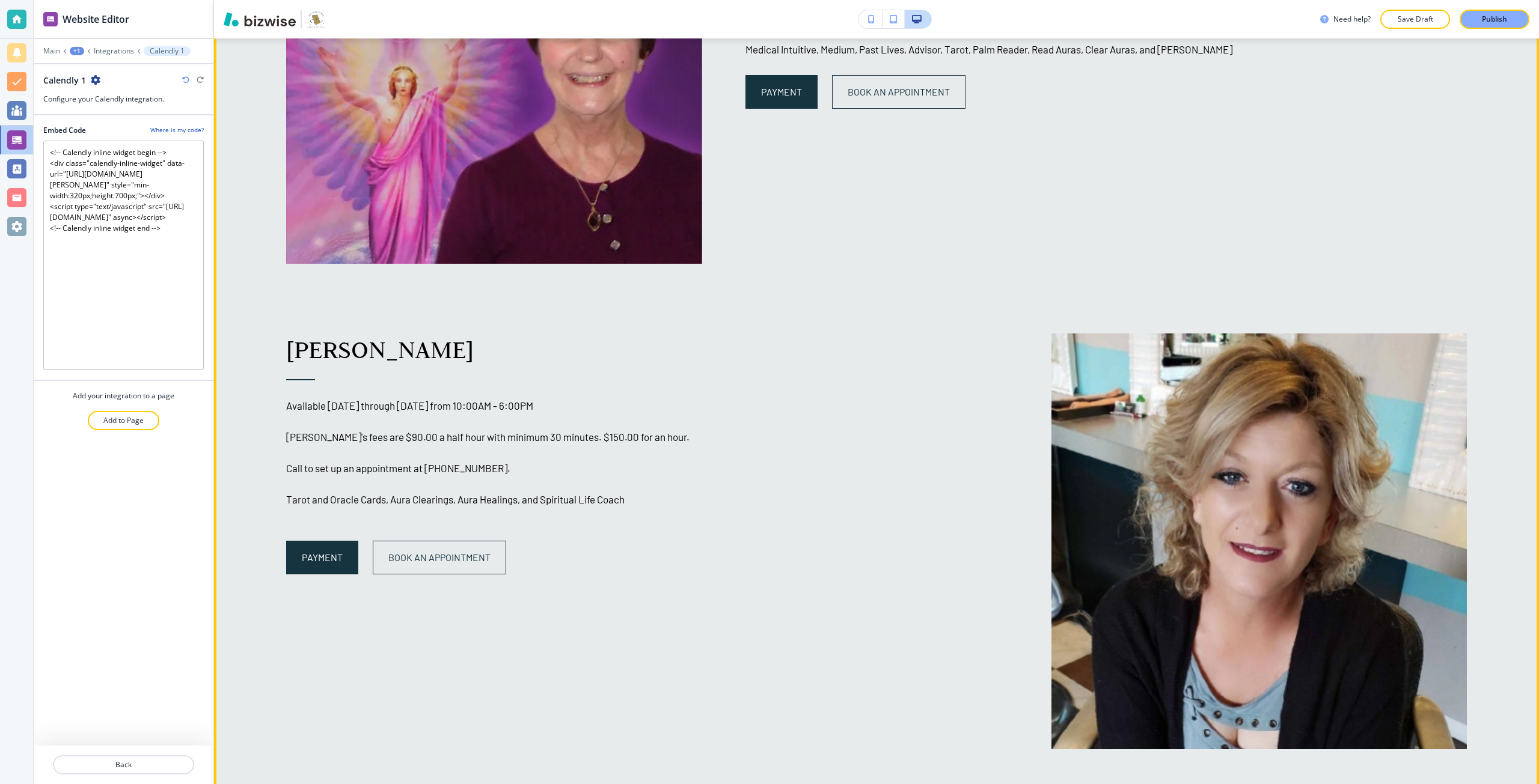
scroll to position [1399, 0]
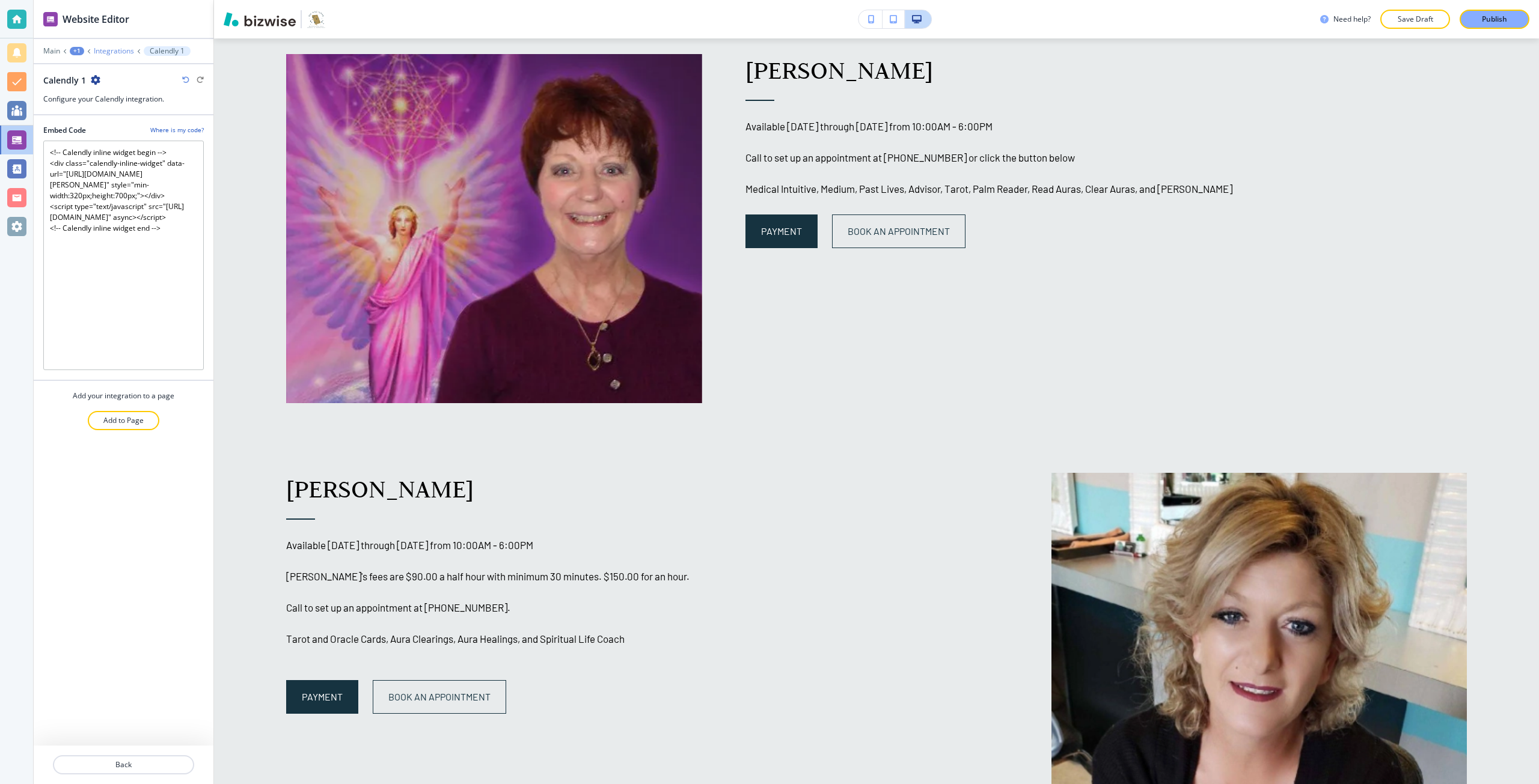
click at [106, 54] on p "Integrations" at bounding box center [114, 51] width 41 height 9
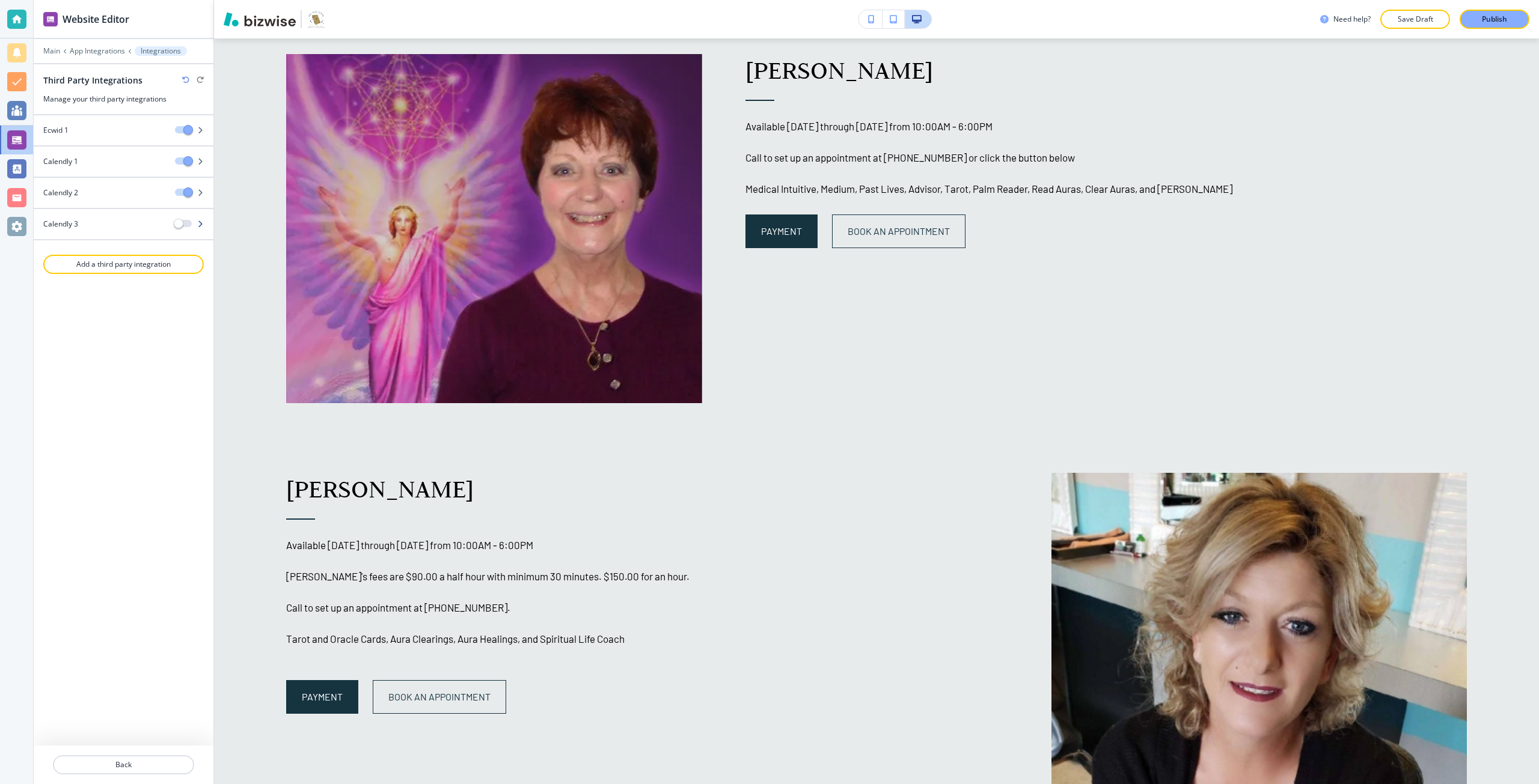
click at [102, 220] on div "Calendly 3" at bounding box center [99, 224] width 132 height 11
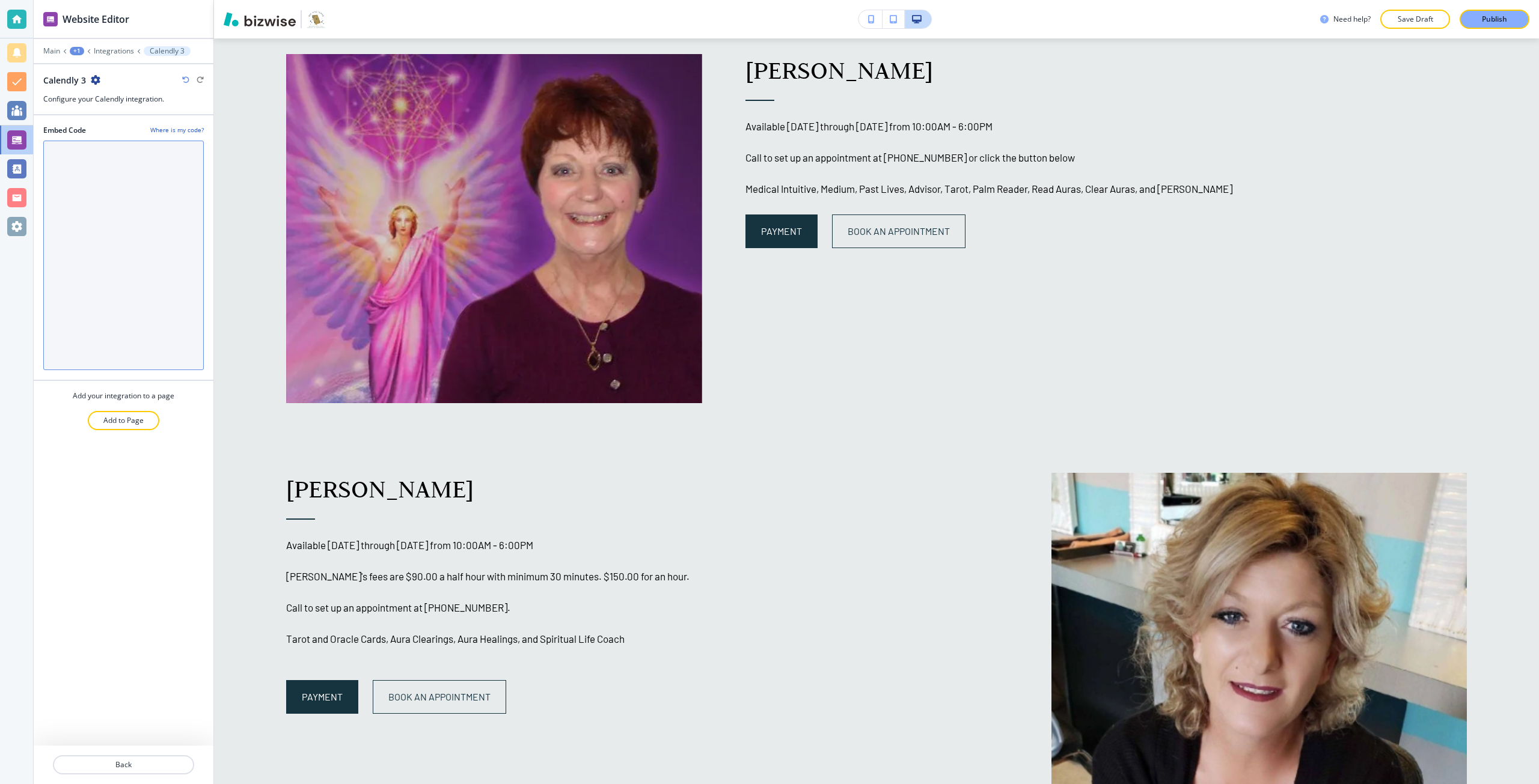
click at [102, 220] on Code "Embed Code" at bounding box center [123, 255] width 161 height 230
paste Code "<!-- Calendly inline widget begin --> <div class="calendly-inline-widget" data-…"
type Code "<!-- Calendly inline widget begin --> <div class="calendly-inline-widget" data-…"
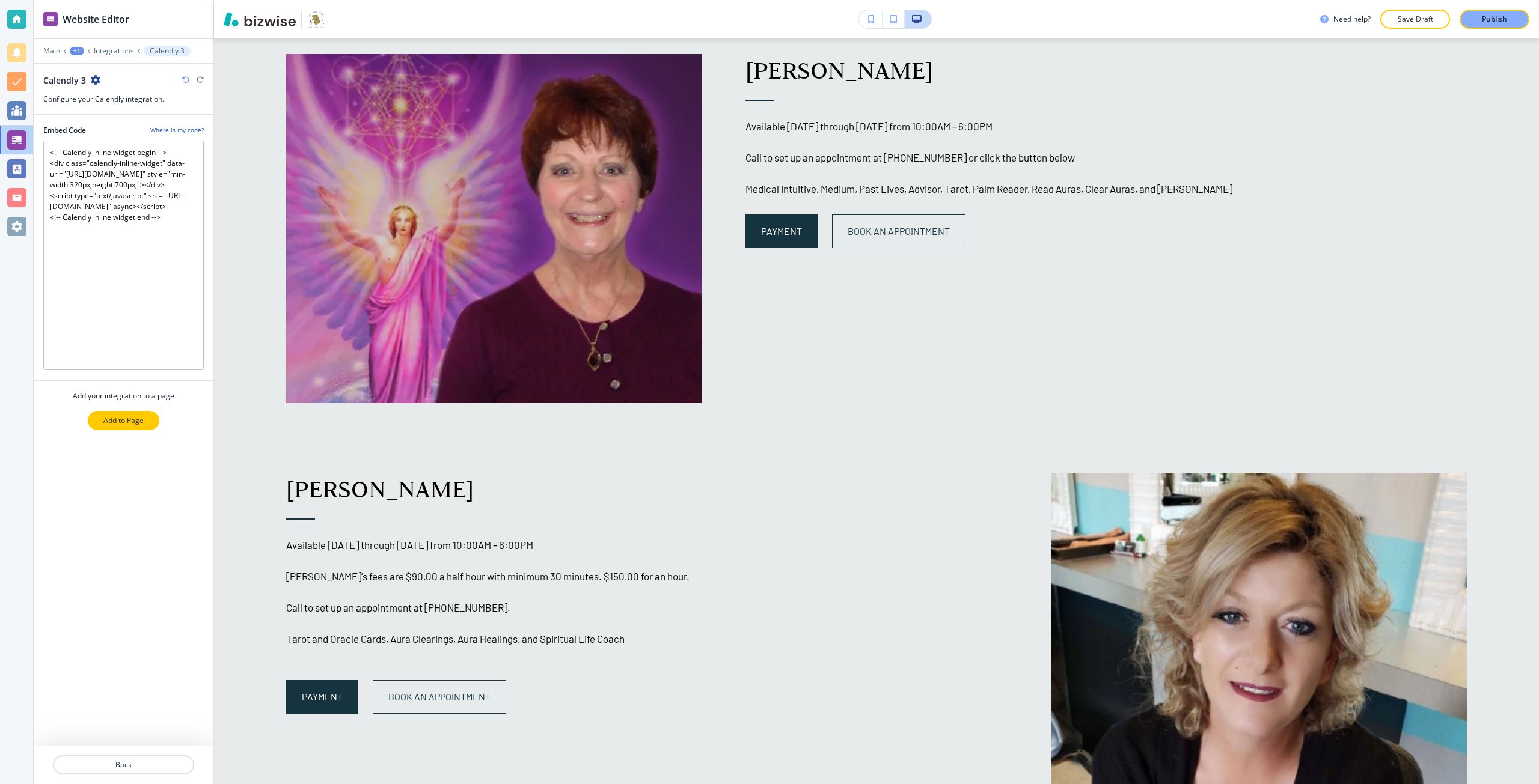
click at [138, 429] on button "Add to Page" at bounding box center [123, 420] width 72 height 20
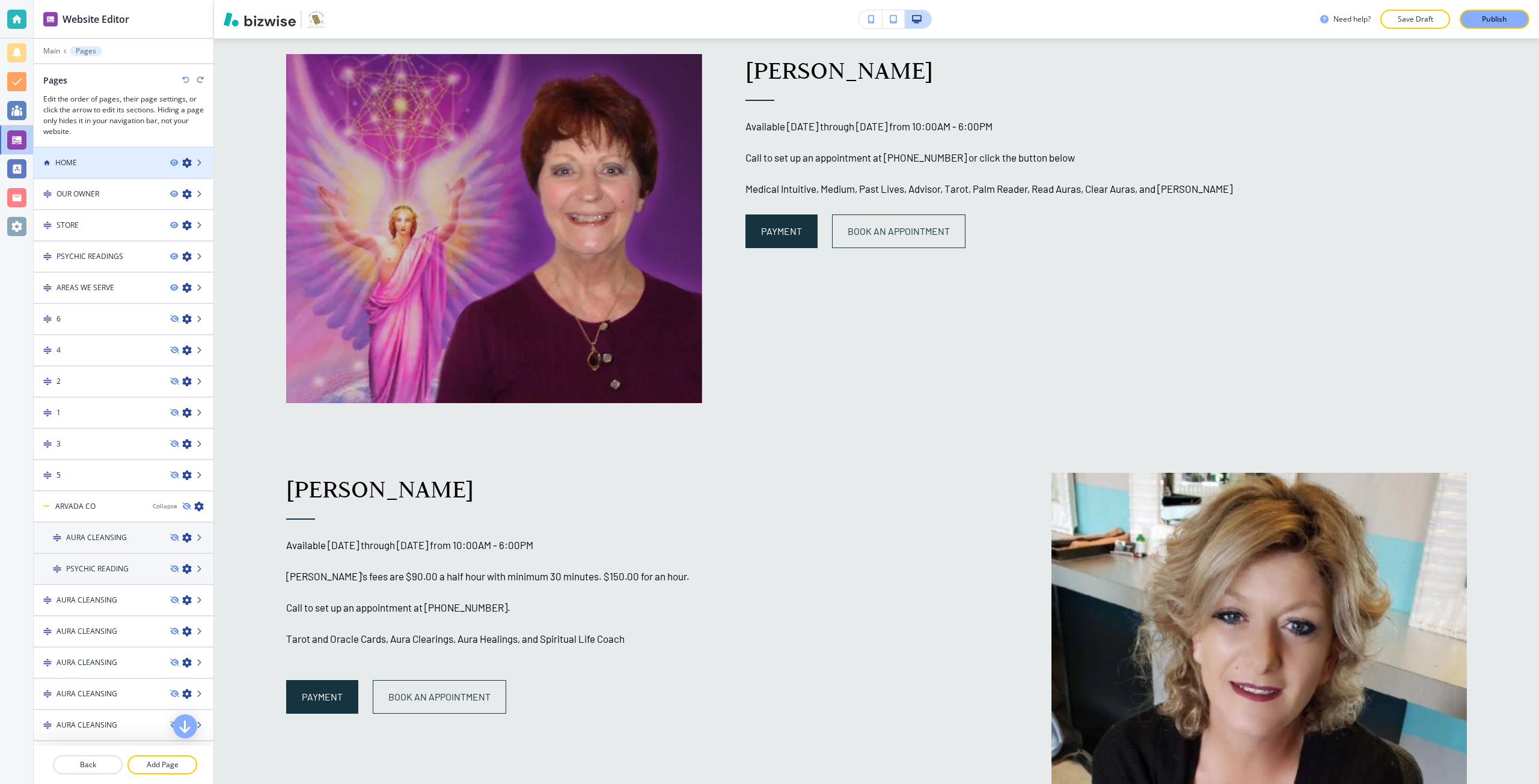
click at [80, 149] on div at bounding box center [123, 152] width 180 height 9
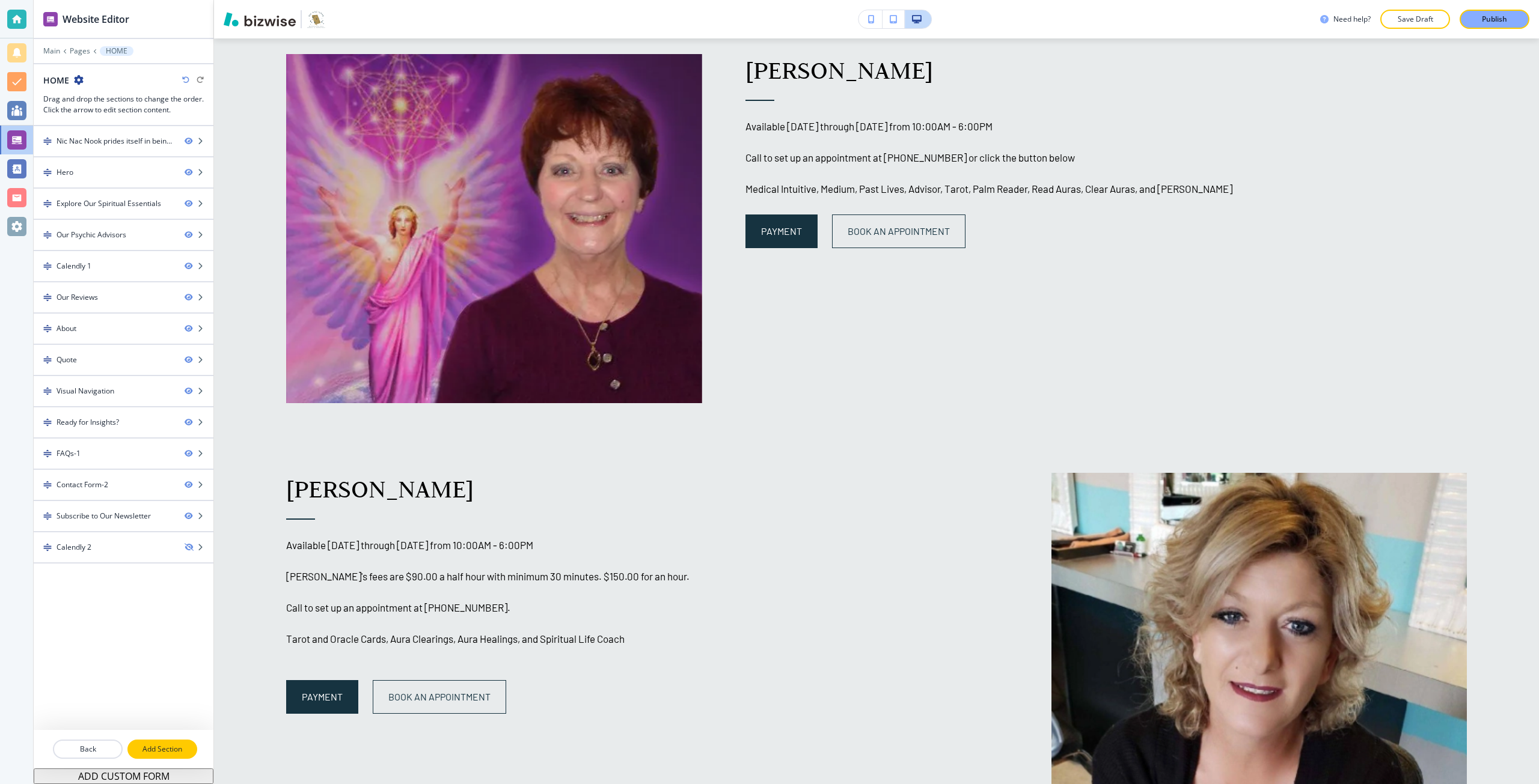
click at [150, 750] on p "Add Section" at bounding box center [162, 750] width 67 height 11
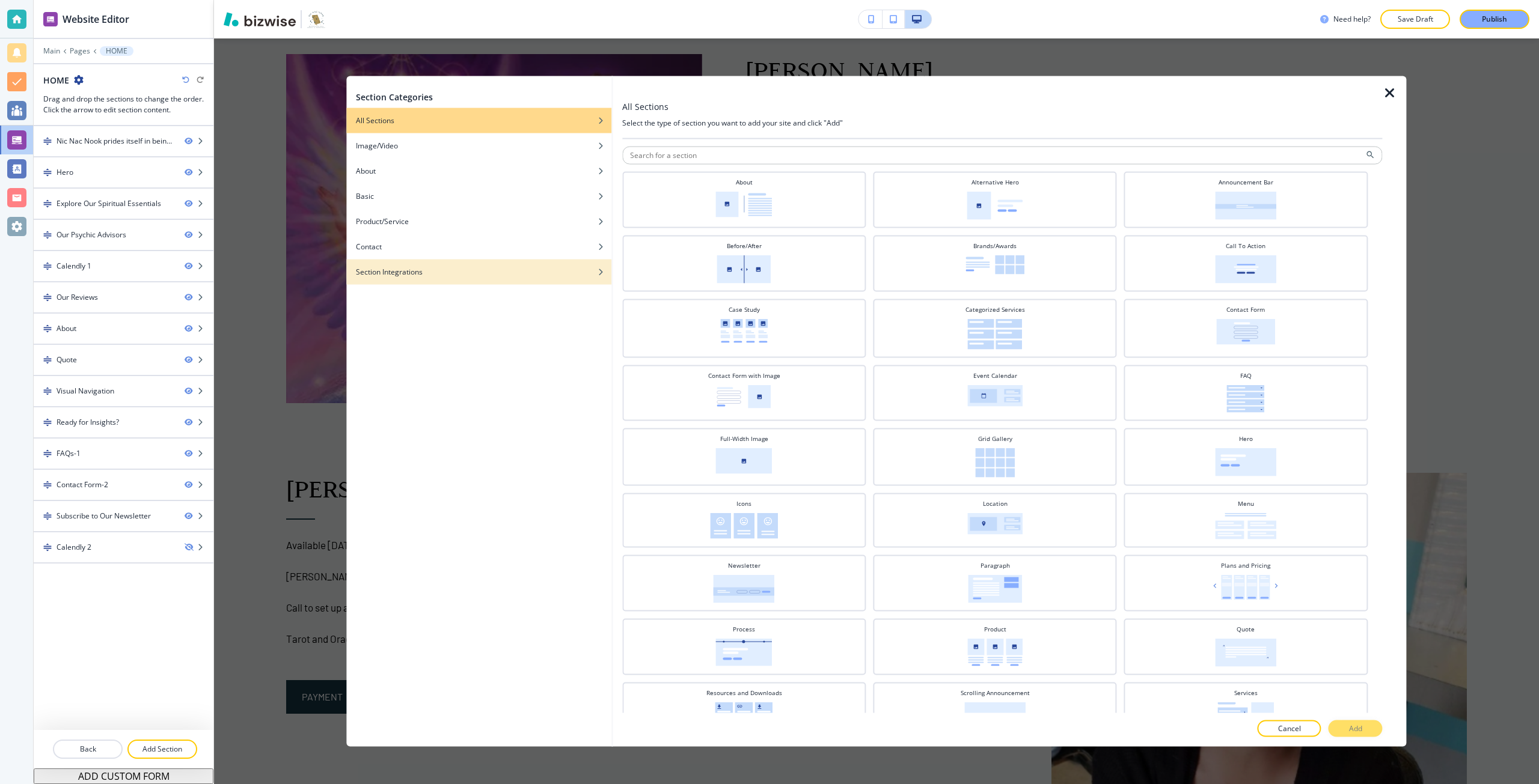
click at [524, 278] on div "button" at bounding box center [478, 280] width 265 height 7
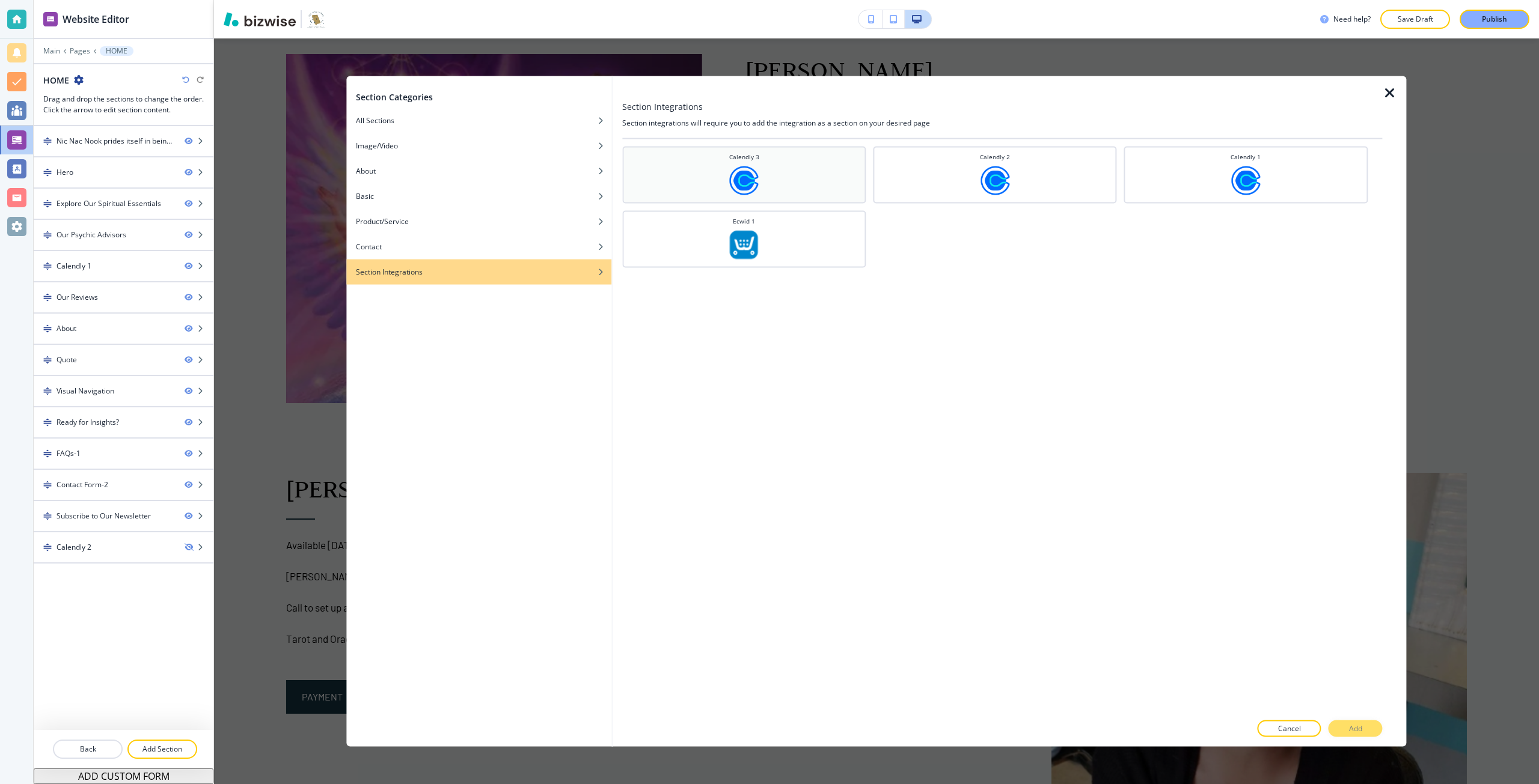
click at [662, 193] on div "Calendly 3" at bounding box center [744, 173] width 231 height 43
click at [1355, 728] on p "Add" at bounding box center [1355, 729] width 13 height 11
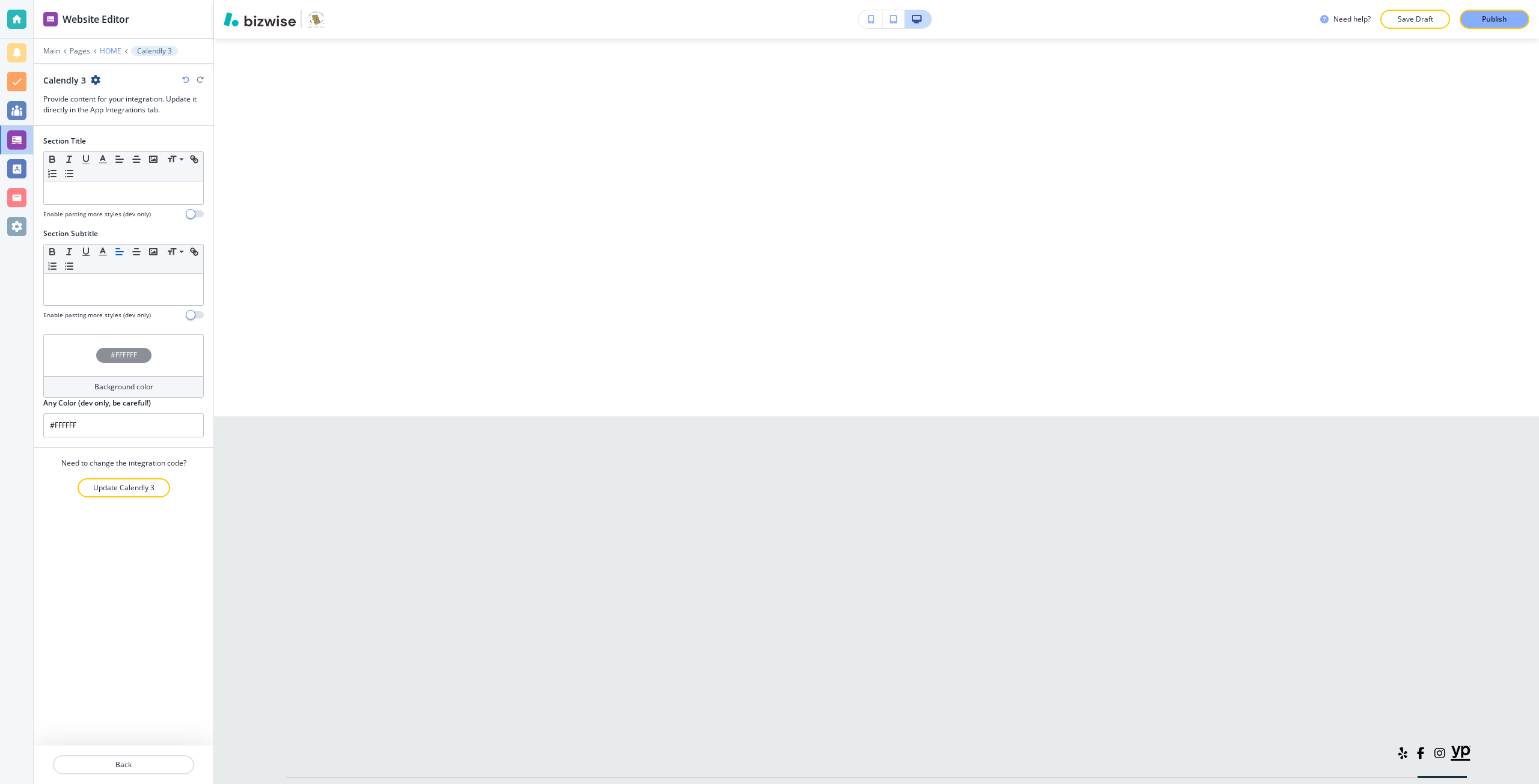
click at [109, 48] on p "HOME" at bounding box center [111, 51] width 22 height 9
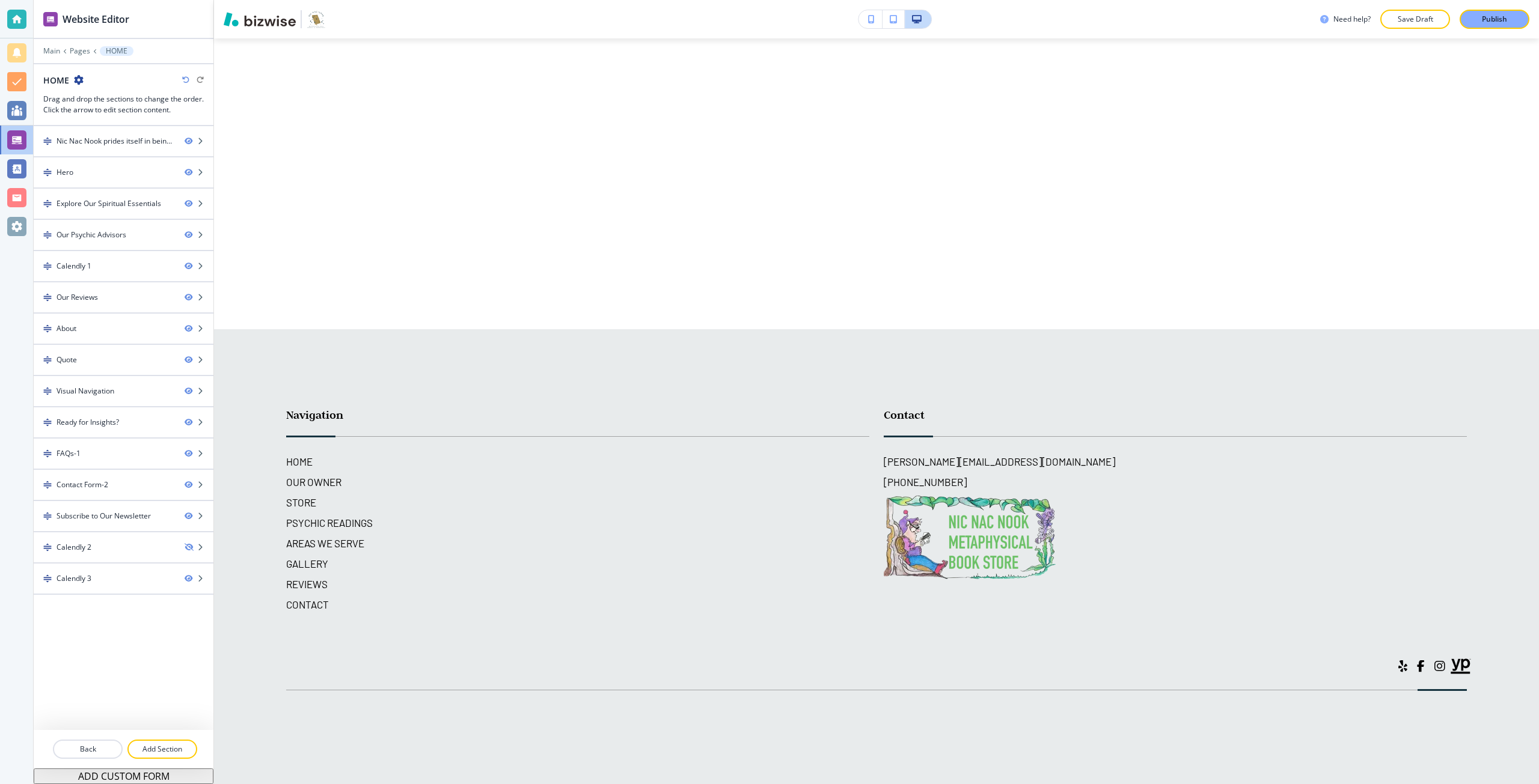
scroll to position [6926, 0]
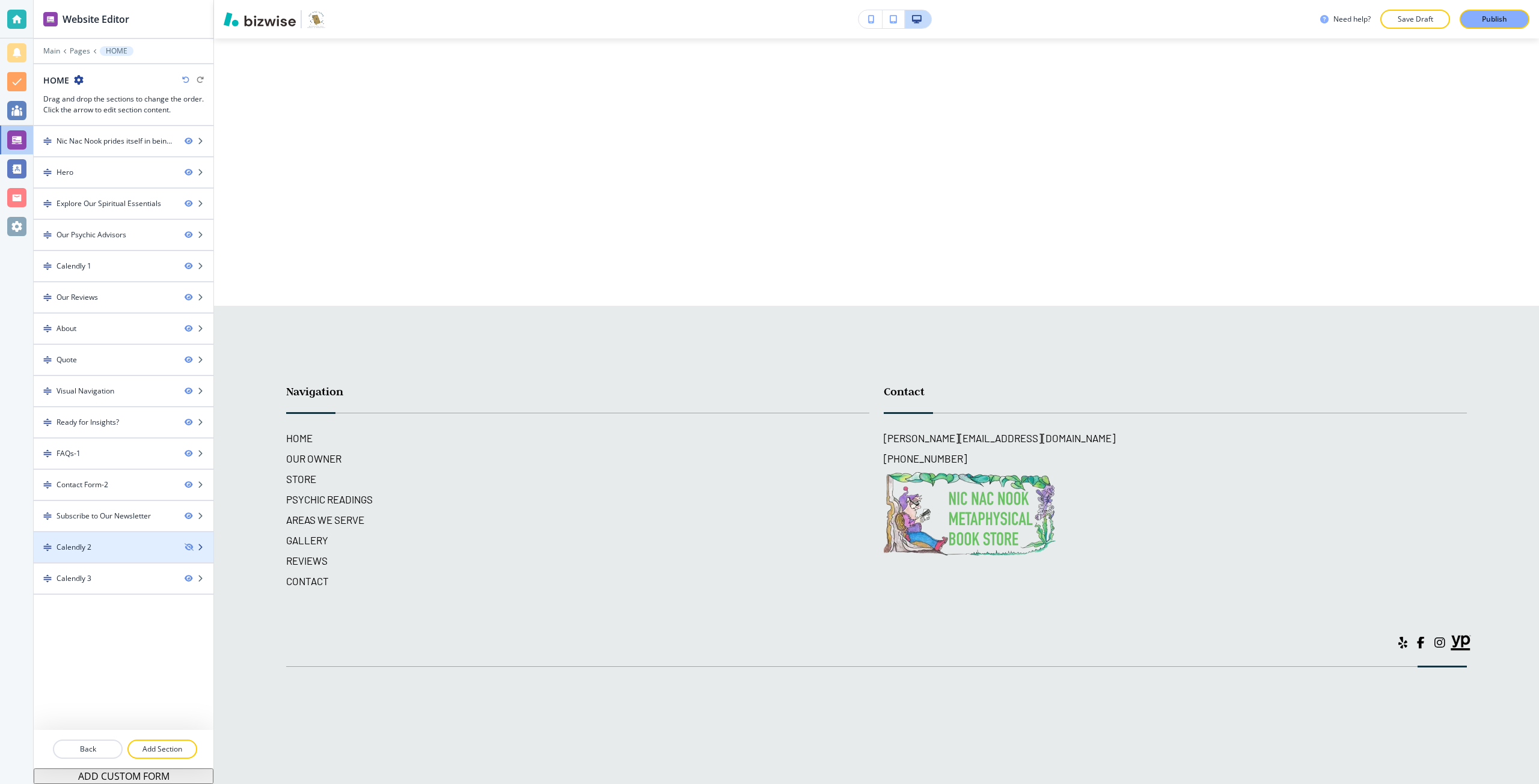
click at [77, 552] on div "Calendly 2" at bounding box center [73, 547] width 35 height 11
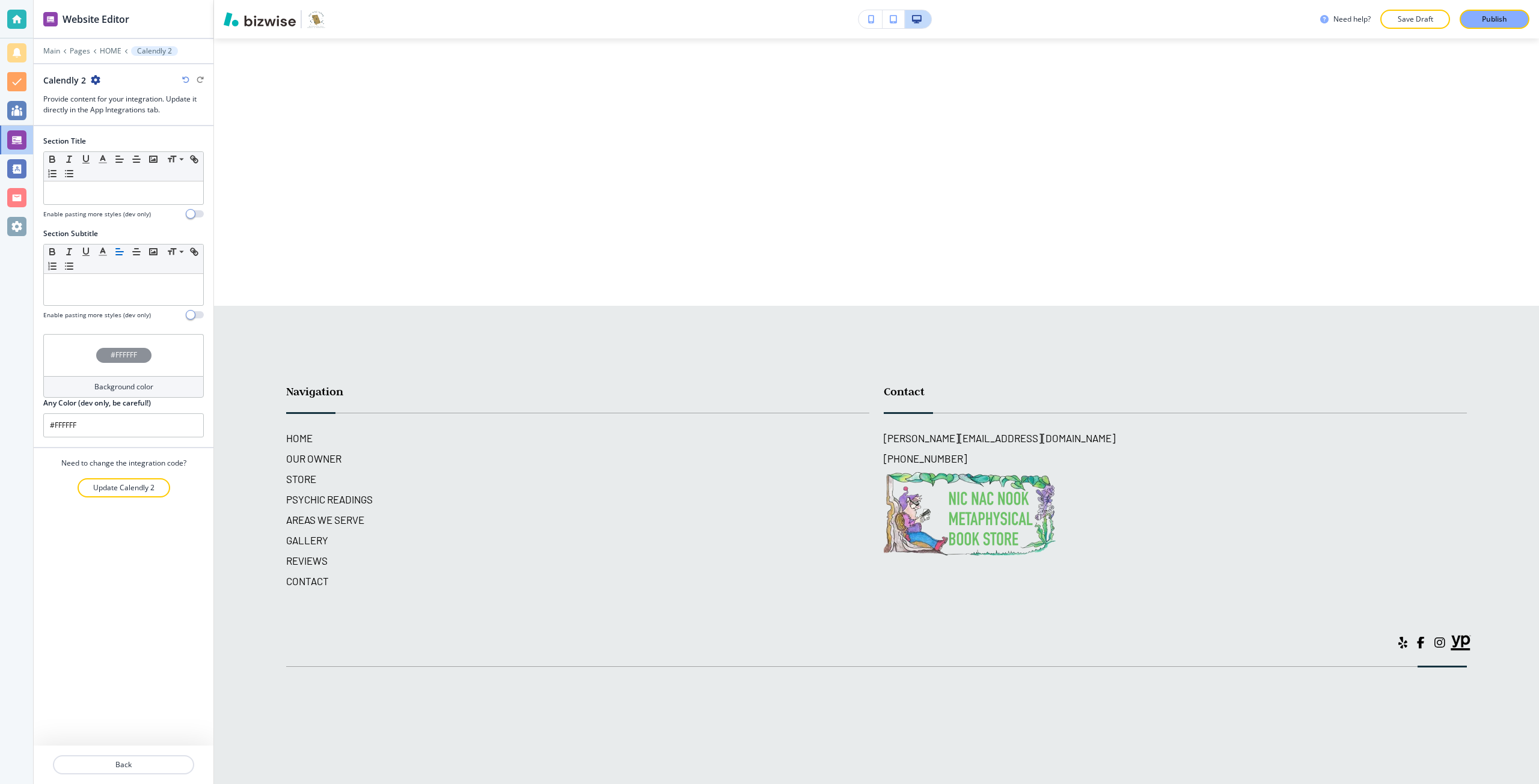
click at [96, 77] on icon "button" at bounding box center [95, 80] width 9 height 9
click at [117, 143] on p "Delete Section" at bounding box center [128, 143] width 62 height 11
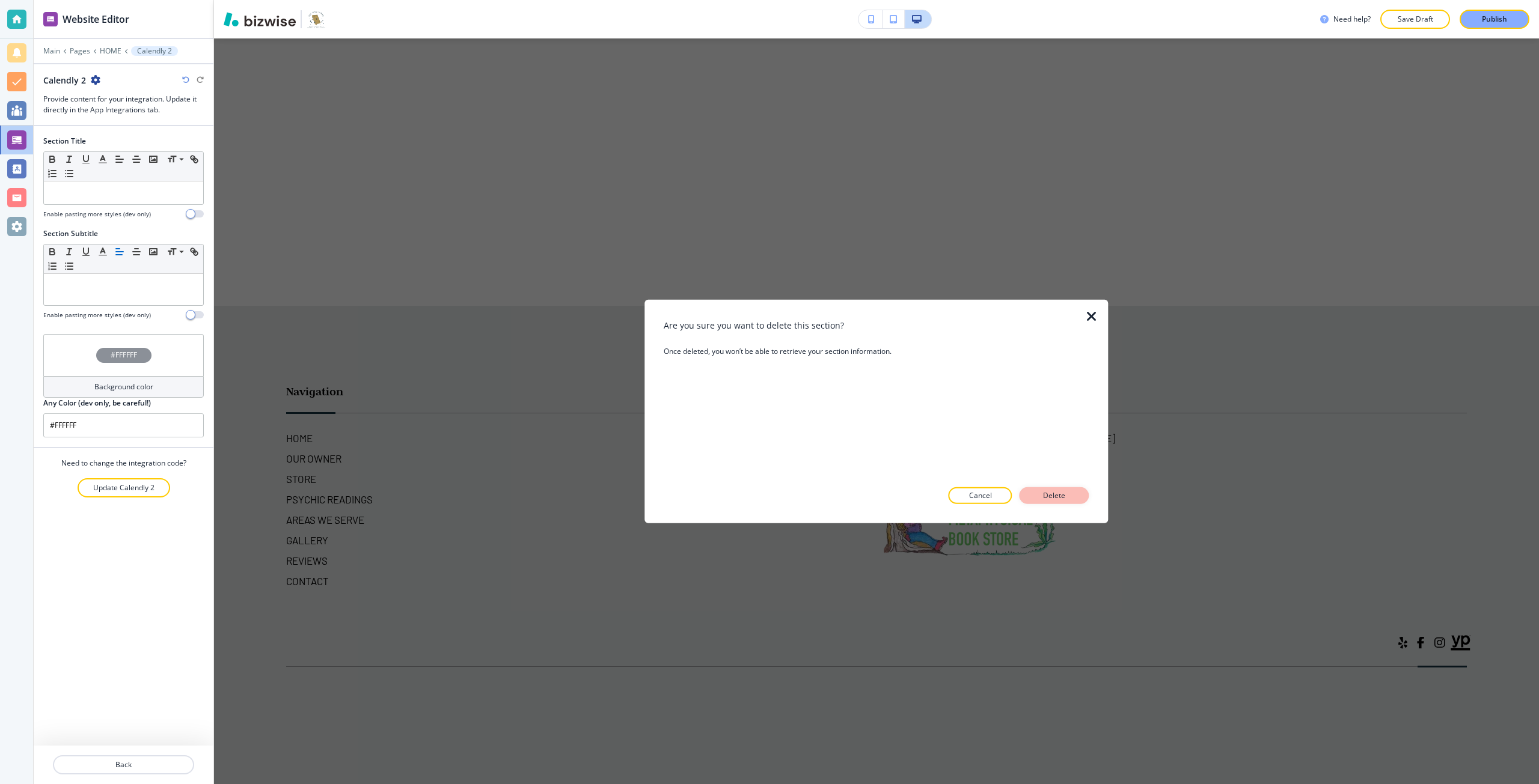
click at [1035, 497] on button "Delete" at bounding box center [1054, 496] width 70 height 17
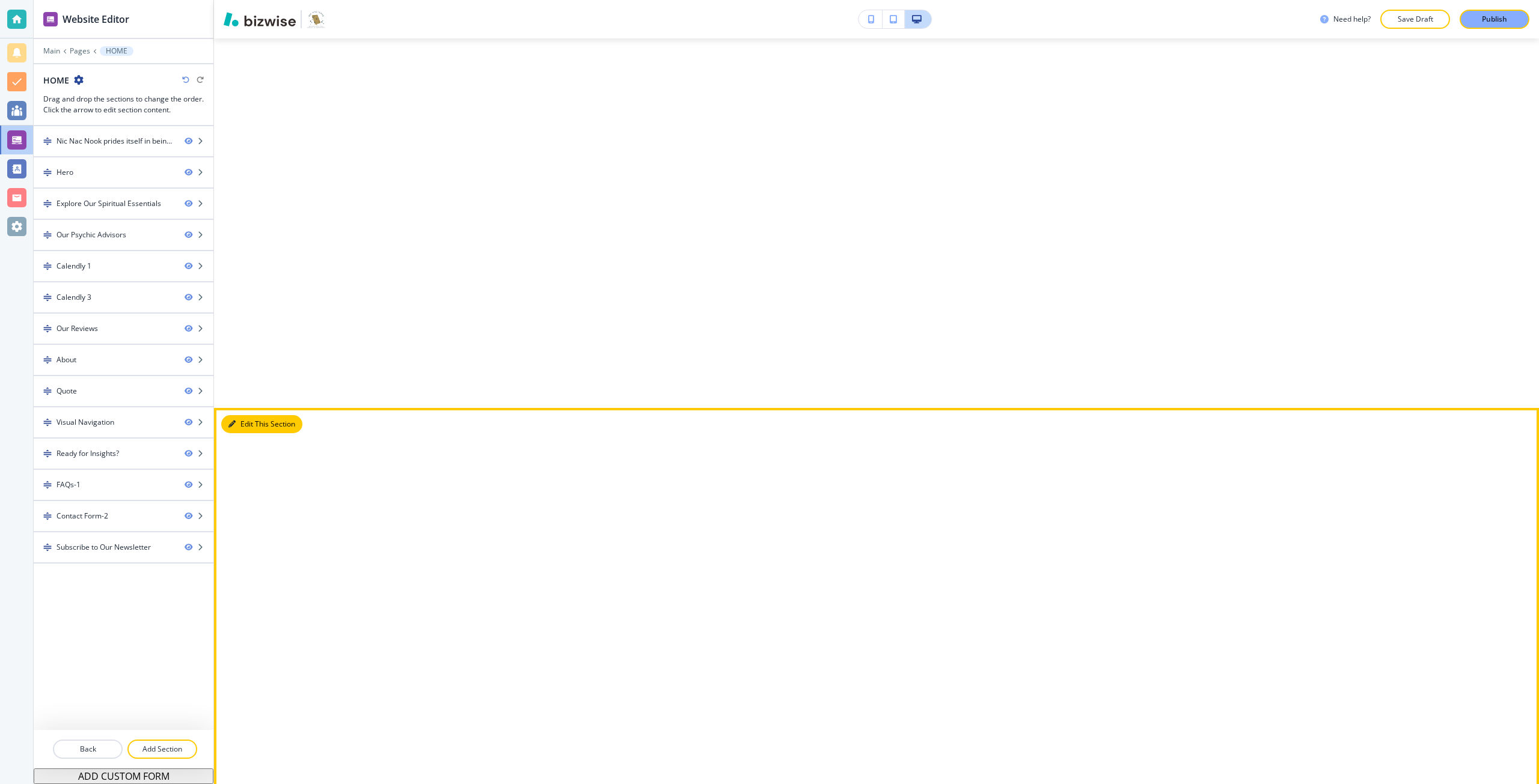
click at [228, 419] on button "Edit This Section" at bounding box center [262, 424] width 81 height 18
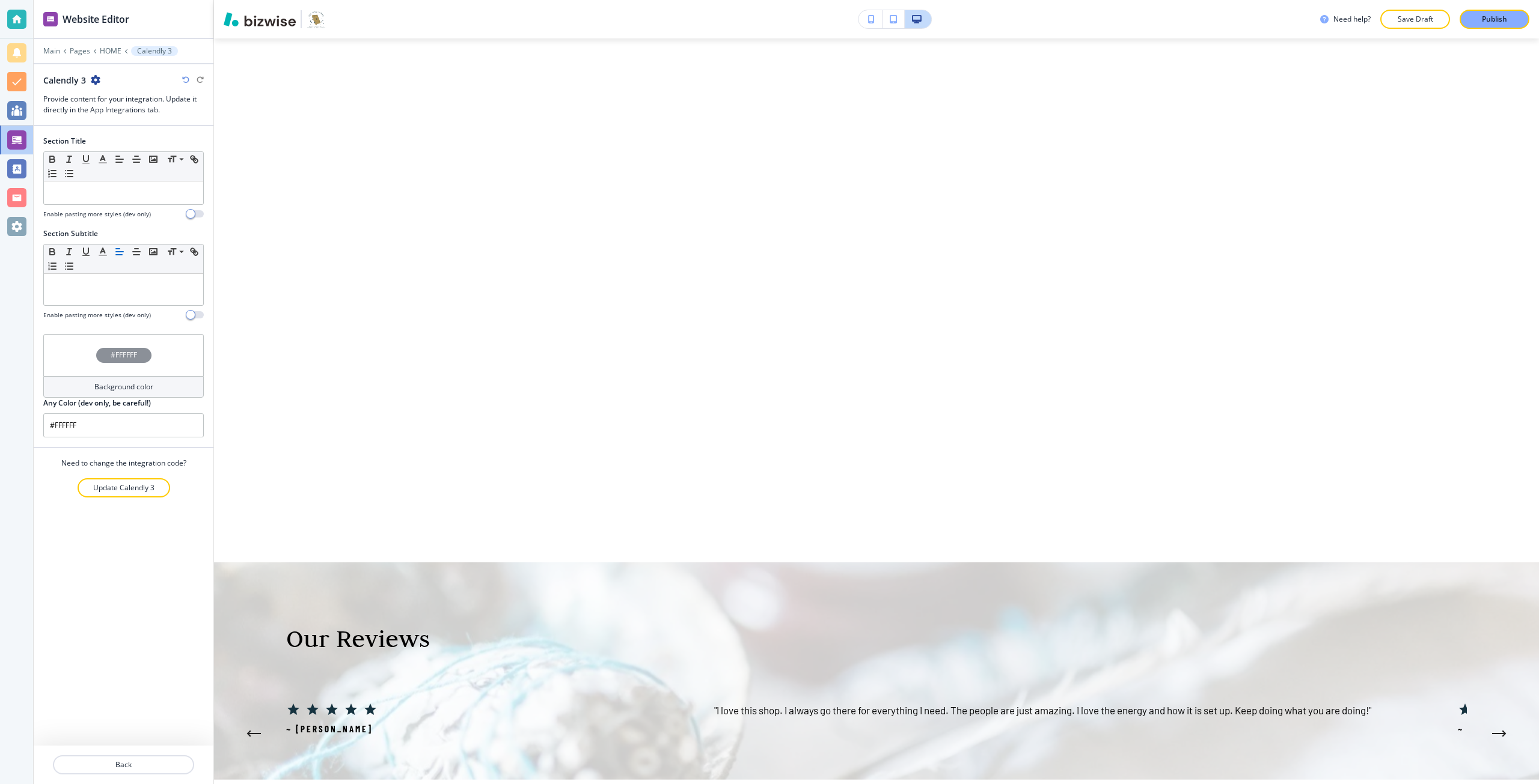
scroll to position [2808, 0]
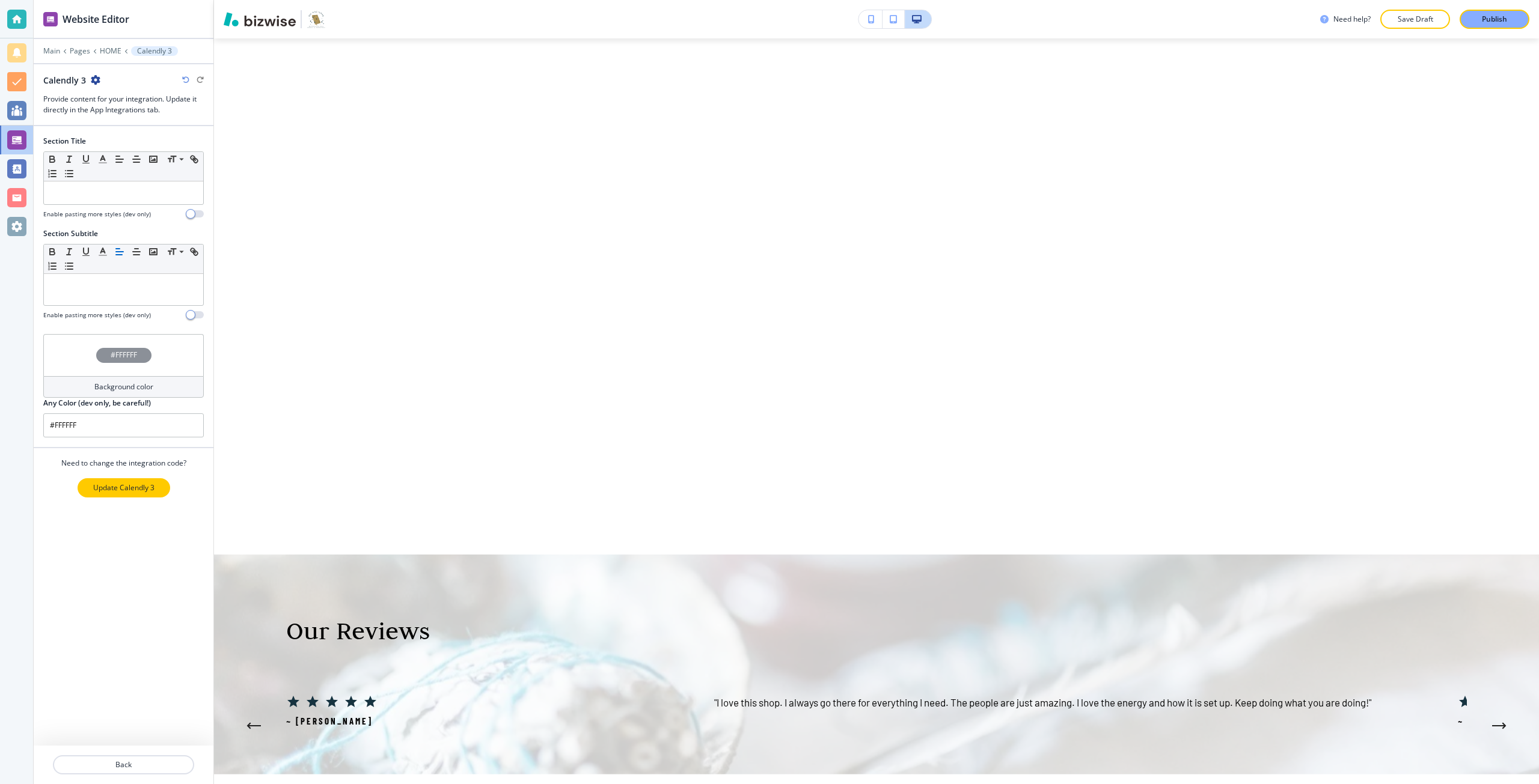
click at [98, 488] on p "Update Calendly 3" at bounding box center [123, 488] width 62 height 11
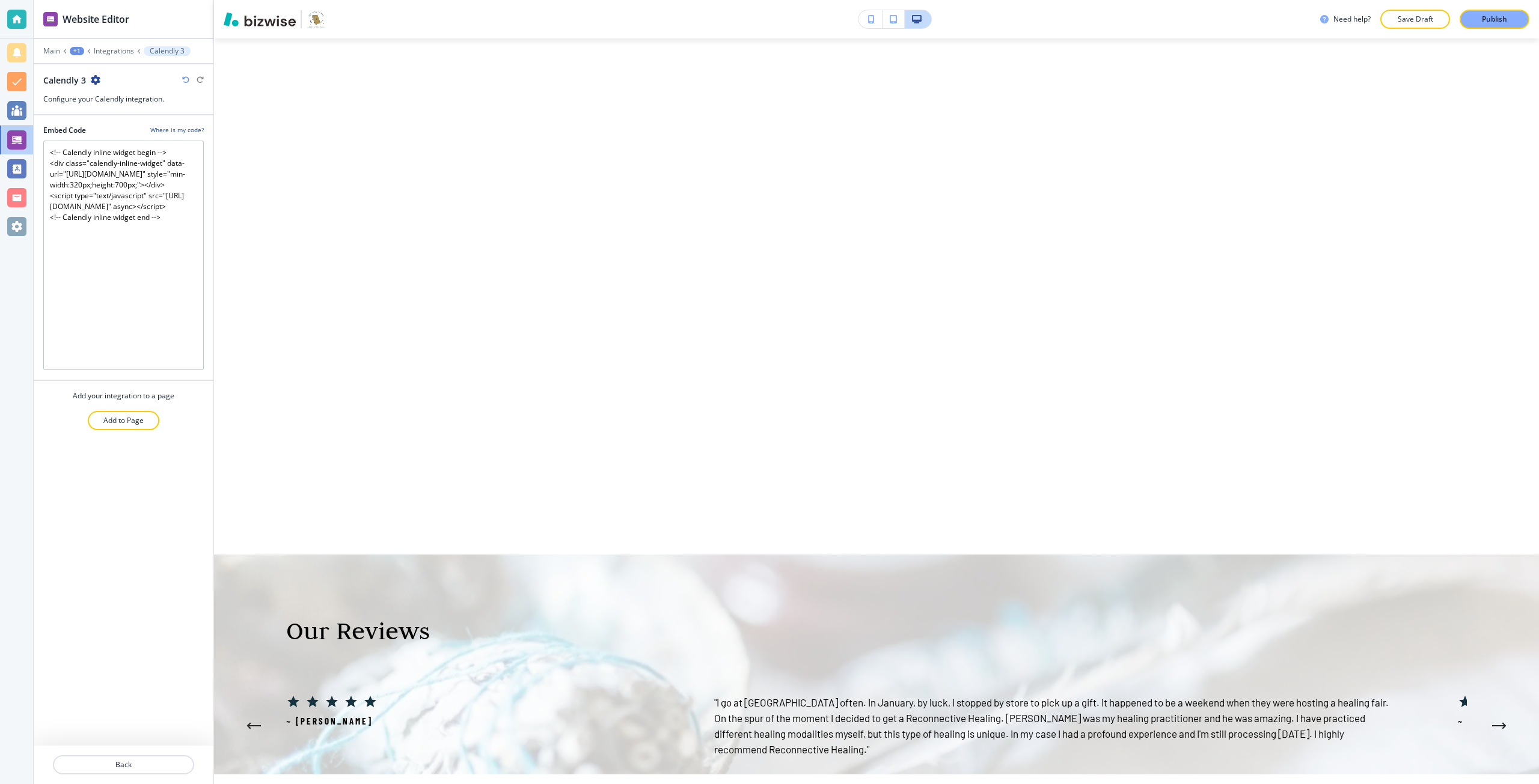
click at [866, 13] on button "button" at bounding box center [870, 19] width 24 height 18
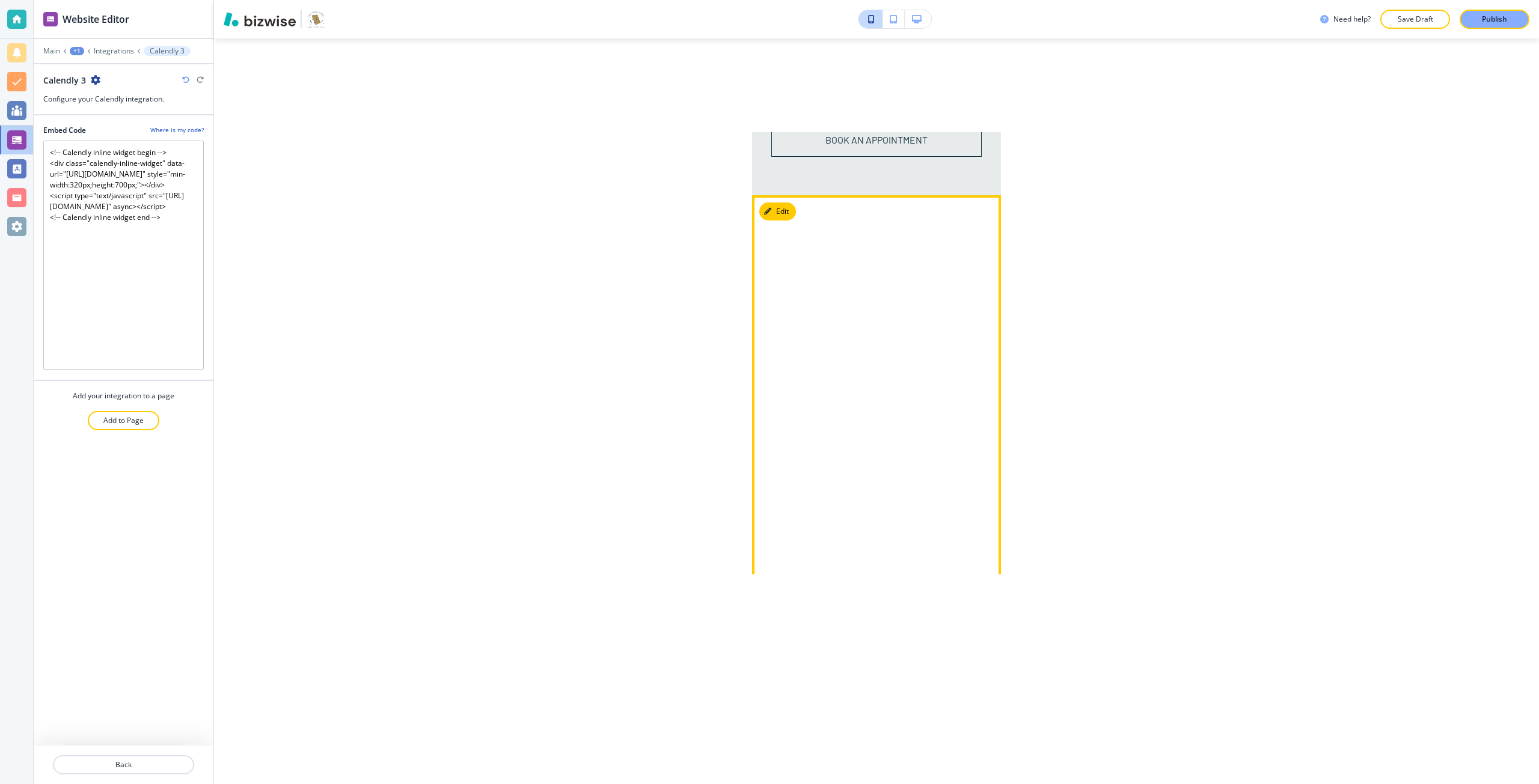
scroll to position [3159, 0]
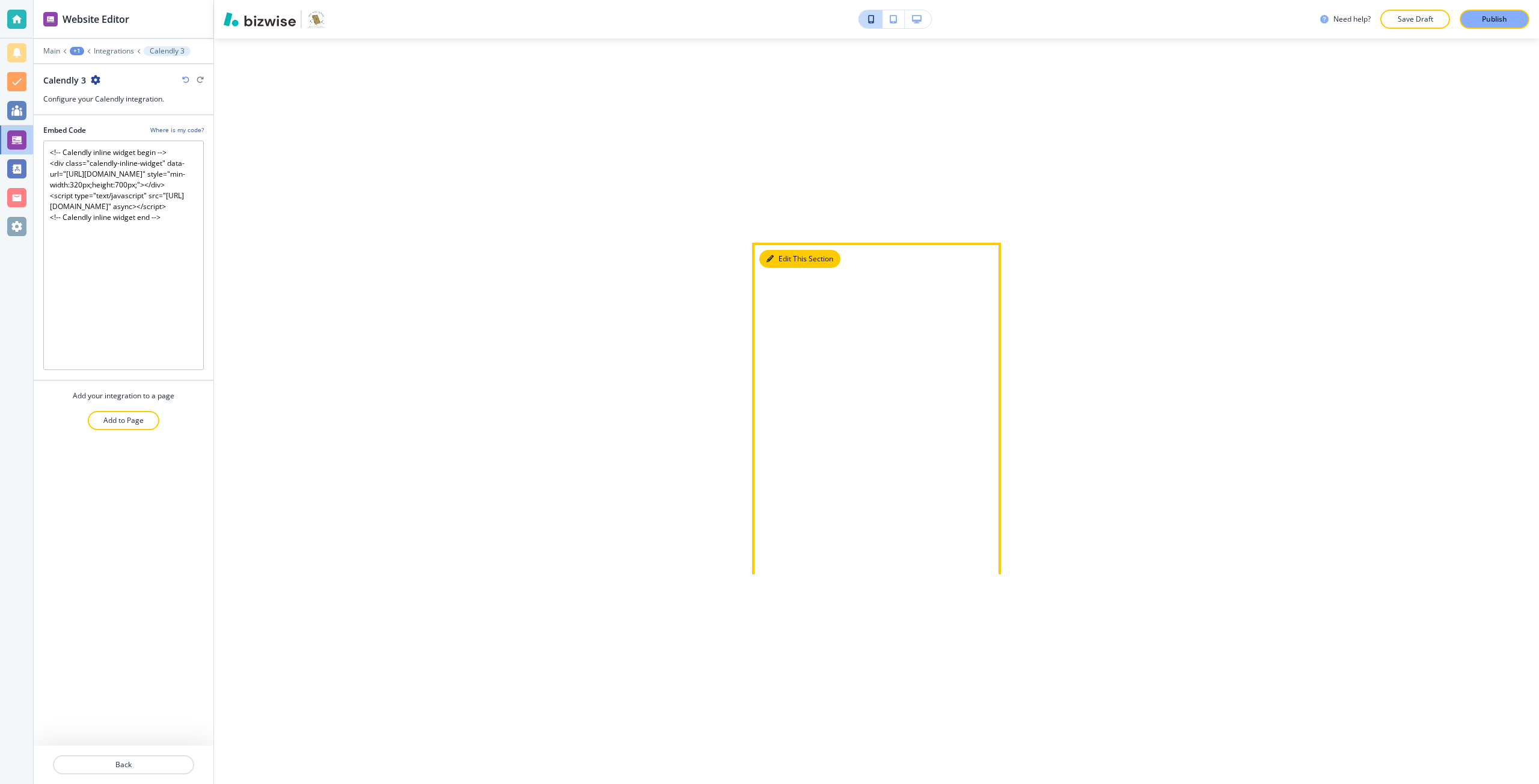
click at [770, 262] on icon "button" at bounding box center [770, 258] width 7 height 7
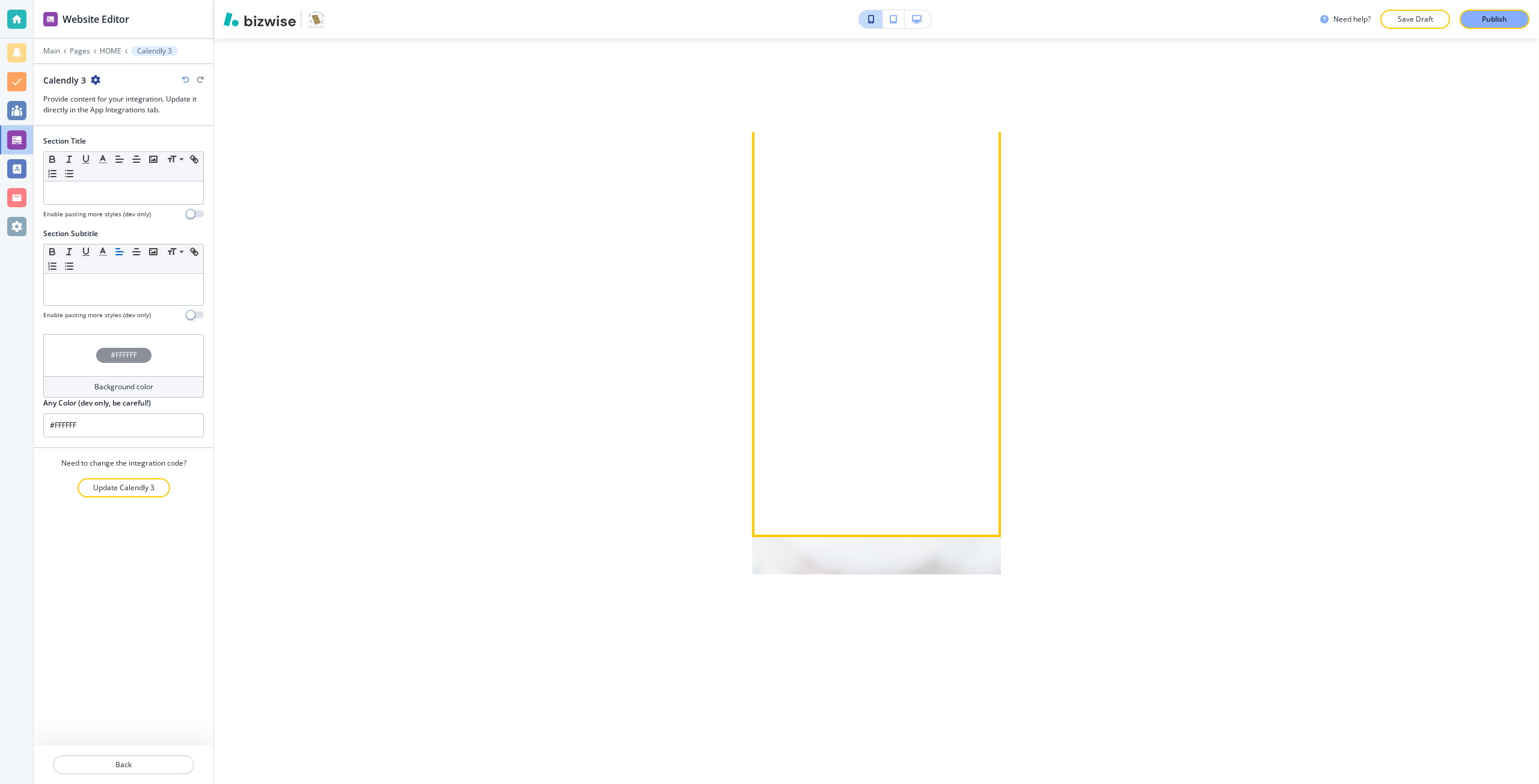
scroll to position [3736, 0]
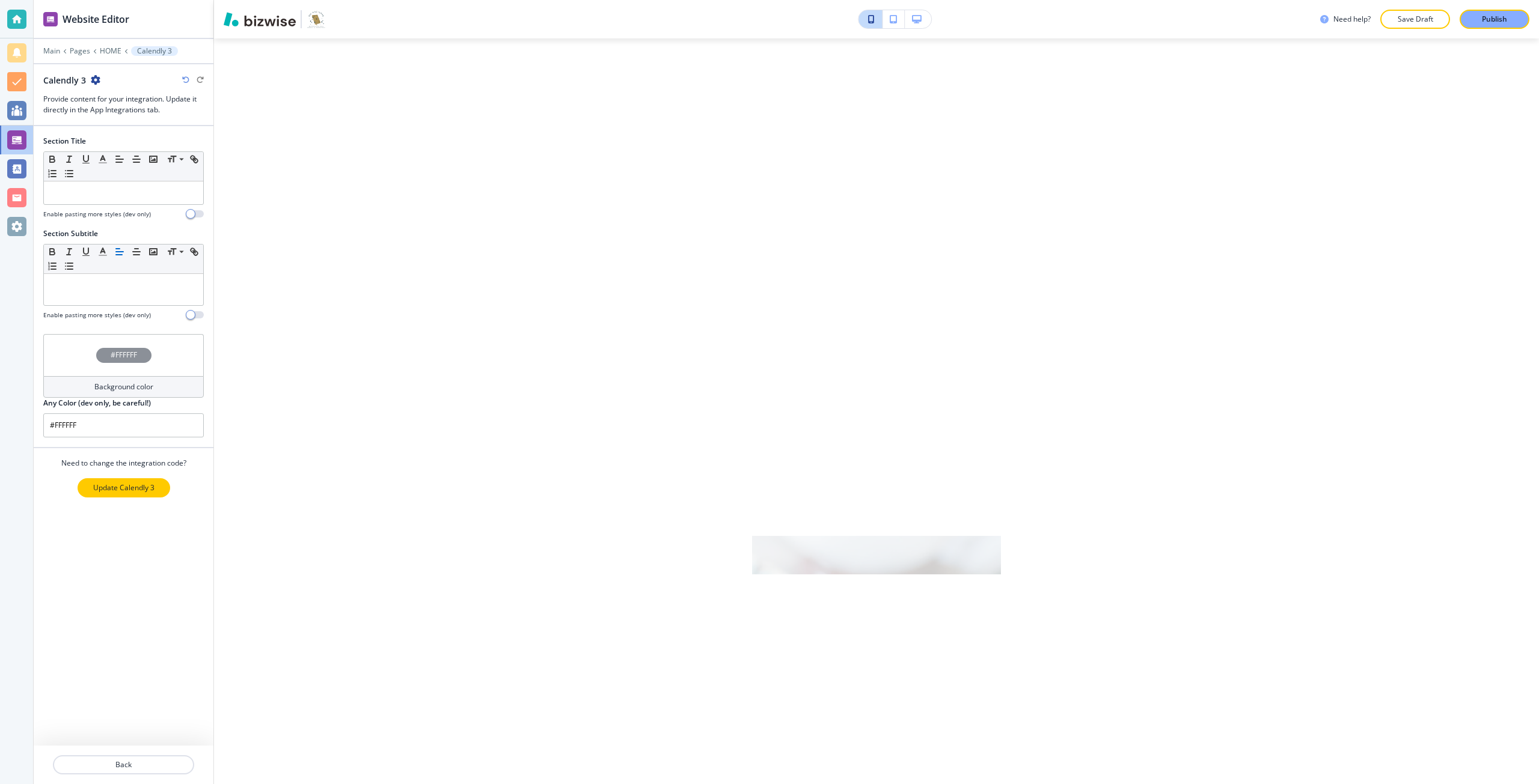
click at [100, 490] on p "Update Calendly 3" at bounding box center [123, 488] width 62 height 11
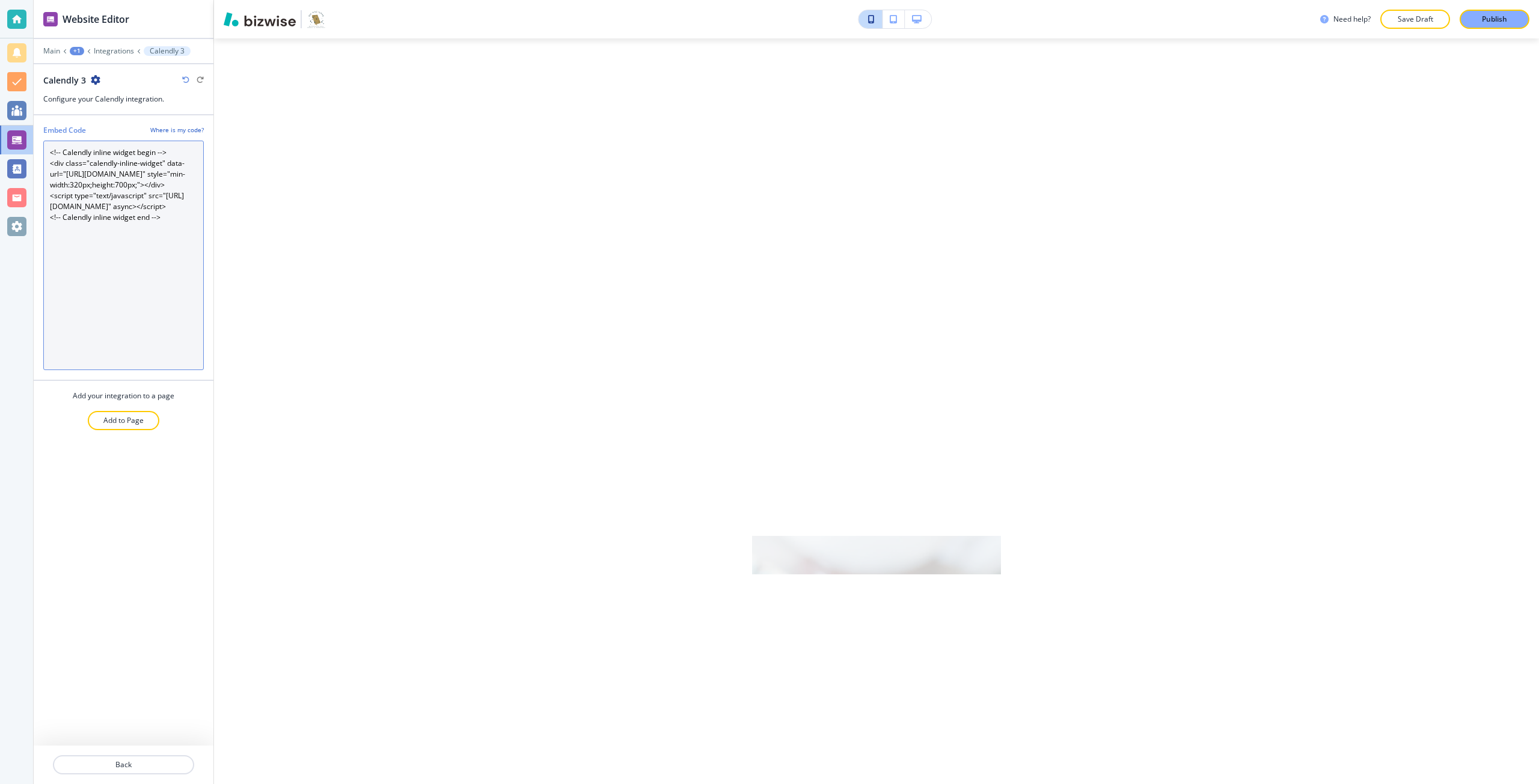
click at [156, 188] on Code "<!-- Calendly inline widget begin --> <div class="calendly-inline-widget" data-…" at bounding box center [123, 255] width 161 height 230
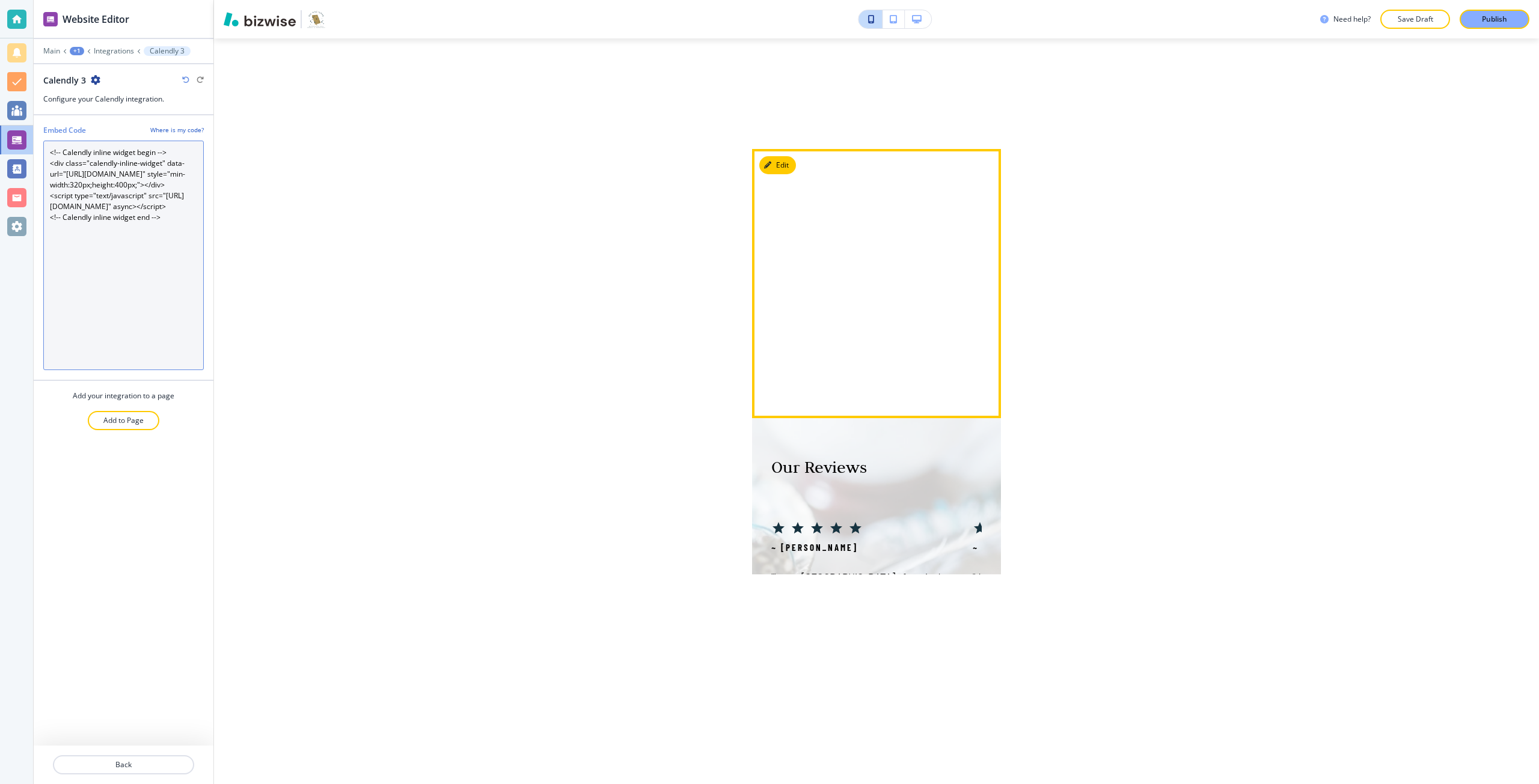
scroll to position [3676, 0]
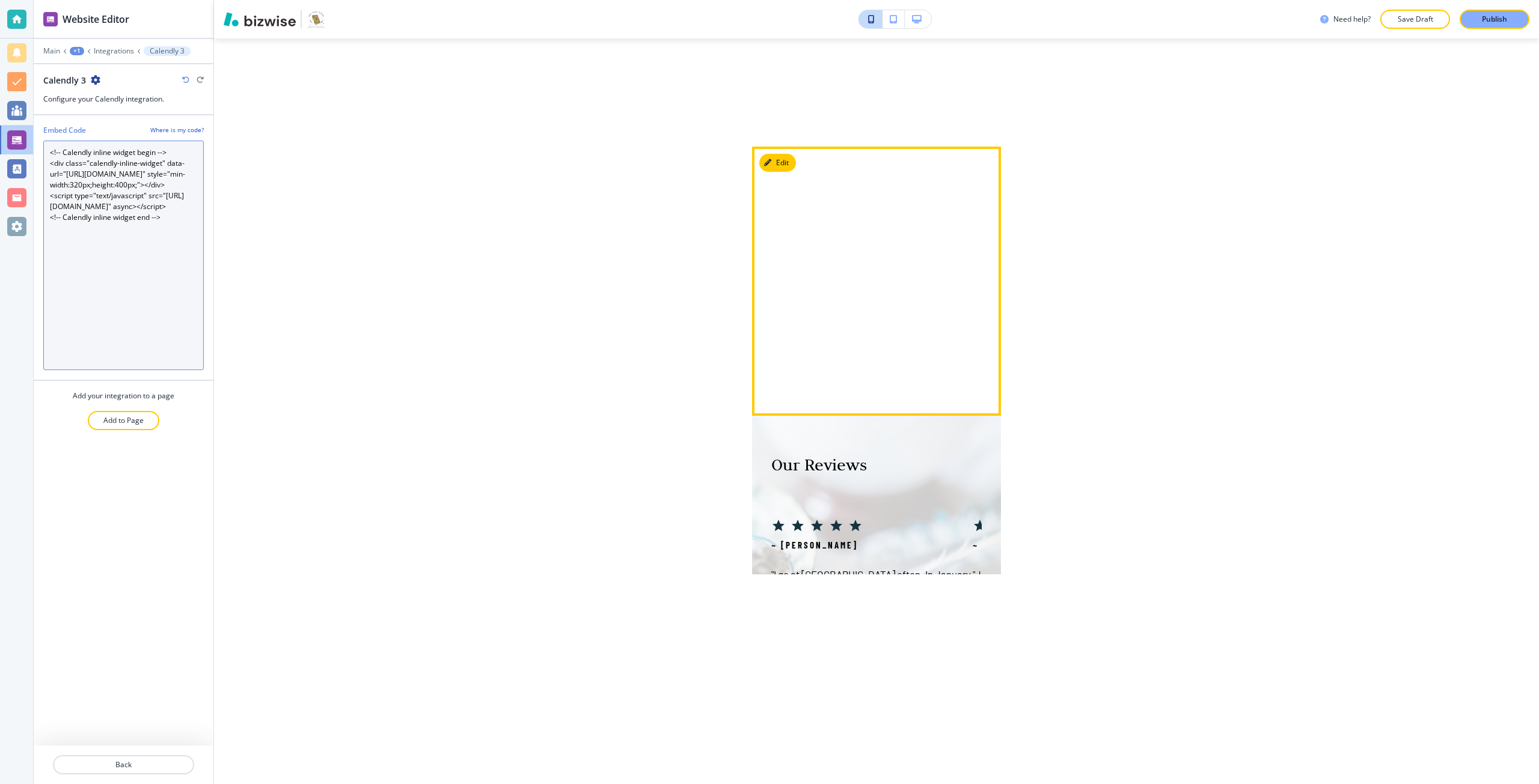
type Code "<!-- Calendly inline widget begin --> <div class="calendly-inline-widget" data-…"
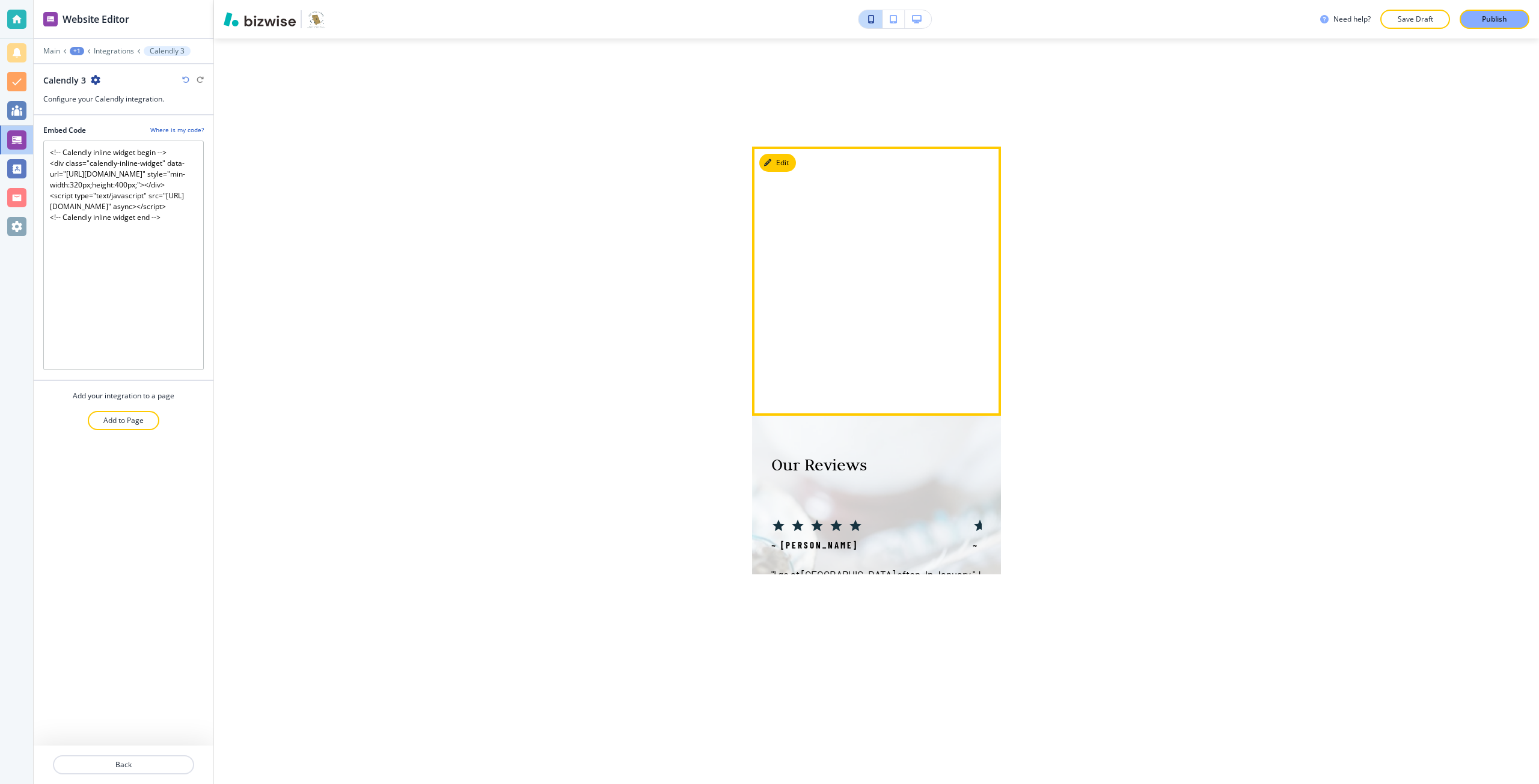
scroll to position [3670, 0]
click at [971, 307] on div at bounding box center [877, 287] width 220 height 241
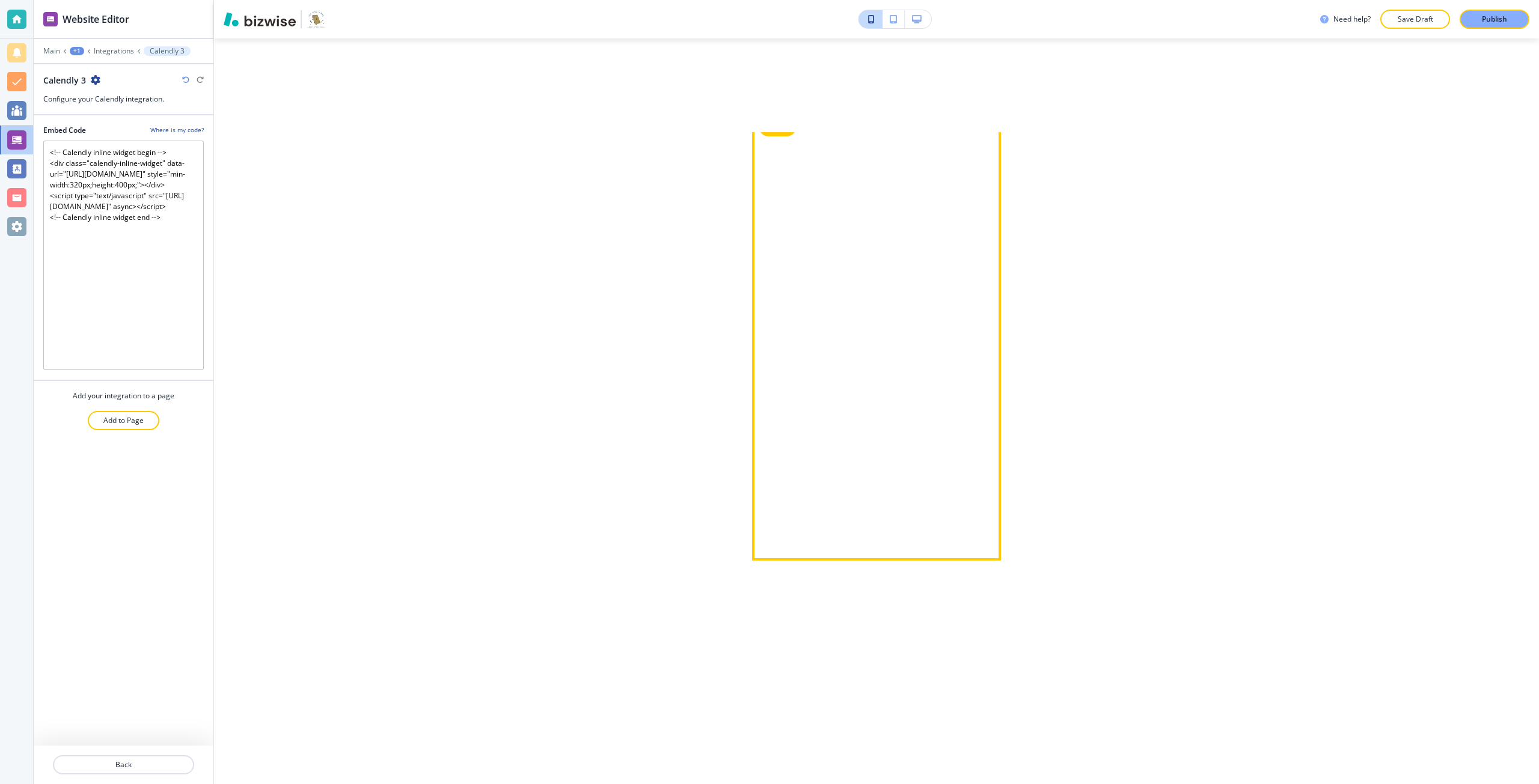
scroll to position [3250, 0]
click at [773, 148] on button "Edit This Section" at bounding box center [800, 139] width 81 height 18
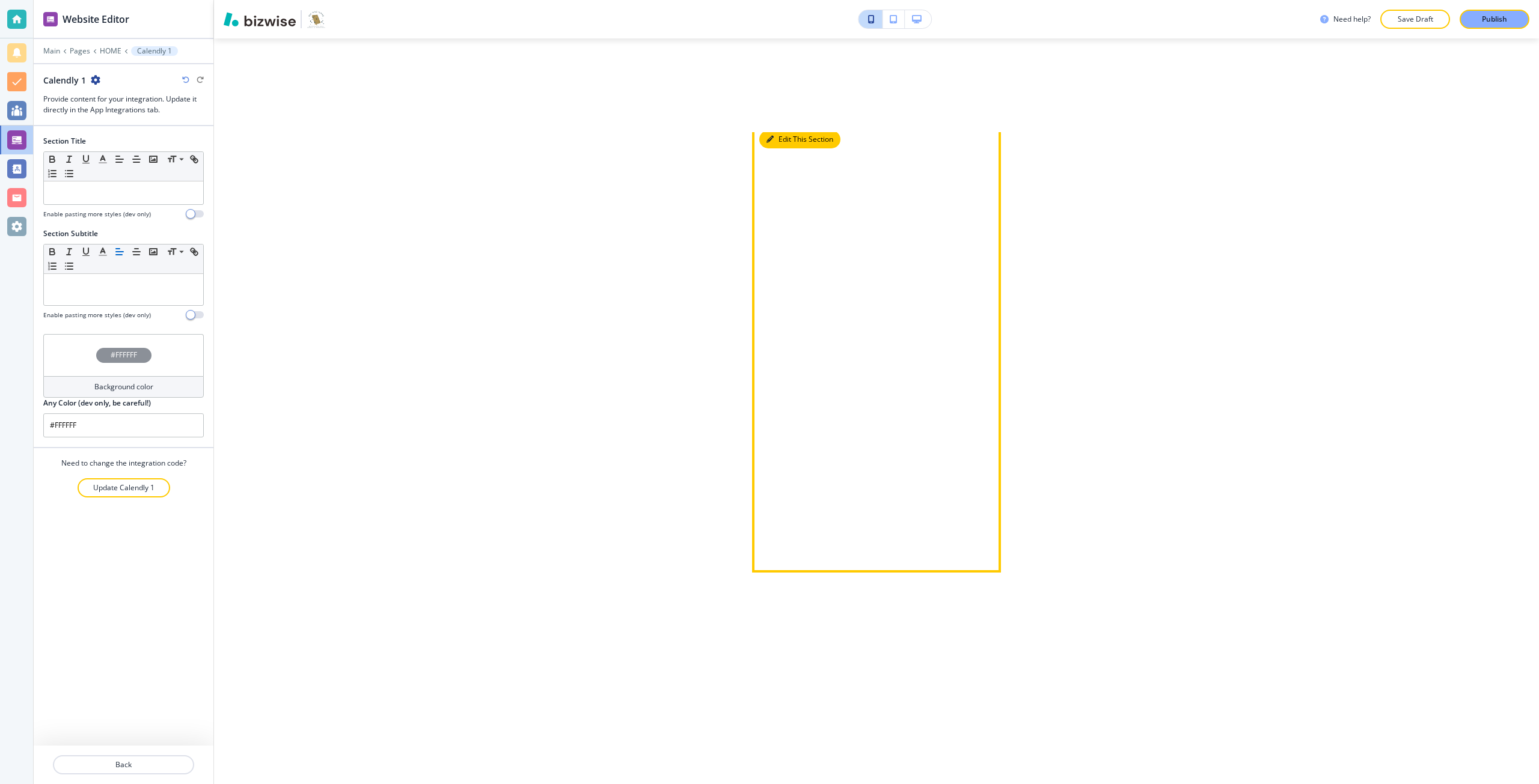
scroll to position [3287, 0]
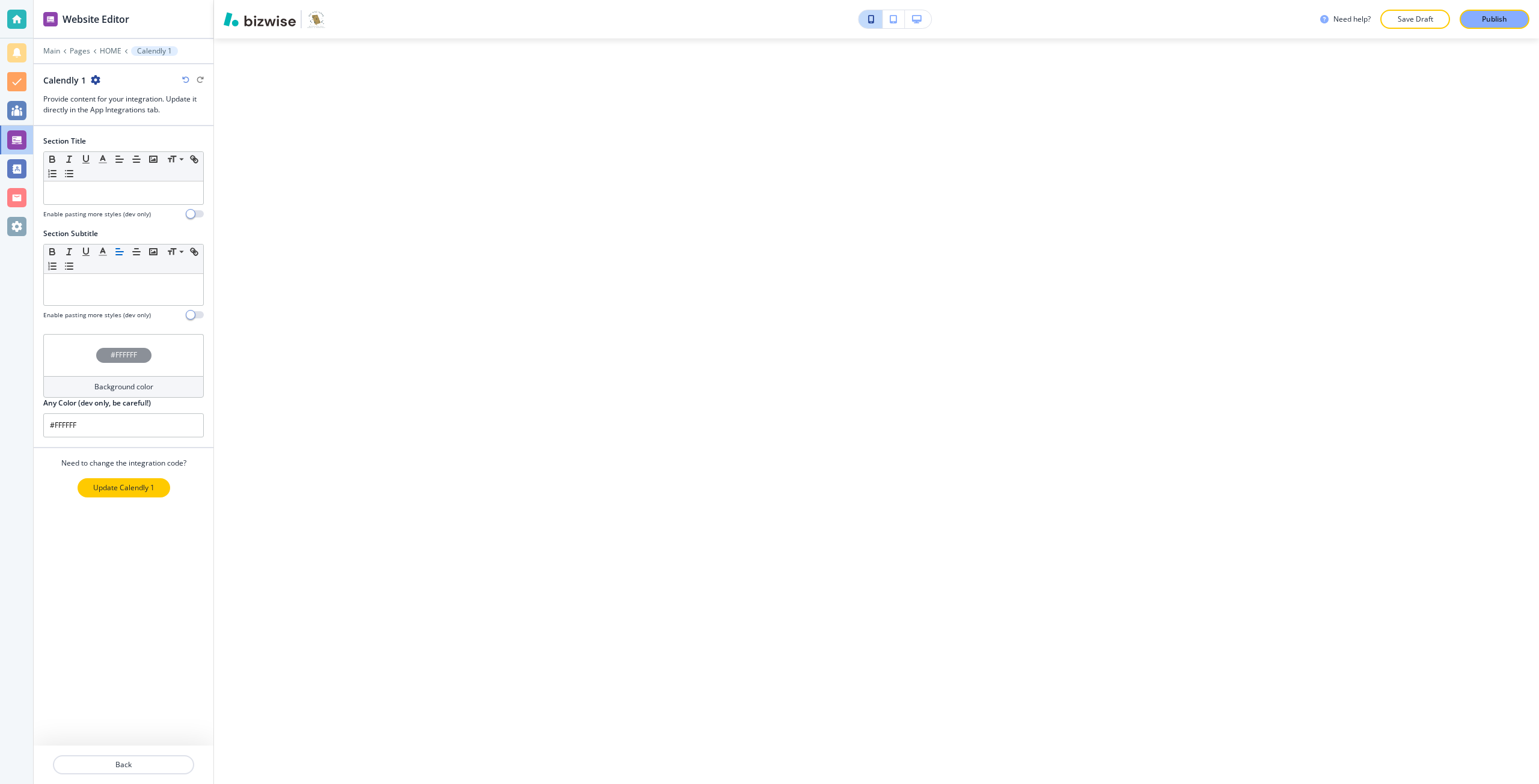
click at [151, 480] on button "Update Calendly 1" at bounding box center [123, 488] width 93 height 20
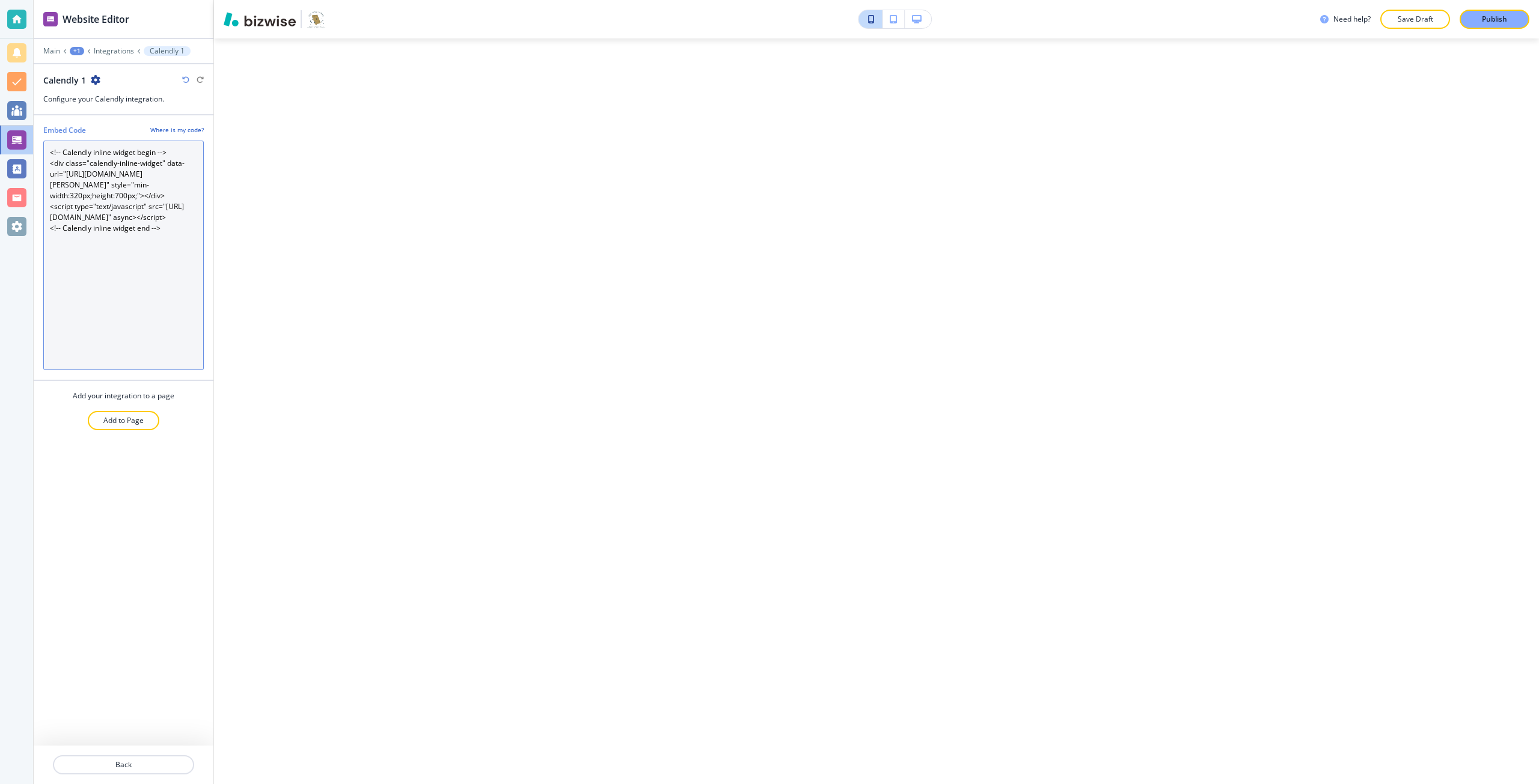
click at [117, 216] on Code "<!-- Calendly inline widget begin --> <div class="calendly-inline-widget" data-…" at bounding box center [123, 255] width 161 height 230
type Code "<!-- Calendly inline widget begin --> <div class="calendly-inline-widget" data-…"
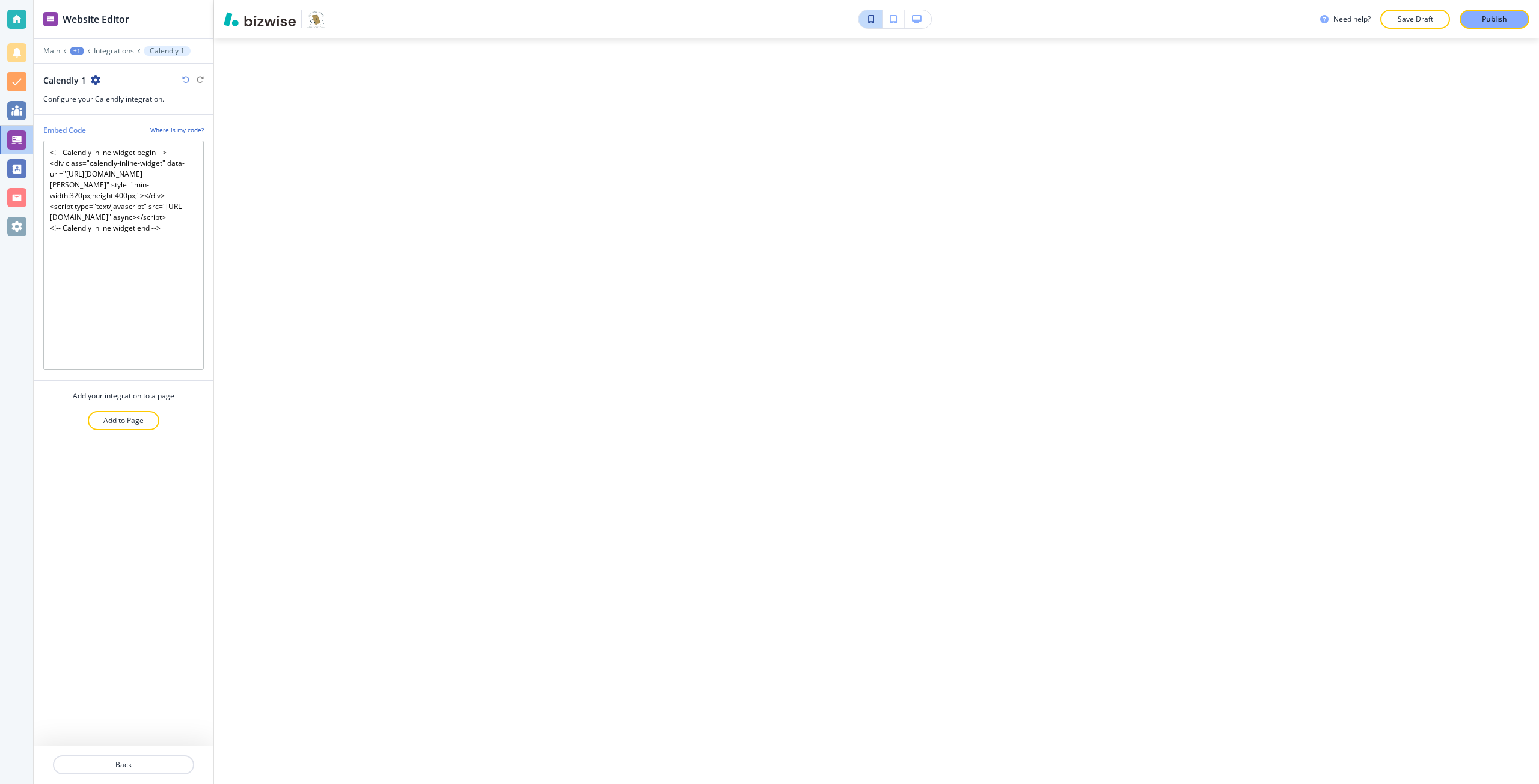
click at [921, 15] on icon "button" at bounding box center [917, 19] width 9 height 9
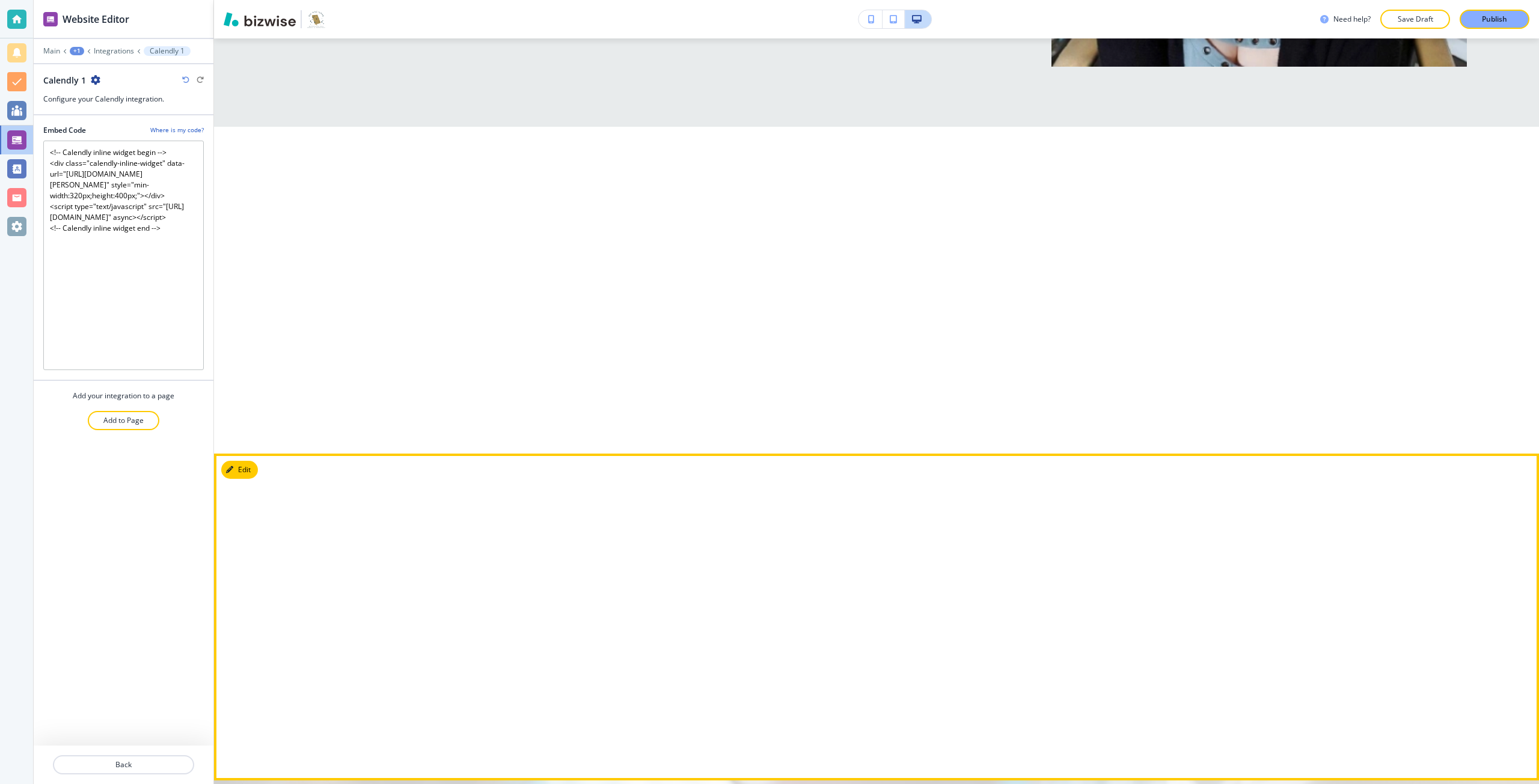
scroll to position [2185, 0]
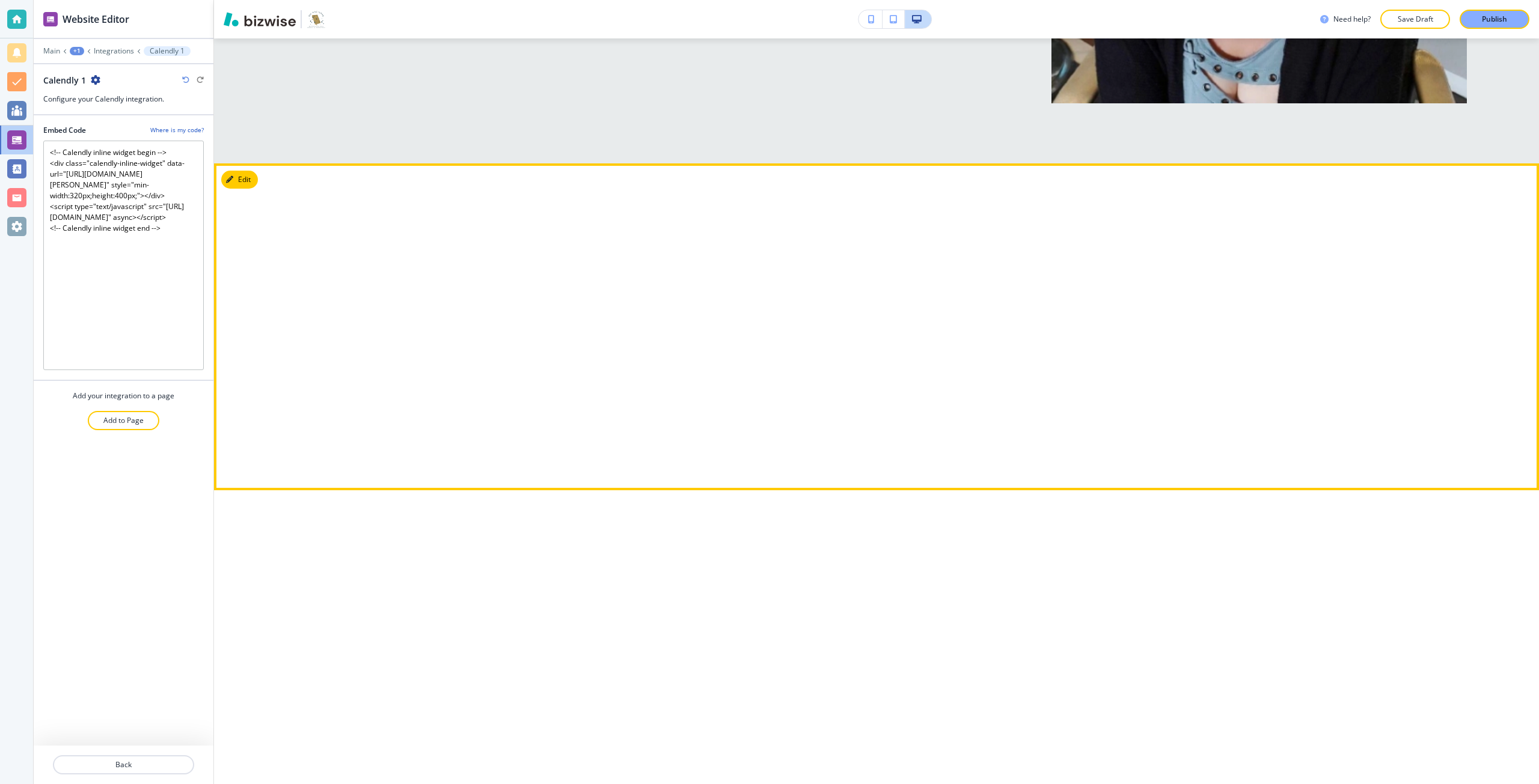
click at [1169, 285] on div at bounding box center [877, 327] width 923 height 241
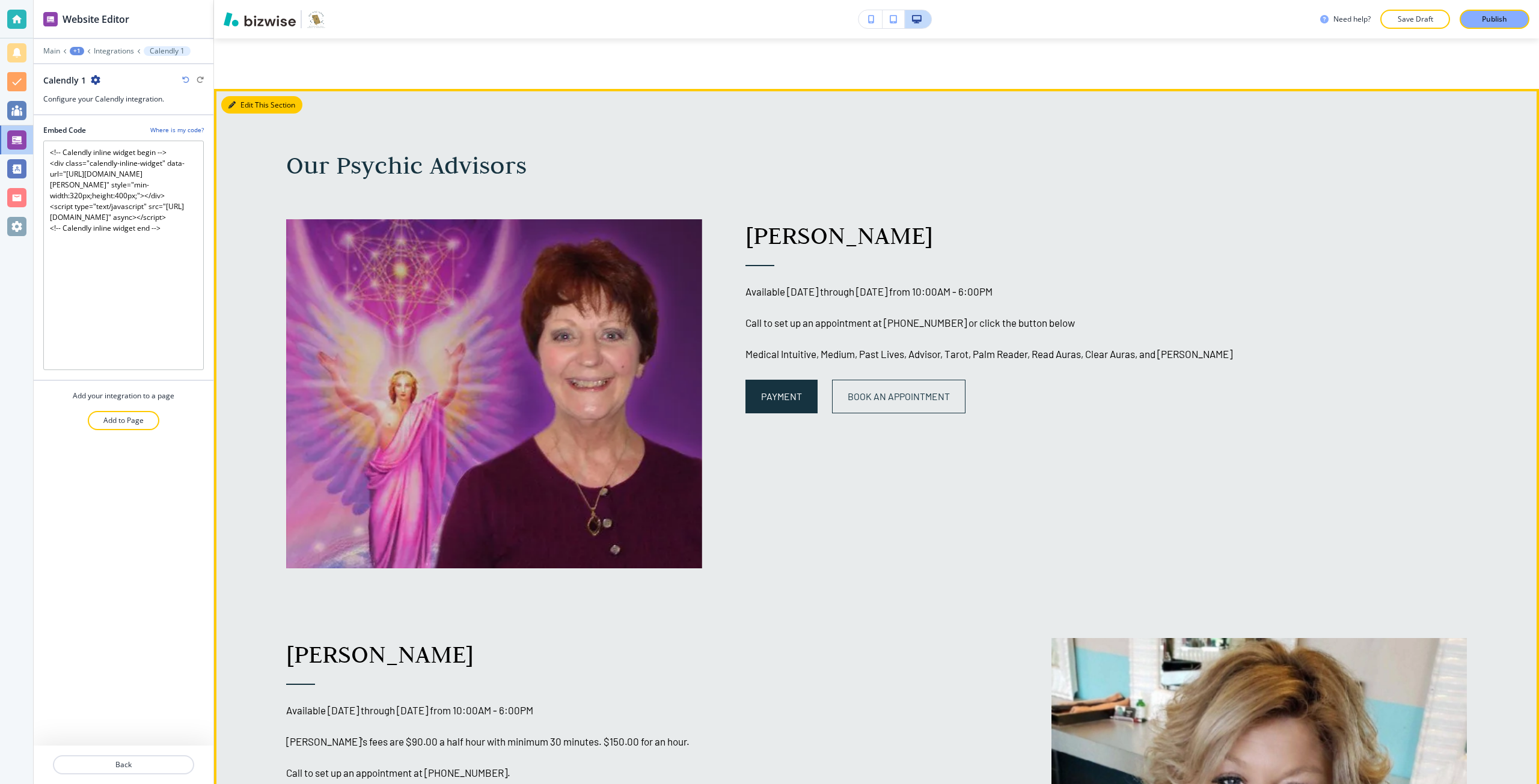
click at [247, 103] on button "Edit This Section" at bounding box center [262, 105] width 81 height 18
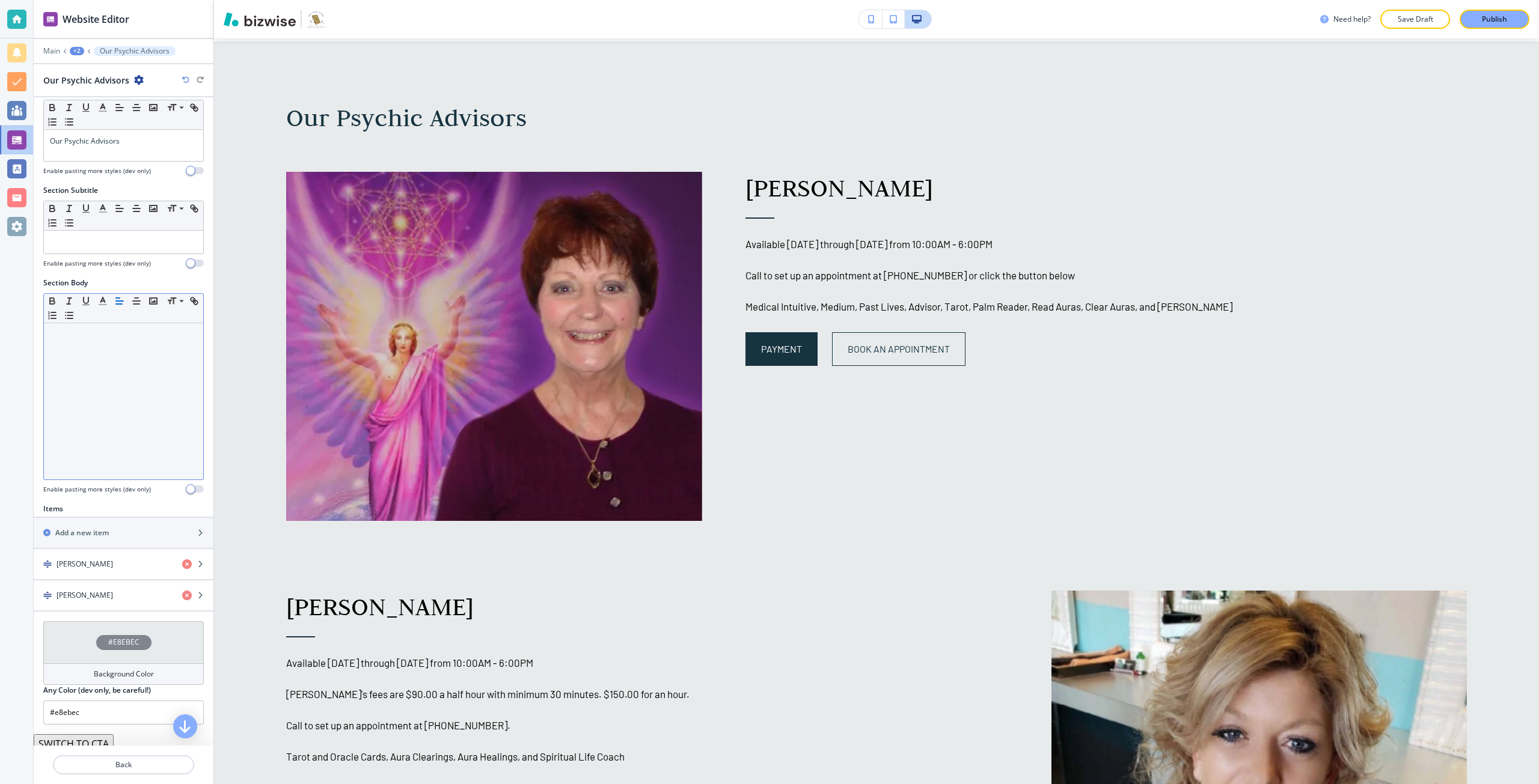
scroll to position [73, 0]
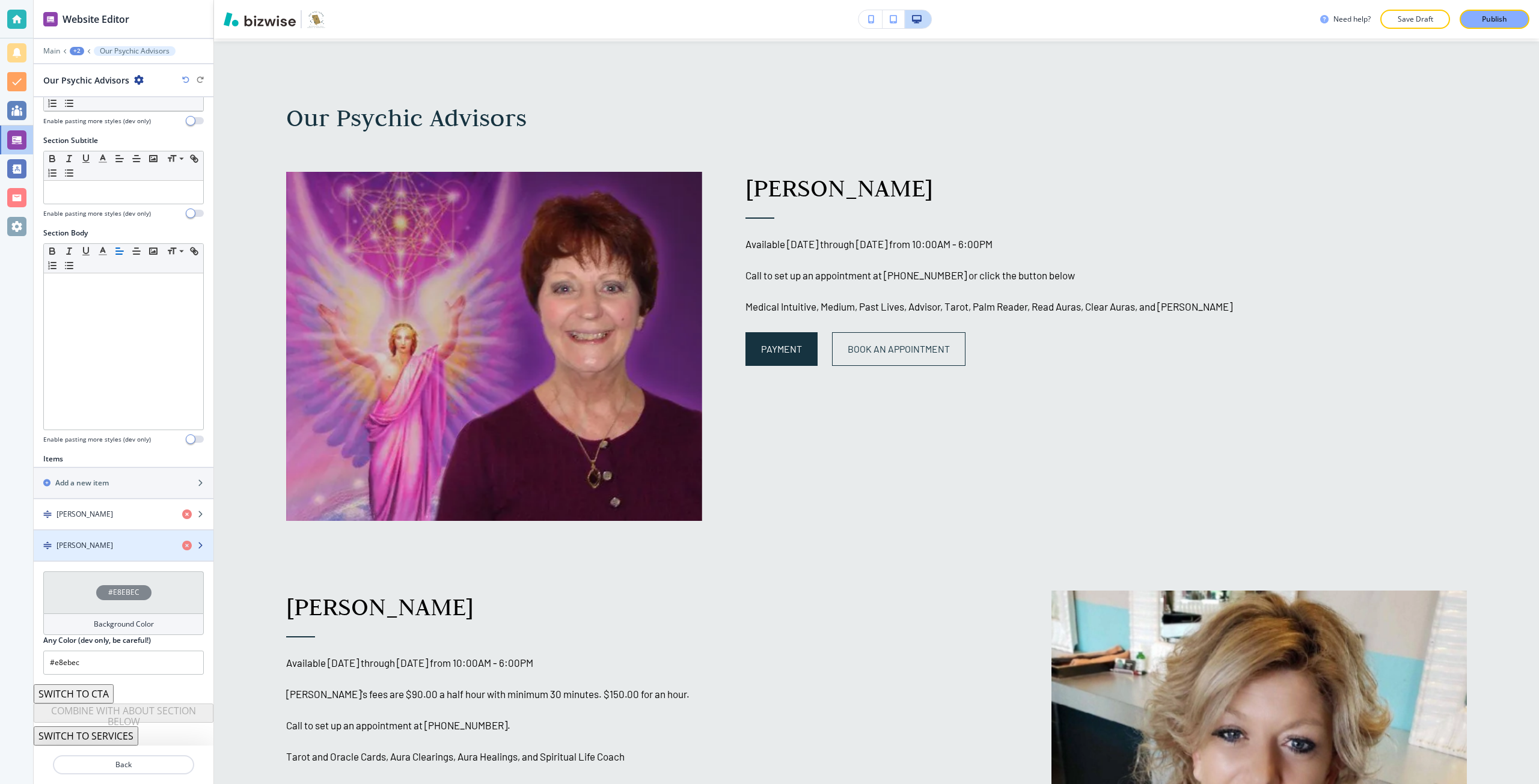
click at [108, 560] on div "button" at bounding box center [123, 556] width 180 height 9
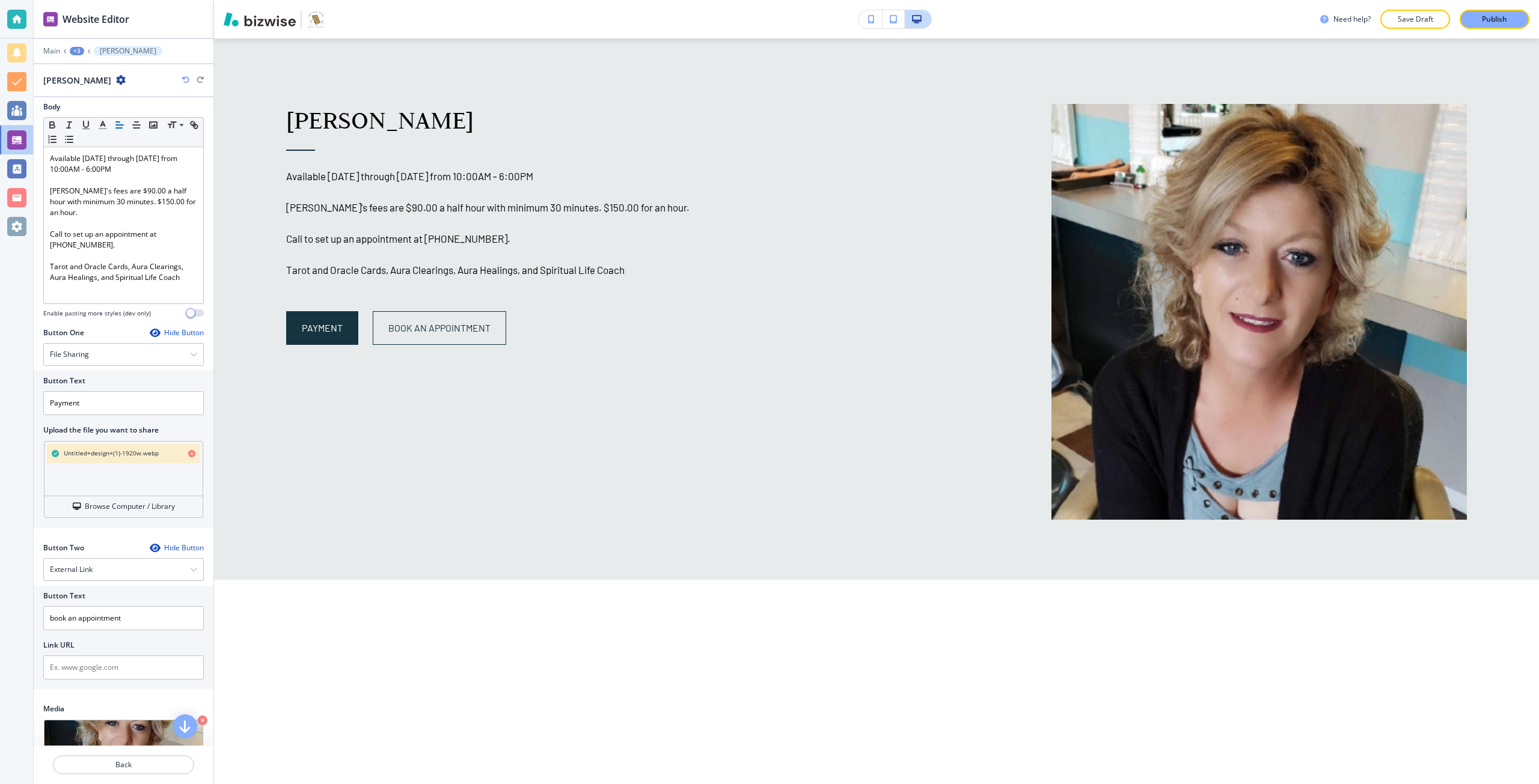
scroll to position [301, 0]
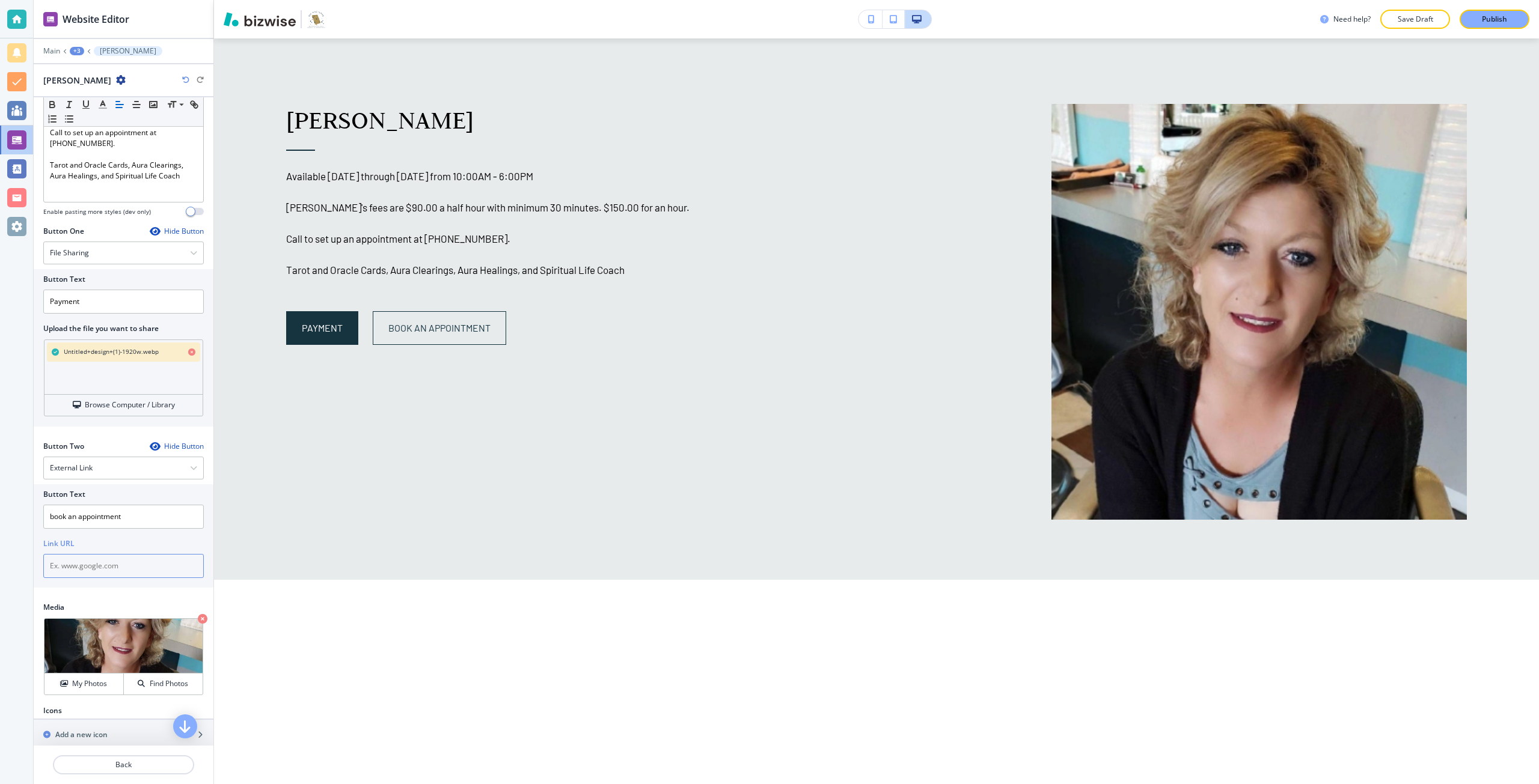
click at [117, 564] on input "text" at bounding box center [123, 566] width 161 height 24
paste input "https://calendly.com/hrhms-b"
type input "https://calendly.com/hrhms-b"
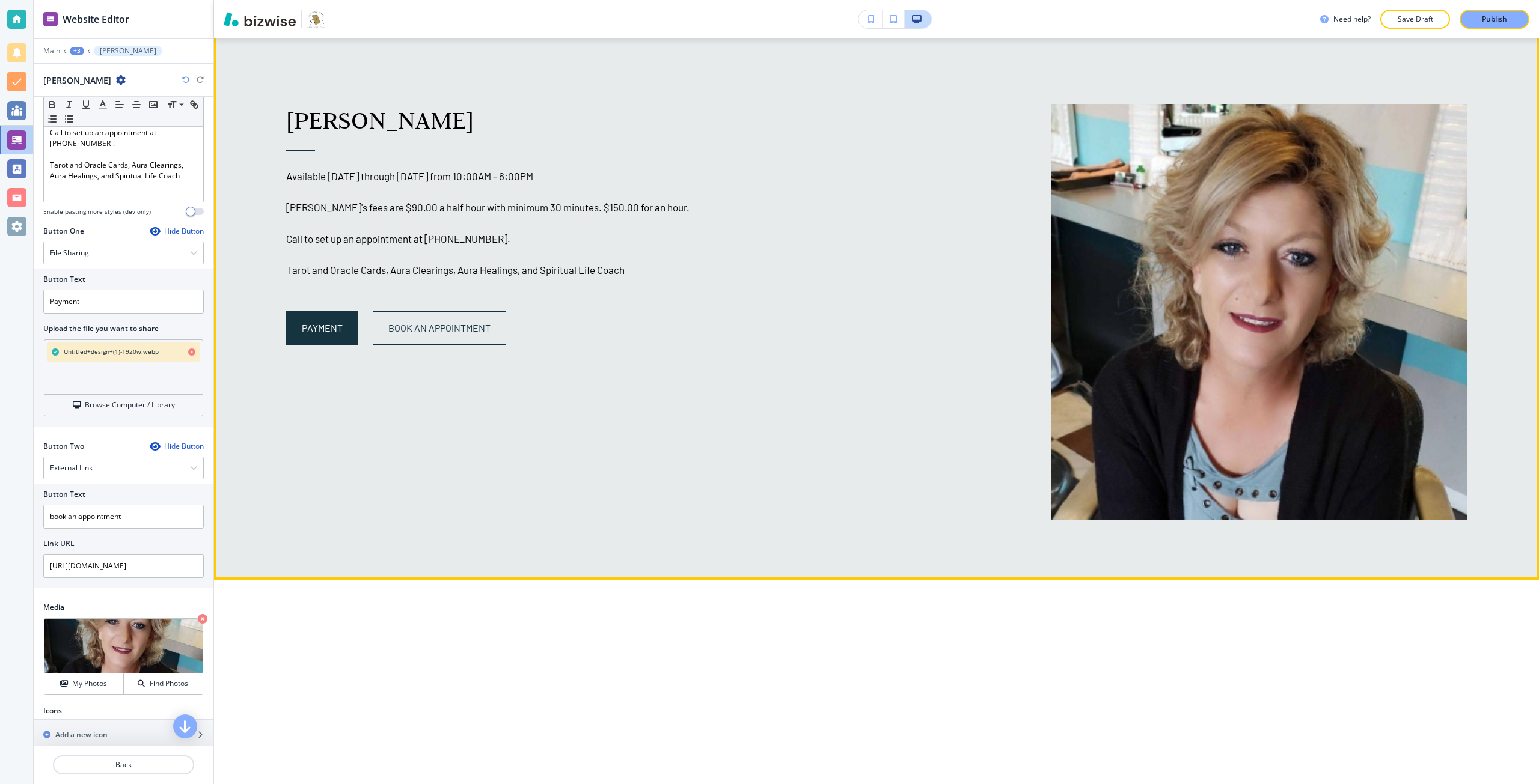
click at [258, 513] on div "Our Psychic Advisors Madeline Huggins Available Monday through Sunday from 10:0…" at bounding box center [877, 67] width 1325 height 1025
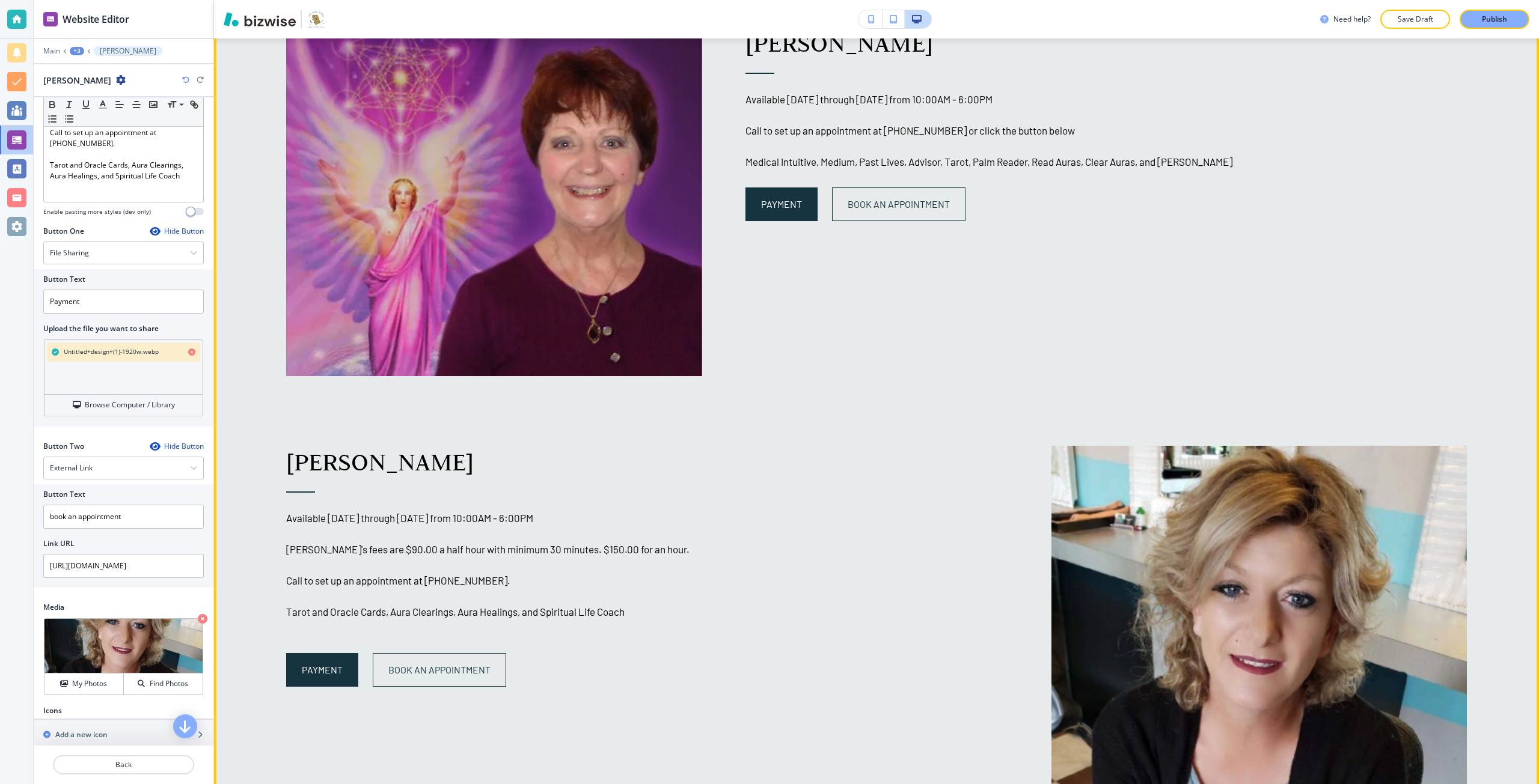
scroll to position [1348, 0]
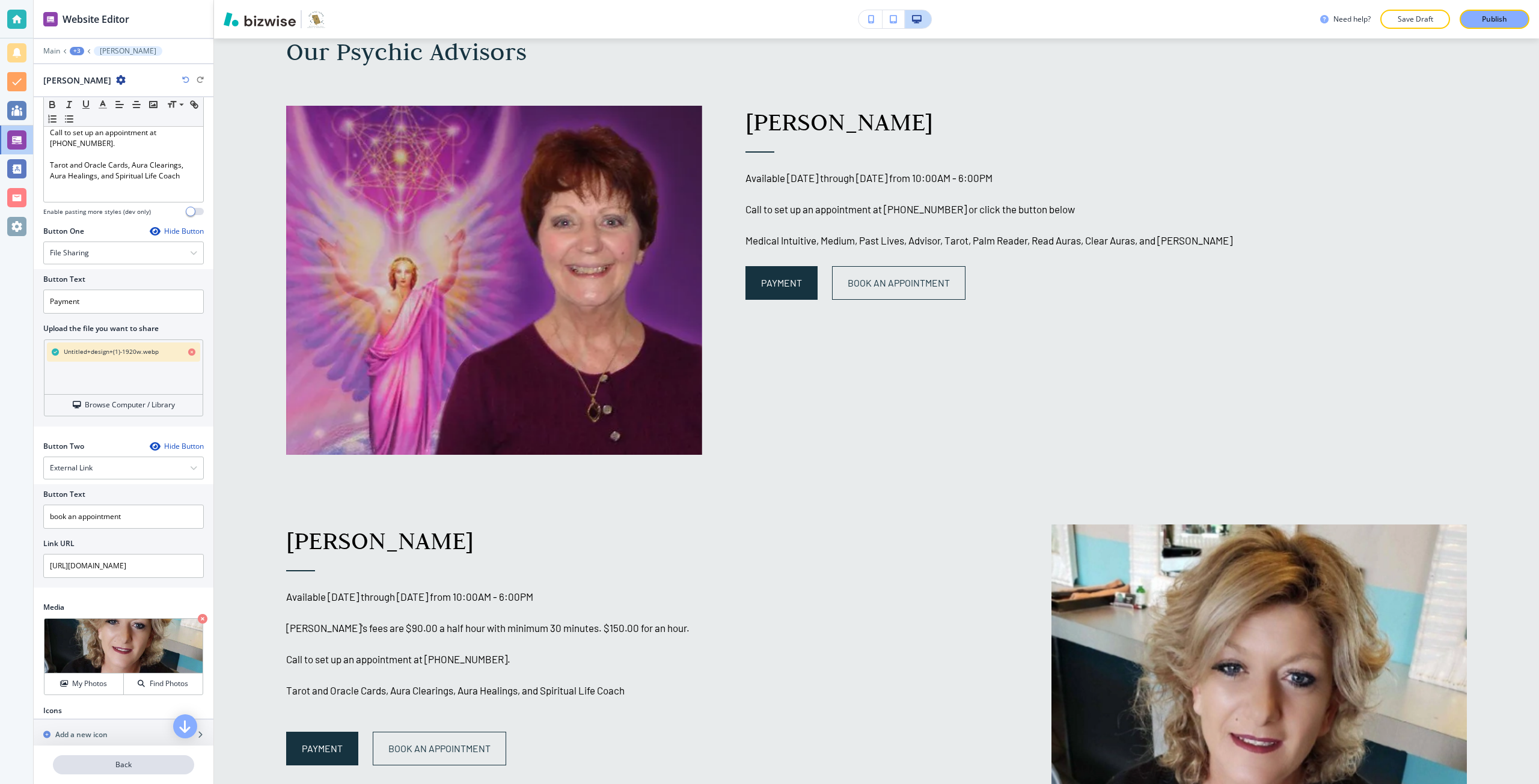
click at [157, 759] on button "Back" at bounding box center [123, 764] width 141 height 20
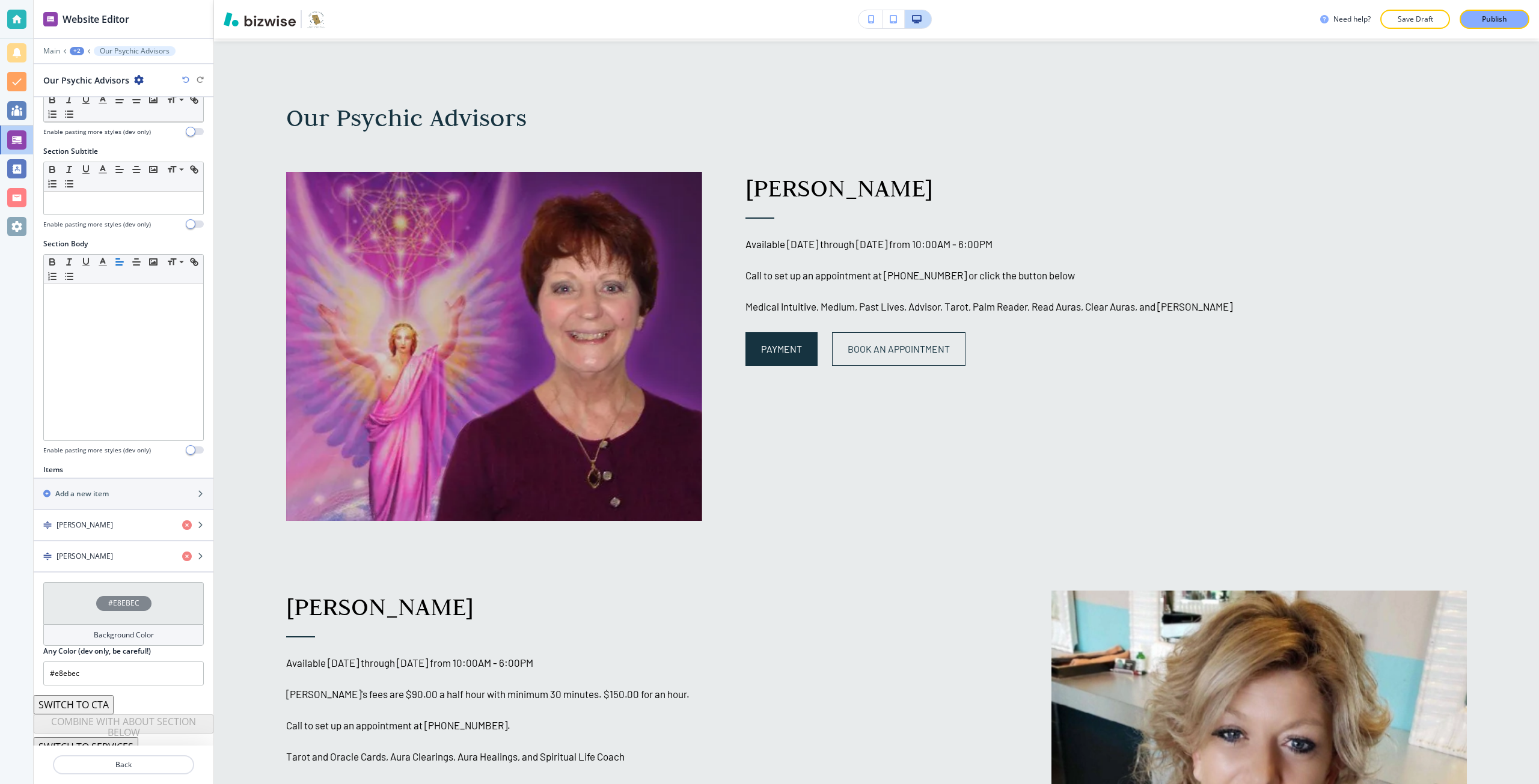
scroll to position [73, 0]
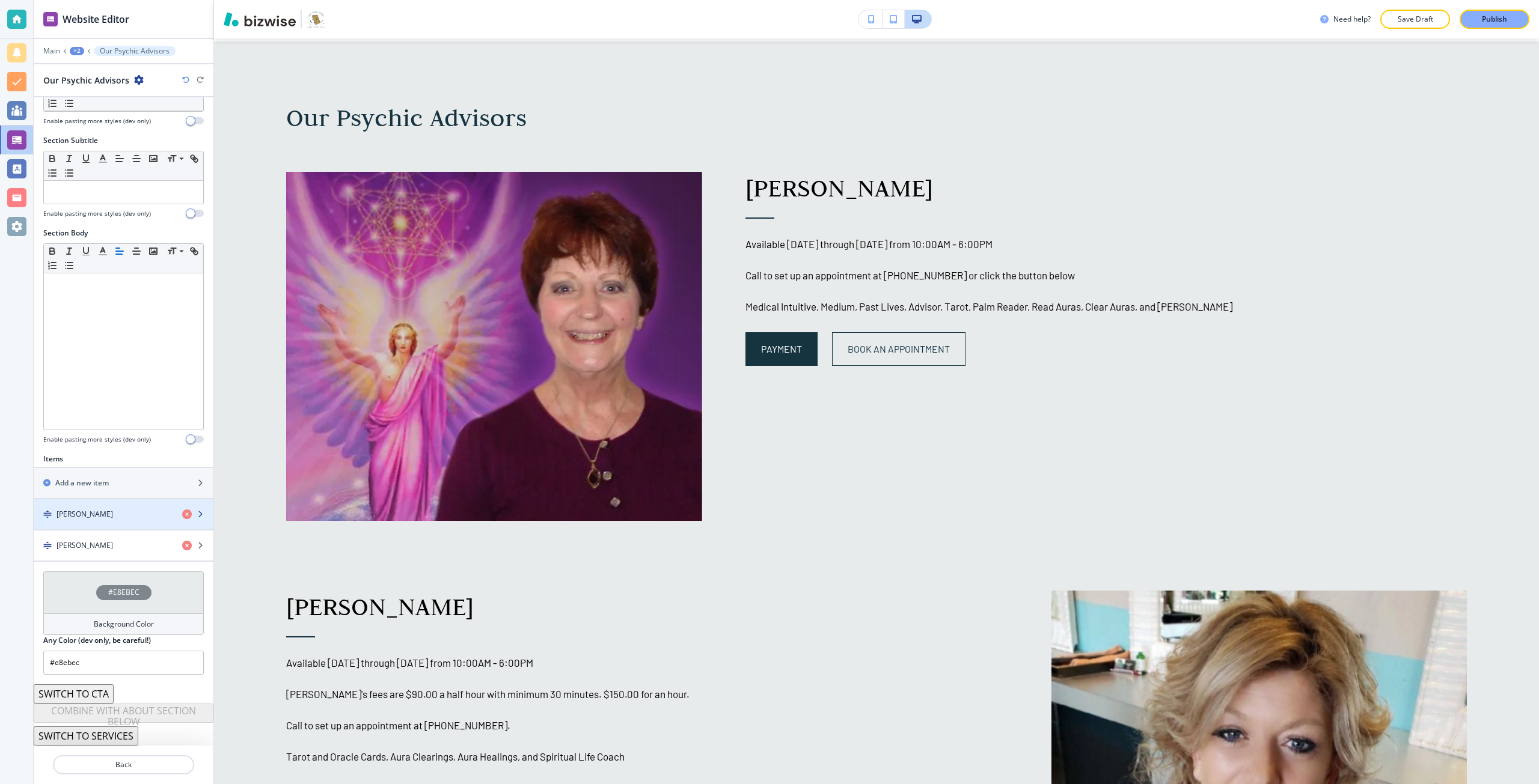
click at [102, 514] on h4 "Madeline Huggins" at bounding box center [84, 515] width 56 height 11
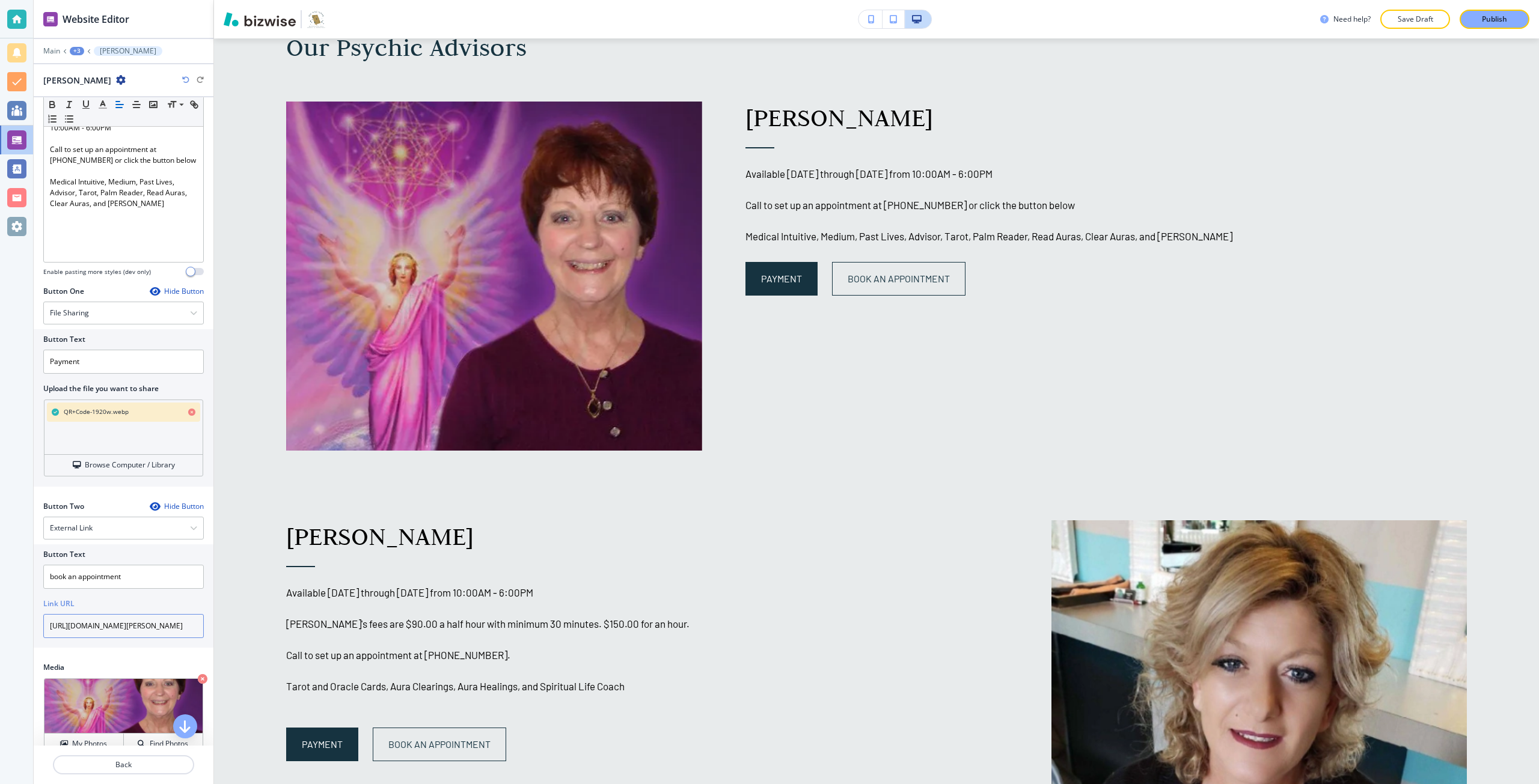
scroll to position [0, 134]
drag, startPoint x: 150, startPoint y: 628, endPoint x: 212, endPoint y: 626, distance: 62.0
click at [212, 626] on div "Title Small Normal Large Huge Madeline Huggins Enable pasting more styles (dev …" at bounding box center [123, 422] width 180 height 648
click at [145, 624] on input "https://calendly.com/madeline-madelinehuggins/30min?back=1&month=2025-08" at bounding box center [123, 626] width 161 height 24
click at [184, 628] on input "https://calendly.com/madeline-madelinehuggins/30min?back=1&month=2025-08" at bounding box center [123, 626] width 161 height 24
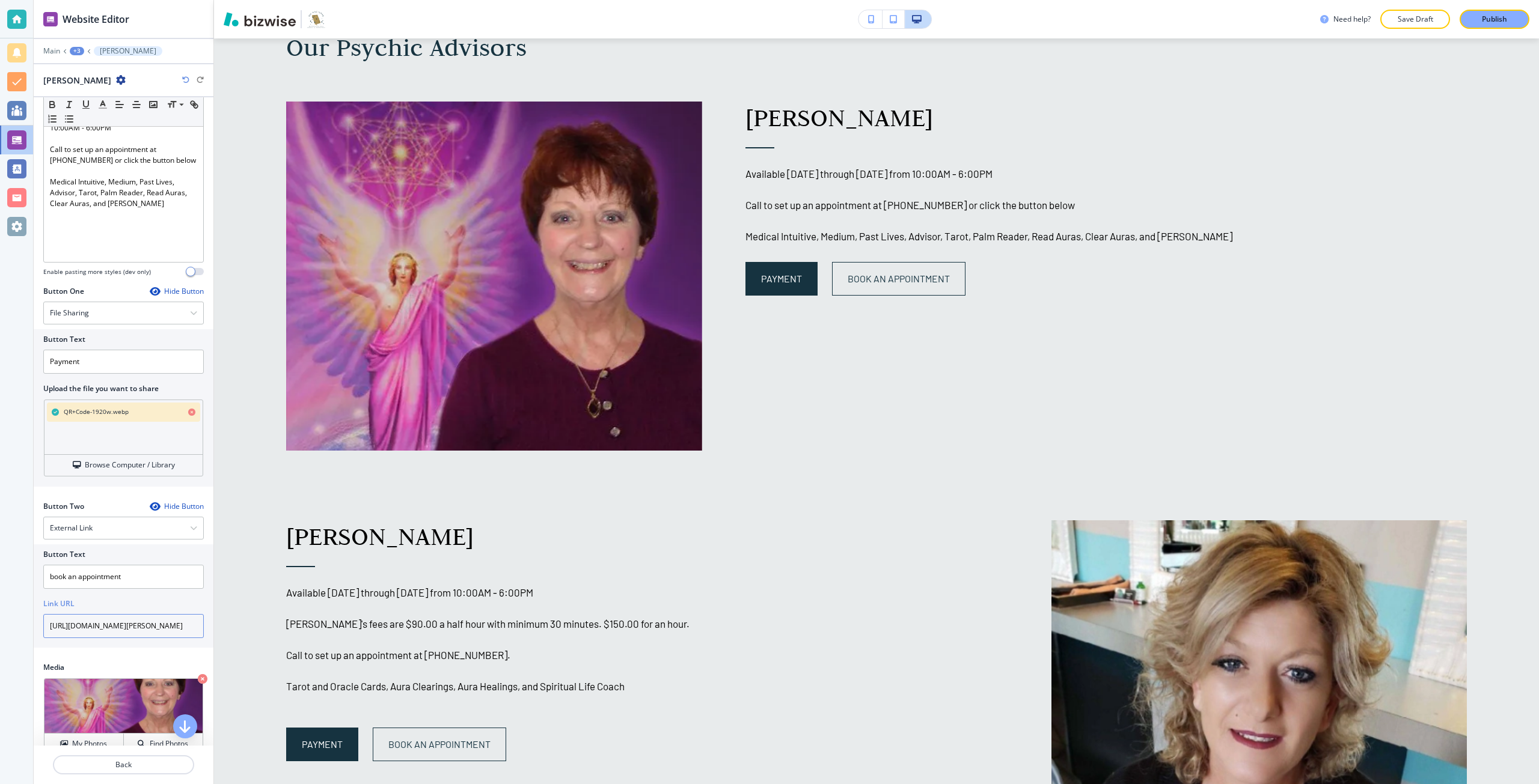
drag, startPoint x: 184, startPoint y: 628, endPoint x: 118, endPoint y: 623, distance: 66.2
click at [118, 623] on input "https://calendly.com/madeline-madelinehuggins/30min?back=1&month=2025-08" at bounding box center [123, 626] width 161 height 24
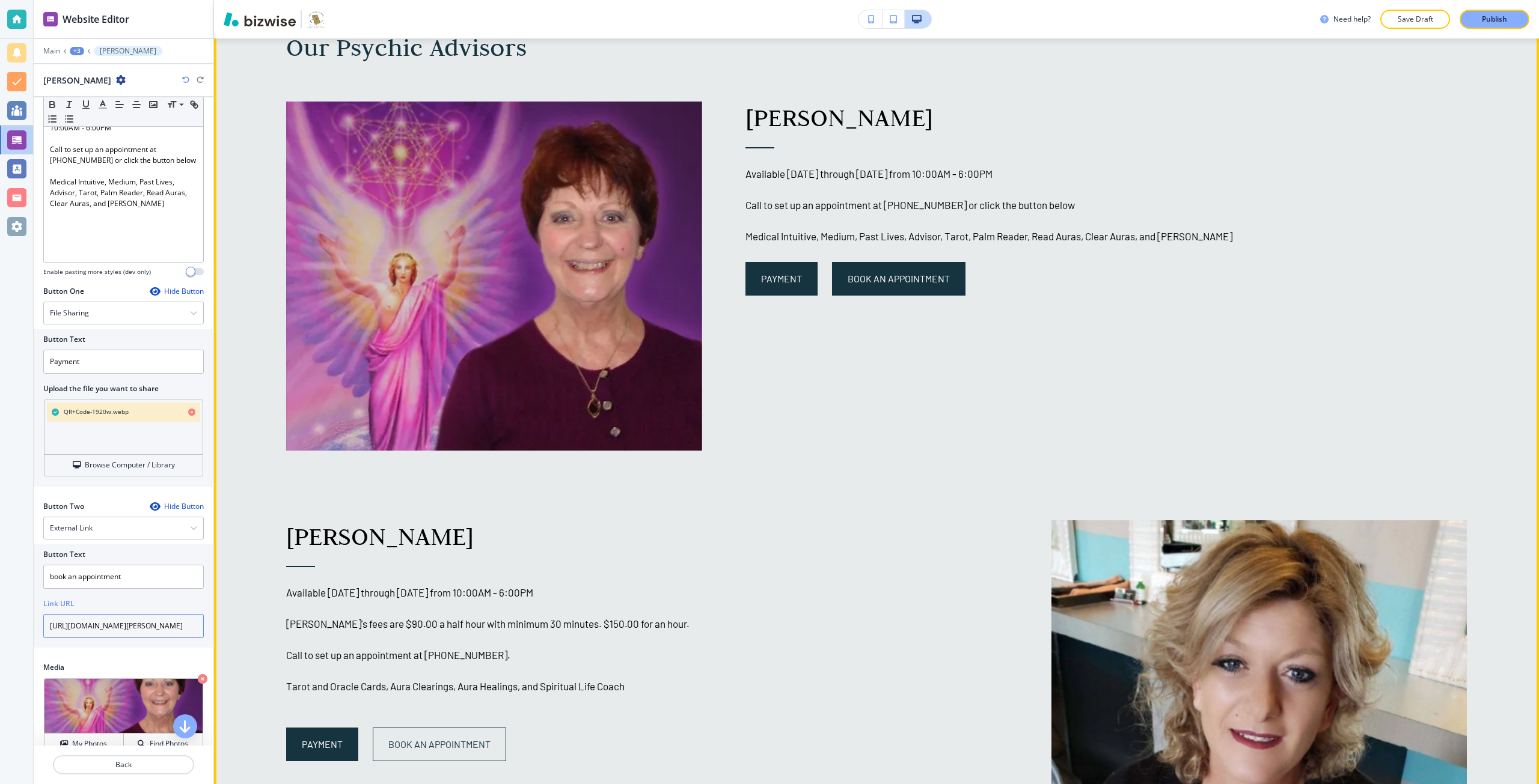
type input "https://calendly.com/madeline-madelinehuggins"
click at [881, 283] on link "book an appointment" at bounding box center [898, 279] width 134 height 34
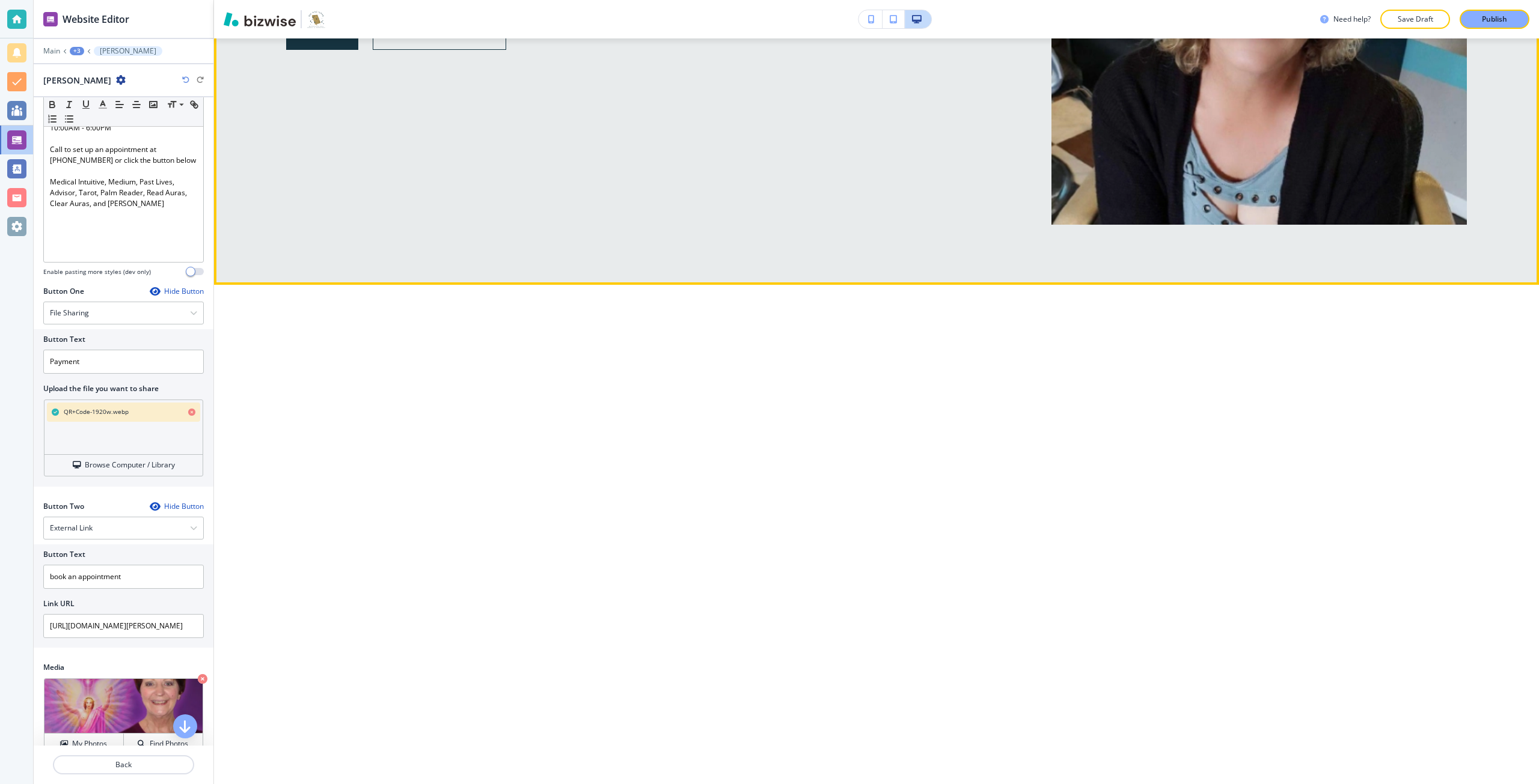
scroll to position [2254, 0]
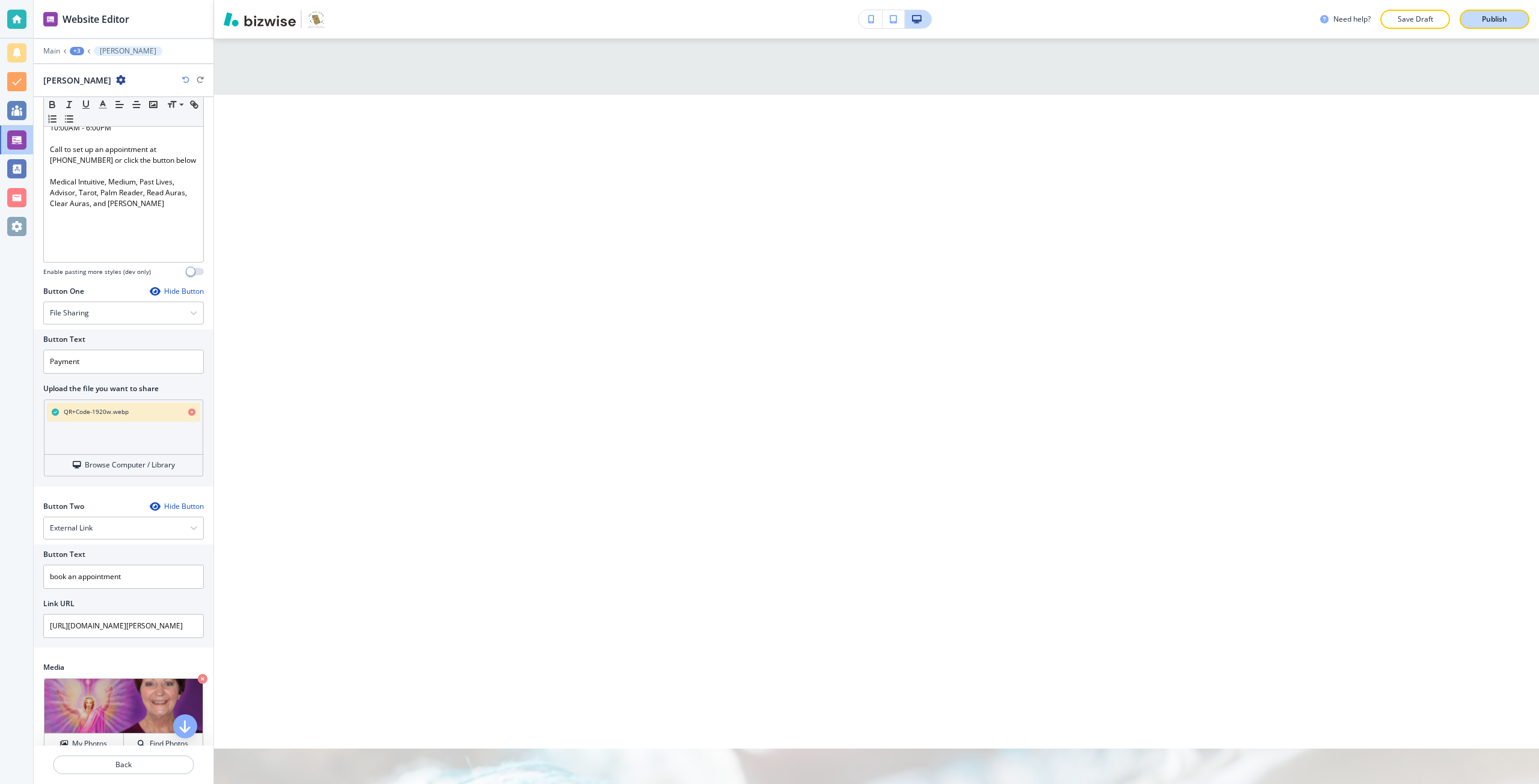
click at [1473, 20] on button "Publish" at bounding box center [1494, 19] width 70 height 20
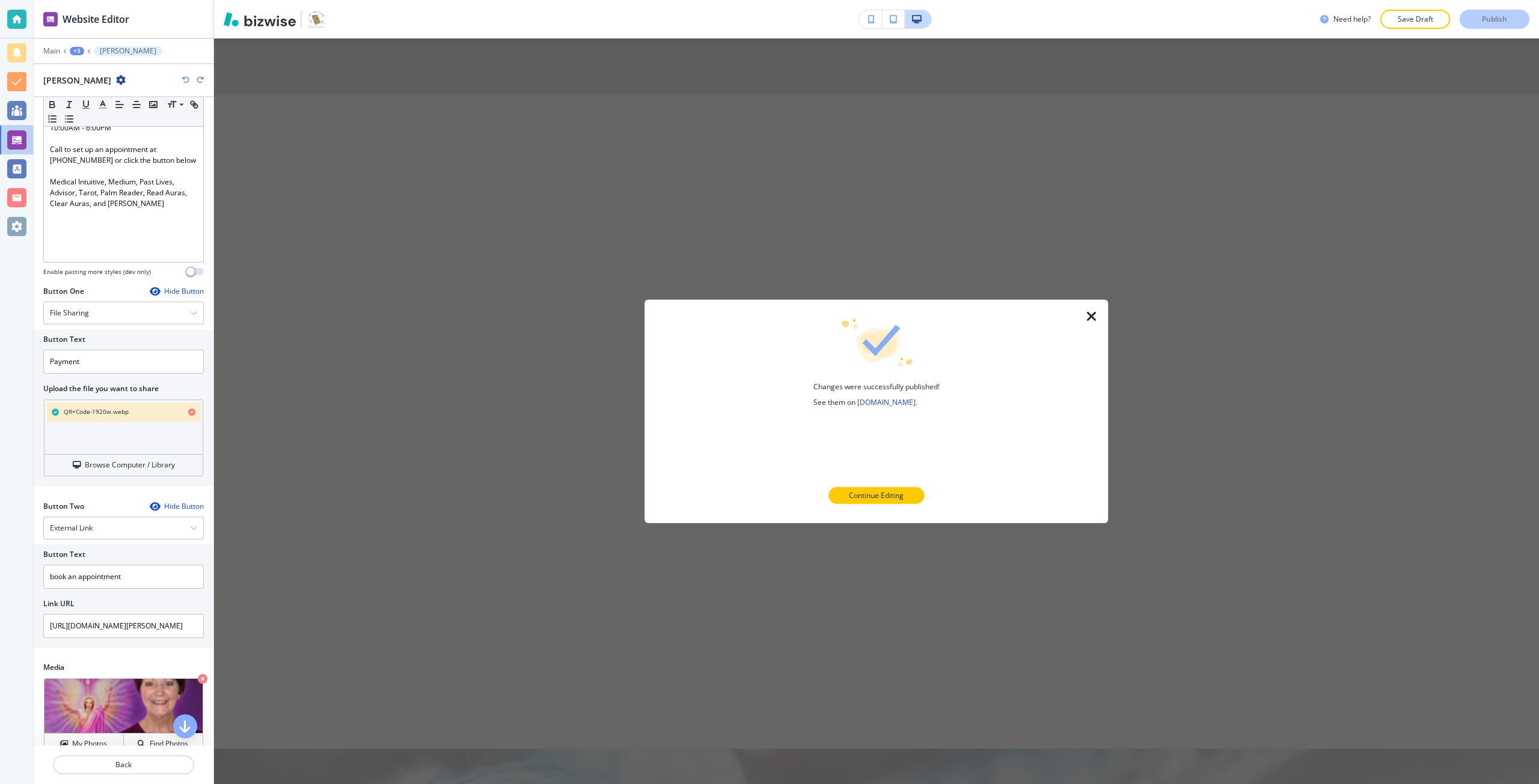
click at [1091, 309] on icon "button" at bounding box center [1091, 316] width 14 height 14
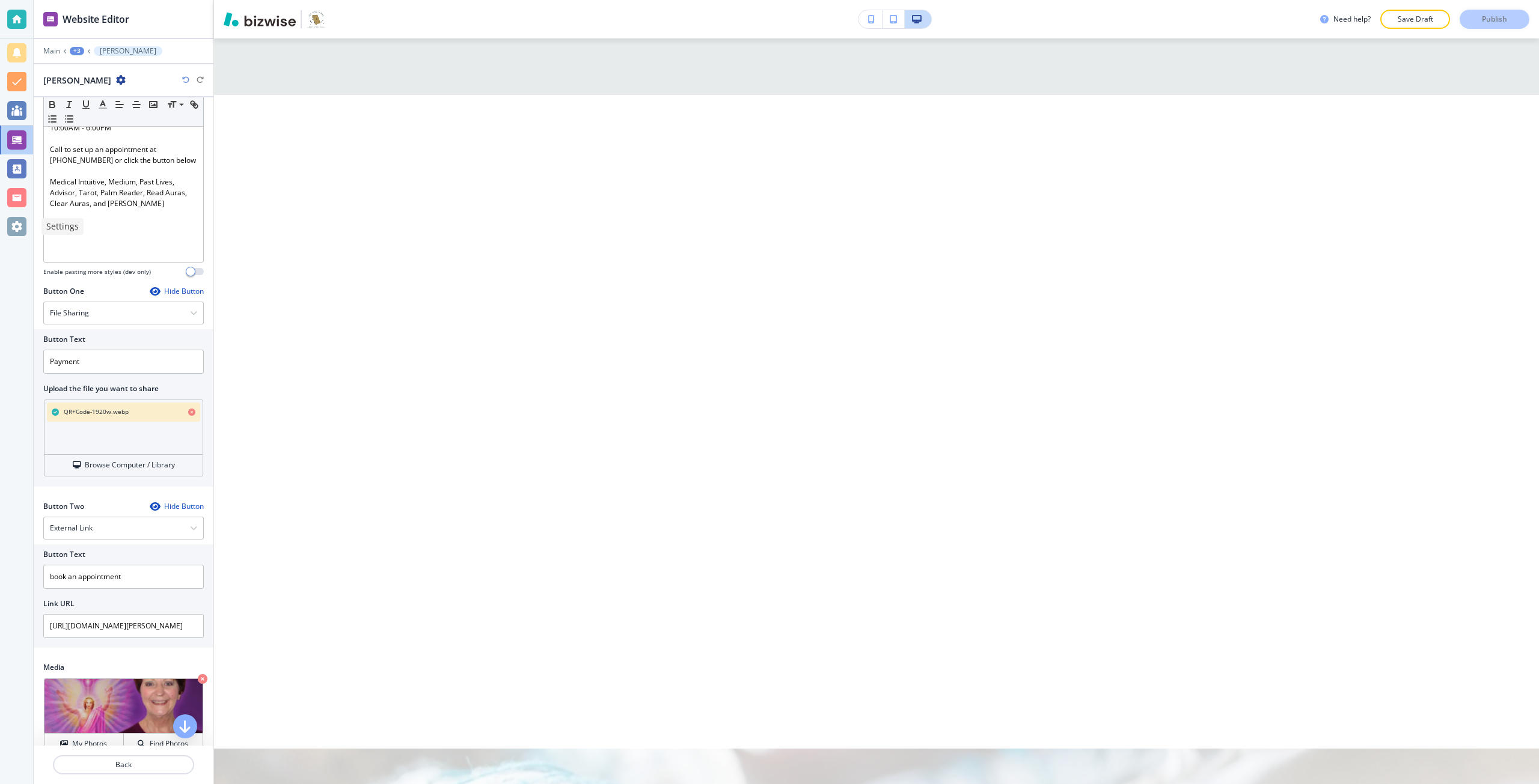
click at [24, 231] on div at bounding box center [16, 226] width 20 height 20
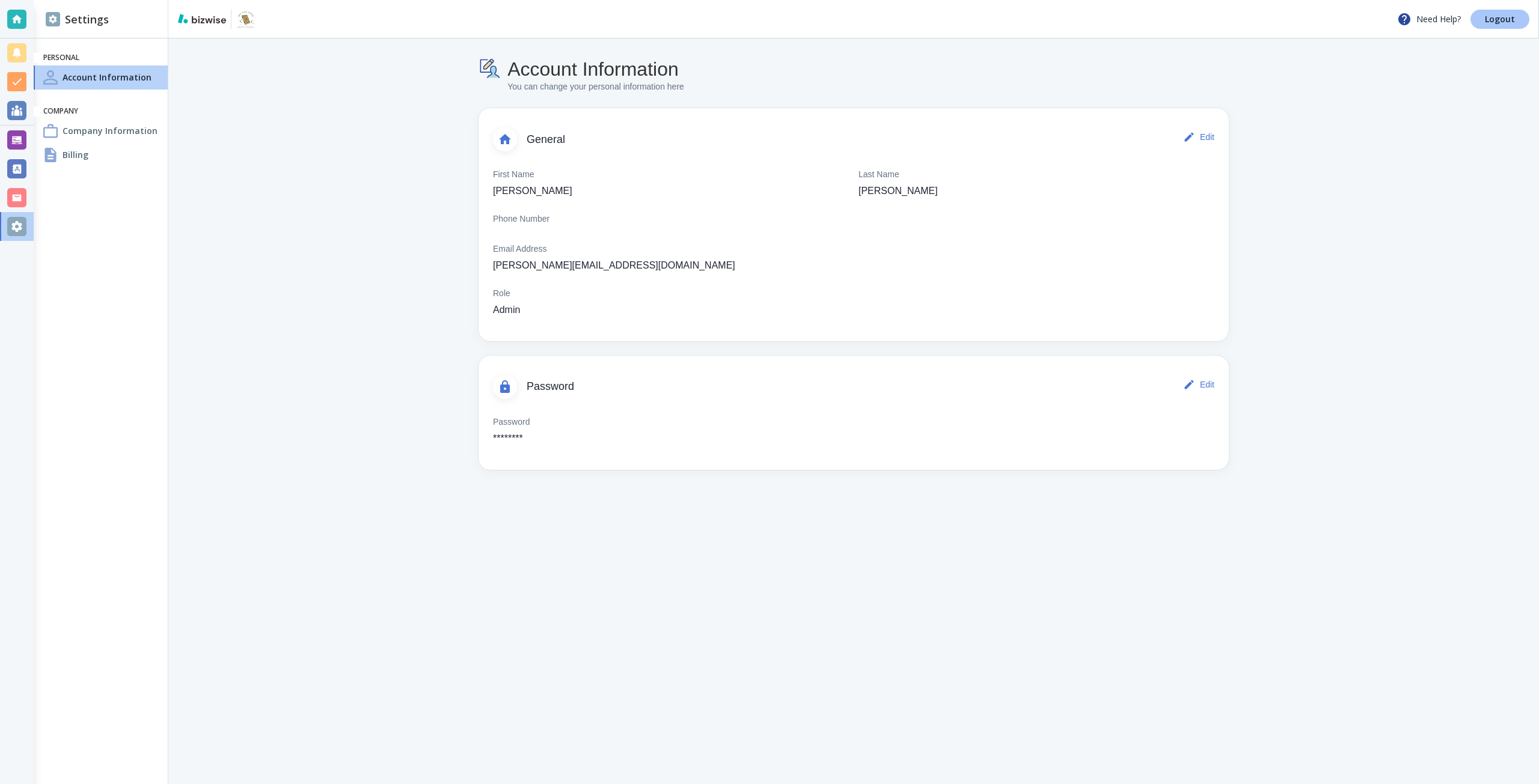
click at [1492, 20] on p "Logout" at bounding box center [1500, 19] width 30 height 9
